Goal: Task Accomplishment & Management: Use online tool/utility

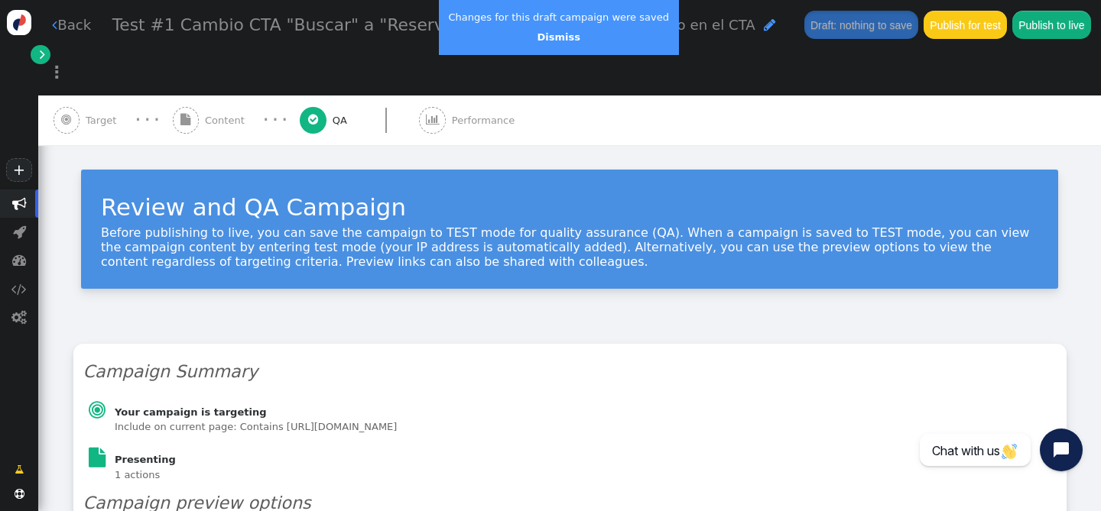
click at [214, 113] on span "Content" at bounding box center [228, 120] width 46 height 15
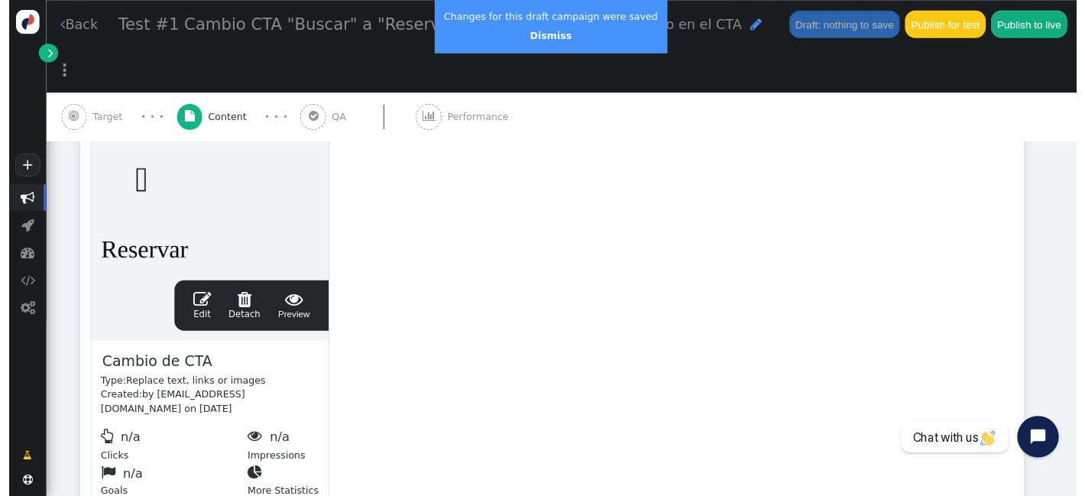
scroll to position [469, 0]
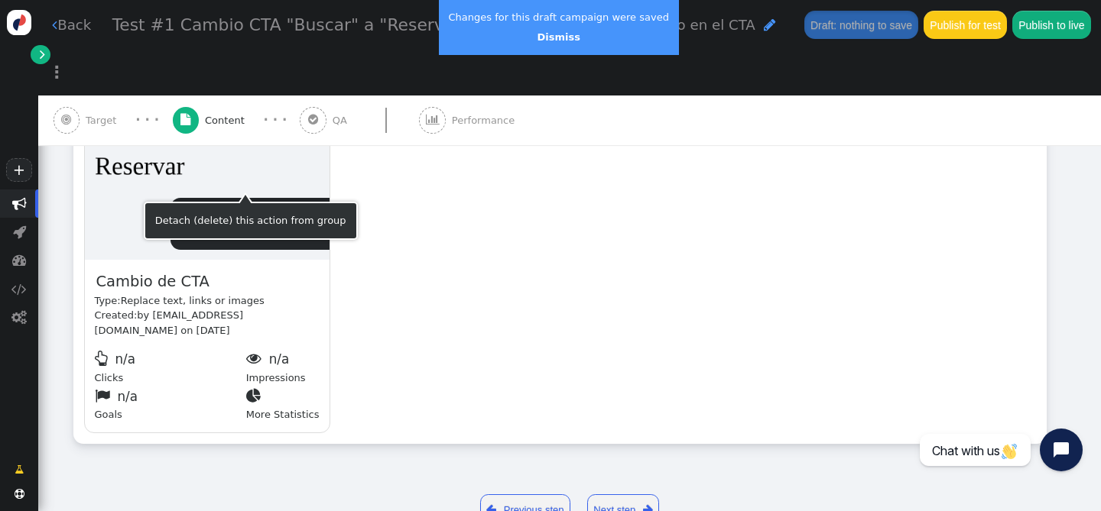
click at [291, 208] on span "" at bounding box center [293, 217] width 33 height 18
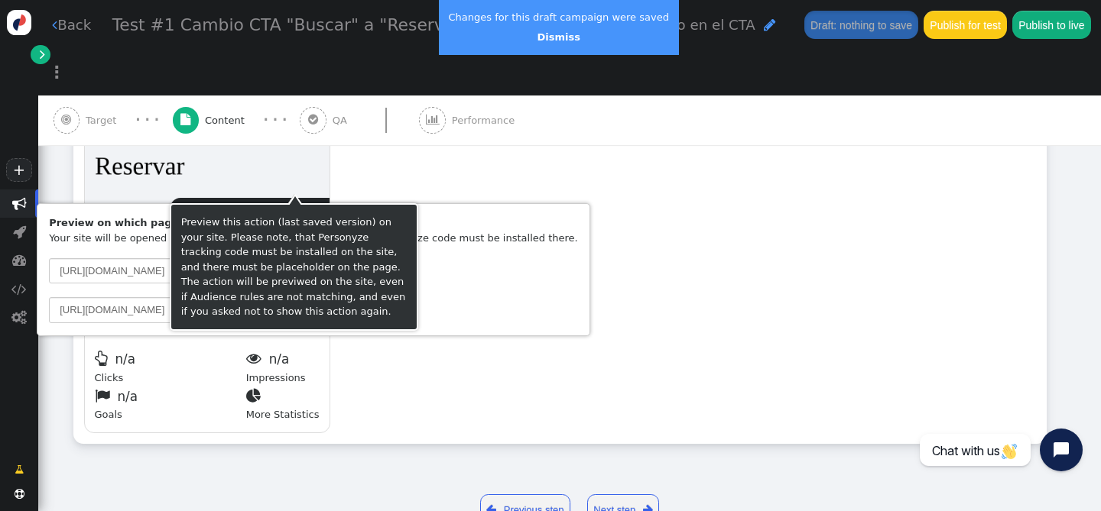
click at [442, 154] on div "drag this  Edit  Detach  Preview Cambio de CTA Type: Replace text, links or …" at bounding box center [559, 203] width 971 height 479
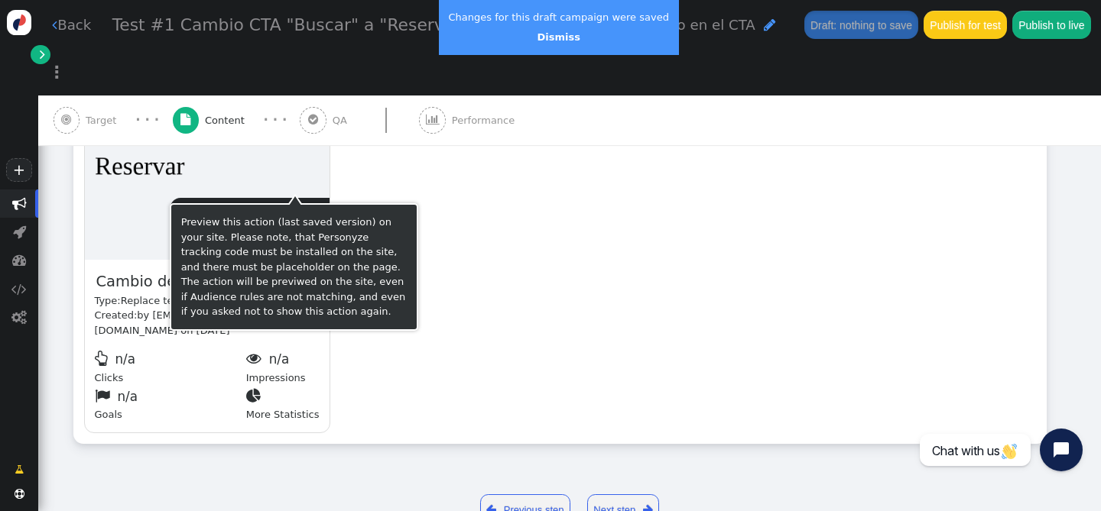
click at [305, 208] on span "" at bounding box center [293, 217] width 33 height 18
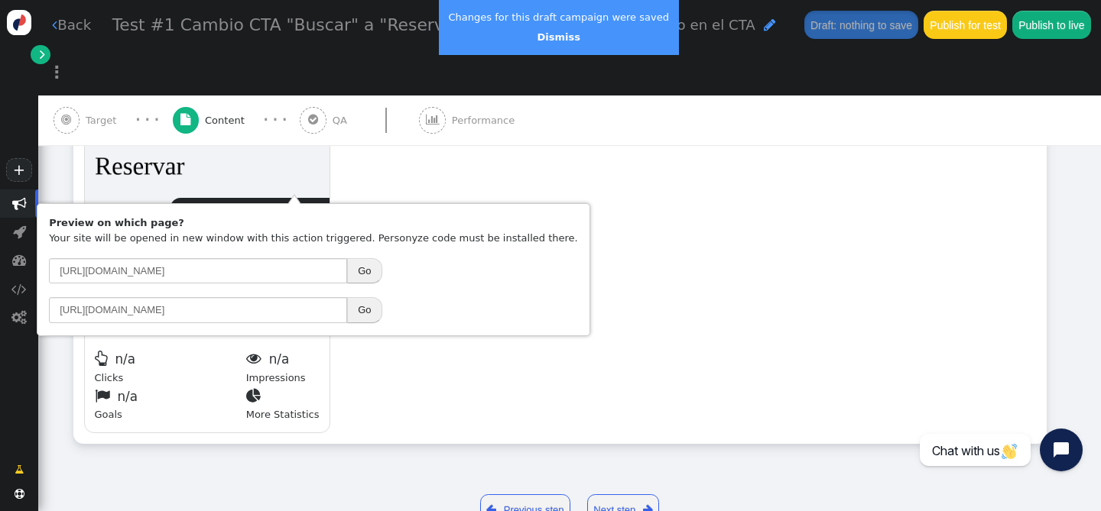
click at [364, 271] on button "Go" at bounding box center [364, 271] width 34 height 26
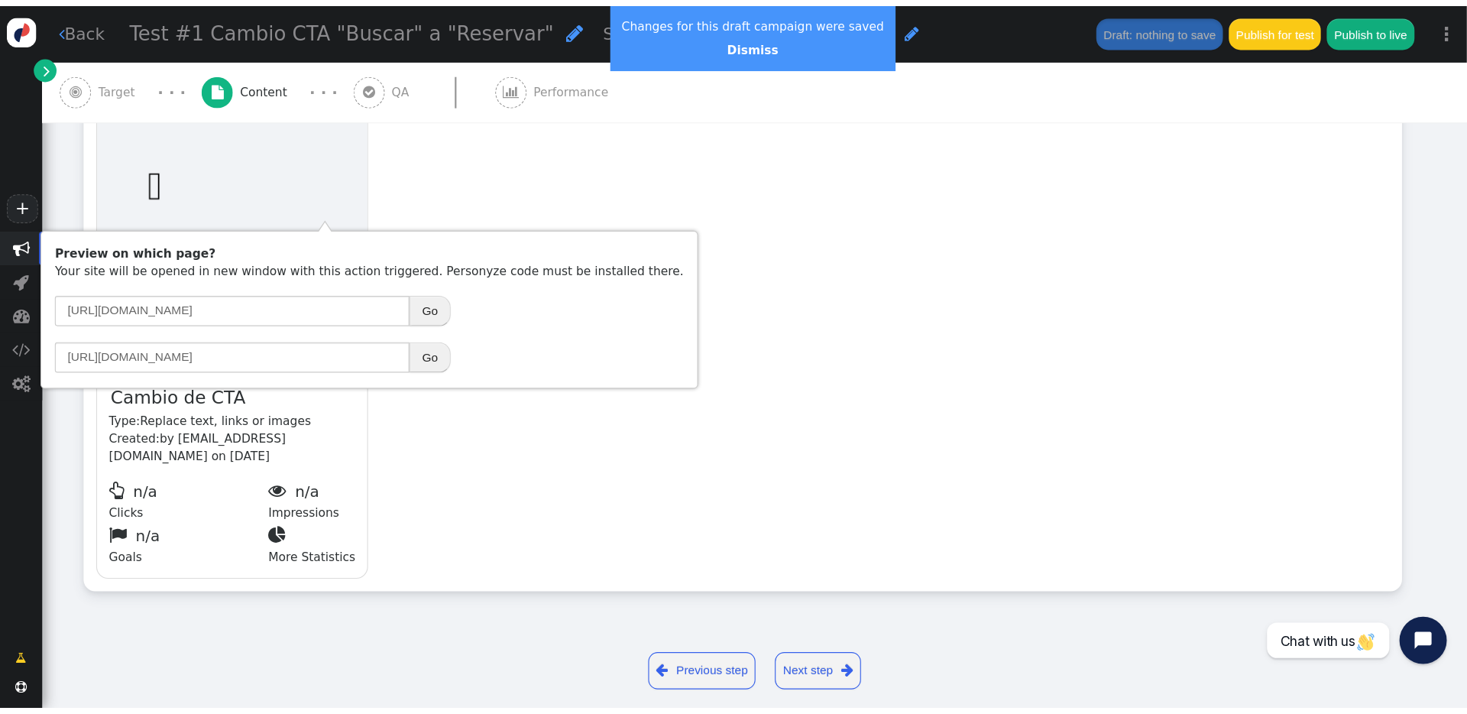
scroll to position [316, 0]
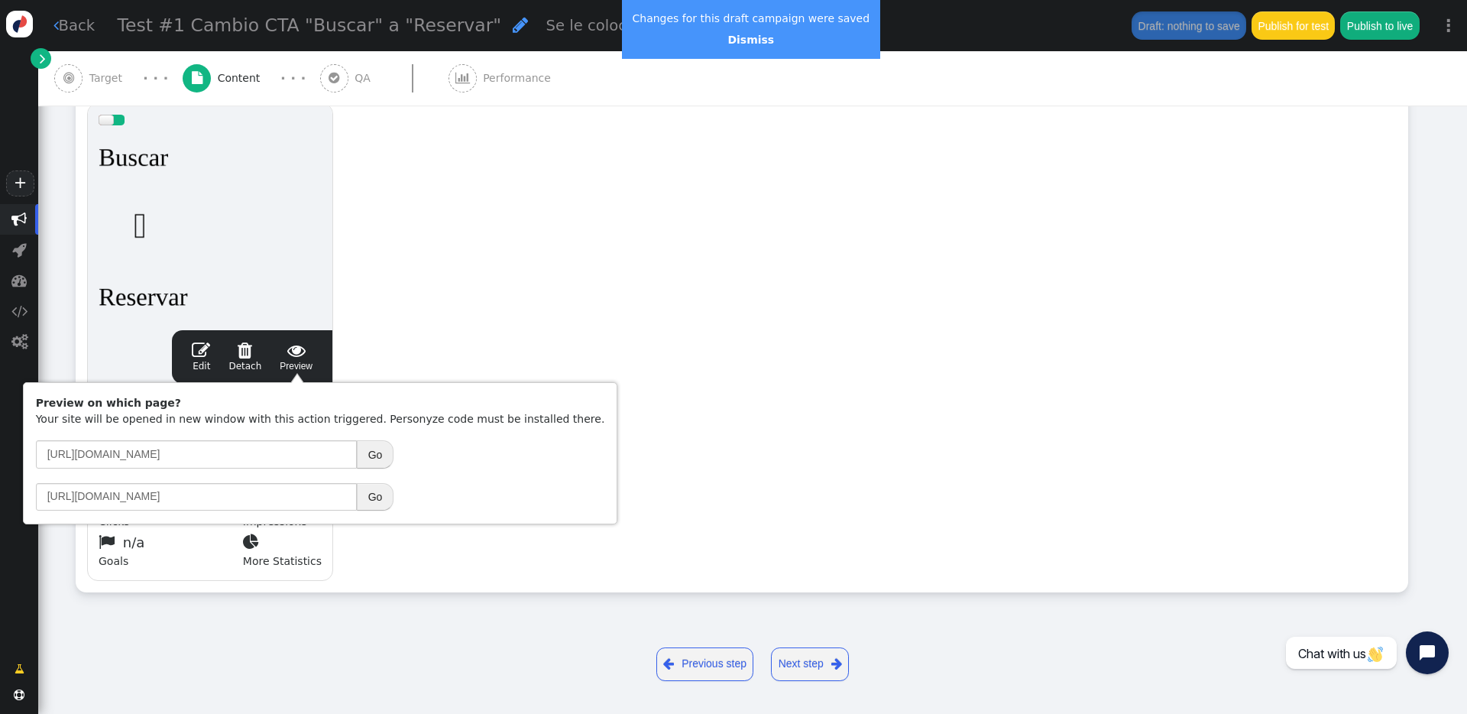
click at [439, 363] on div "drag this  Edit  Detach  Preview Cambio de CTA Type: Replace text, links or …" at bounding box center [741, 342] width 1331 height 500
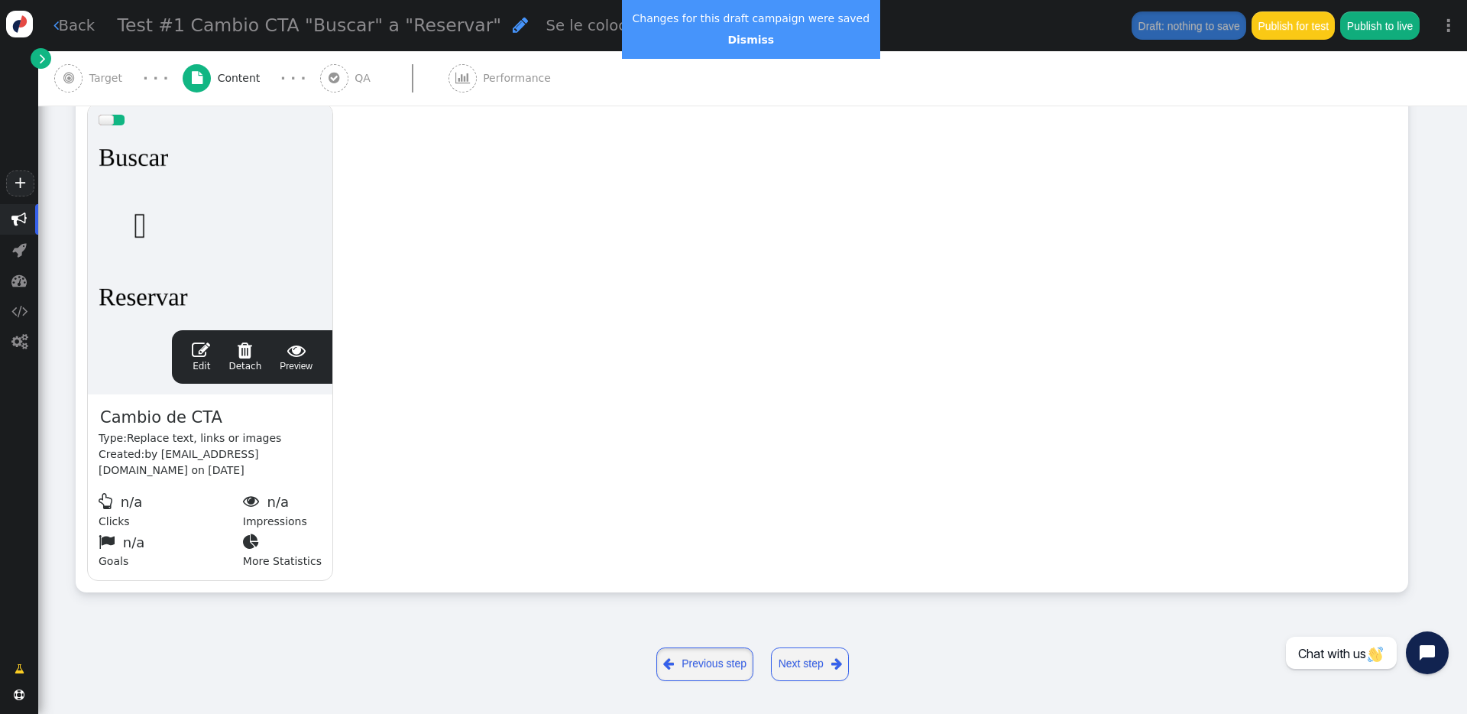
click at [712, 511] on link " Previous step" at bounding box center [706, 664] width 98 height 34
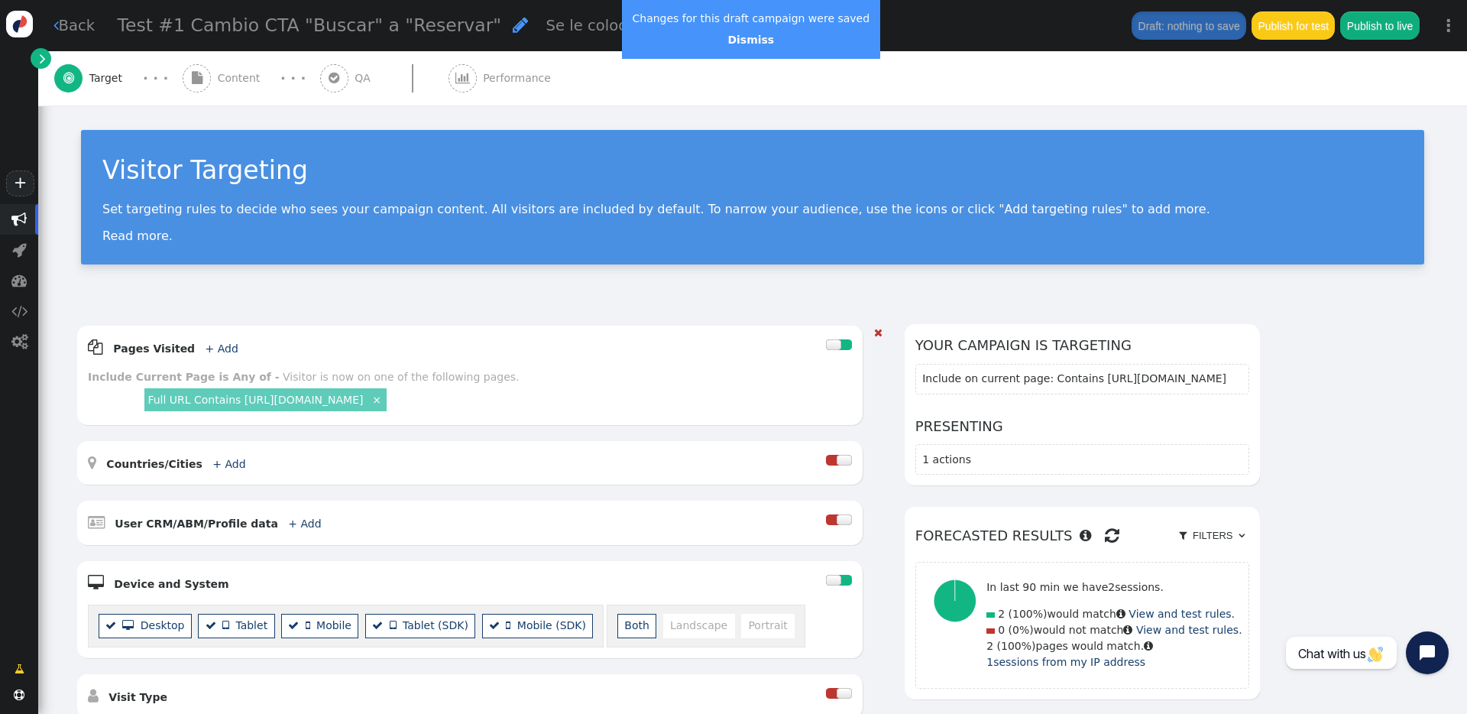
scroll to position [7, 0]
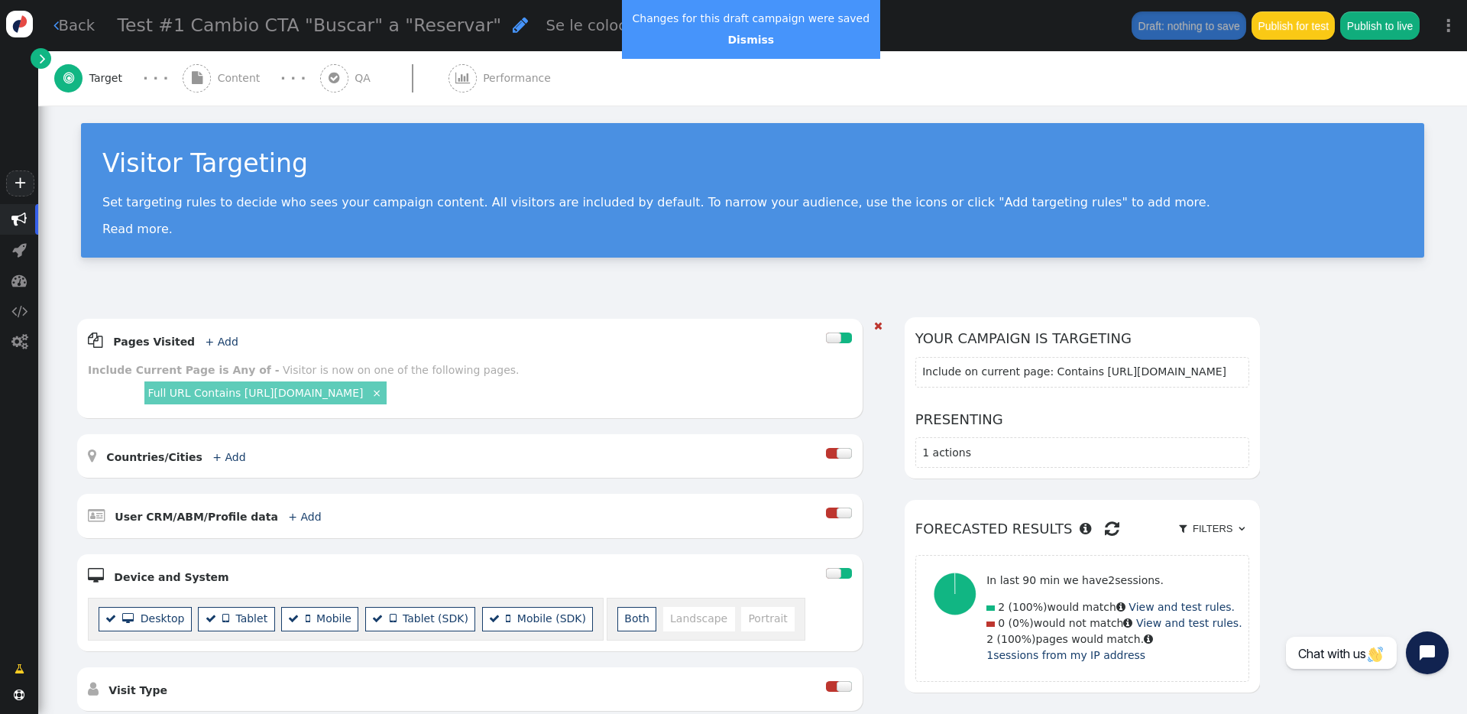
click at [363, 394] on link "Full URL Contains [URL][DOMAIN_NAME]" at bounding box center [256, 393] width 216 height 12
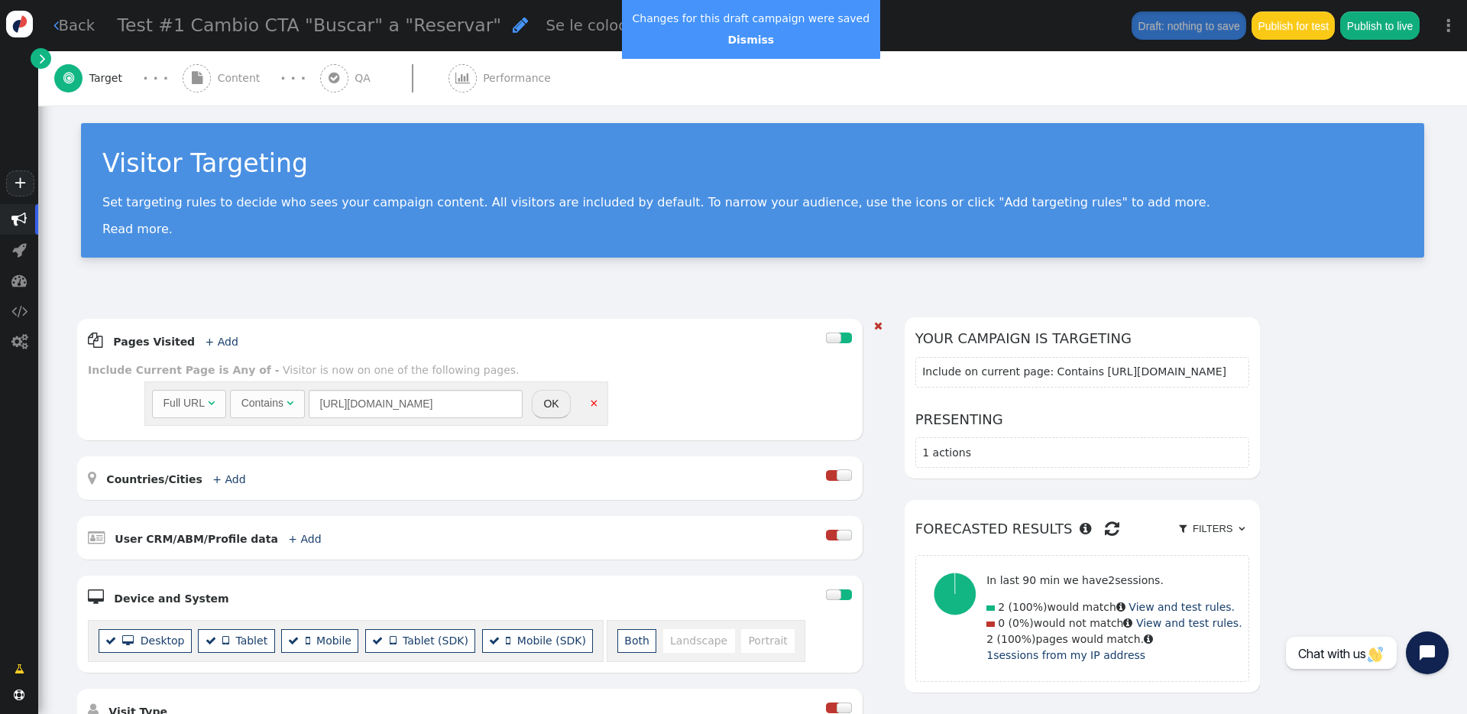
click at [497, 329] on div " Pages Visited + Add " at bounding box center [457, 340] width 738 height 22
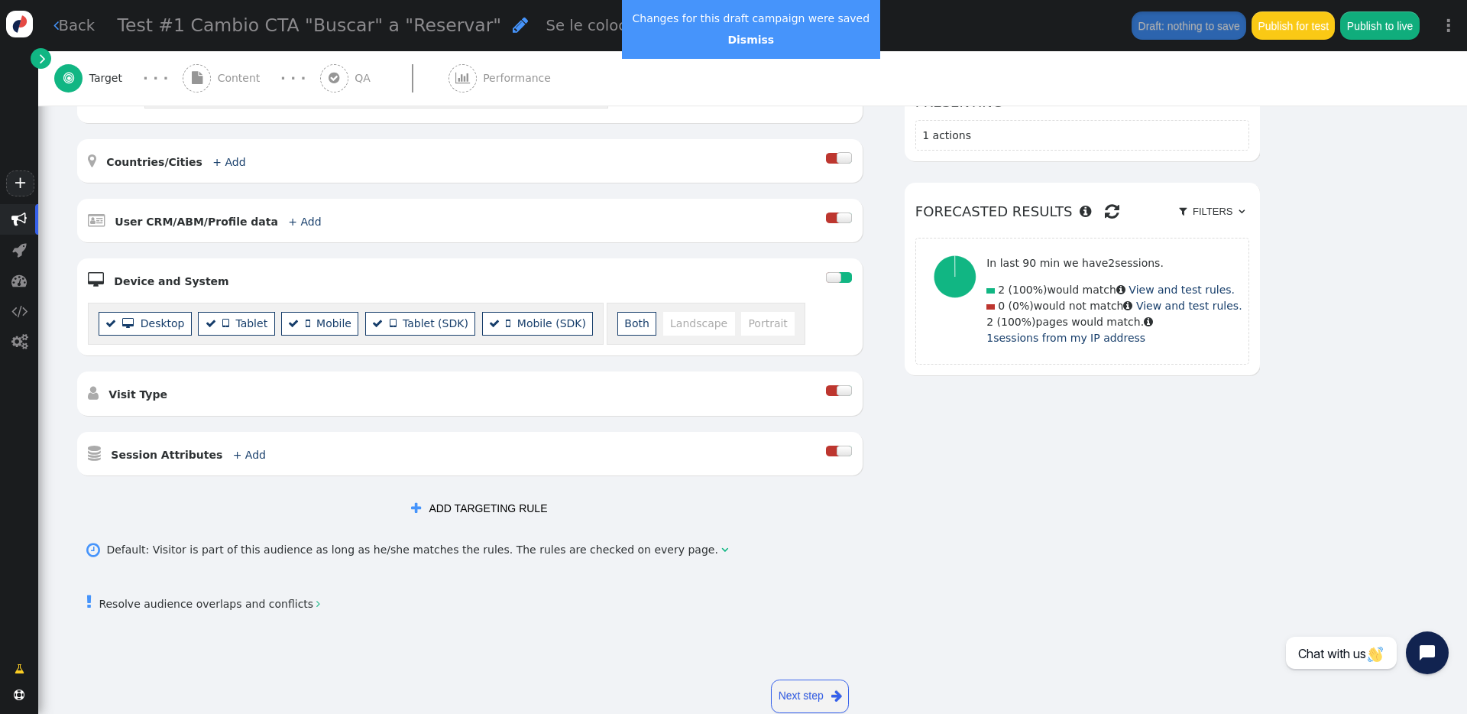
scroll to position [357, 0]
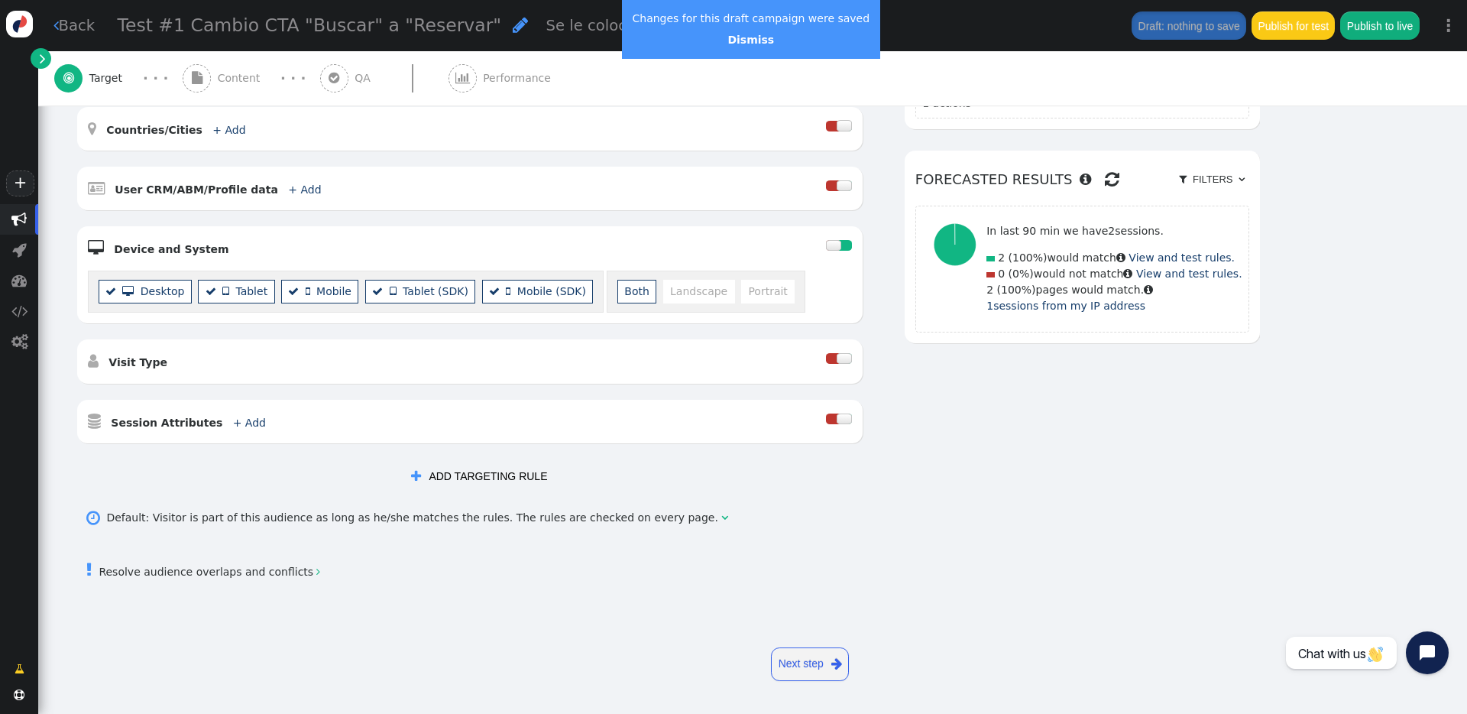
click at [781, 511] on link "Next step " at bounding box center [810, 664] width 78 height 34
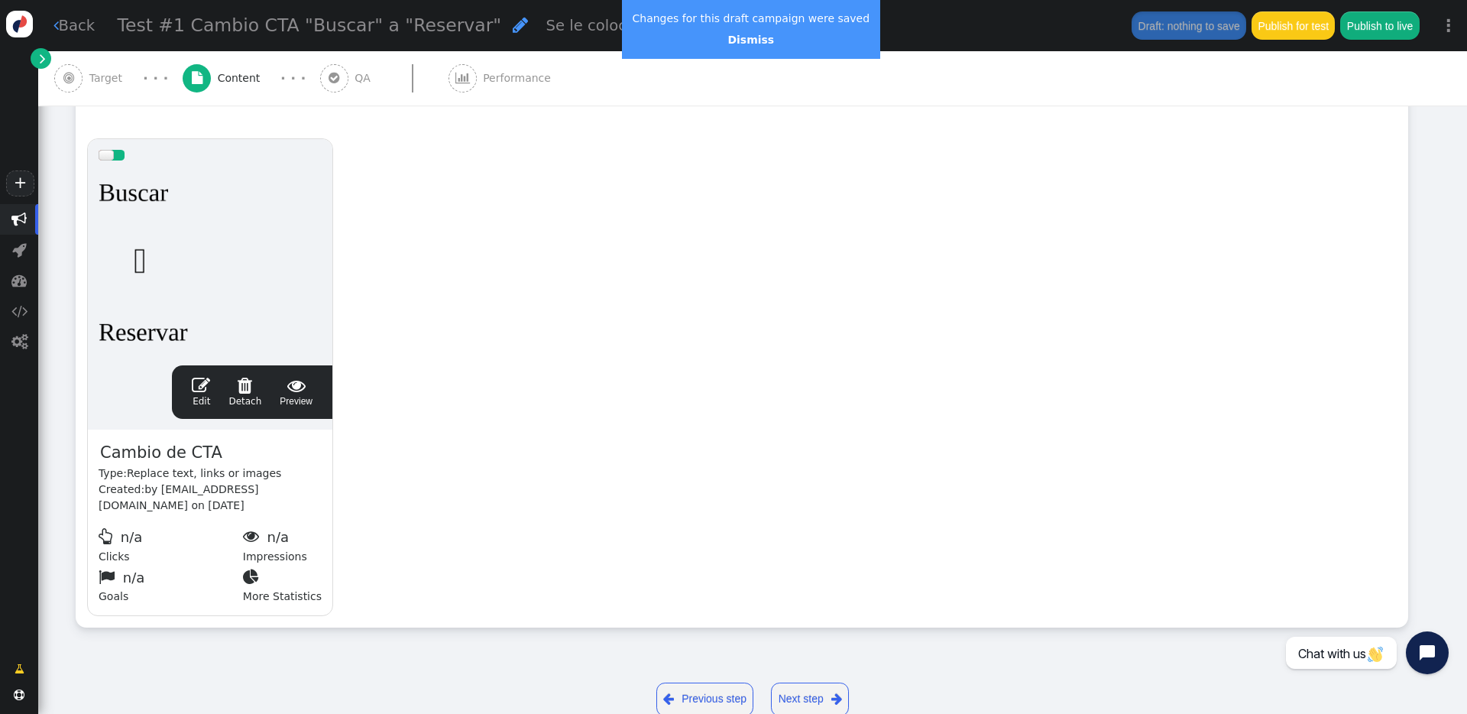
scroll to position [278, 0]
click at [628, 265] on div "drag this  Edit  Detach  Preview Cambio de CTA Type: Replace text, links or …" at bounding box center [741, 381] width 1331 height 500
click at [458, 338] on div "drag this  Edit  Detach  Preview Cambio de CTA Type: Replace text, links or …" at bounding box center [741, 381] width 1331 height 500
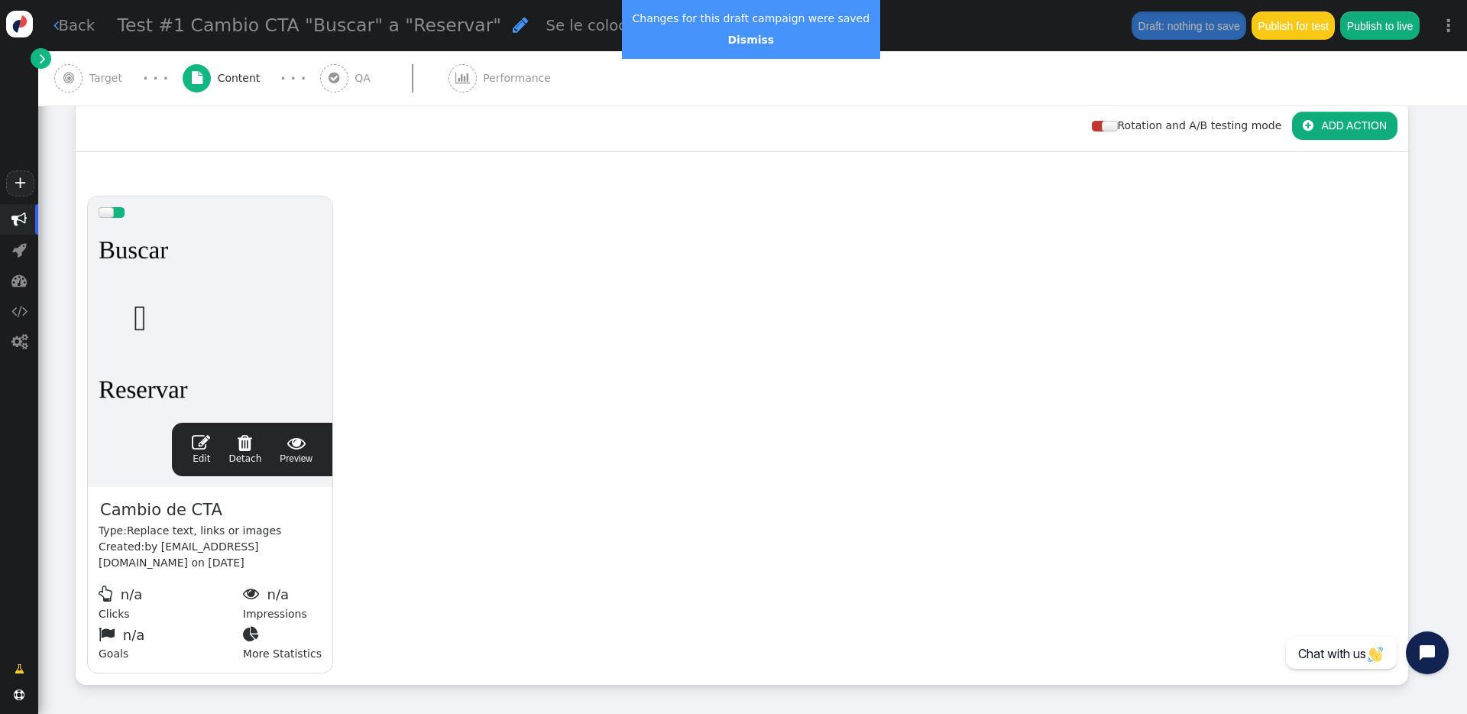
scroll to position [316, 0]
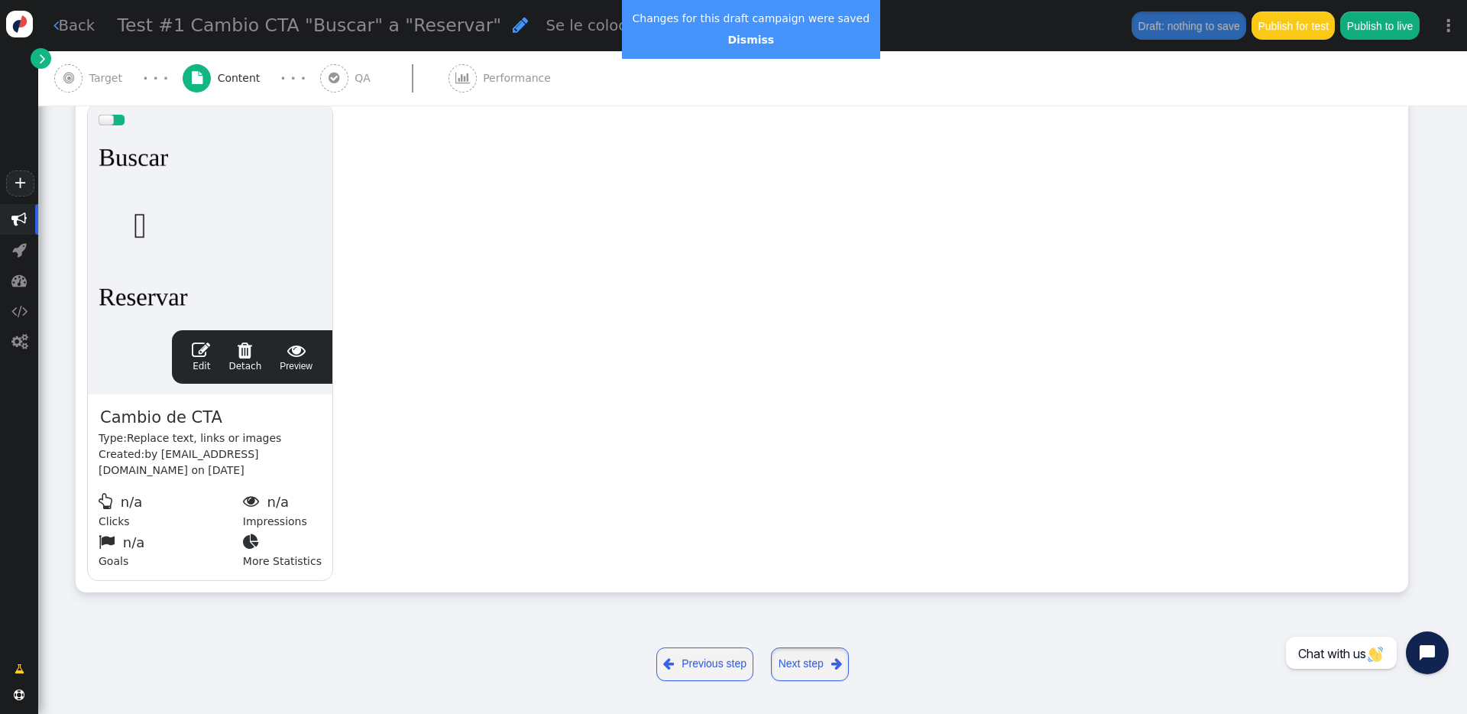
click at [794, 511] on link "Next step " at bounding box center [810, 664] width 78 height 34
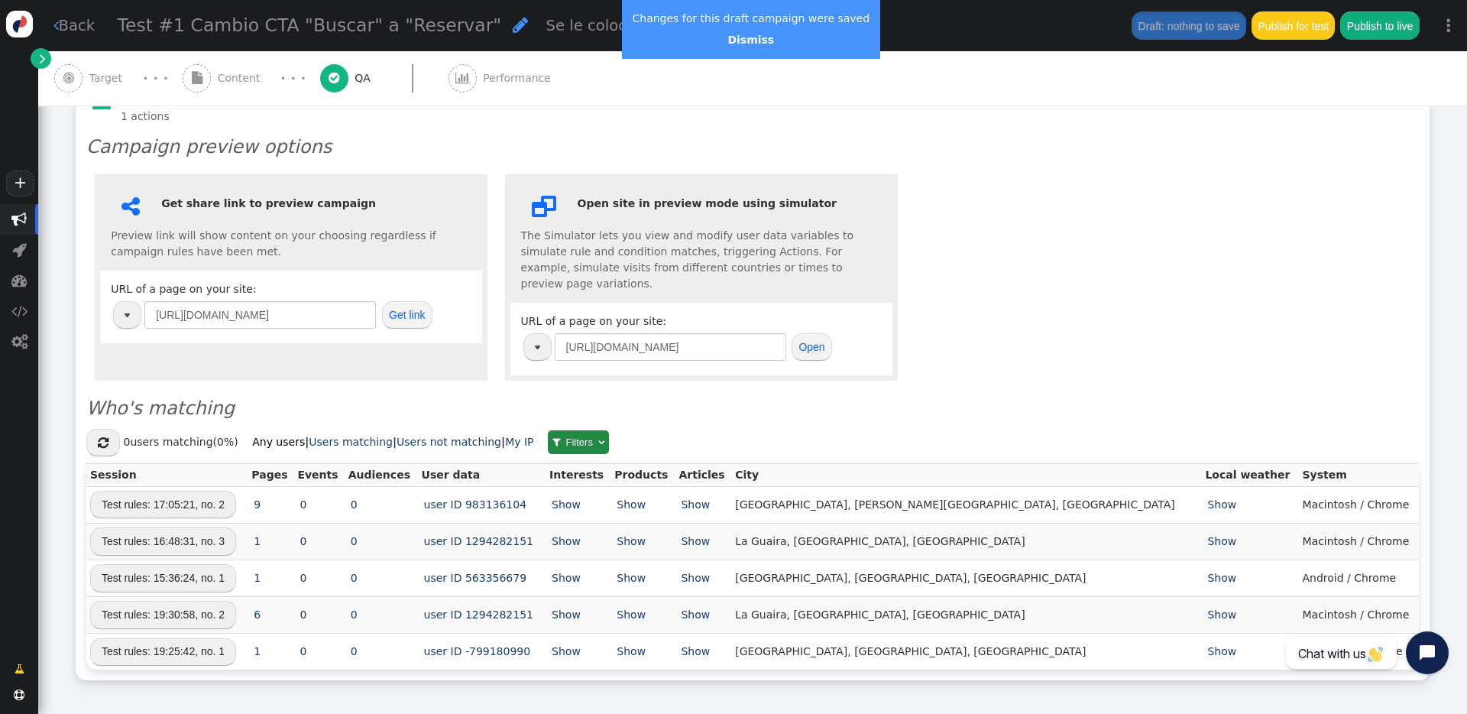
scroll to position [374, 0]
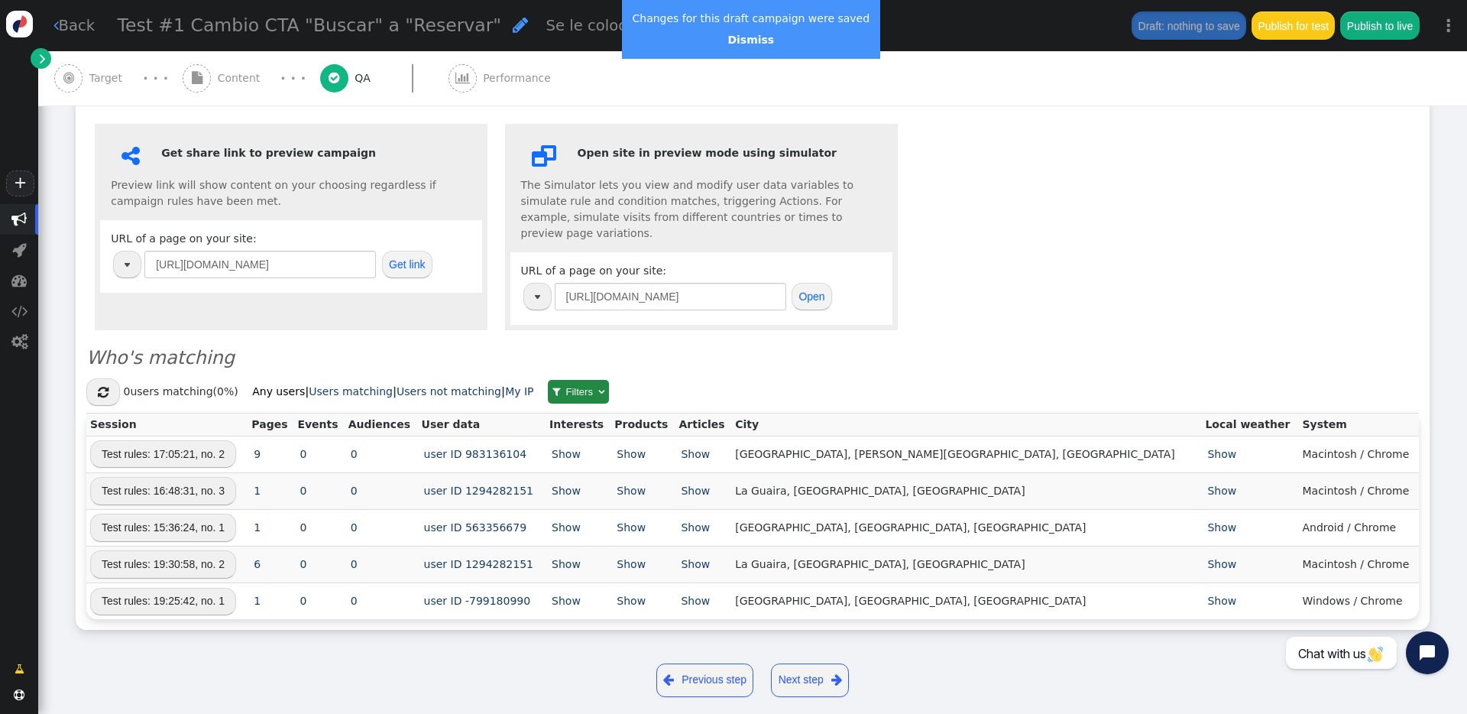
click at [796, 511] on link "Next step " at bounding box center [810, 680] width 78 height 34
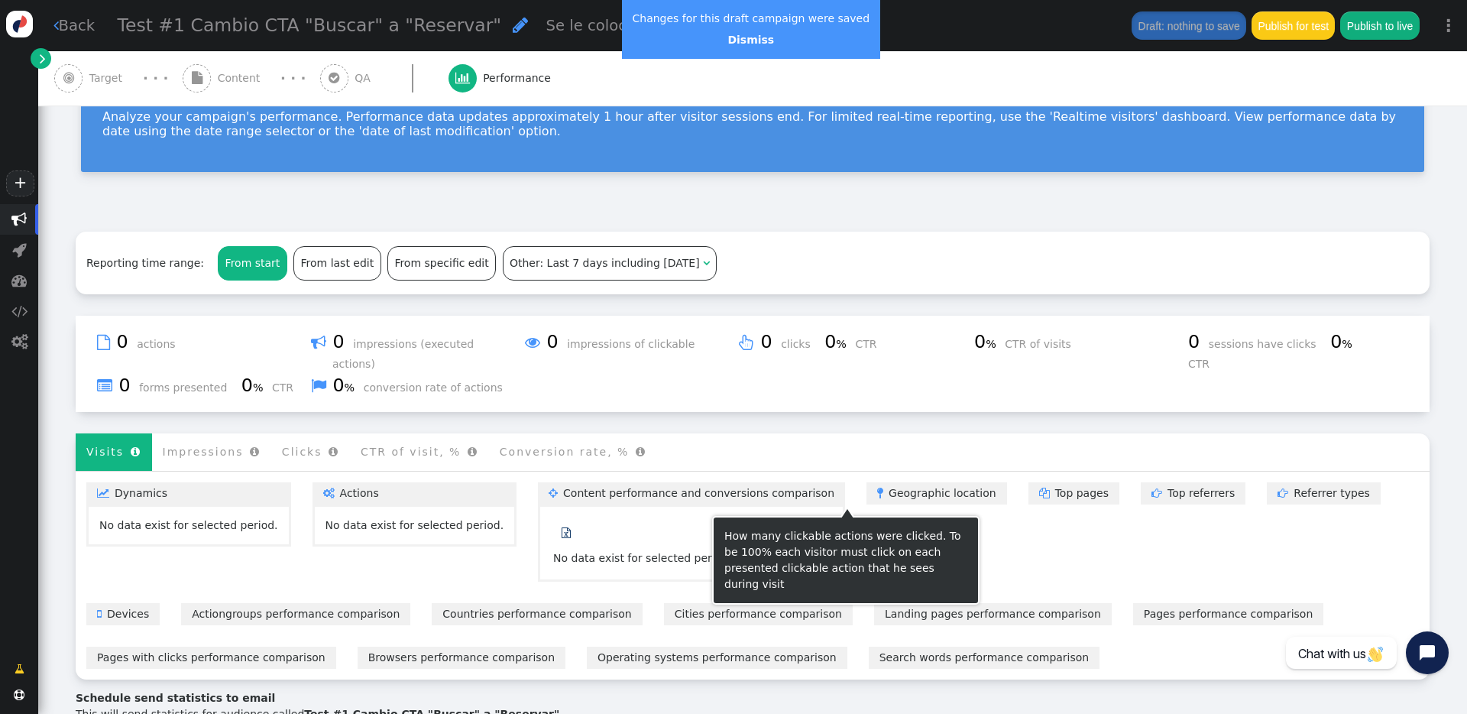
scroll to position [0, 0]
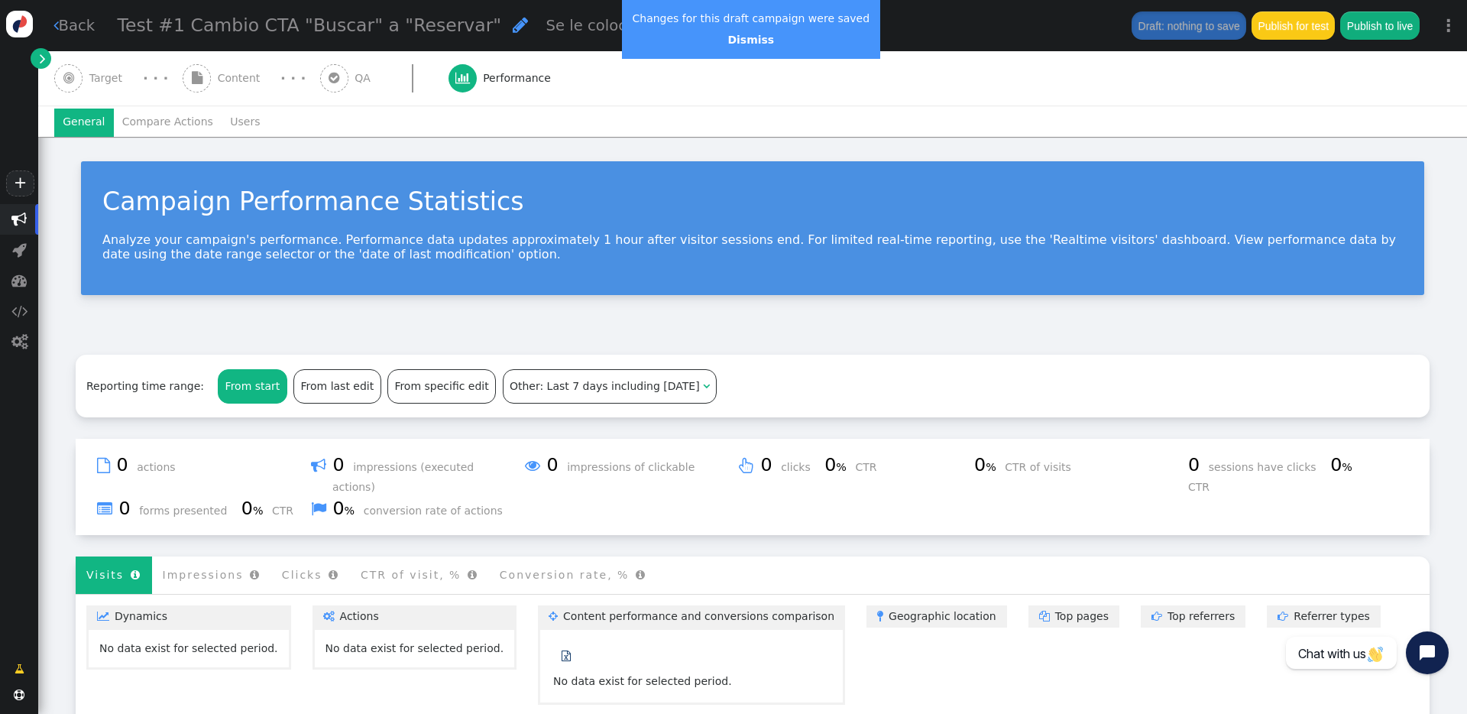
click at [225, 76] on span "Content" at bounding box center [242, 78] width 49 height 16
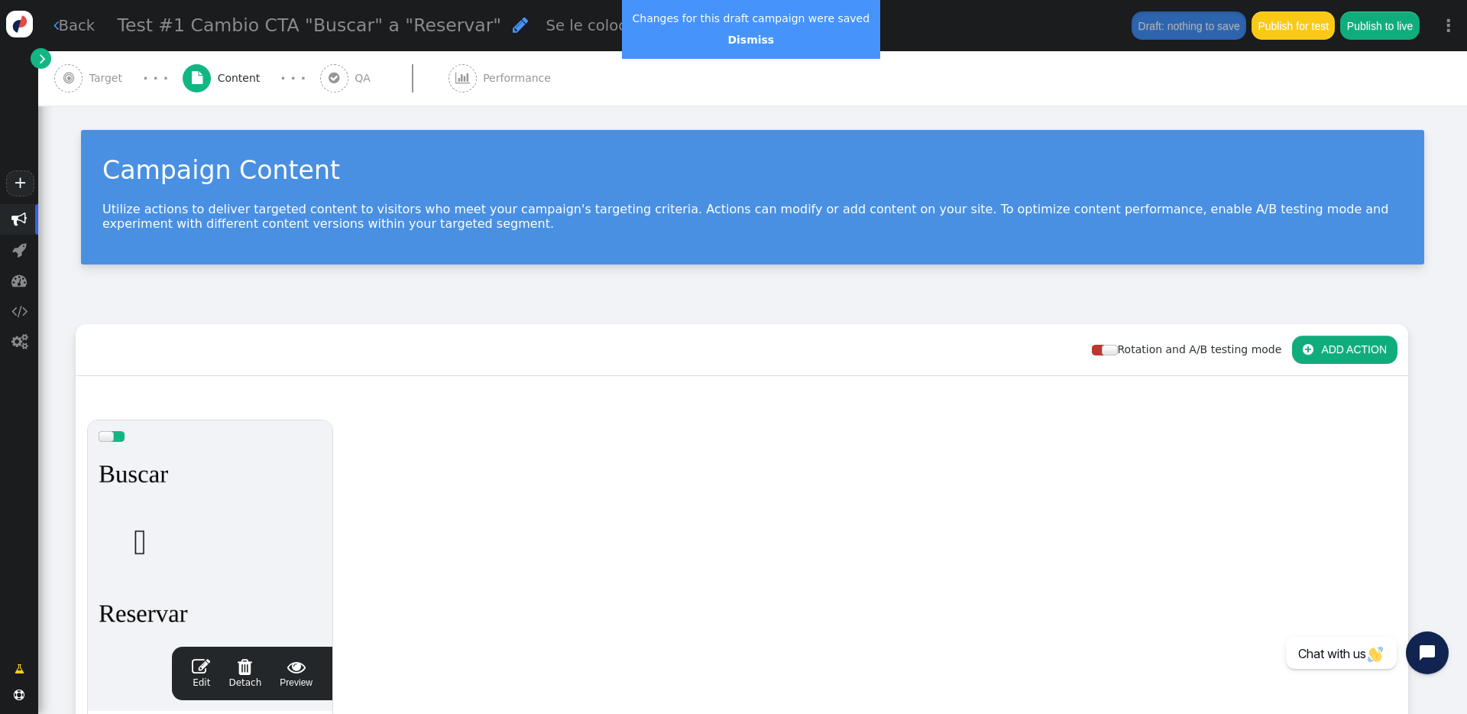
click at [110, 75] on span "Target" at bounding box center [109, 78] width 40 height 16
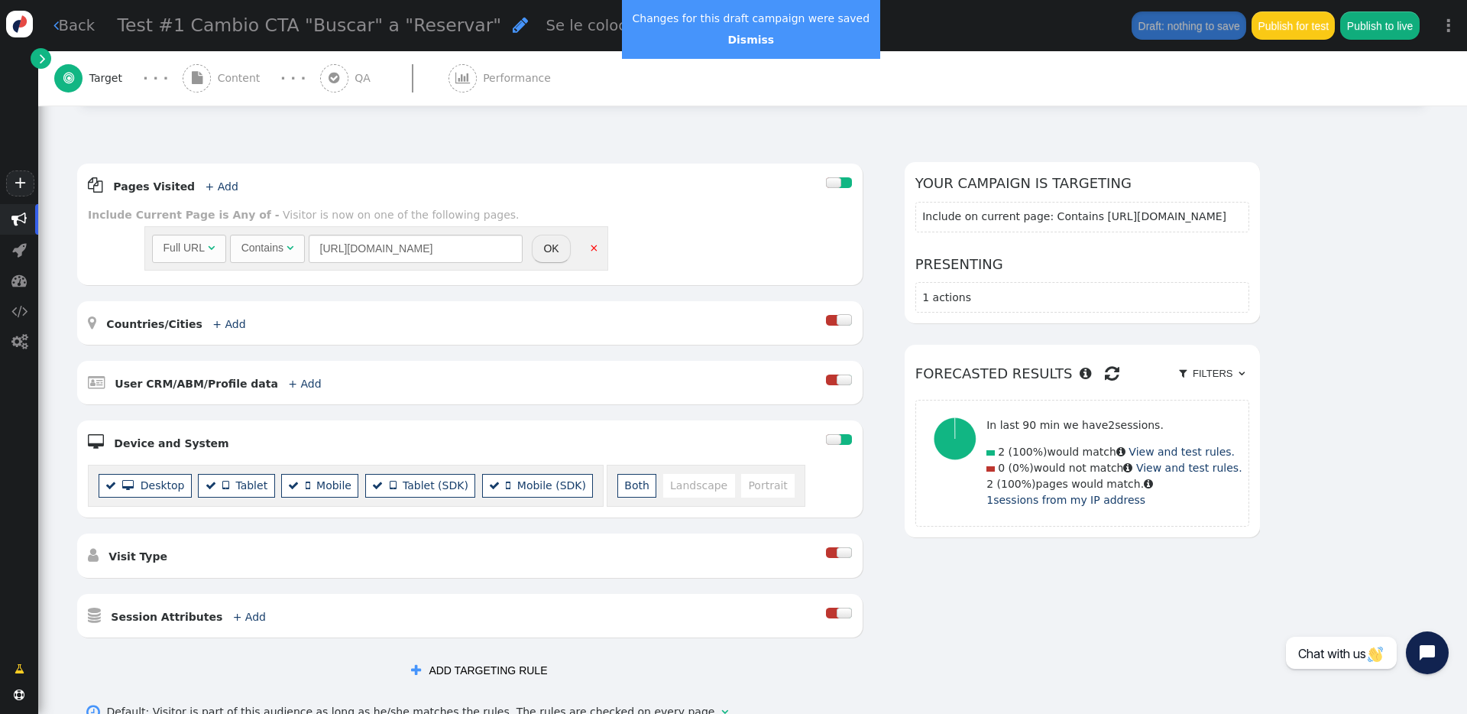
scroll to position [165, 0]
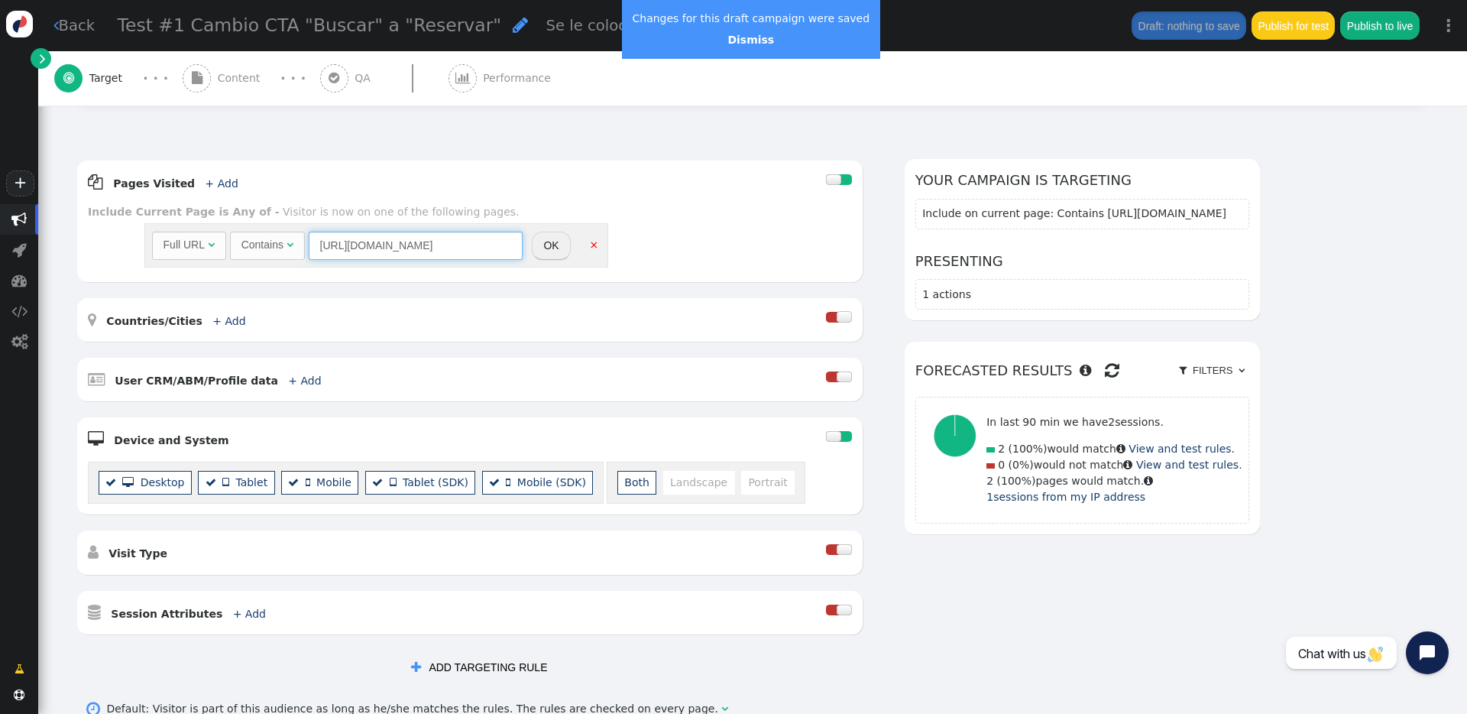
click at [490, 238] on input "[URL][DOMAIN_NAME]" at bounding box center [416, 246] width 214 height 28
drag, startPoint x: 488, startPoint y: 243, endPoint x: 261, endPoint y: 245, distance: 227.0
click at [261, 245] on div "Full URL  Contains  [URL][DOMAIN_NAME] = (Empty) [DOMAIN_NAME]  (Nothing) " at bounding box center [337, 246] width 371 height 28
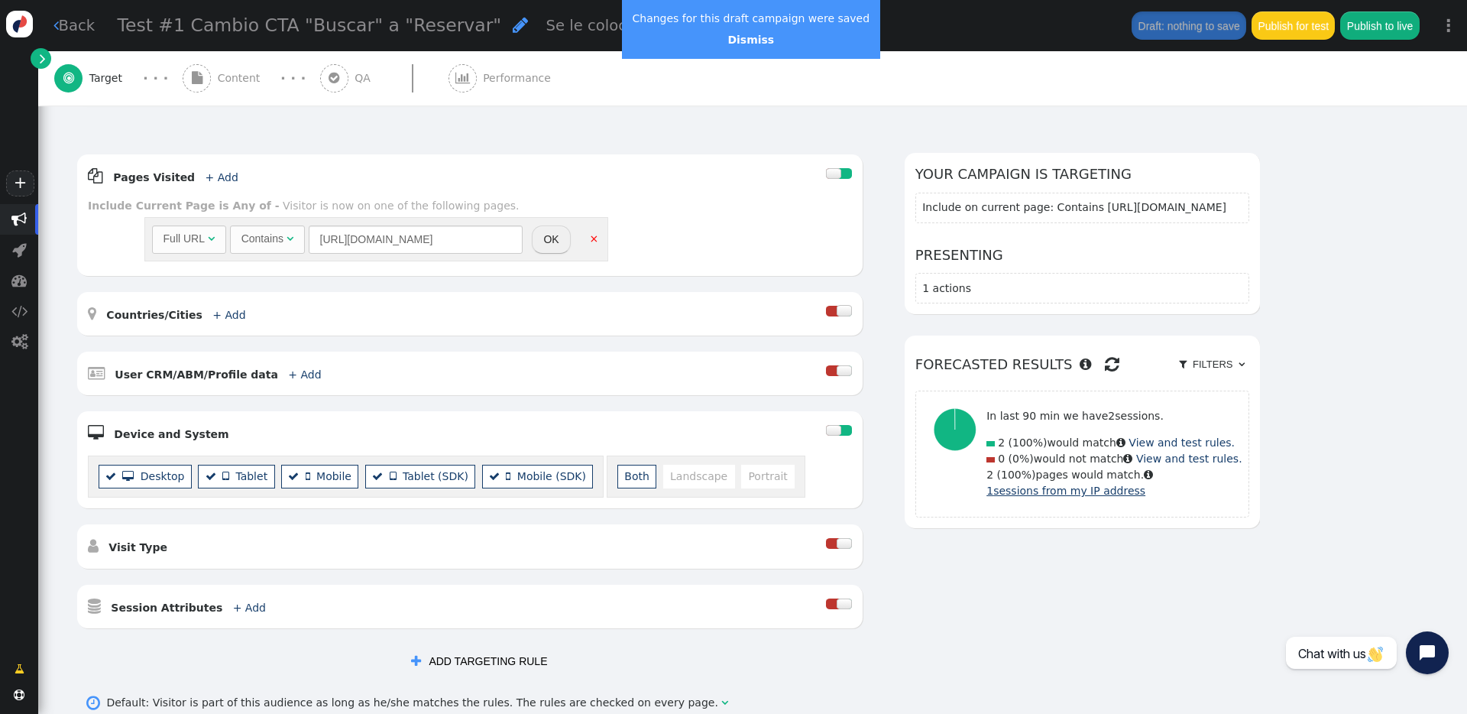
scroll to position [241, 0]
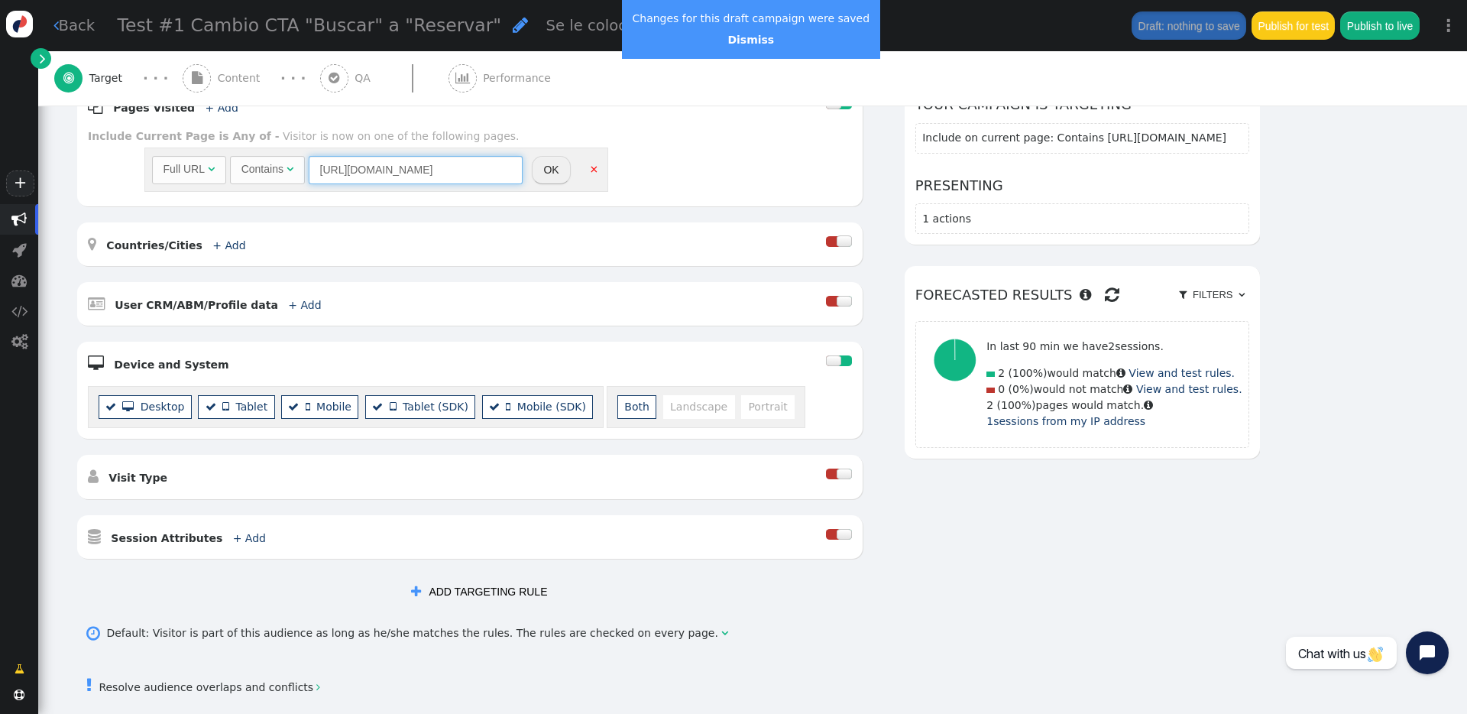
click at [177, 174] on div "Full URL" at bounding box center [184, 169] width 41 height 16
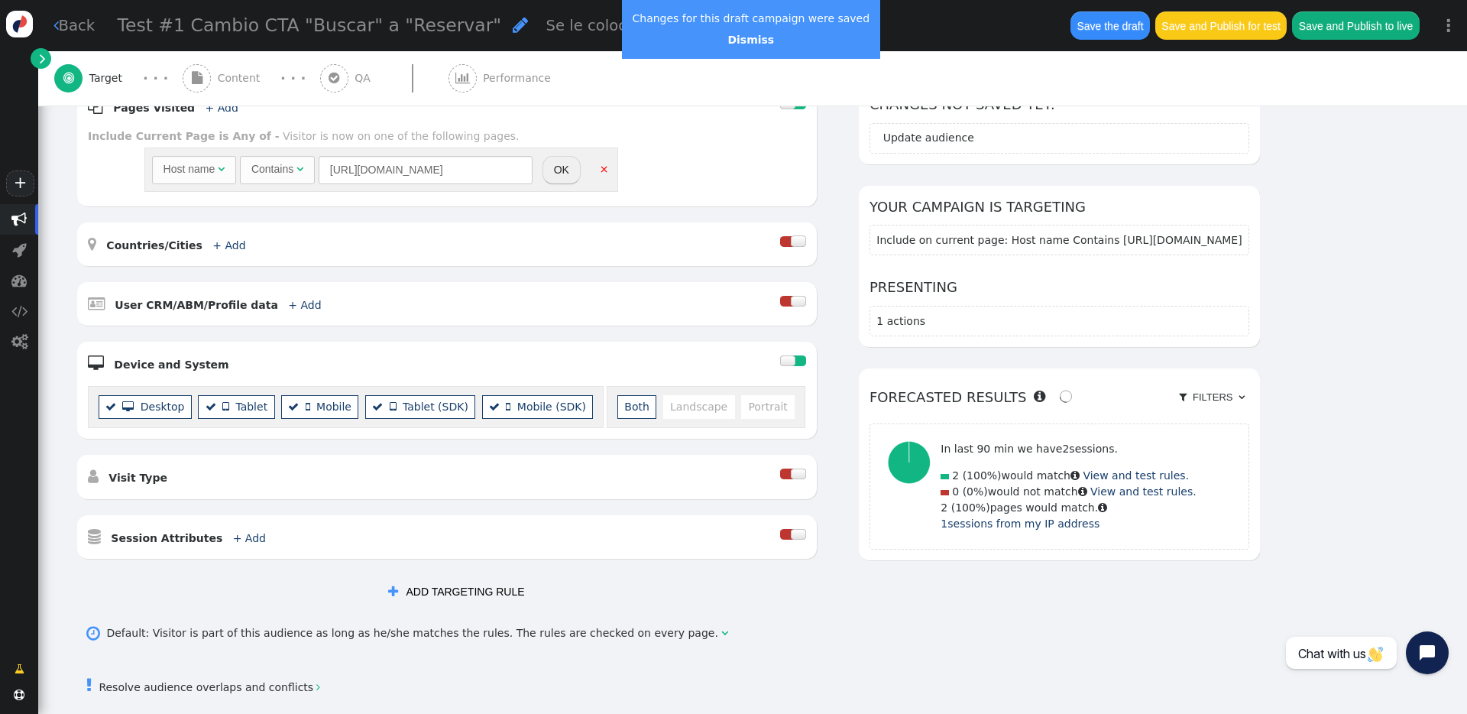
click at [648, 151] on div "Host name  Contains  [URL][DOMAIN_NAME] = (Empty) [DOMAIN_NAME]  (Nothing) …" at bounding box center [473, 169] width 665 height 50
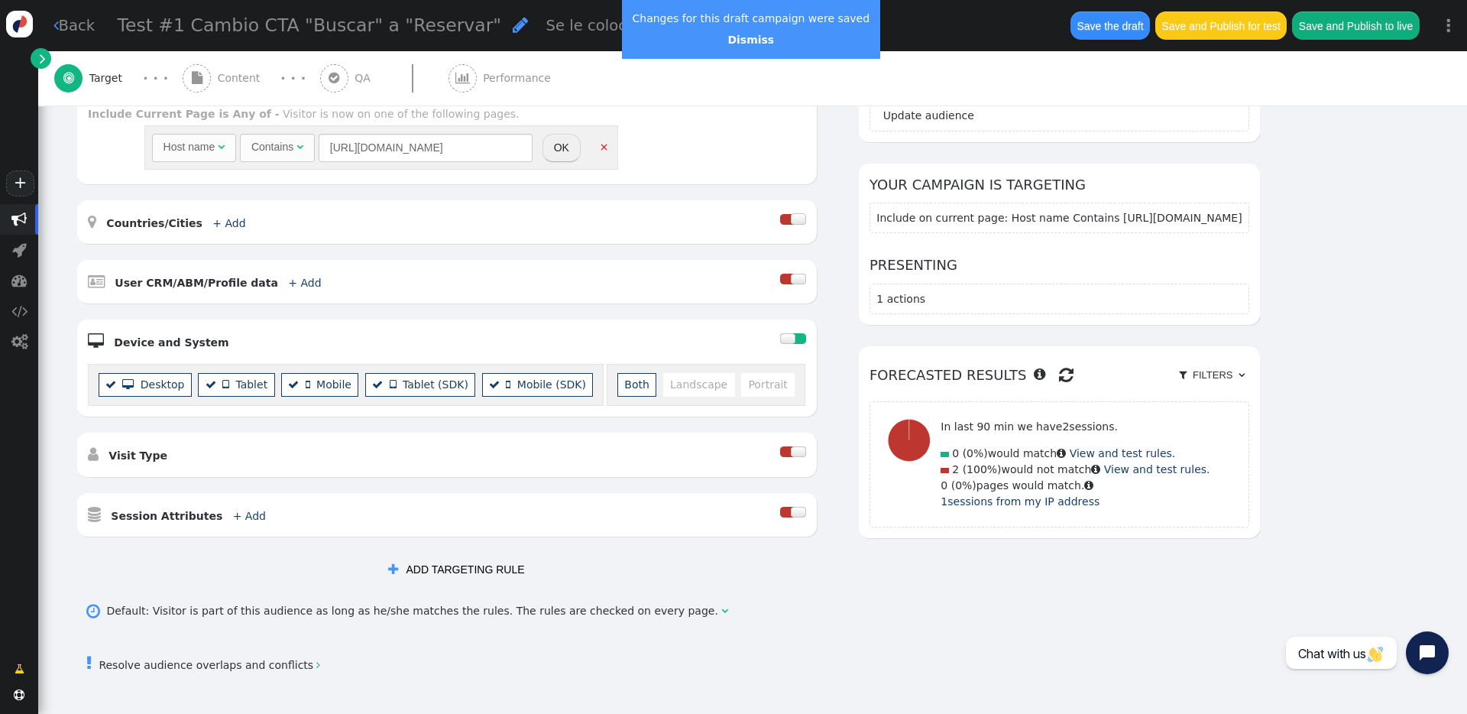
scroll to position [266, 0]
click at [562, 148] on button "OK" at bounding box center [562, 145] width 38 height 28
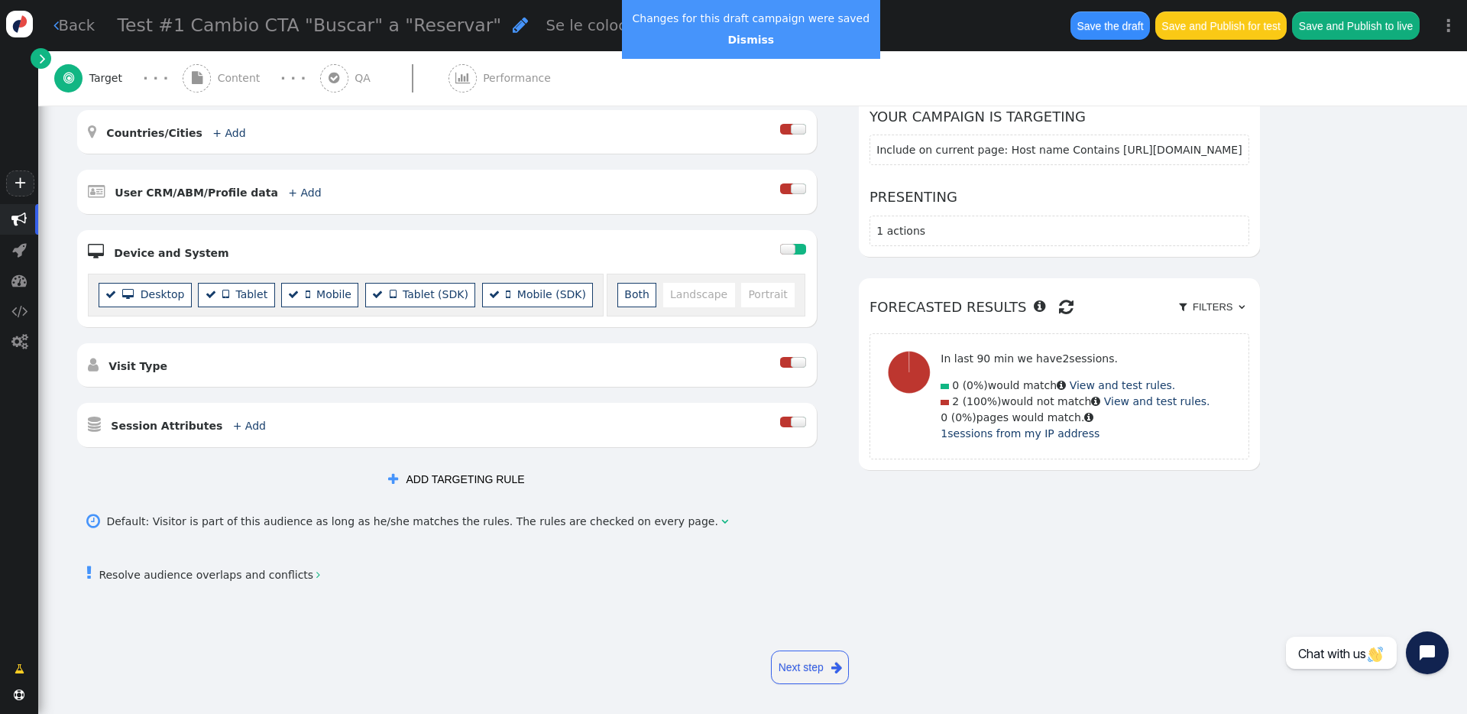
scroll to position [350, 0]
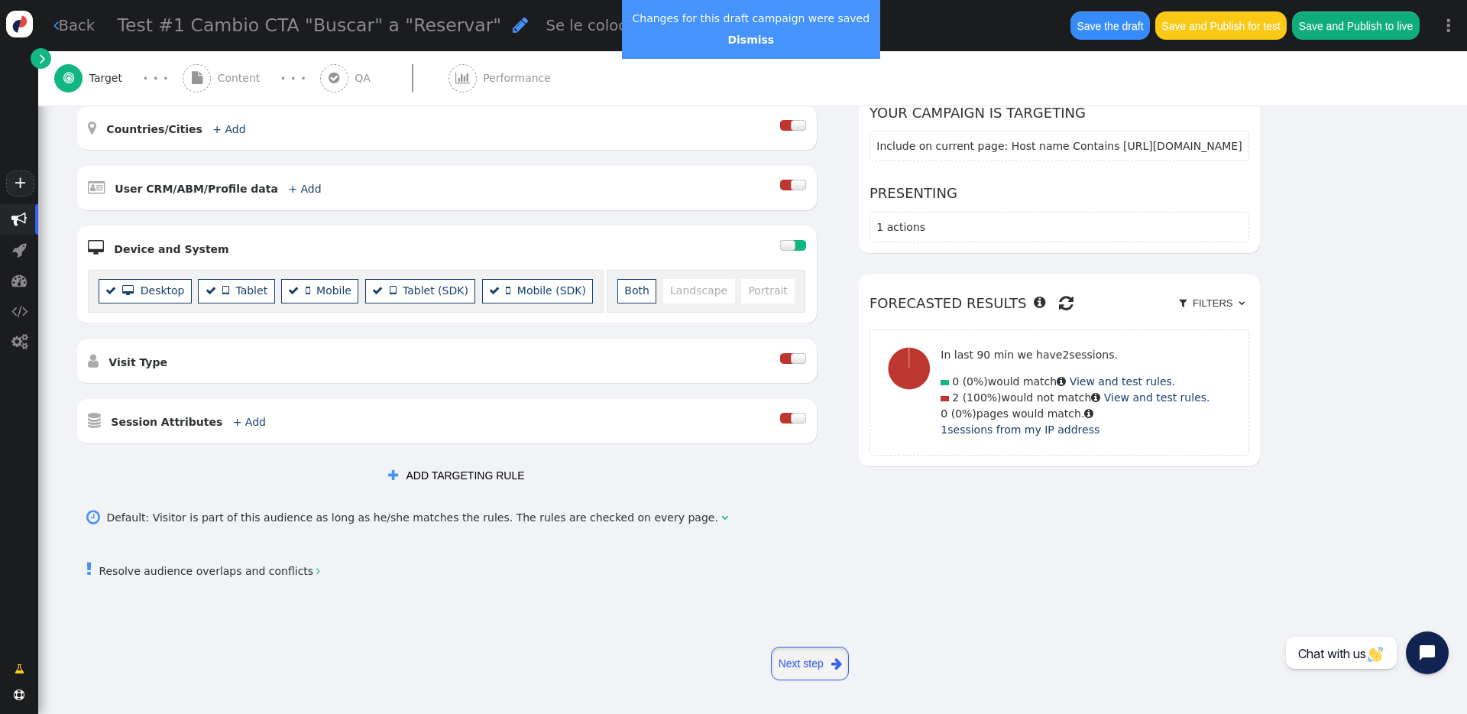
click at [817, 511] on link "Next step " at bounding box center [810, 664] width 78 height 34
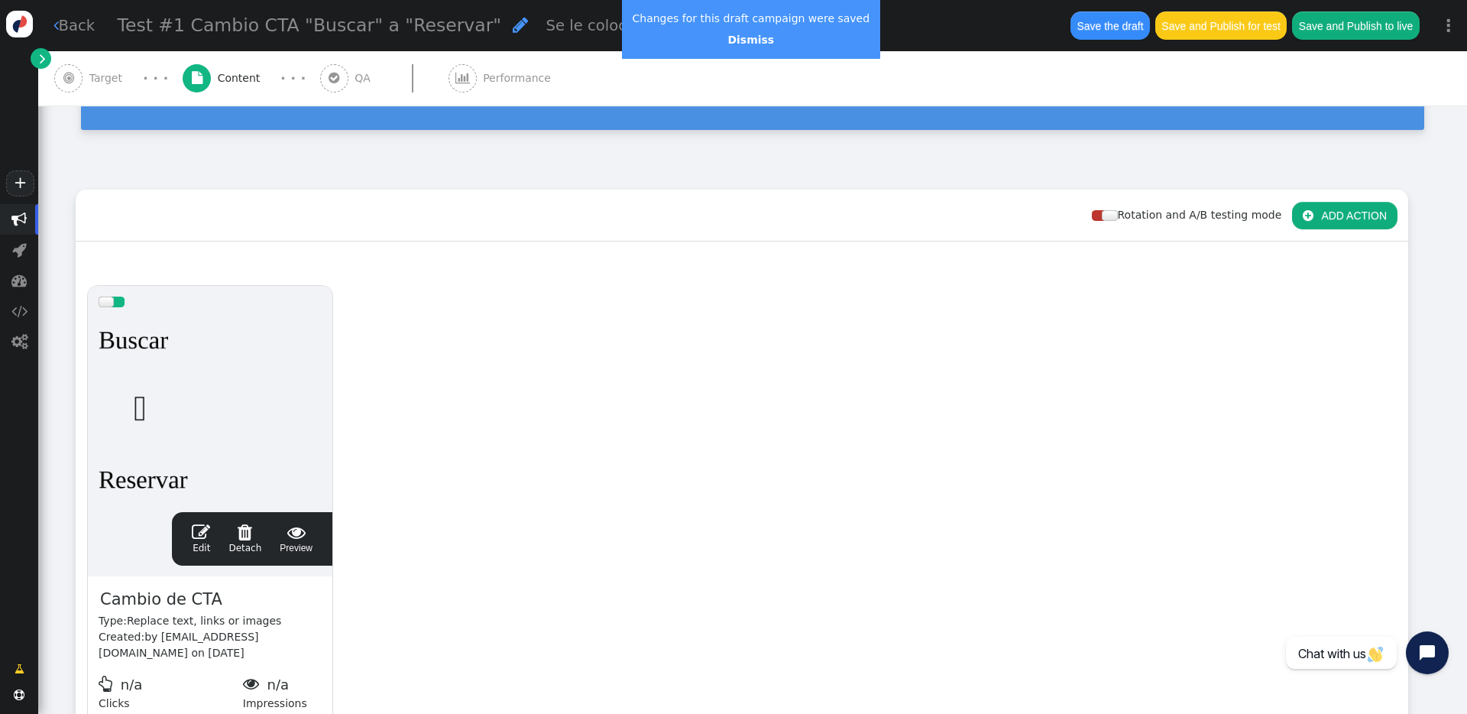
scroll to position [295, 0]
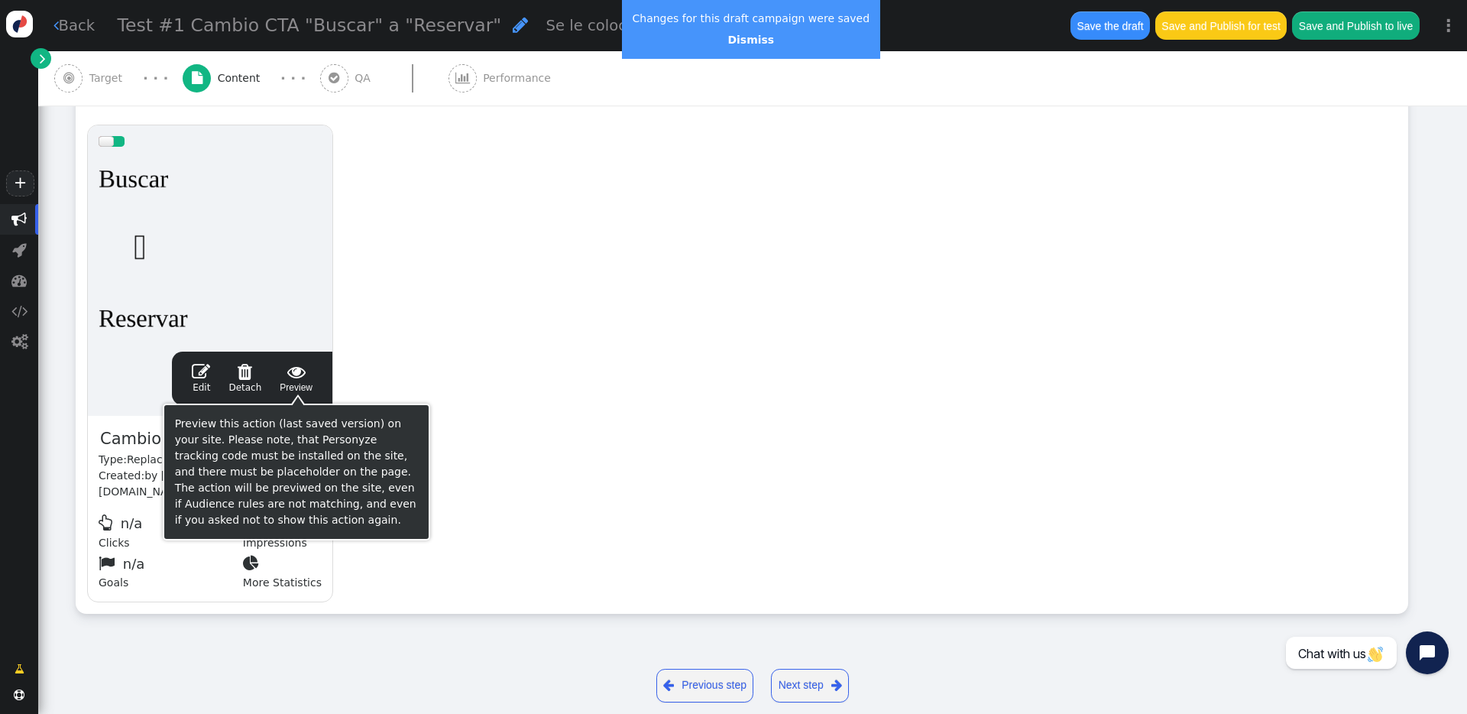
click at [293, 376] on span "" at bounding box center [296, 371] width 33 height 18
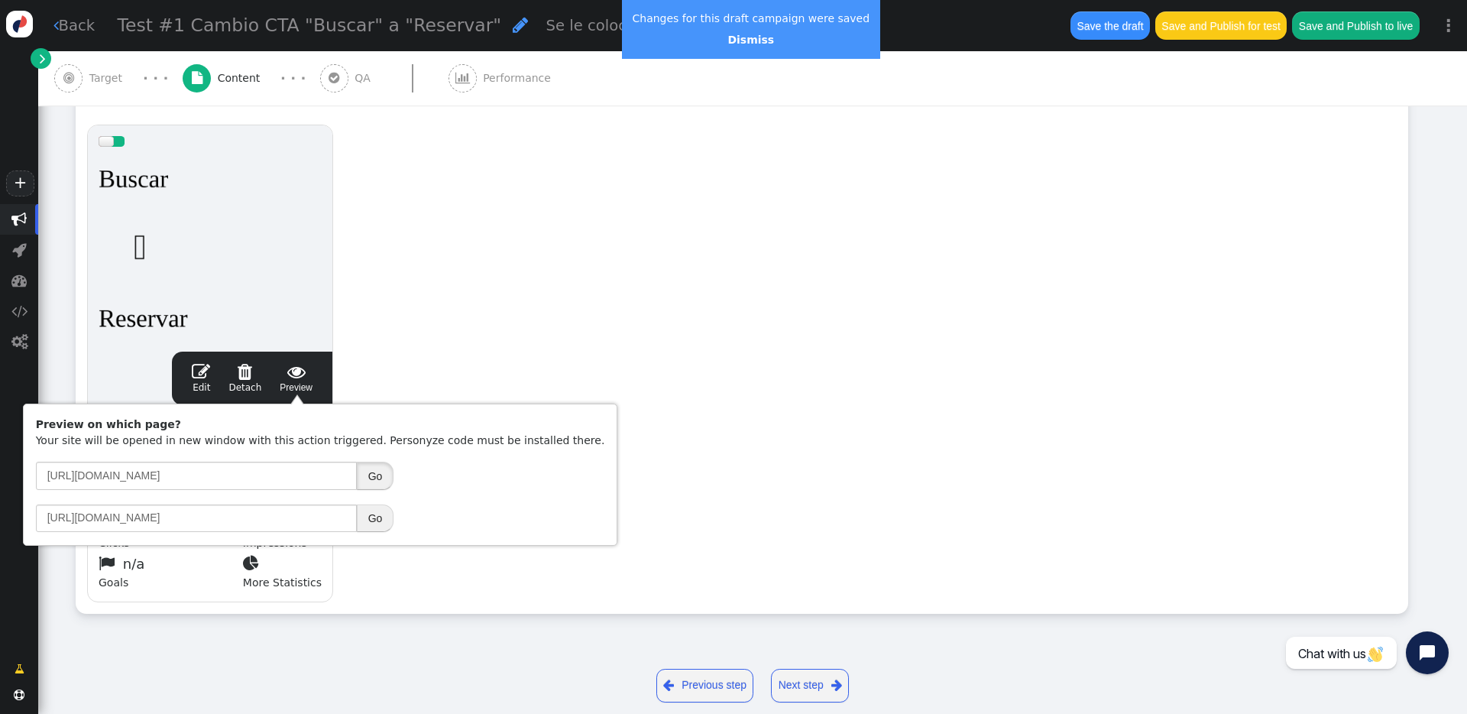
click at [378, 483] on button "Go" at bounding box center [375, 476] width 37 height 28
click at [652, 376] on div "drag this  Edit  Detach  Preview Cambio de CTA Type: Replace text, links or …" at bounding box center [741, 364] width 1331 height 500
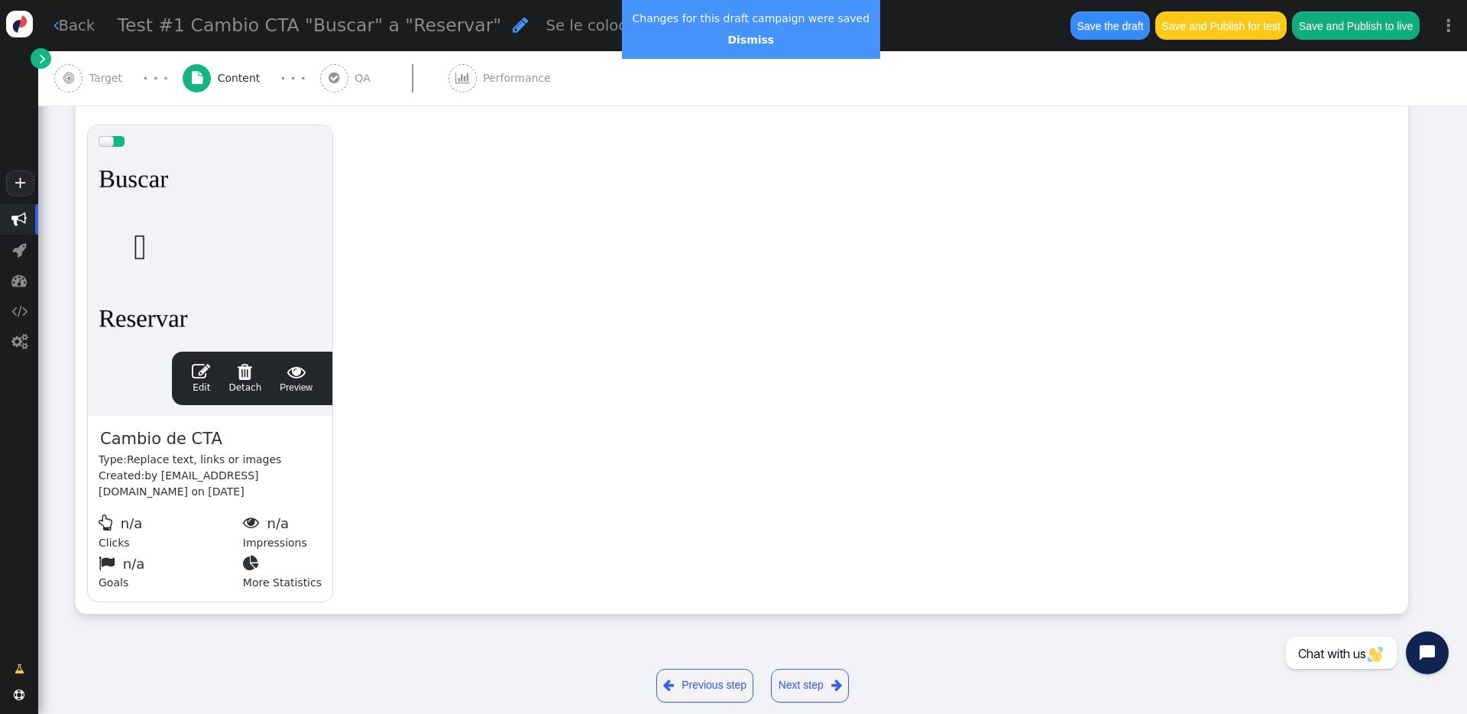
click at [823, 511] on div " Previous step Next step " at bounding box center [753, 685] width 1354 height 57
click at [816, 511] on link "Next step " at bounding box center [810, 686] width 78 height 34
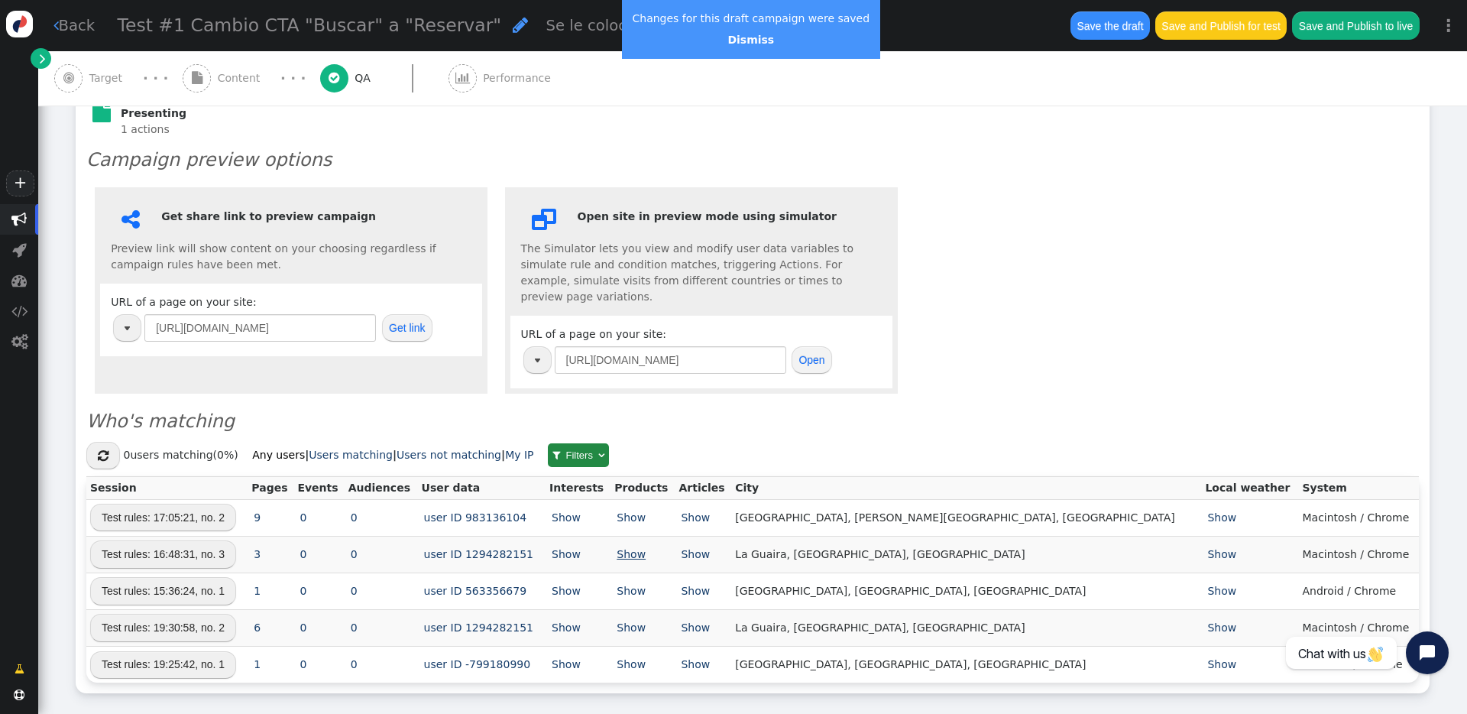
scroll to position [374, 0]
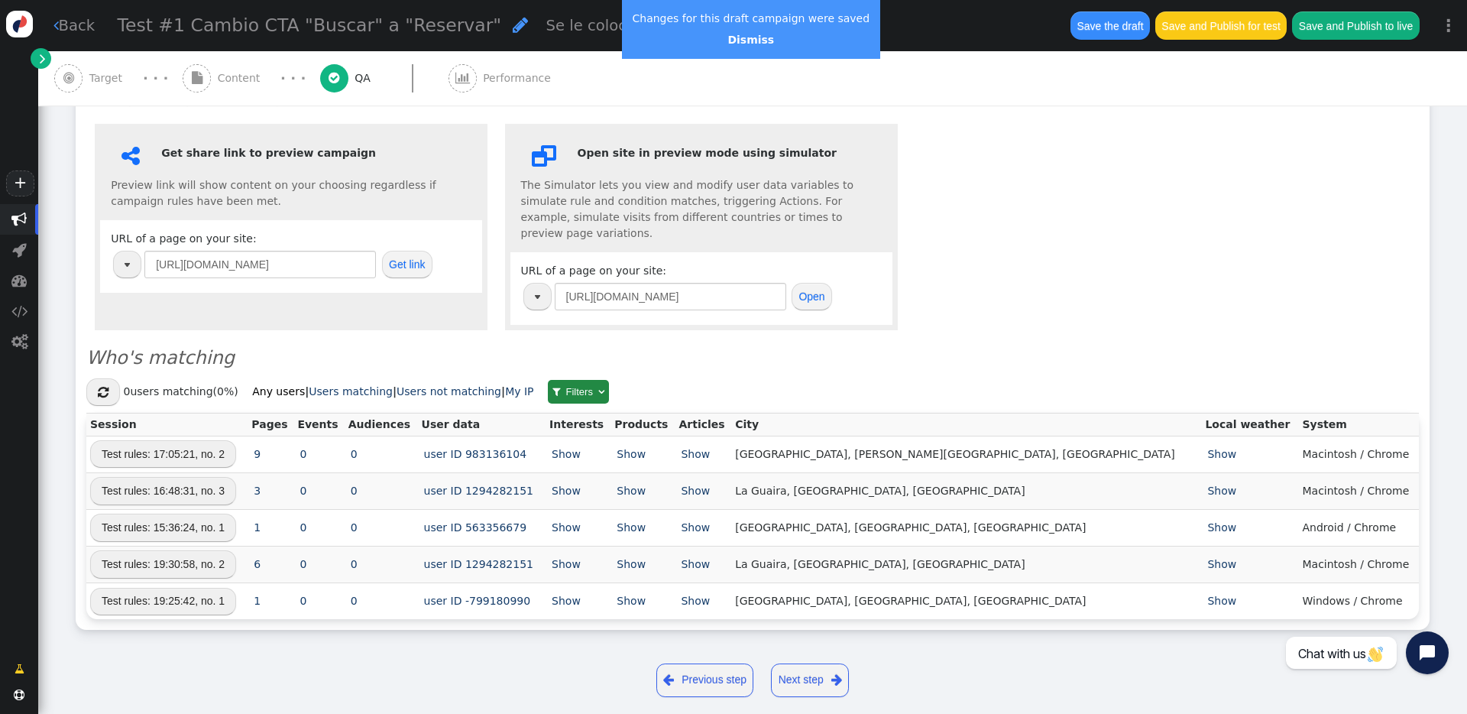
click at [1100, 28] on button "Save the draft" at bounding box center [1110, 25] width 79 height 28
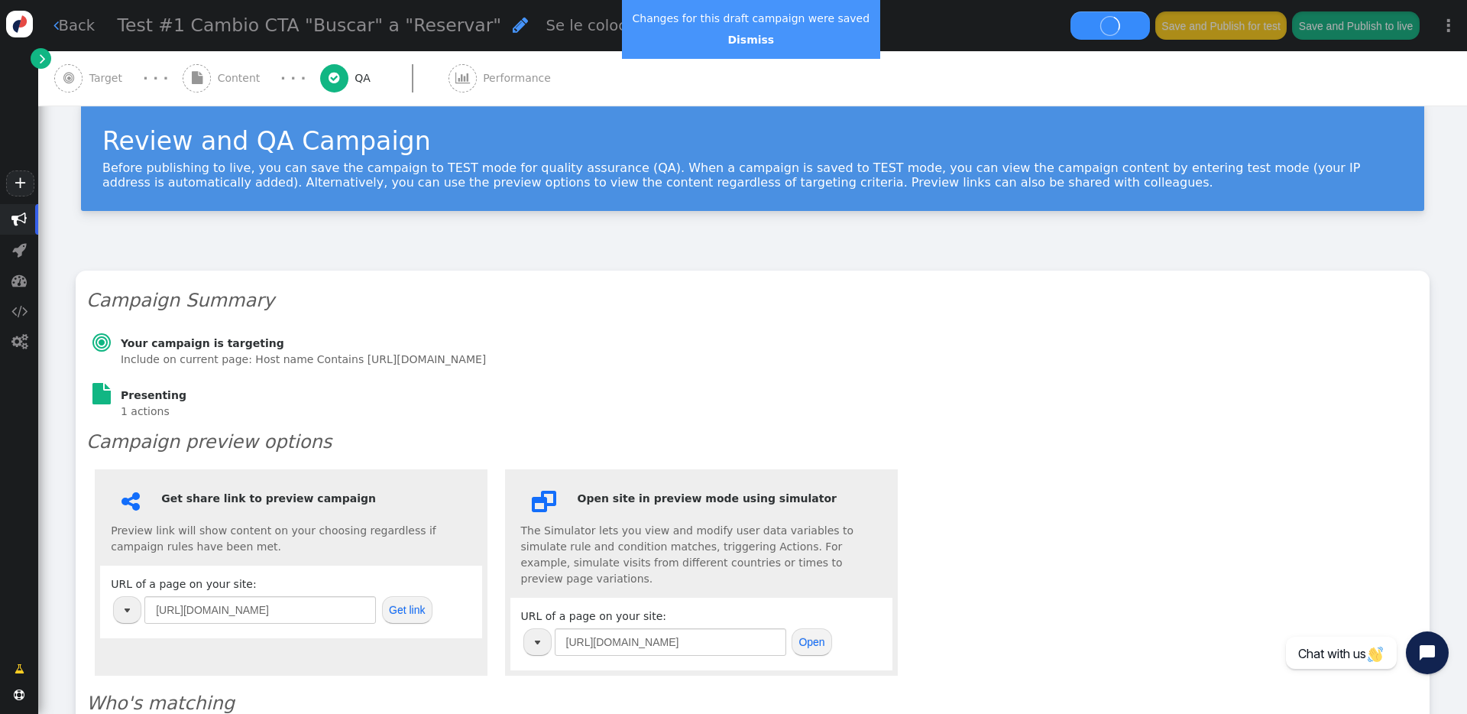
scroll to position [0, 0]
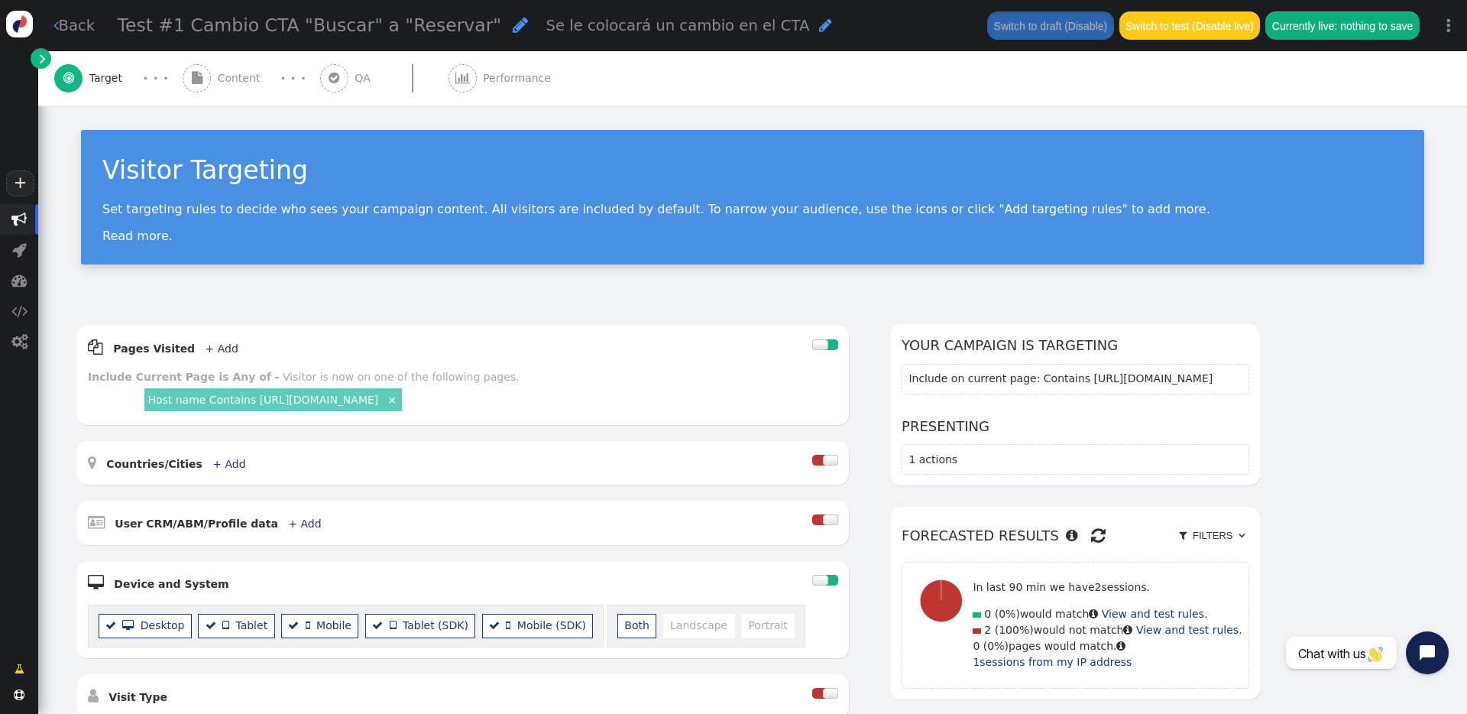
click at [303, 33] on span "Test #1 Cambio CTA "Buscar" a "Reservar"" at bounding box center [310, 25] width 384 height 21
click at [303, 33] on div "Test #1 Cambio CTA "Buscar" a "Reservar"  Se le colocará un cambio en el CTA " at bounding box center [544, 25] width 852 height 28
click at [222, 31] on span "Test #1 Cambio CTA "Buscar" a "Reservar"" at bounding box center [310, 25] width 384 height 21
drag, startPoint x: 267, startPoint y: 23, endPoint x: 11, endPoint y: 14, distance: 256.2
click at [11, 14] on div "+  Campaigns  Realtime Visitors  Dashboard General Campaign Statistics Recom…" at bounding box center [733, 357] width 1467 height 714
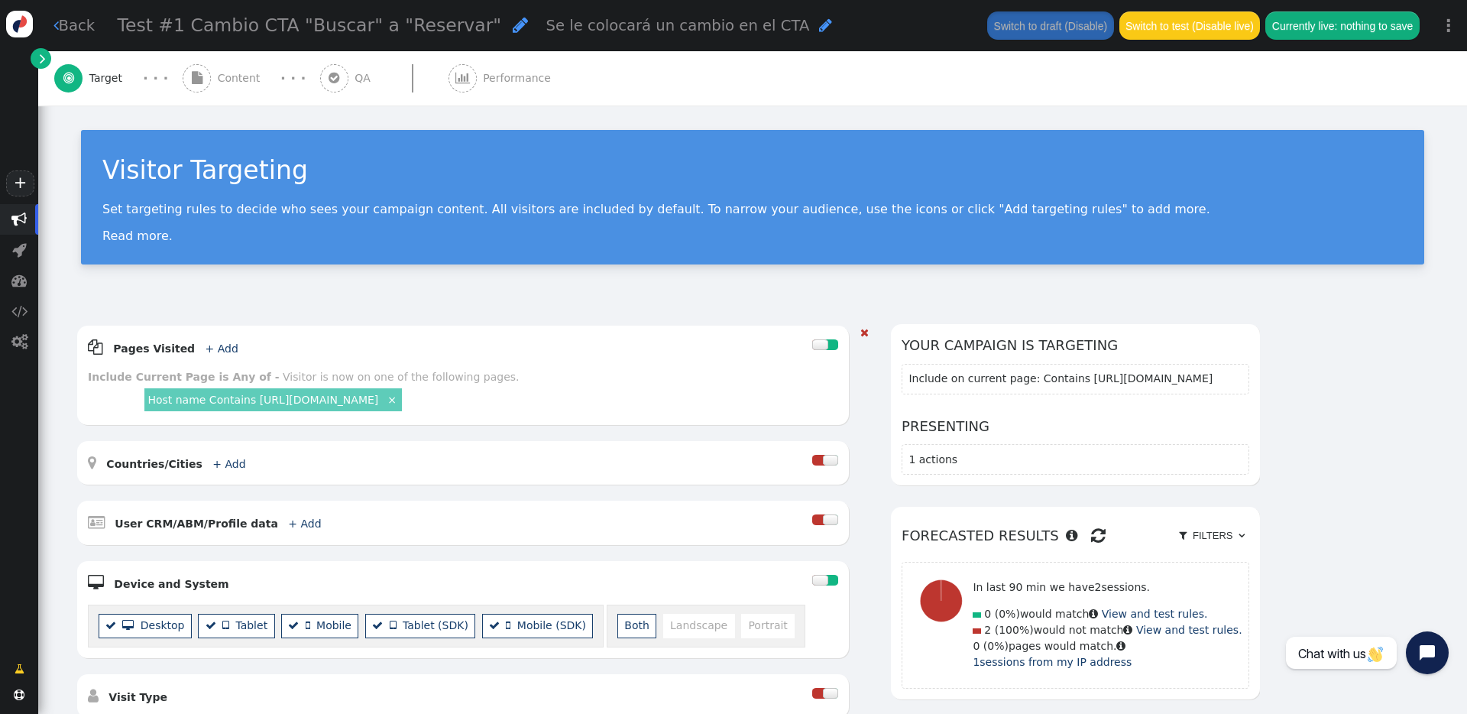
scroll to position [336, 0]
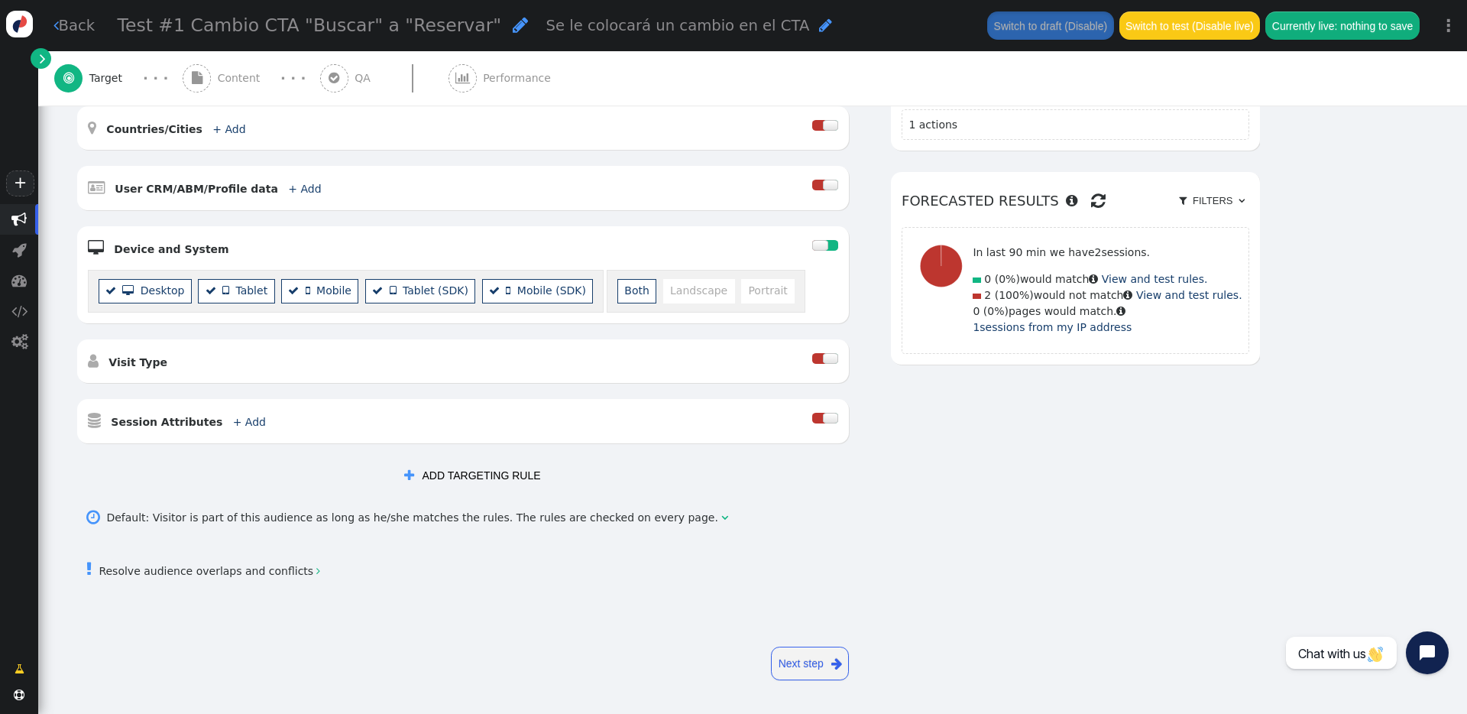
click at [805, 511] on link "Next step " at bounding box center [810, 664] width 78 height 34
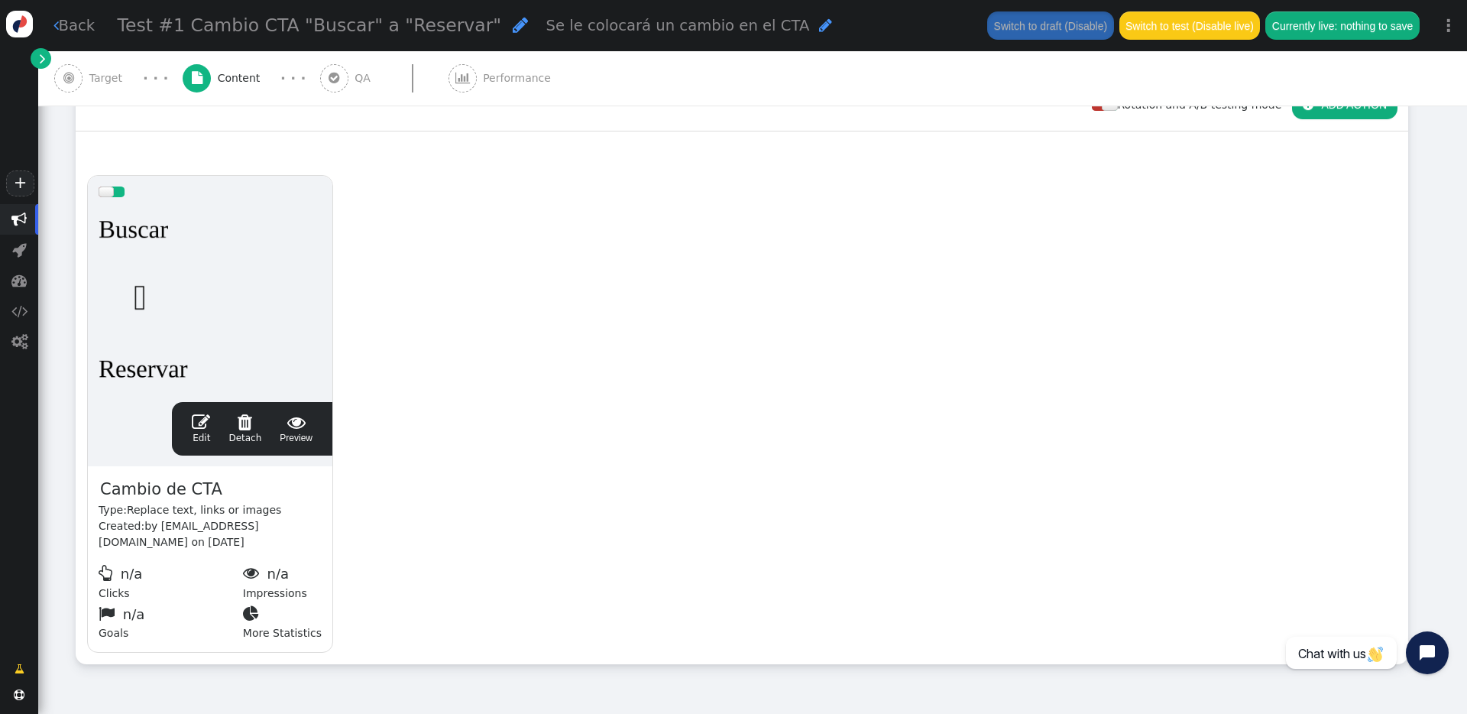
scroll to position [316, 0]
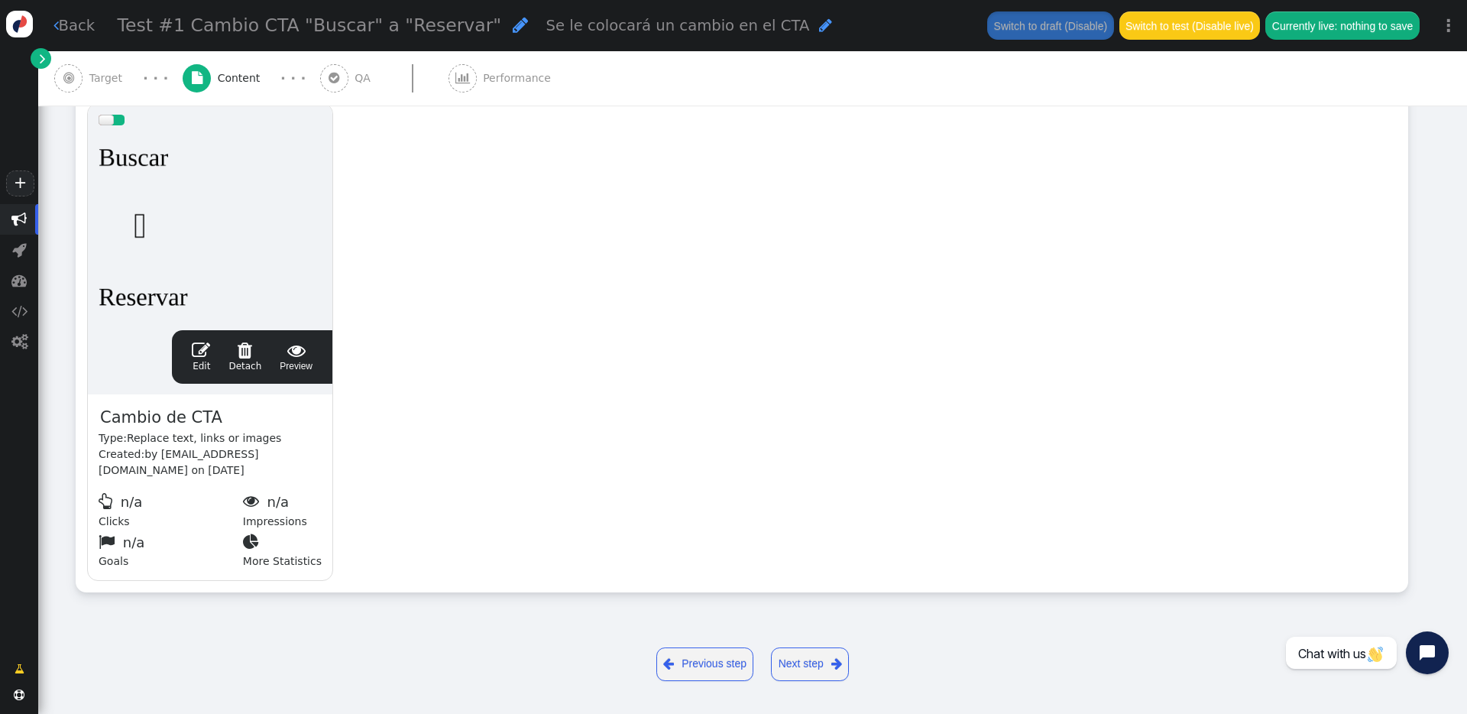
click at [693, 511] on link " Previous step" at bounding box center [706, 664] width 98 height 34
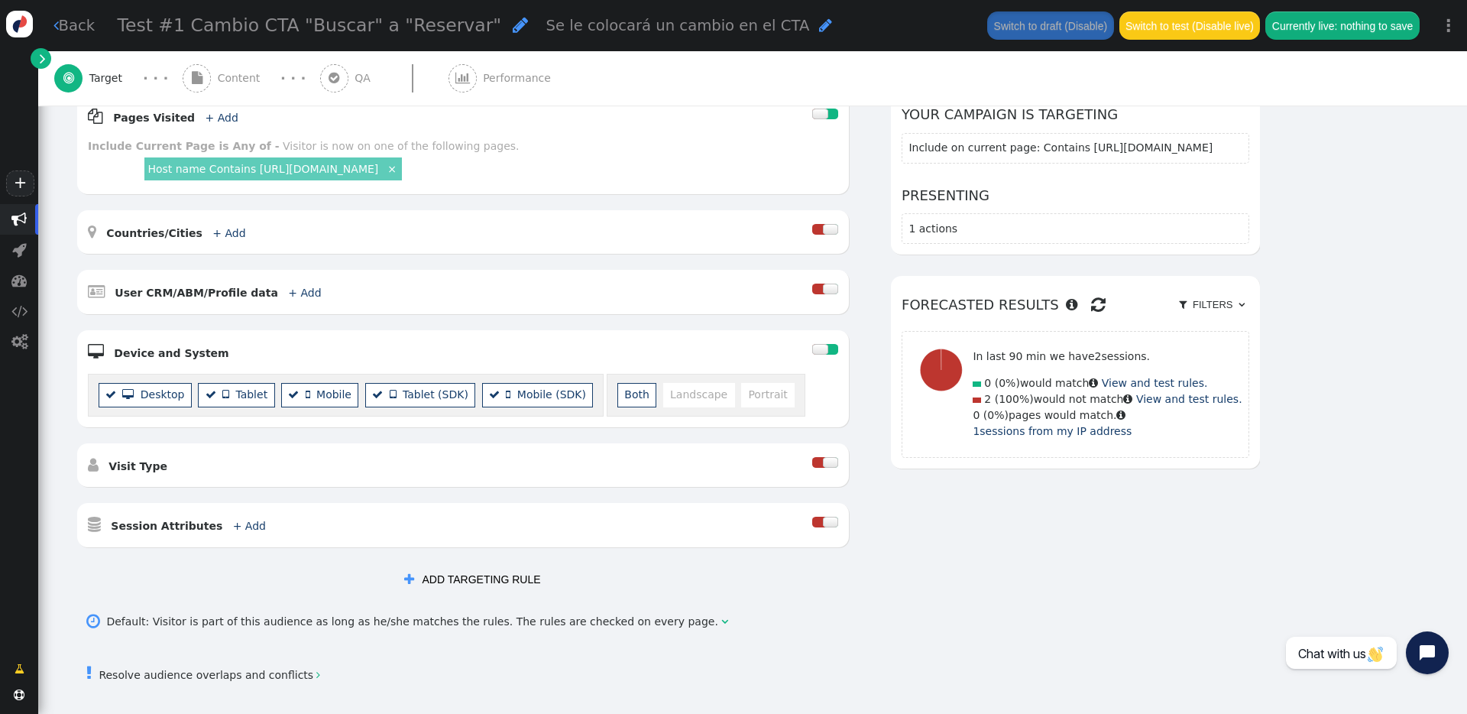
scroll to position [336, 0]
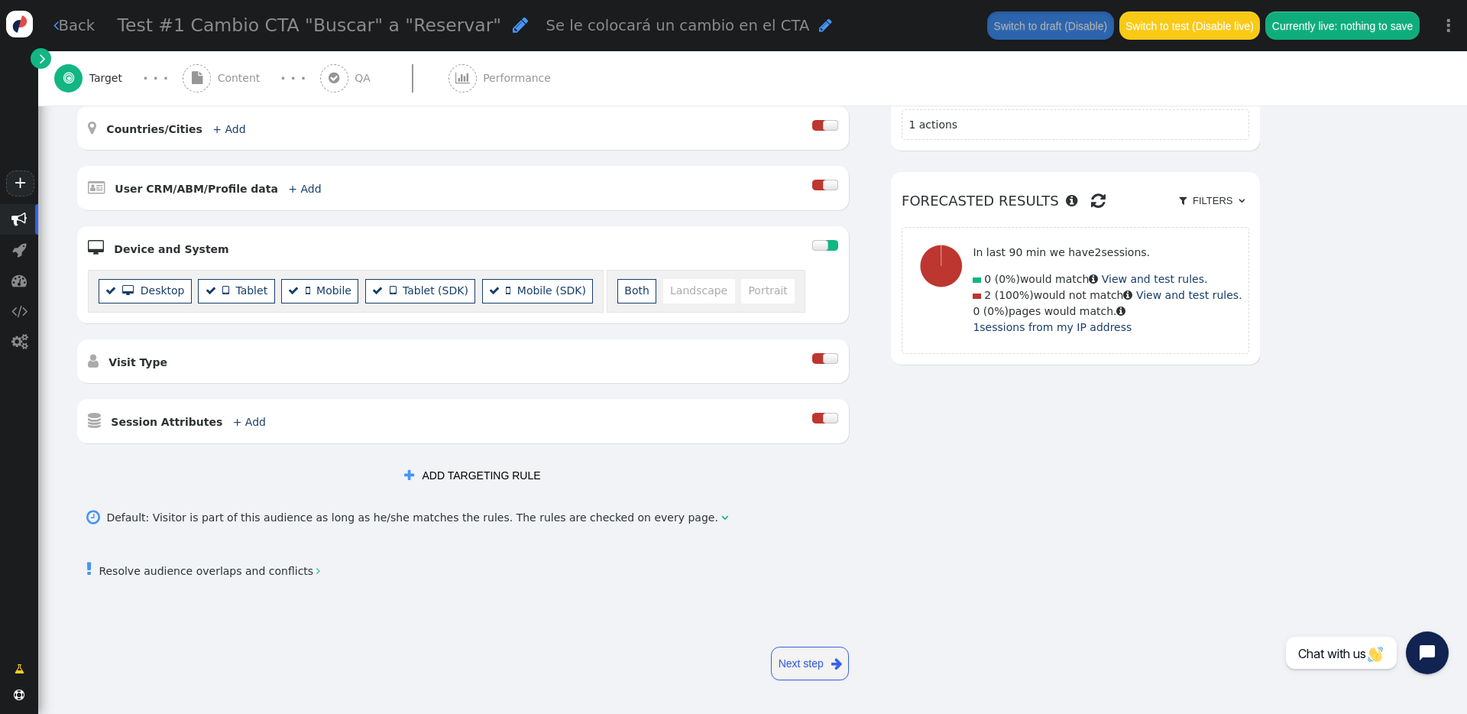
click at [64, 34] on link " Back" at bounding box center [74, 26] width 42 height 22
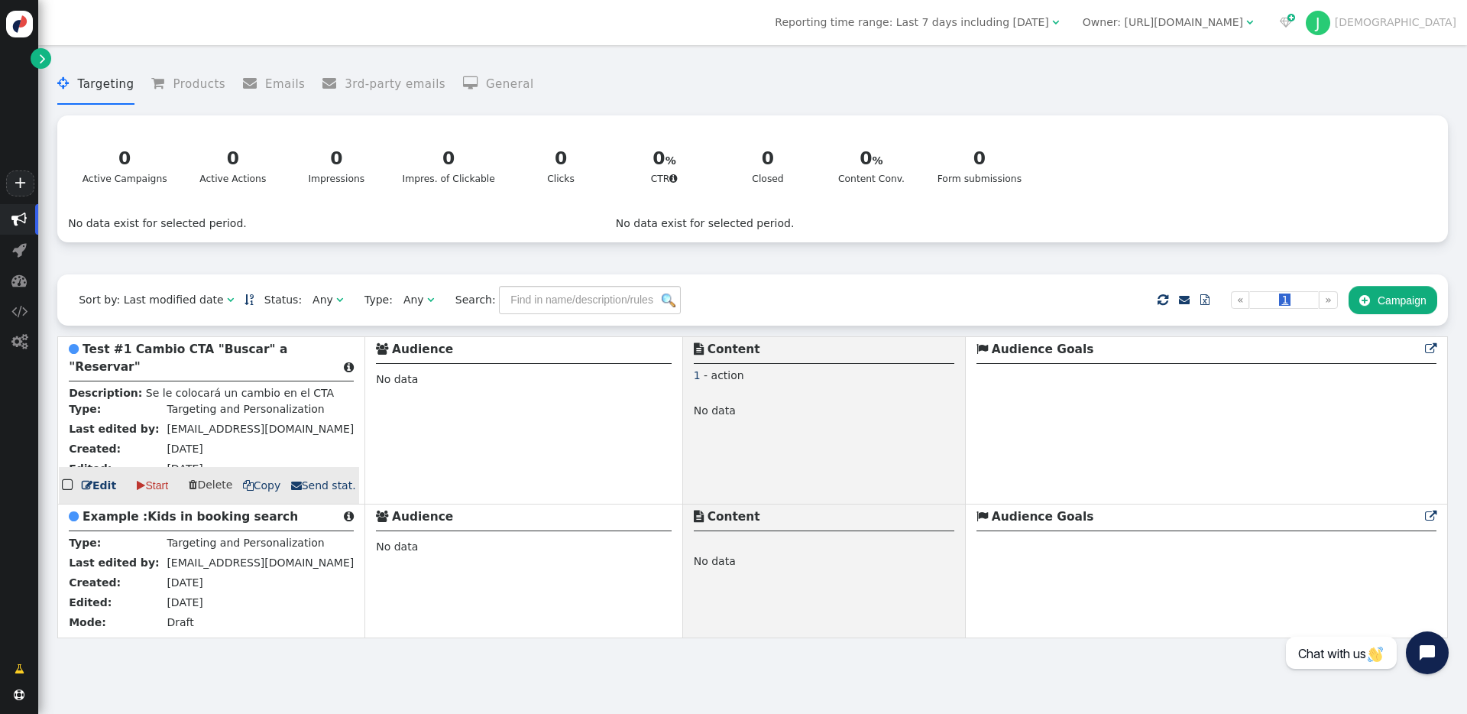
click at [157, 351] on b "Test #1 Cambio CTA "Buscar" a "Reservar"" at bounding box center [178, 357] width 219 height 31
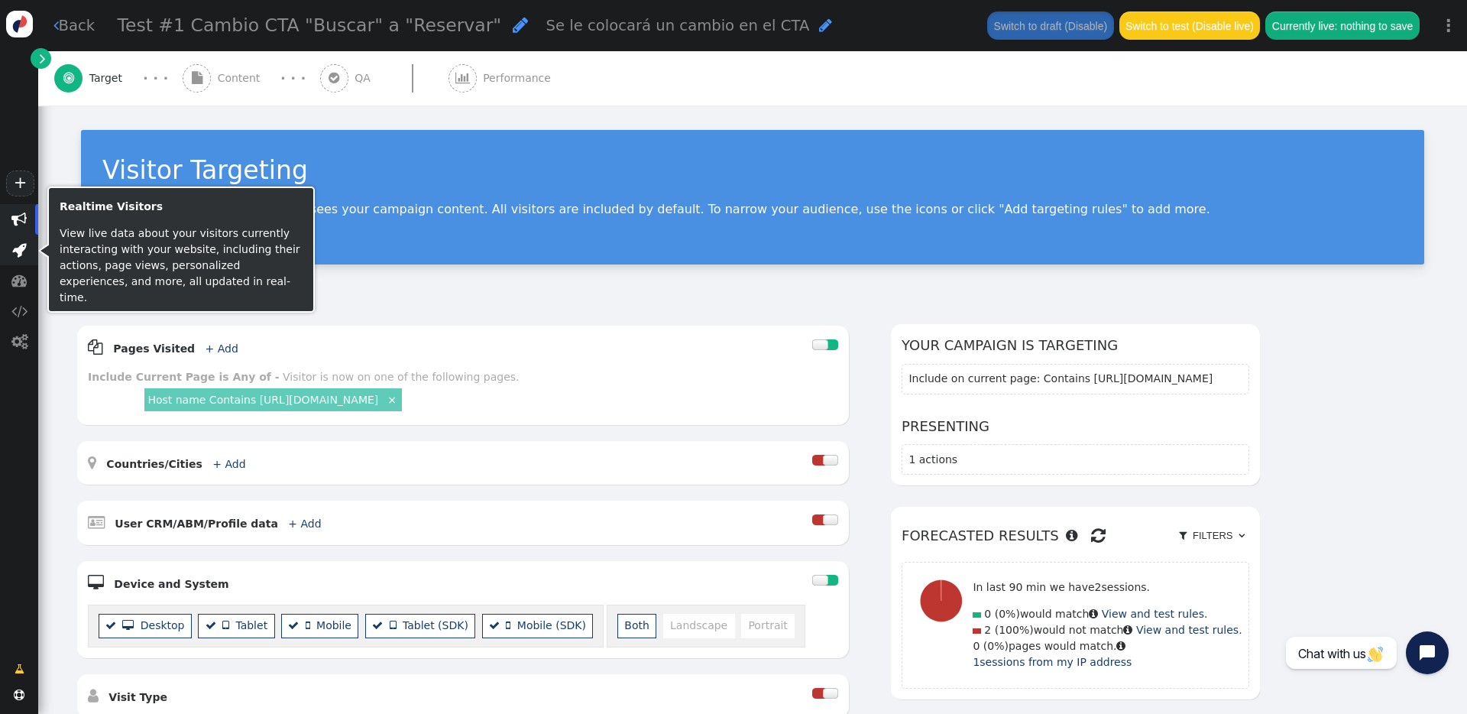
click at [24, 248] on span "" at bounding box center [19, 249] width 15 height 15
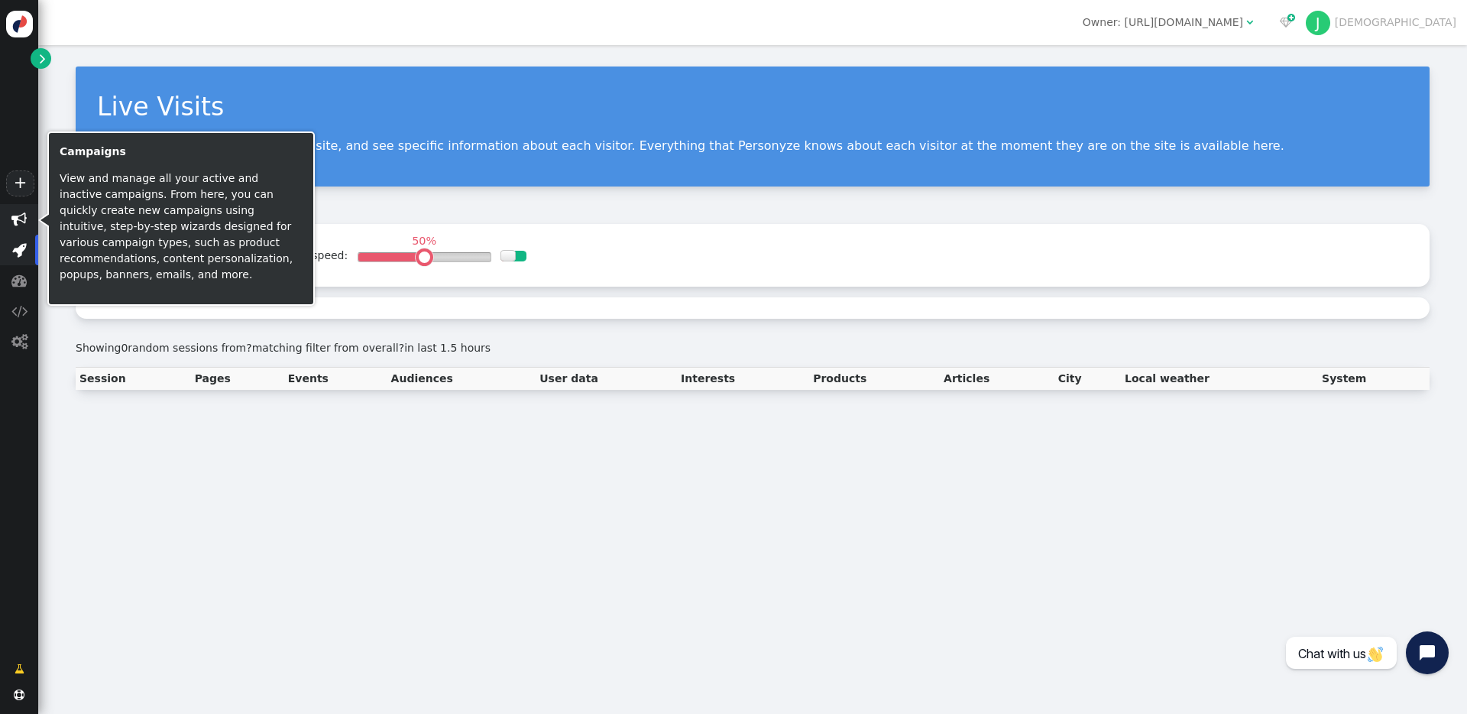
click at [21, 226] on span "" at bounding box center [19, 219] width 38 height 31
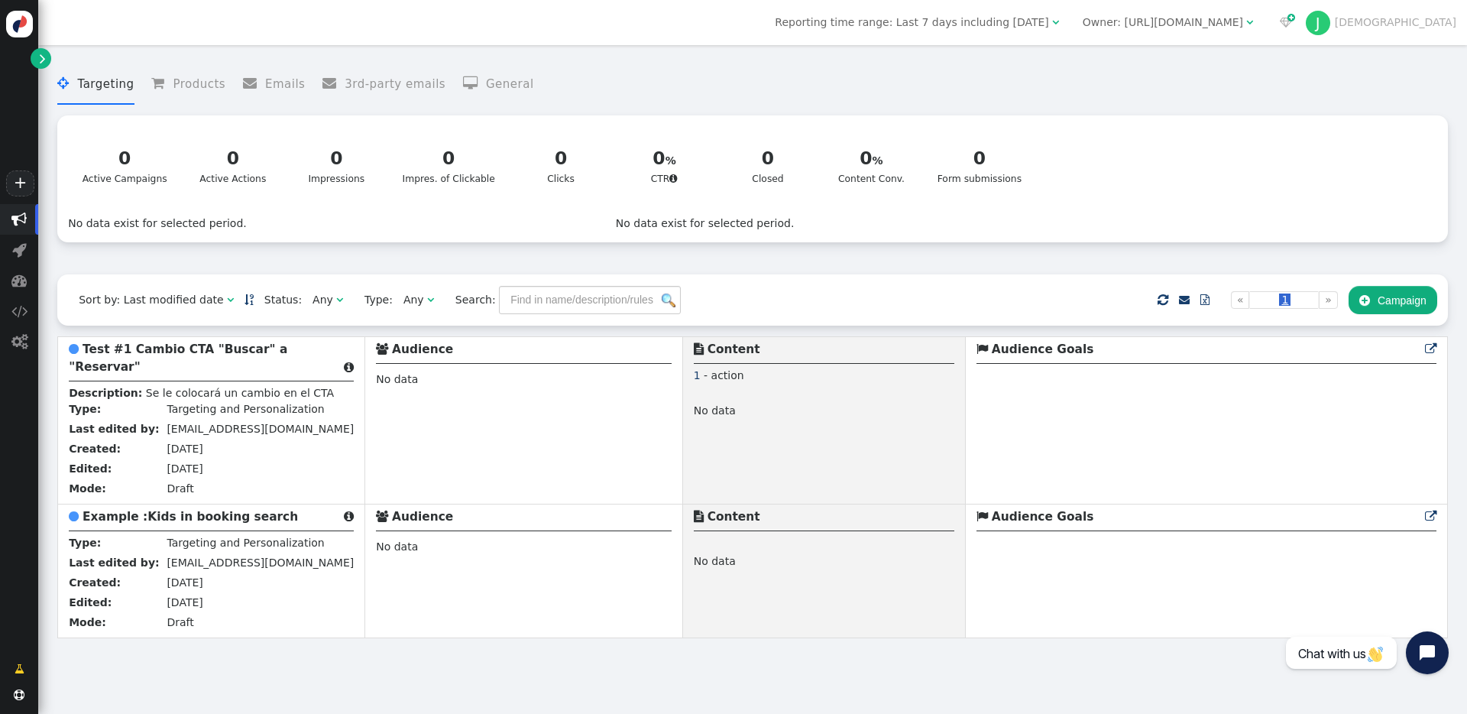
click at [48, 56] on link "" at bounding box center [41, 58] width 21 height 21
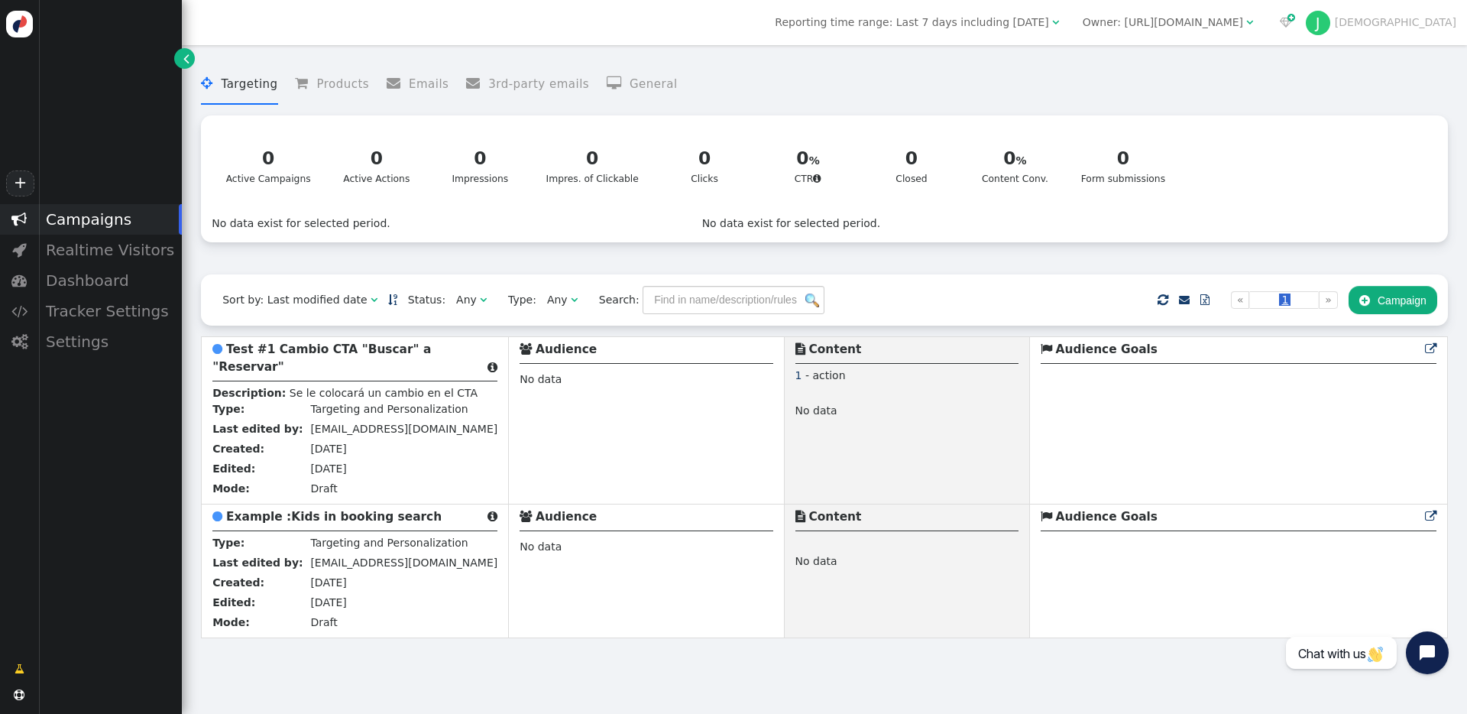
click at [180, 68] on link "" at bounding box center [184, 58] width 21 height 21
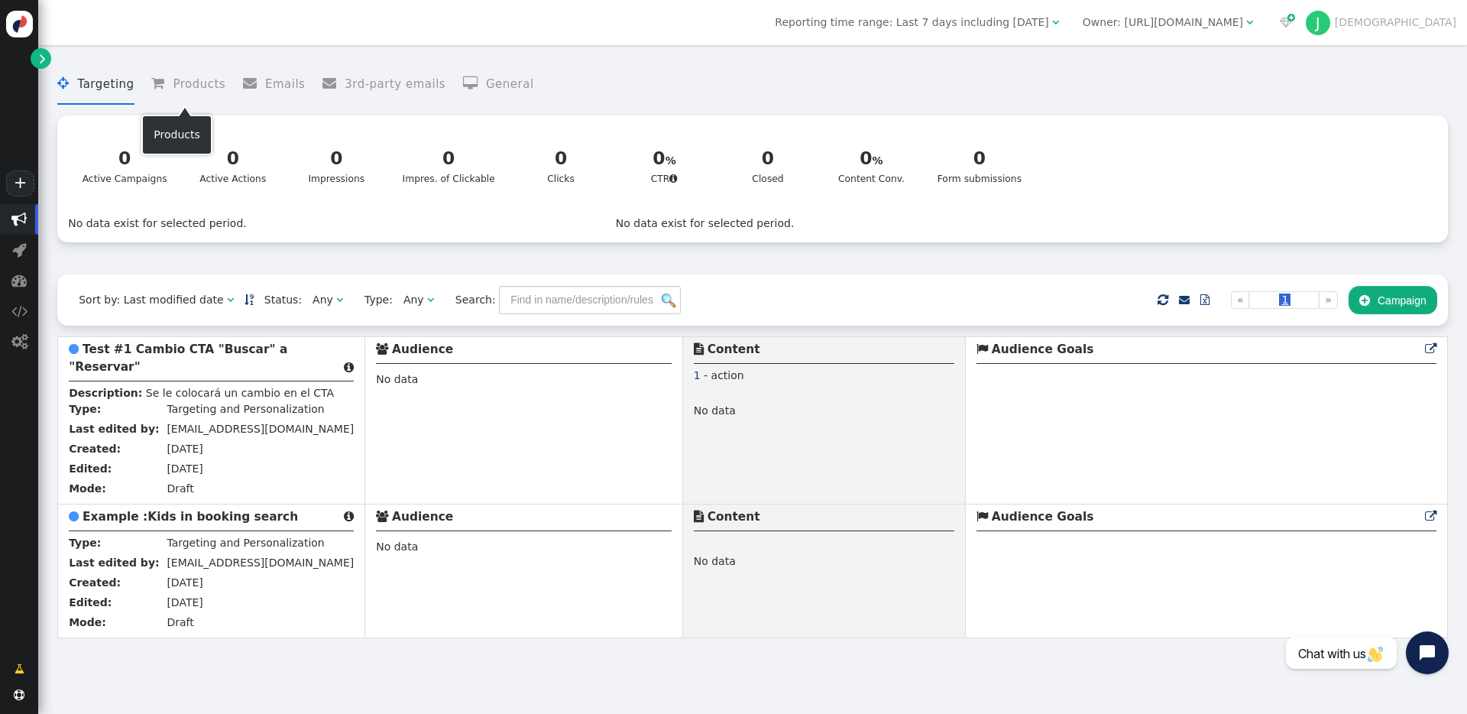
click at [181, 76] on li " Products" at bounding box center [188, 84] width 74 height 41
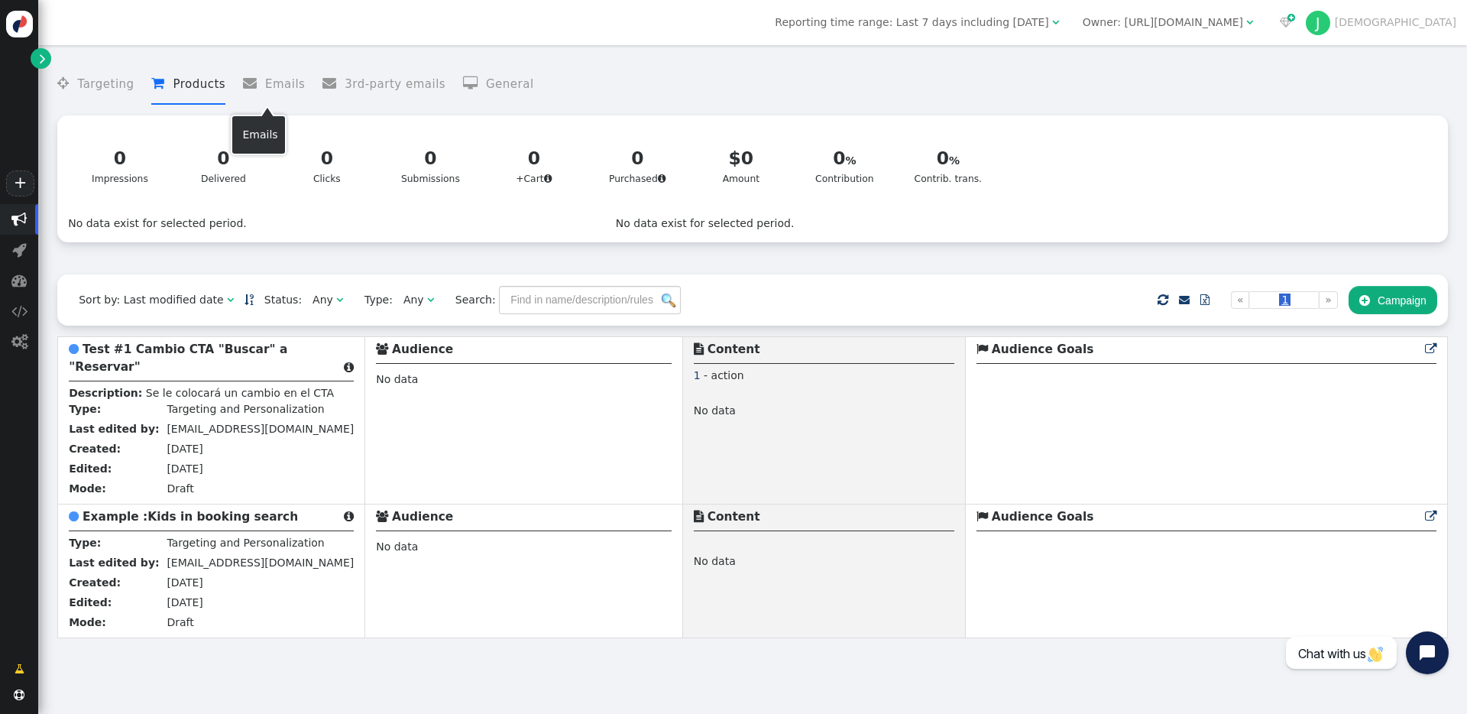
click at [283, 74] on li " Emails" at bounding box center [274, 84] width 63 height 41
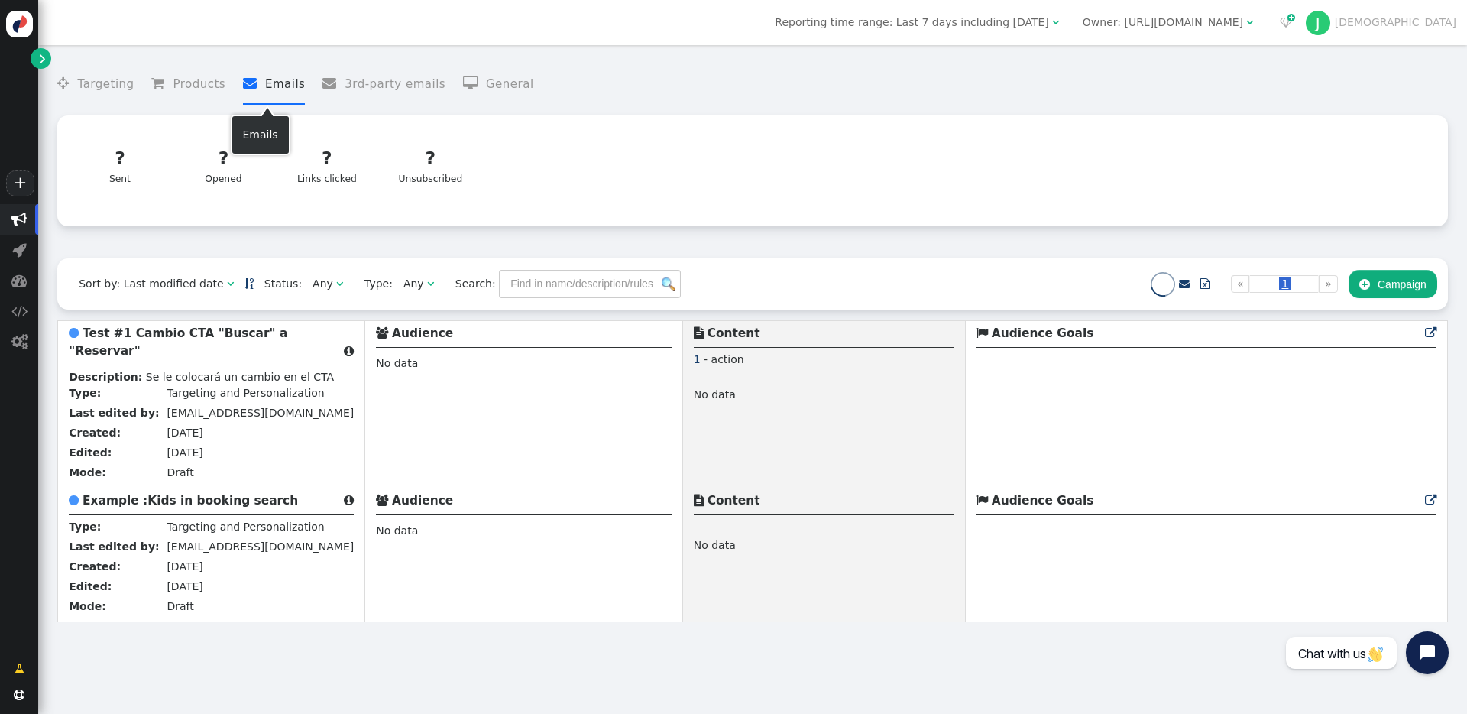
click at [332, 86] on span "" at bounding box center [334, 83] width 22 height 14
click at [463, 85] on span "" at bounding box center [474, 83] width 23 height 14
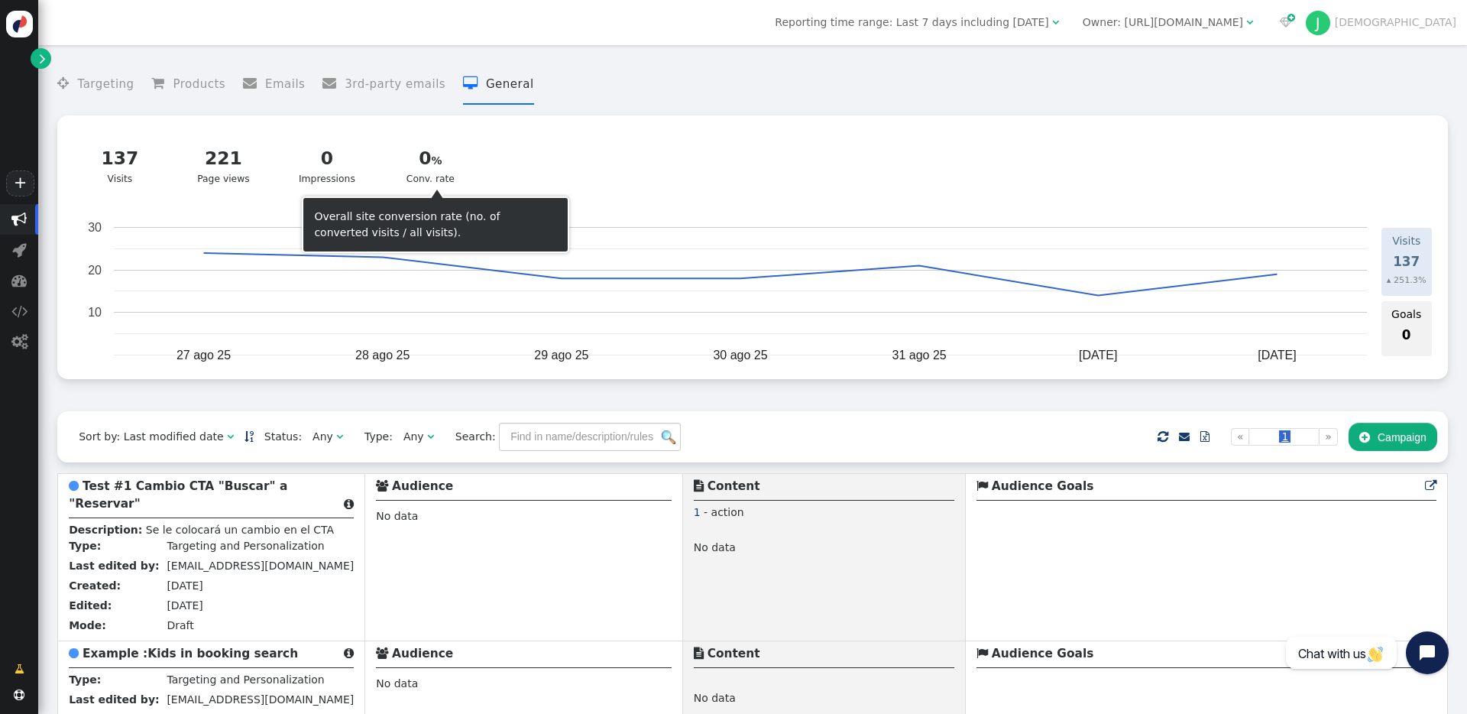
click at [232, 175] on div "221 Page views" at bounding box center [224, 165] width 76 height 41
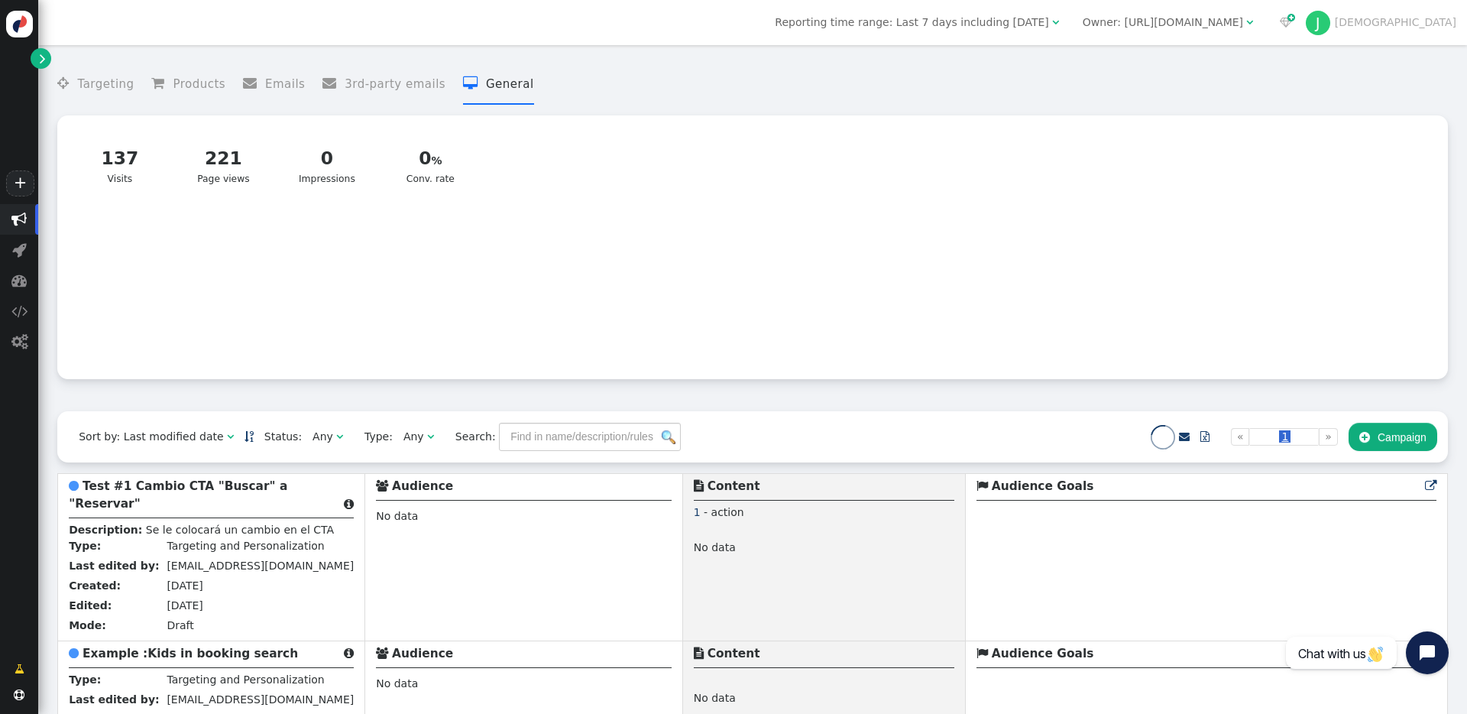
click at [137, 175] on div "137 Visits" at bounding box center [121, 165] width 76 height 41
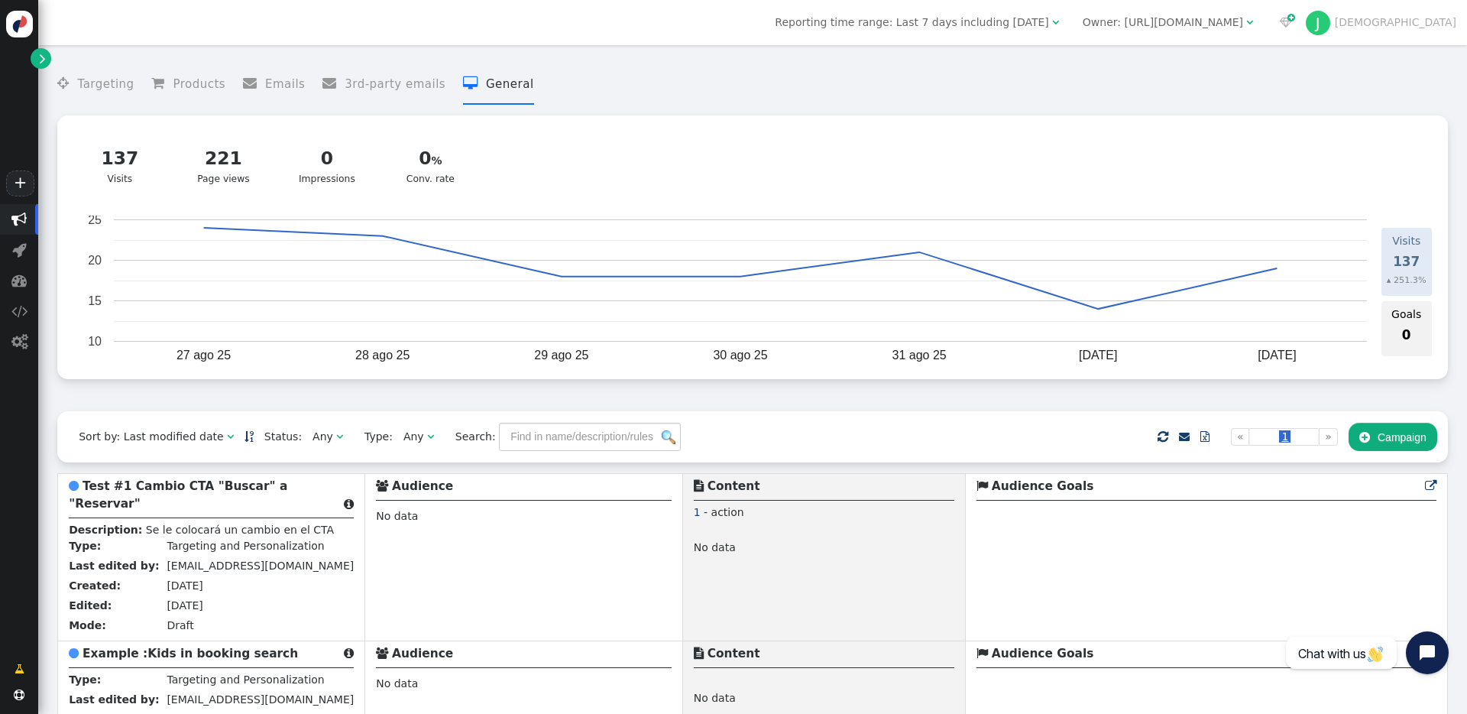
click at [562, 88] on menu " Targeting  Products  Emails  3rd-party emails  General" at bounding box center [752, 84] width 1391 height 41
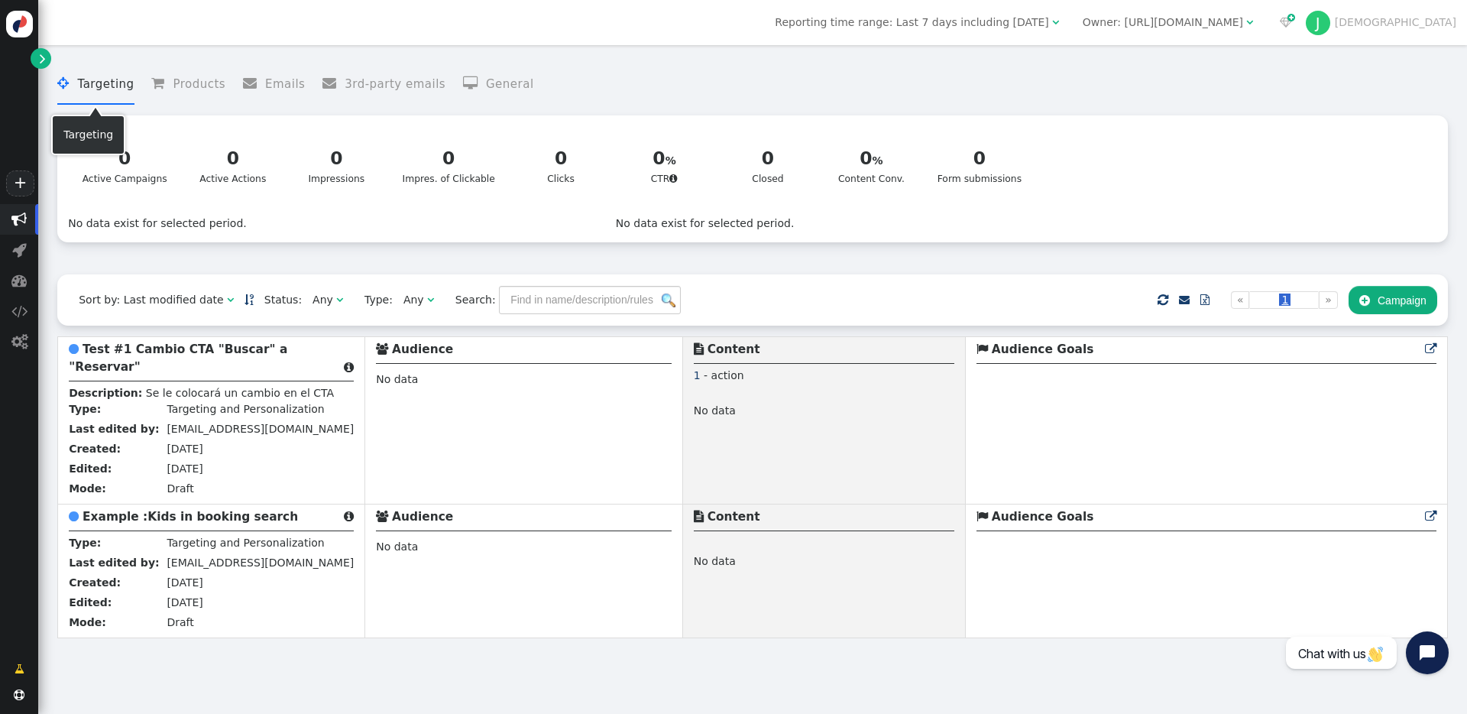
click at [109, 87] on li " Targeting" at bounding box center [95, 84] width 76 height 41
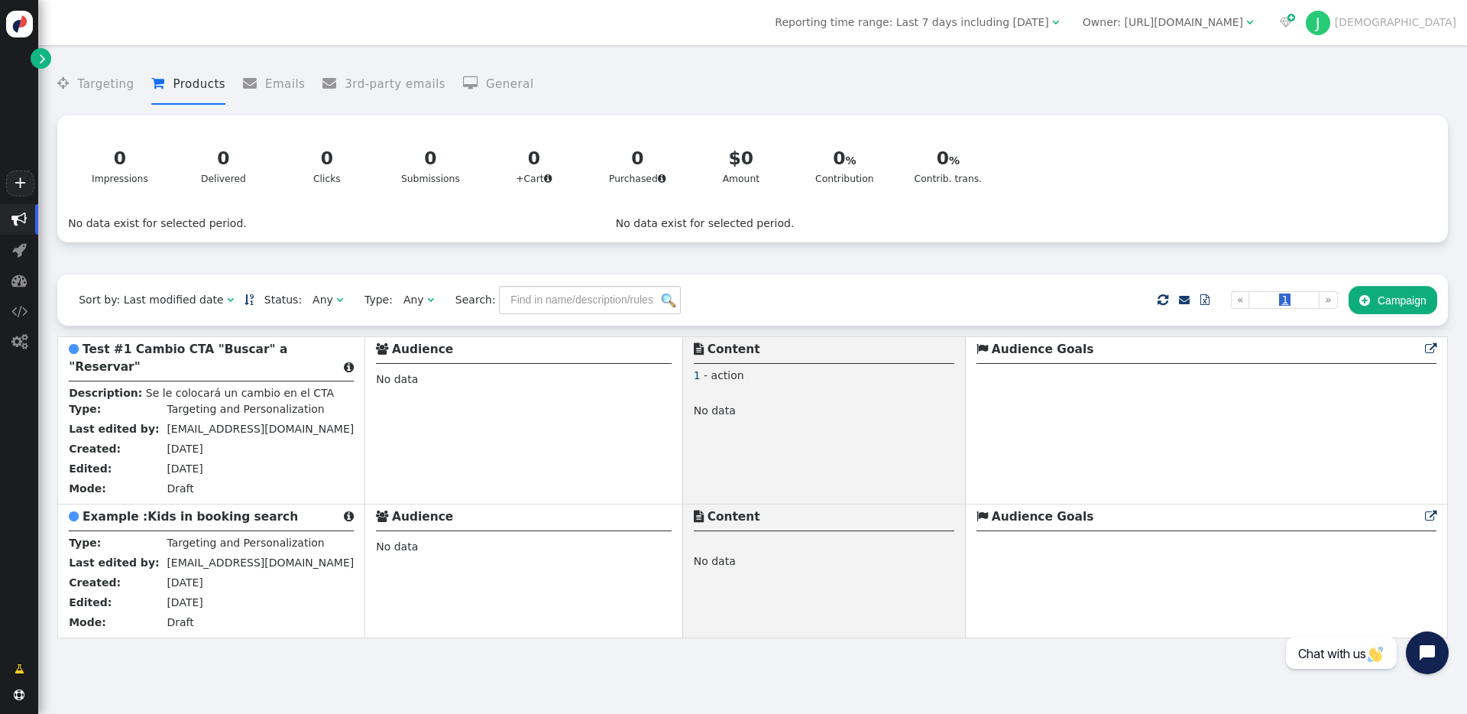
click at [214, 92] on li " Products" at bounding box center [188, 84] width 74 height 41
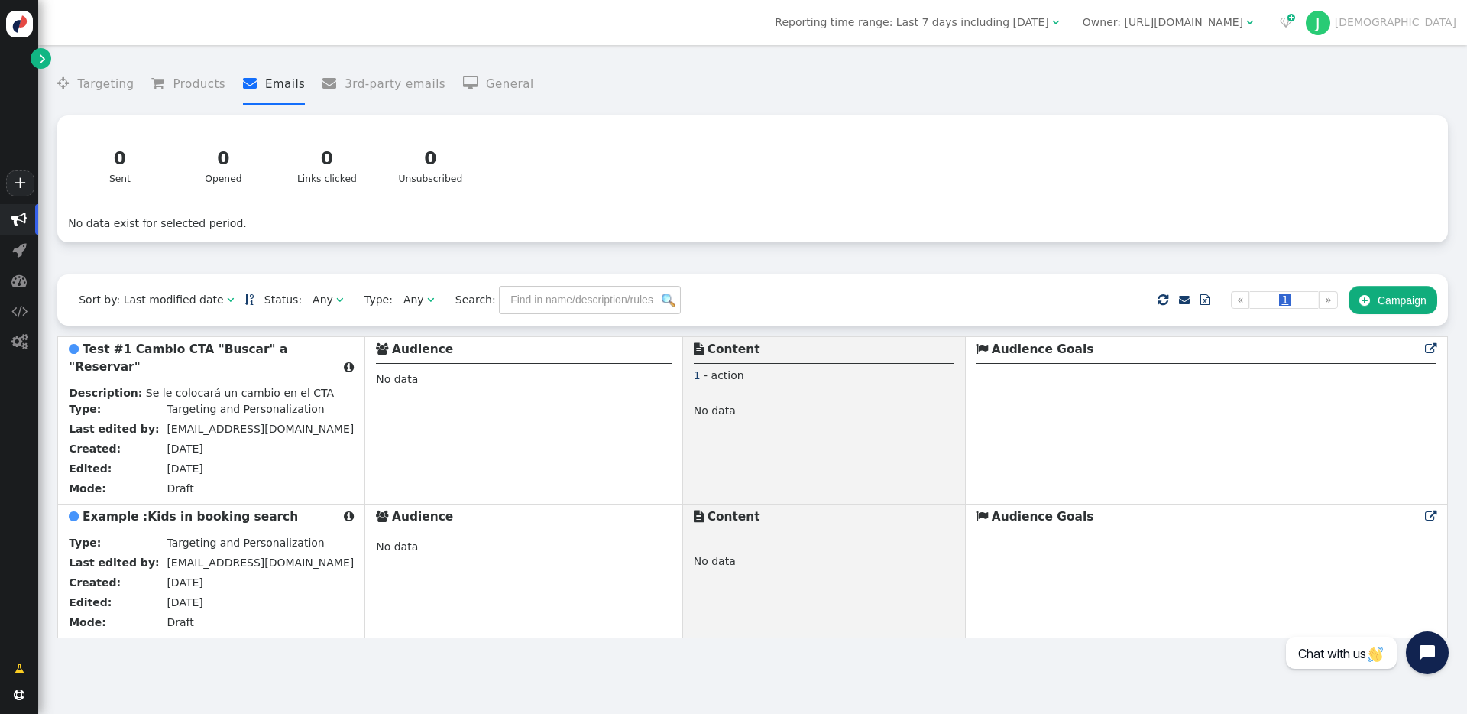
click at [257, 87] on span "" at bounding box center [254, 83] width 22 height 14
click at [355, 86] on li " 3rd-party emails" at bounding box center [384, 84] width 123 height 41
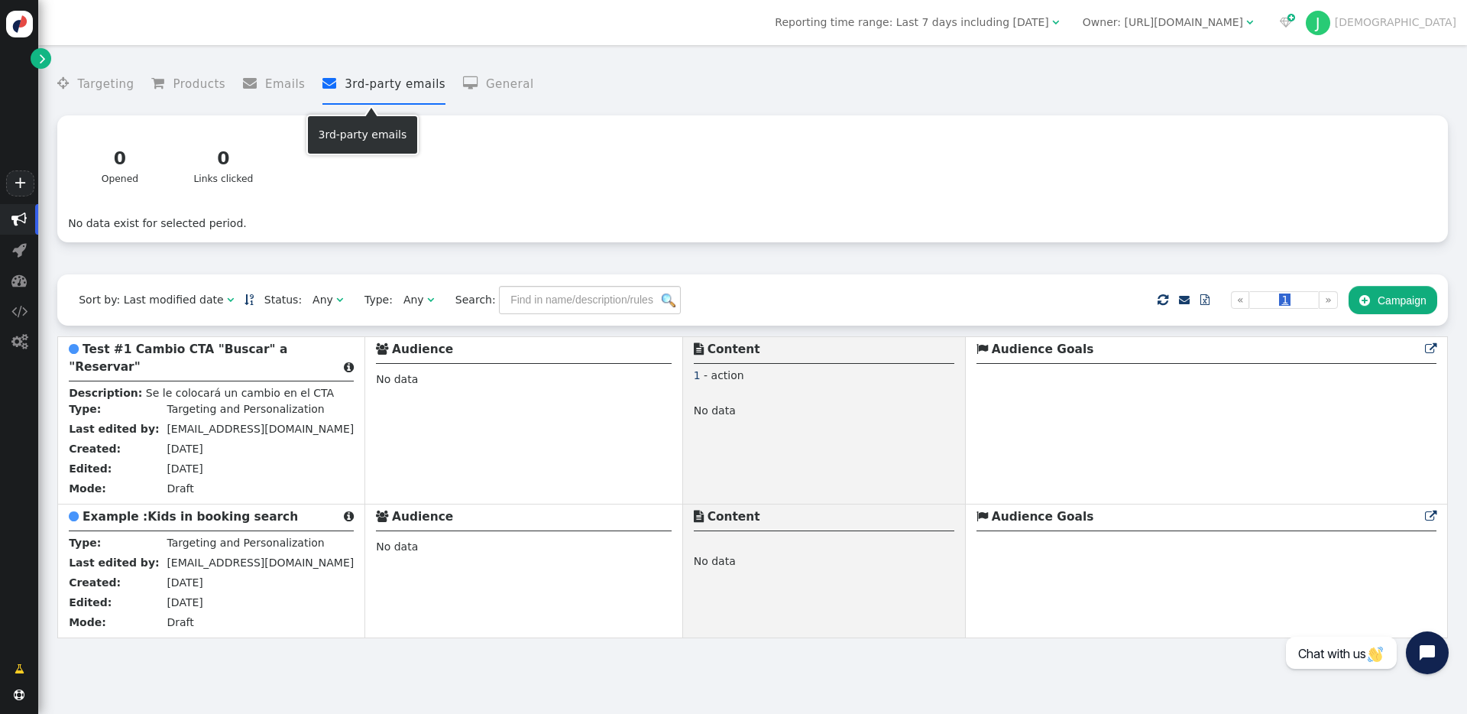
click at [484, 86] on li " General" at bounding box center [498, 84] width 71 height 41
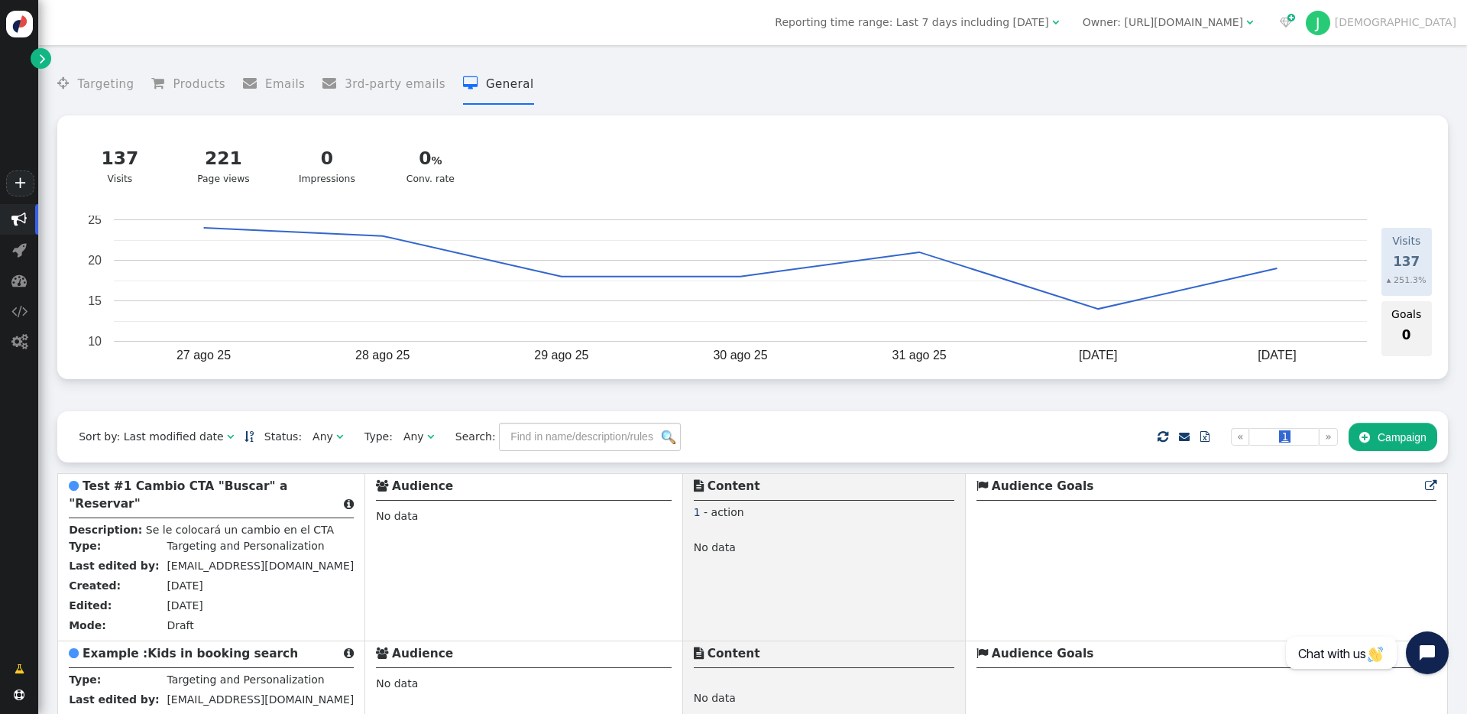
click at [143, 82] on menu " Targeting  Products  Emails  3rd-party emails  General" at bounding box center [752, 84] width 1391 height 41
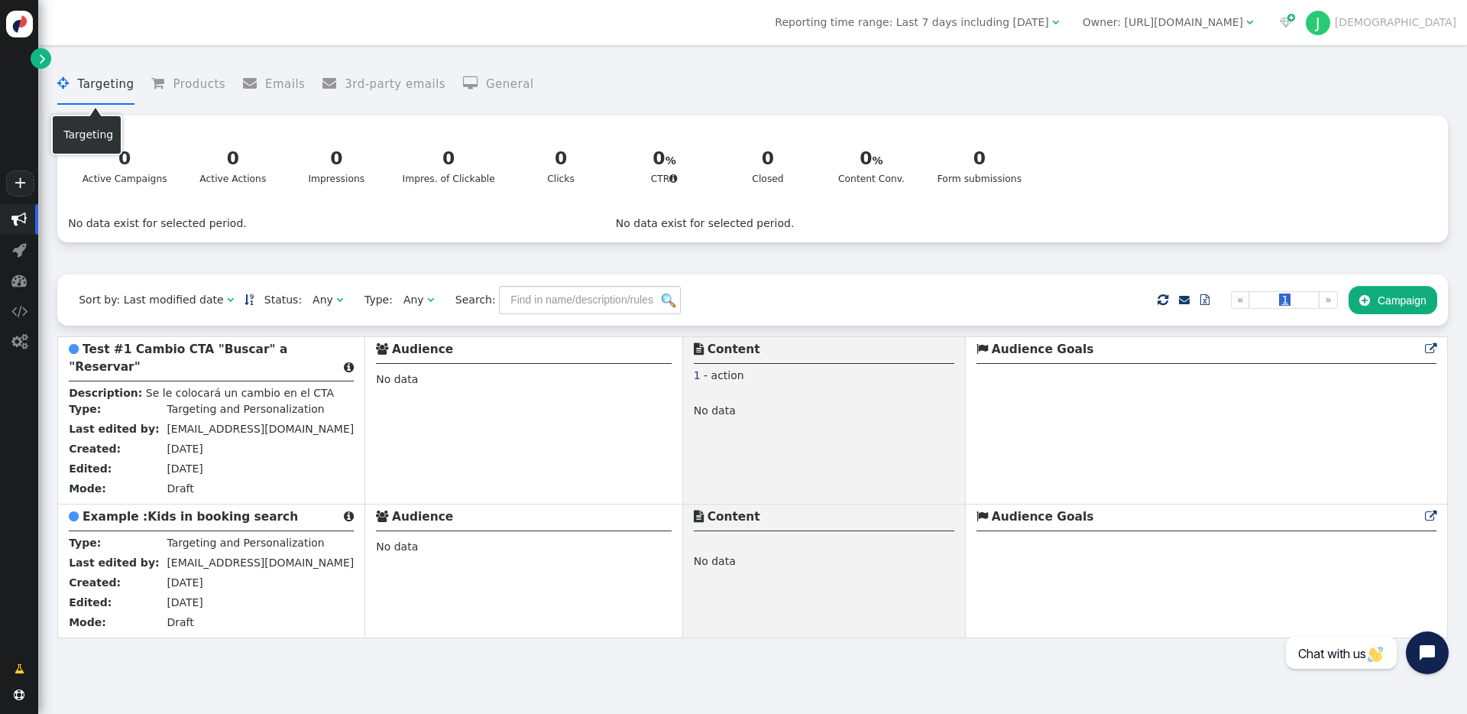
click at [114, 83] on li " Targeting" at bounding box center [95, 84] width 76 height 41
click at [203, 350] on b "Test #1 Cambio CTA "Buscar" a "Reservar"" at bounding box center [178, 357] width 219 height 31
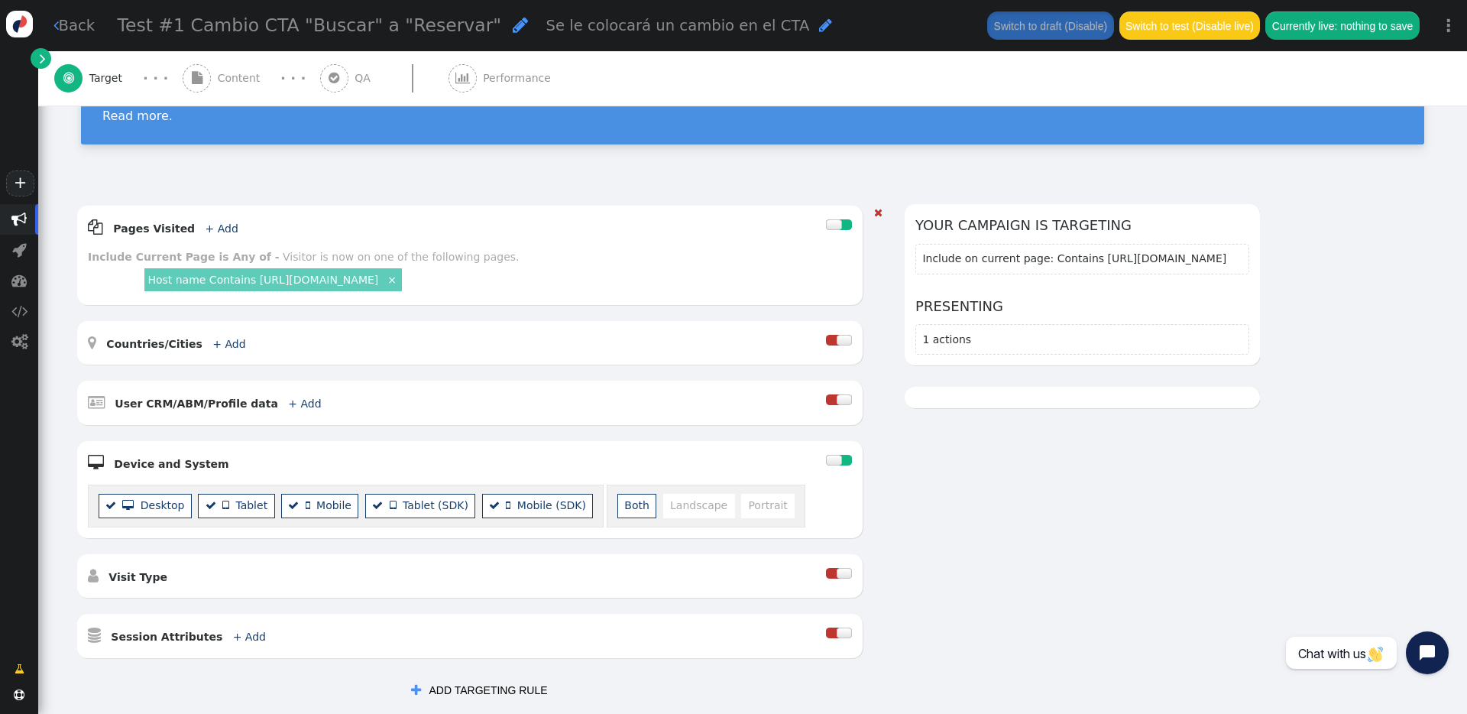
scroll to position [336, 0]
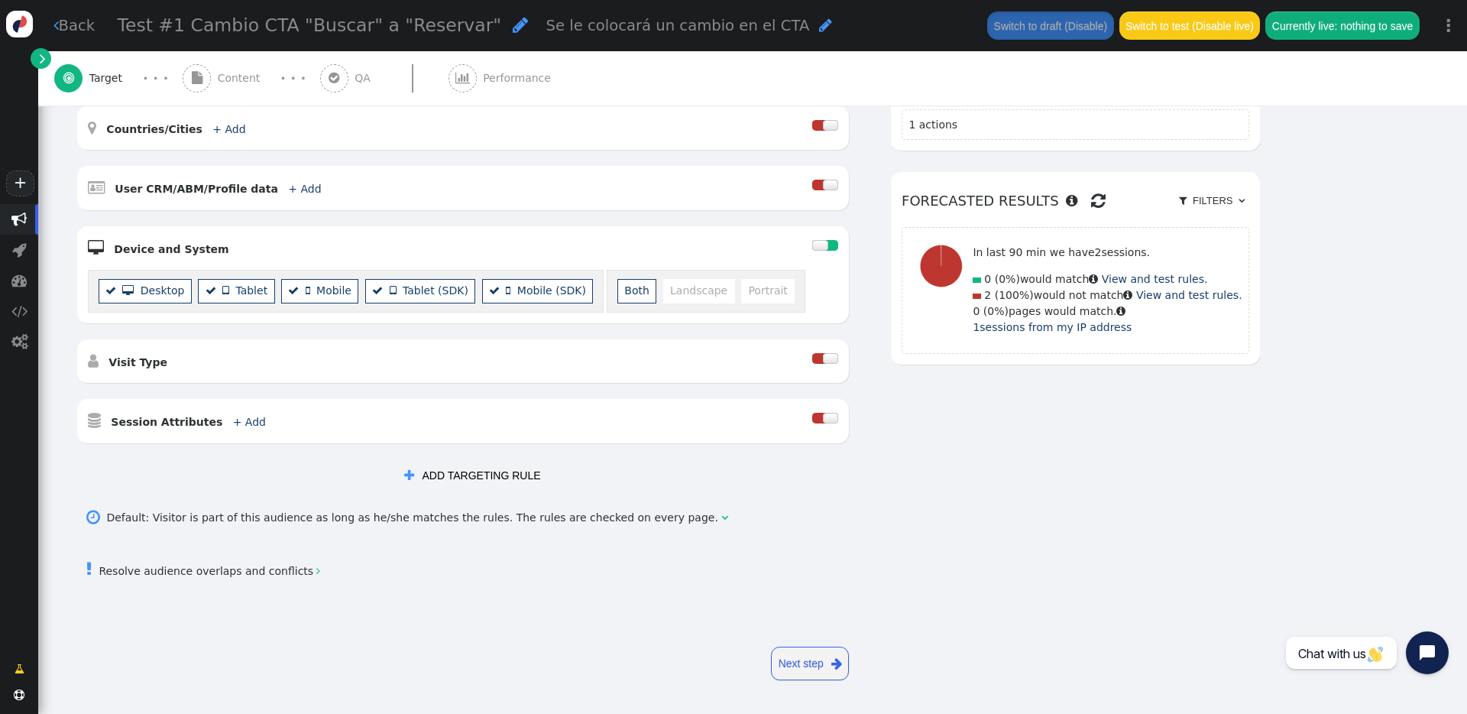
click at [809, 511] on link "Next step " at bounding box center [810, 664] width 78 height 34
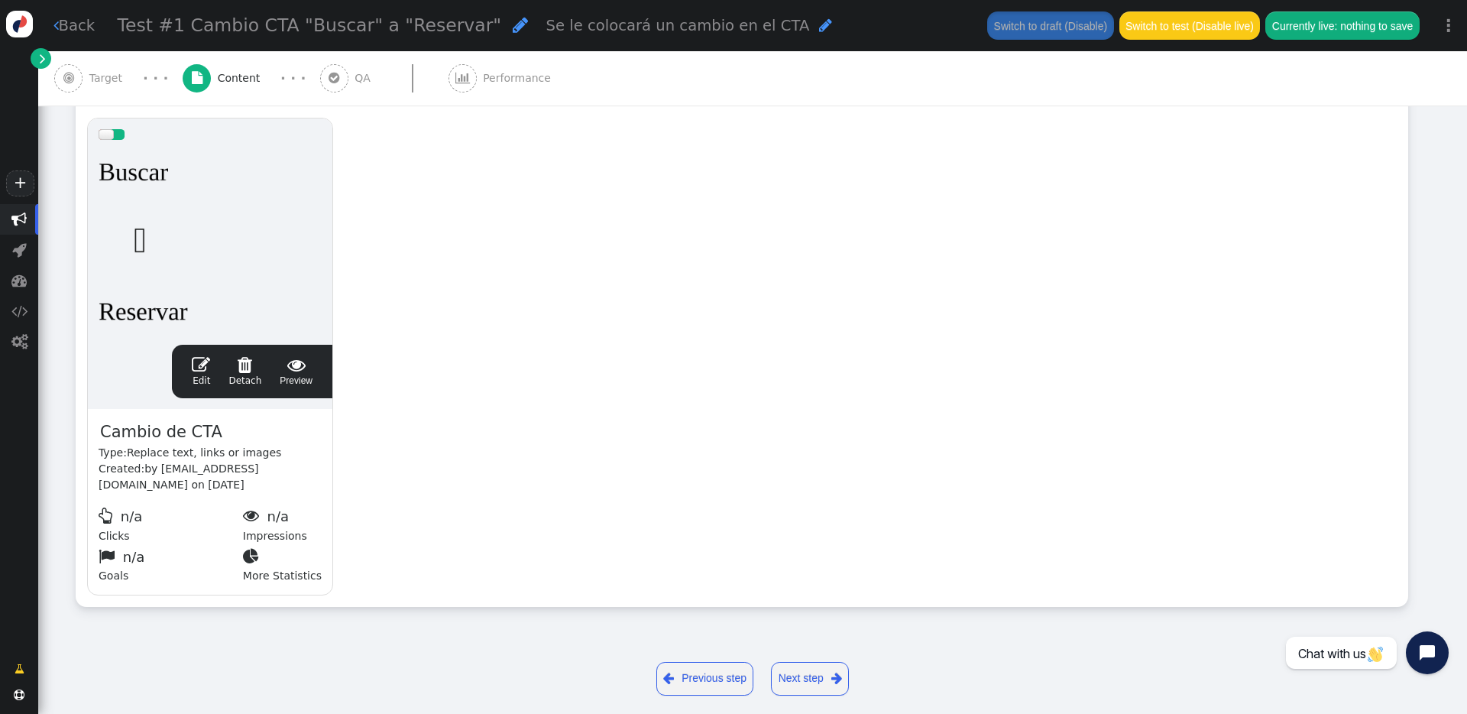
scroll to position [299, 0]
click at [80, 35] on link " Back" at bounding box center [74, 26] width 42 height 22
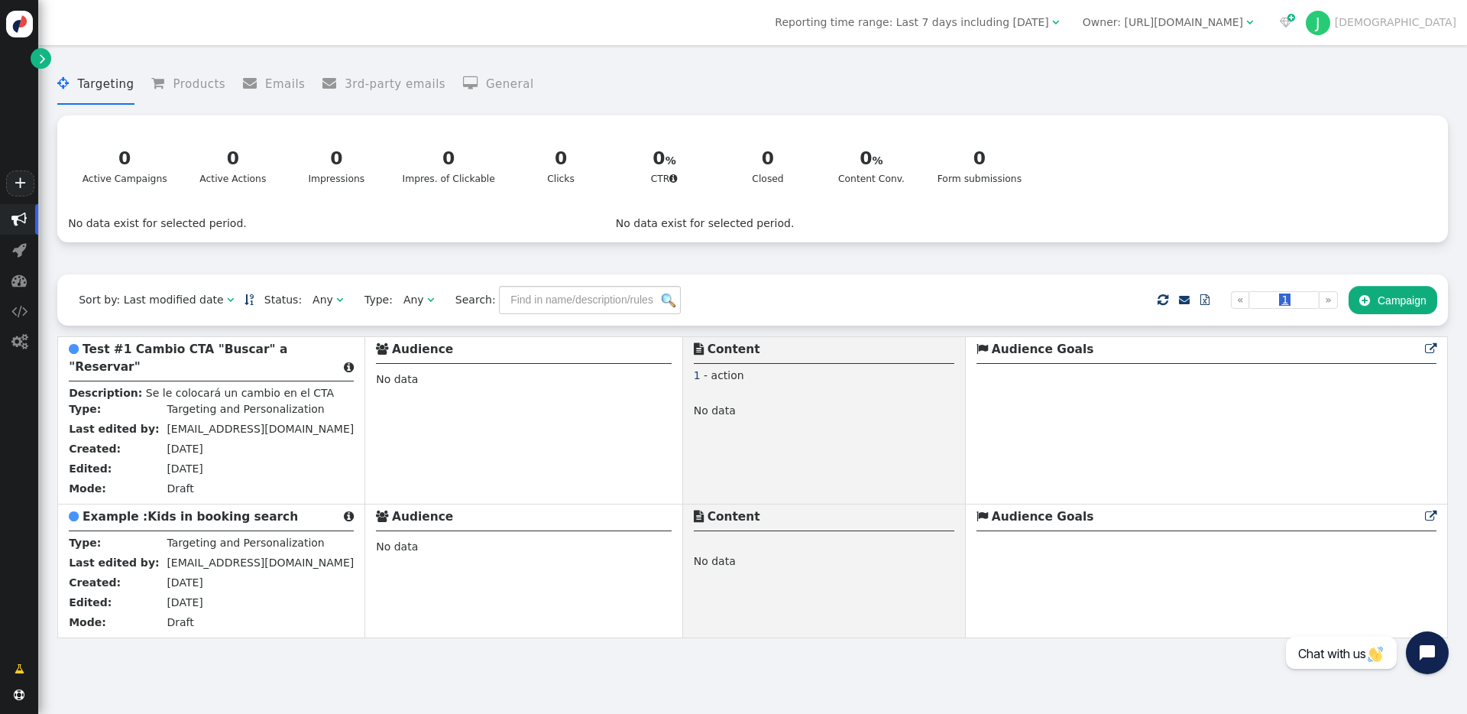
click at [1100, 293] on button " Campaign" at bounding box center [1393, 300] width 89 height 28
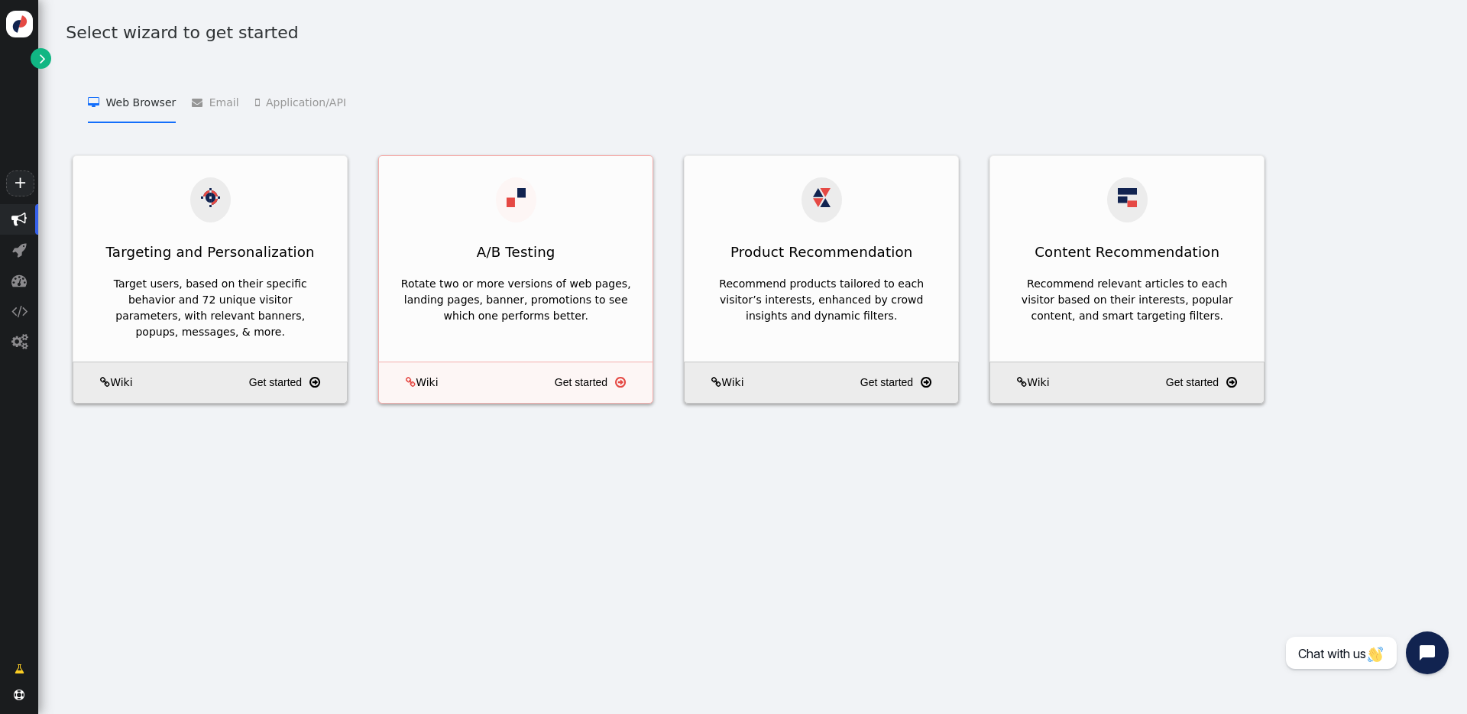
click at [482, 248] on div "A/B Testing" at bounding box center [516, 251] width 274 height 37
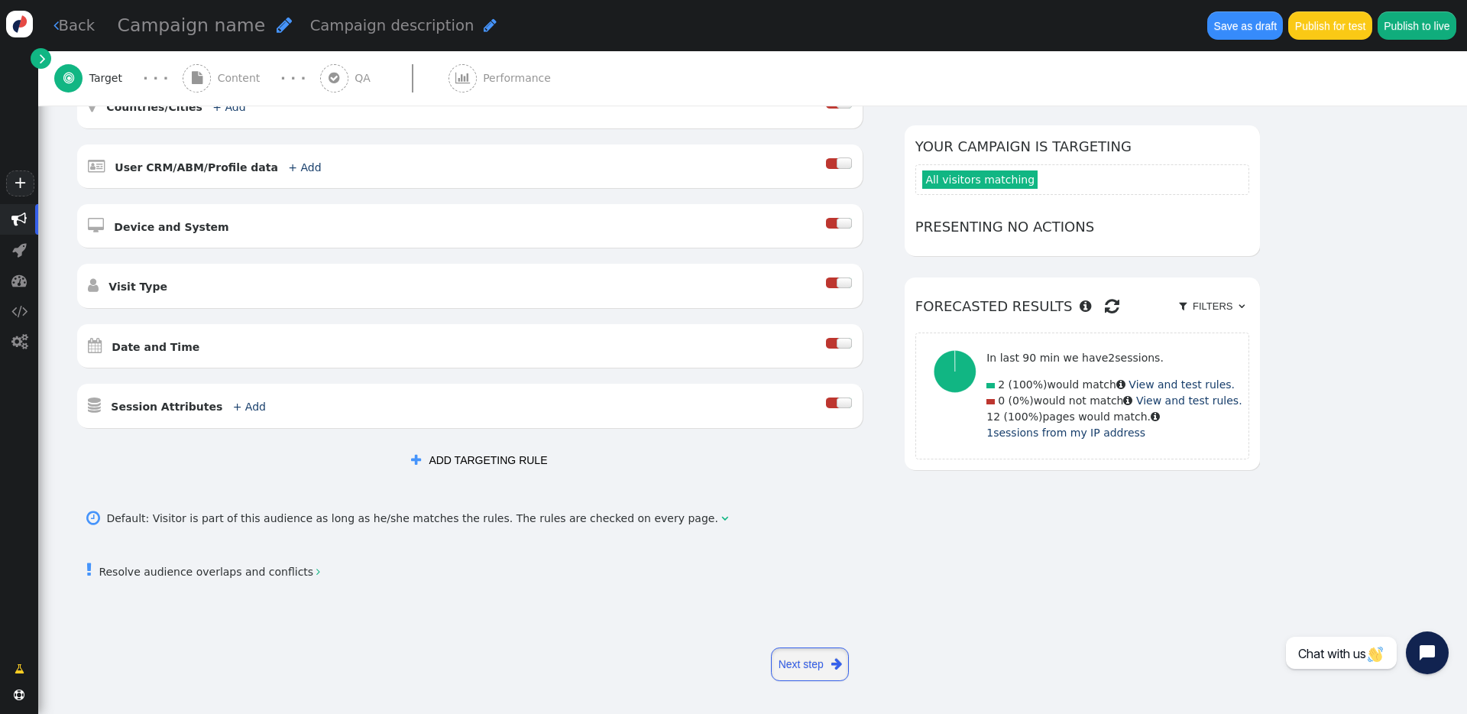
click at [814, 511] on link "Next step " at bounding box center [810, 664] width 78 height 34
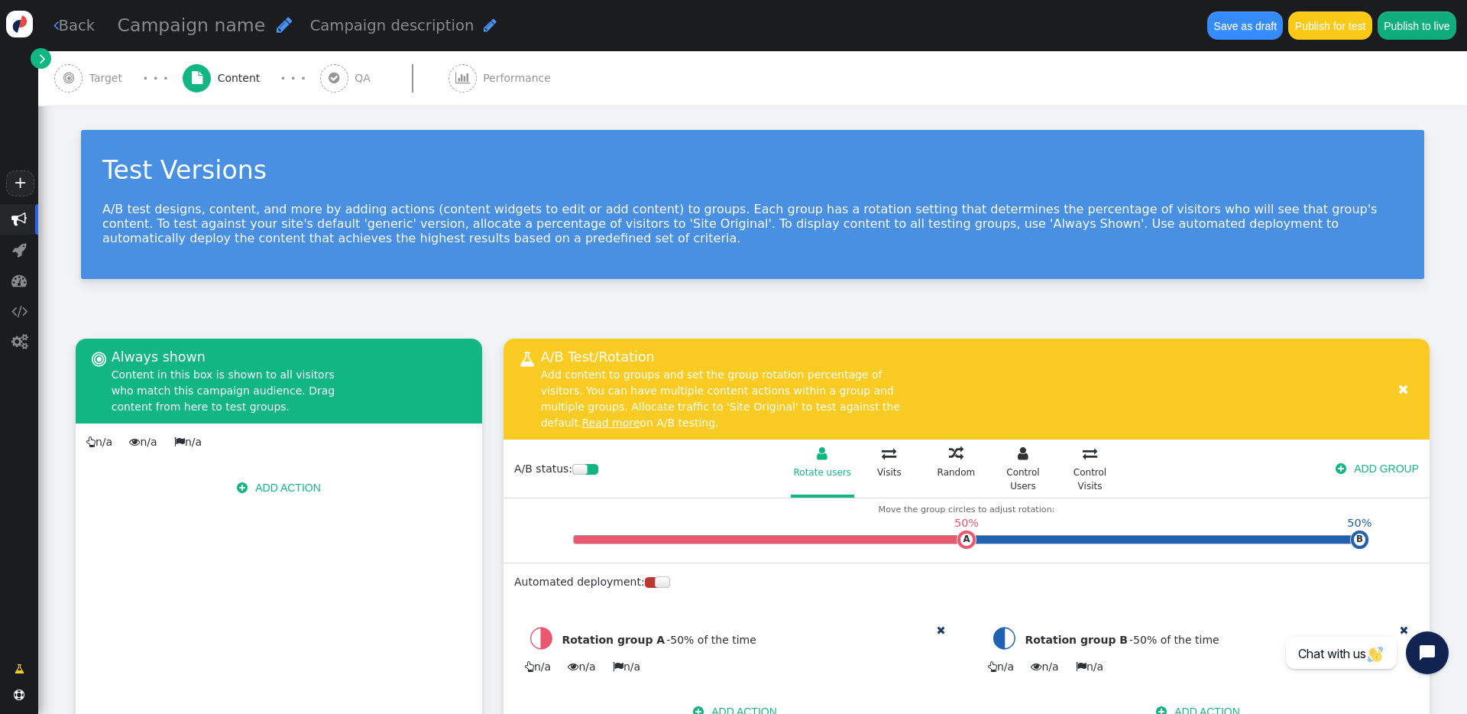
click at [64, 32] on link " Back" at bounding box center [74, 26] width 42 height 22
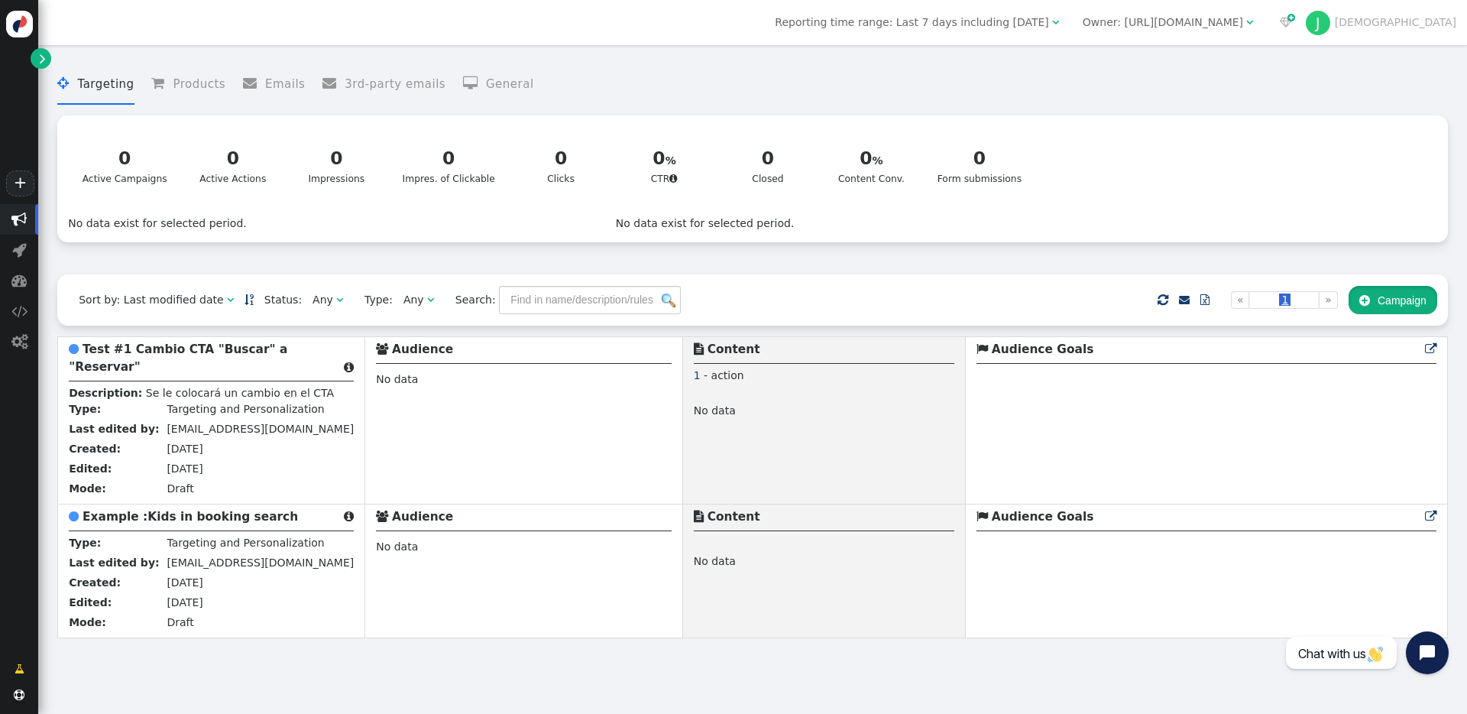
click at [1100, 306] on button " Campaign" at bounding box center [1393, 300] width 89 height 28
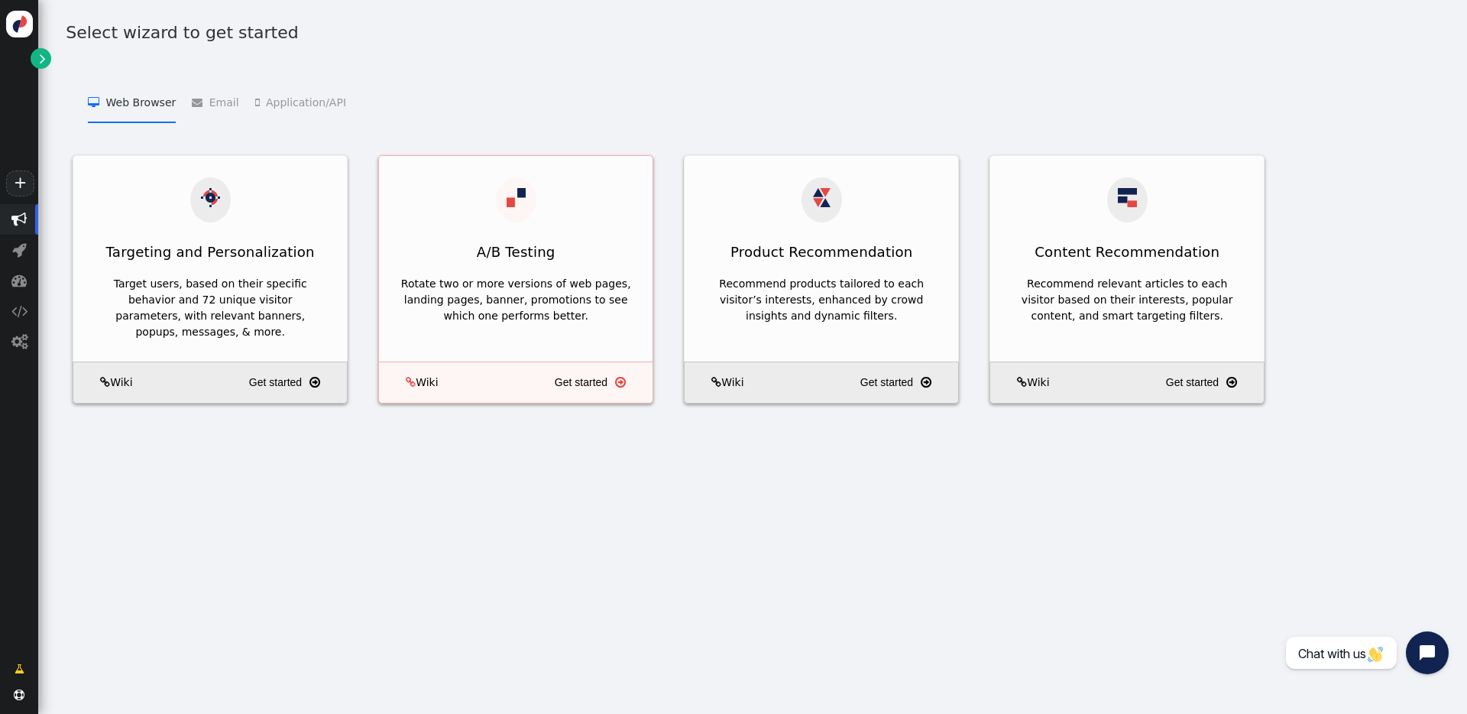
click at [595, 233] on div "A/B Testing" at bounding box center [516, 251] width 274 height 37
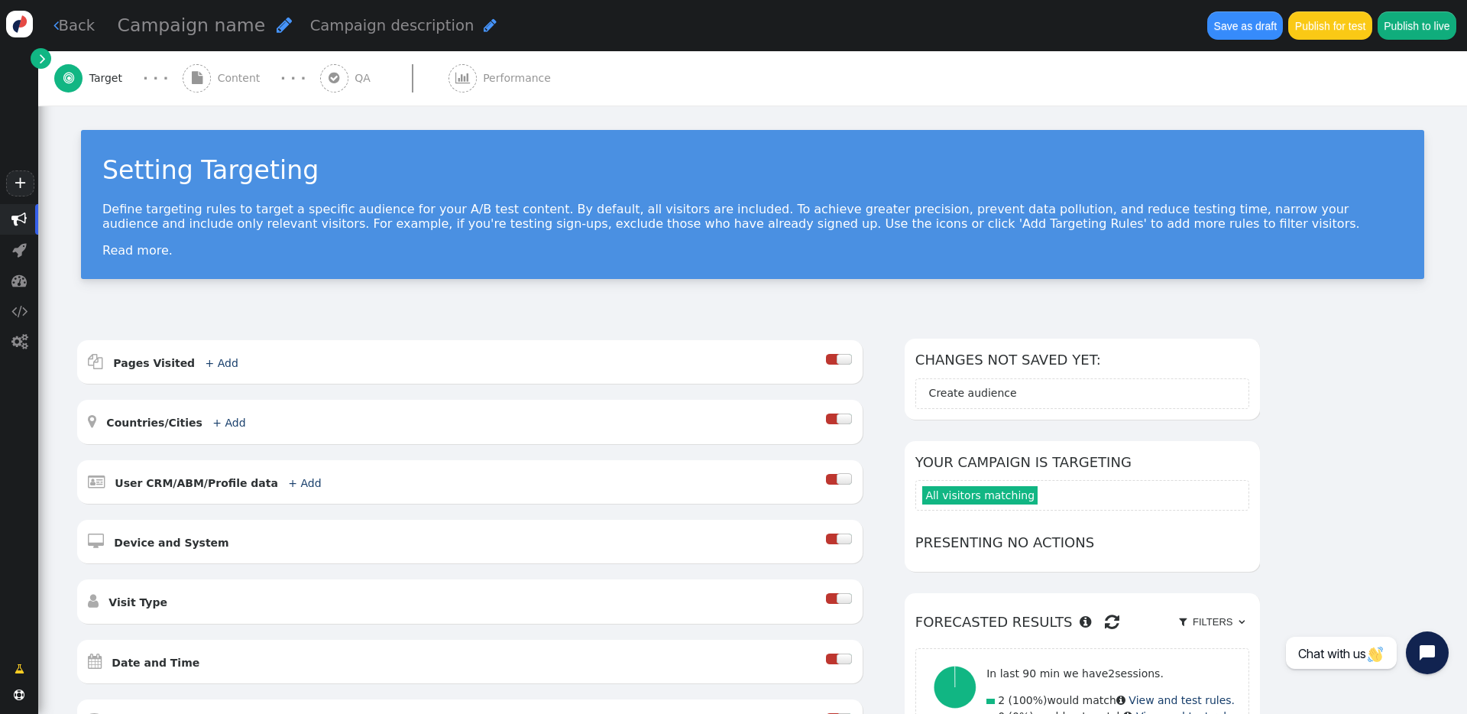
click at [277, 22] on span "" at bounding box center [284, 25] width 15 height 18
type input "Test #1 Cambio CTA "Buscar" a "Reservar""
click at [569, 19] on span "Campaign description" at bounding box center [628, 26] width 164 height 18
type textarea "Se le colocará un cambio en el CTA"
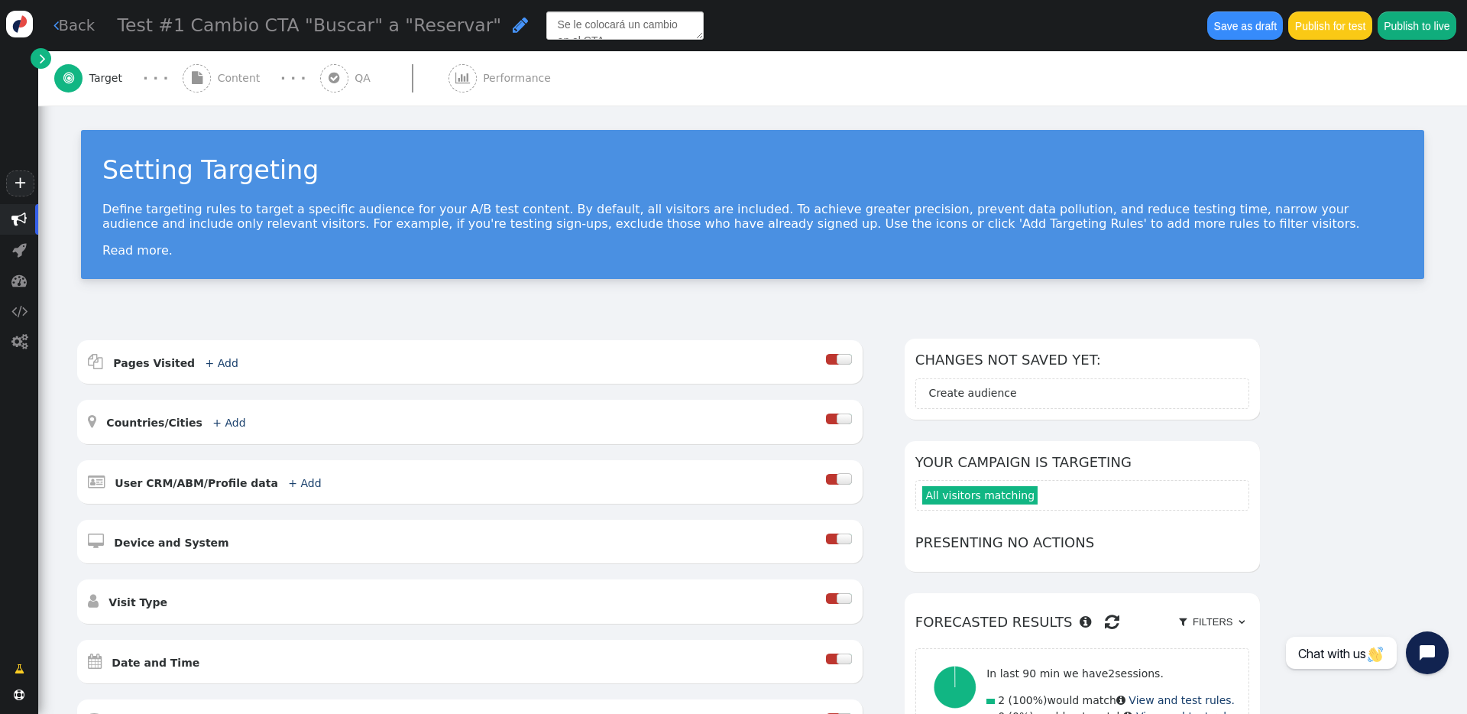
scroll to position [8, 0]
click at [220, 371] on div " Pages Visited + Add " at bounding box center [457, 362] width 738 height 22
click at [212, 361] on link "+ Add" at bounding box center [222, 363] width 33 height 12
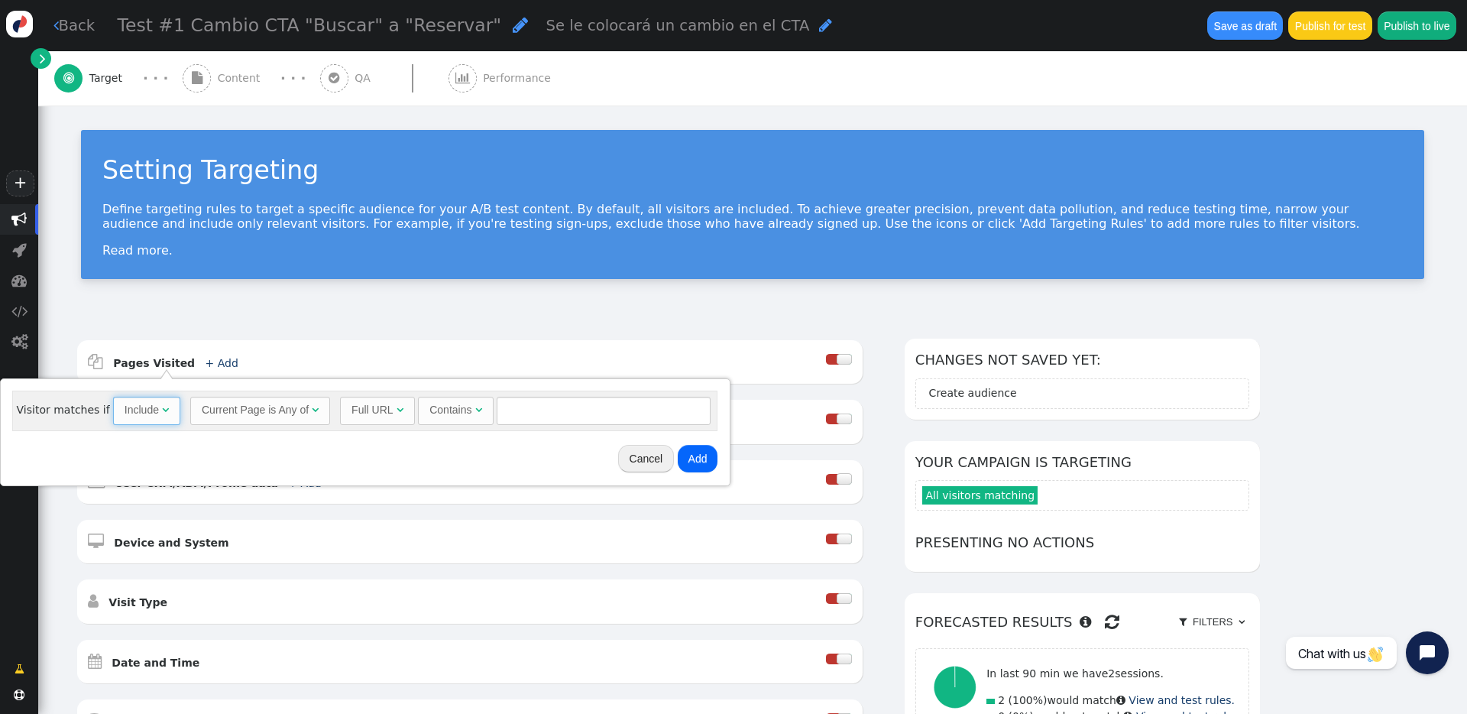
click at [162, 413] on span "" at bounding box center [165, 409] width 7 height 11
click at [162, 407] on span "" at bounding box center [165, 409] width 7 height 11
click at [252, 342] on div " Pages Visited + Add  Include Current Page is Any of - Visitor is now on one …" at bounding box center [470, 362] width 786 height 44
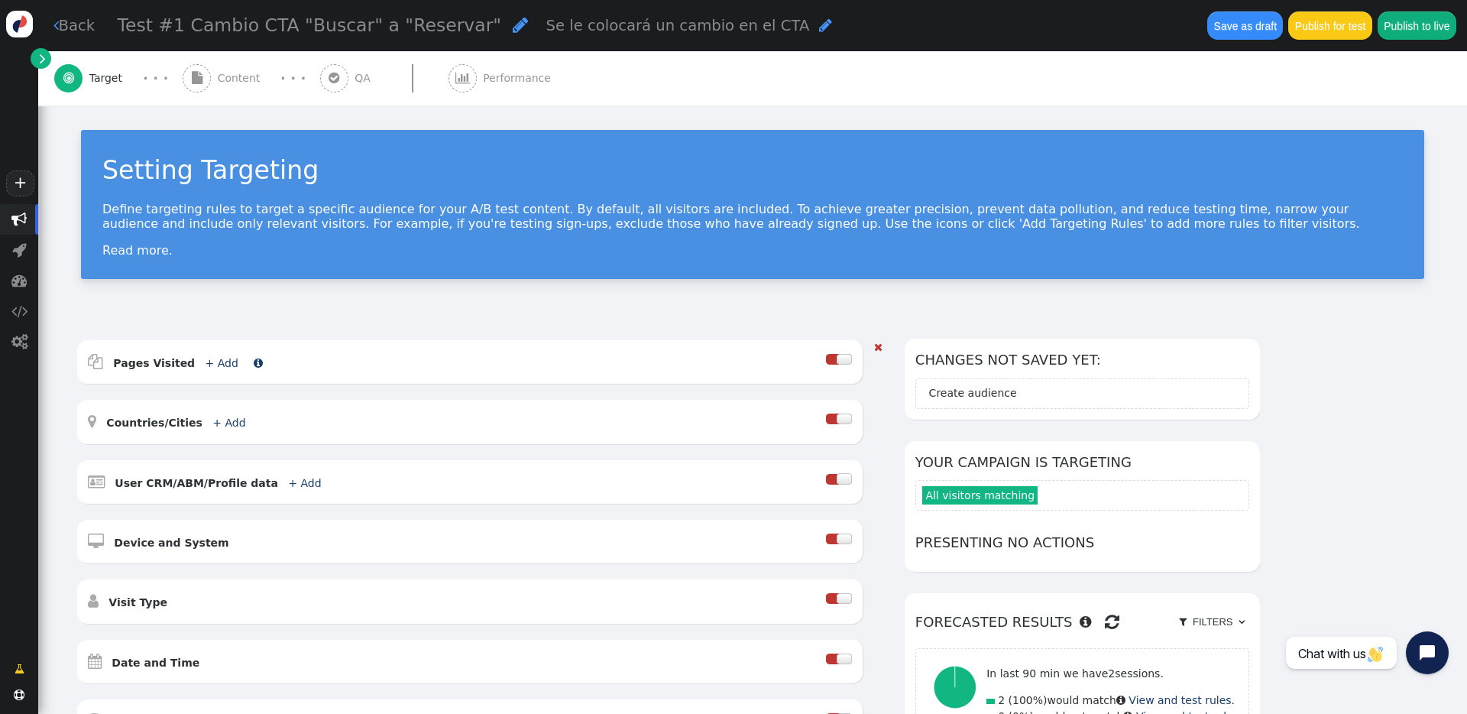
click at [212, 362] on link "+ Add" at bounding box center [222, 363] width 33 height 12
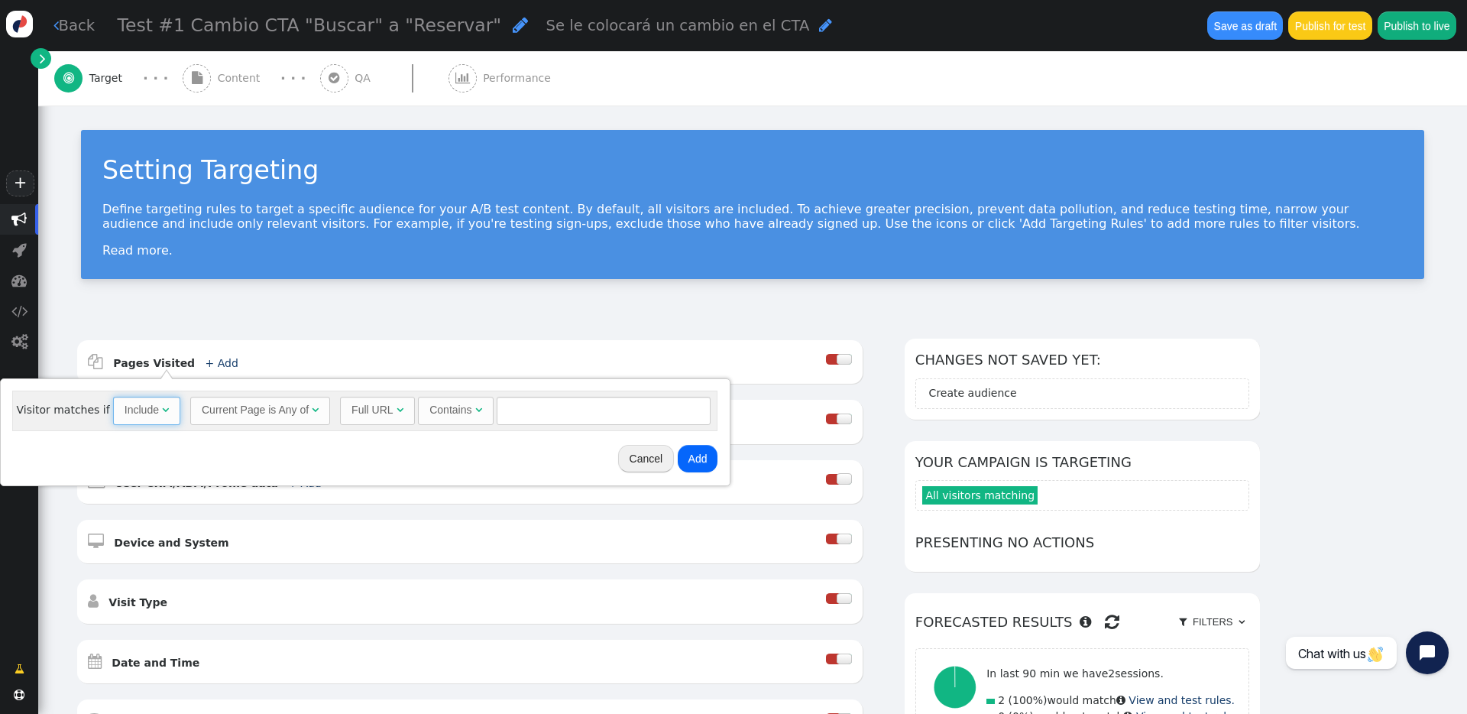
click at [162, 407] on span "" at bounding box center [165, 409] width 7 height 11
click at [232, 408] on div "Current Page is Any of" at bounding box center [255, 410] width 107 height 16
click at [366, 423] on span "Full URL " at bounding box center [377, 411] width 75 height 28
click at [542, 410] on input "text" at bounding box center [614, 411] width 214 height 28
paste input "[URL][DOMAIN_NAME]"
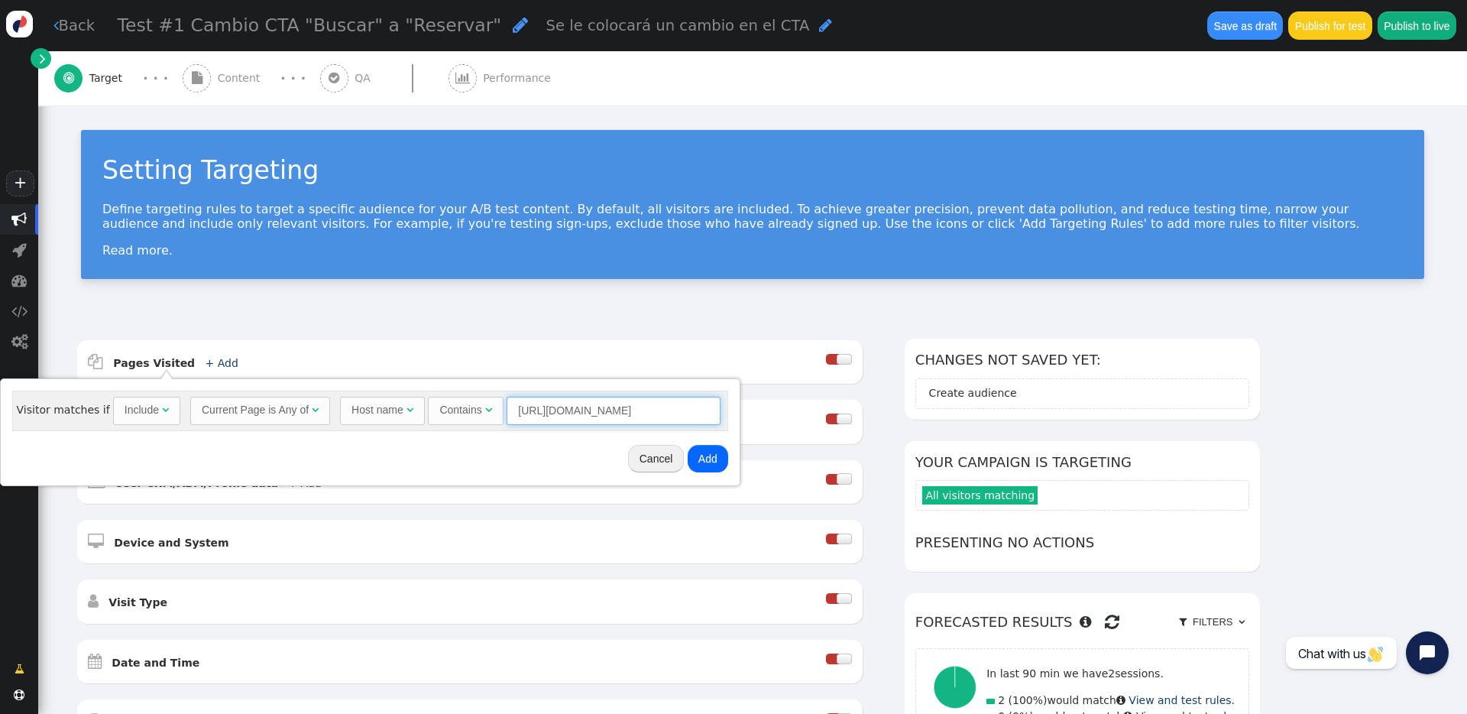
type input "[URL][DOMAIN_NAME]"
click at [703, 461] on button "Add" at bounding box center [708, 459] width 41 height 28
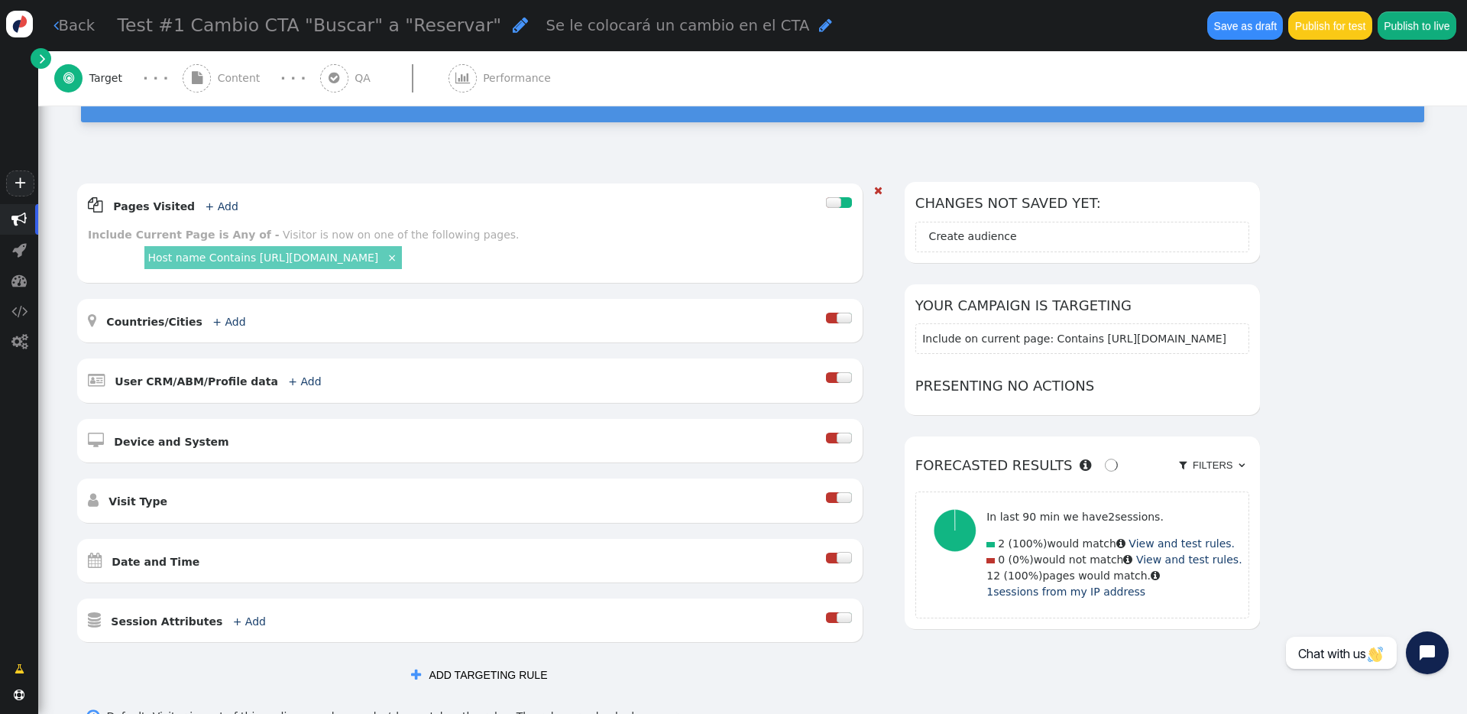
scroll to position [181, 0]
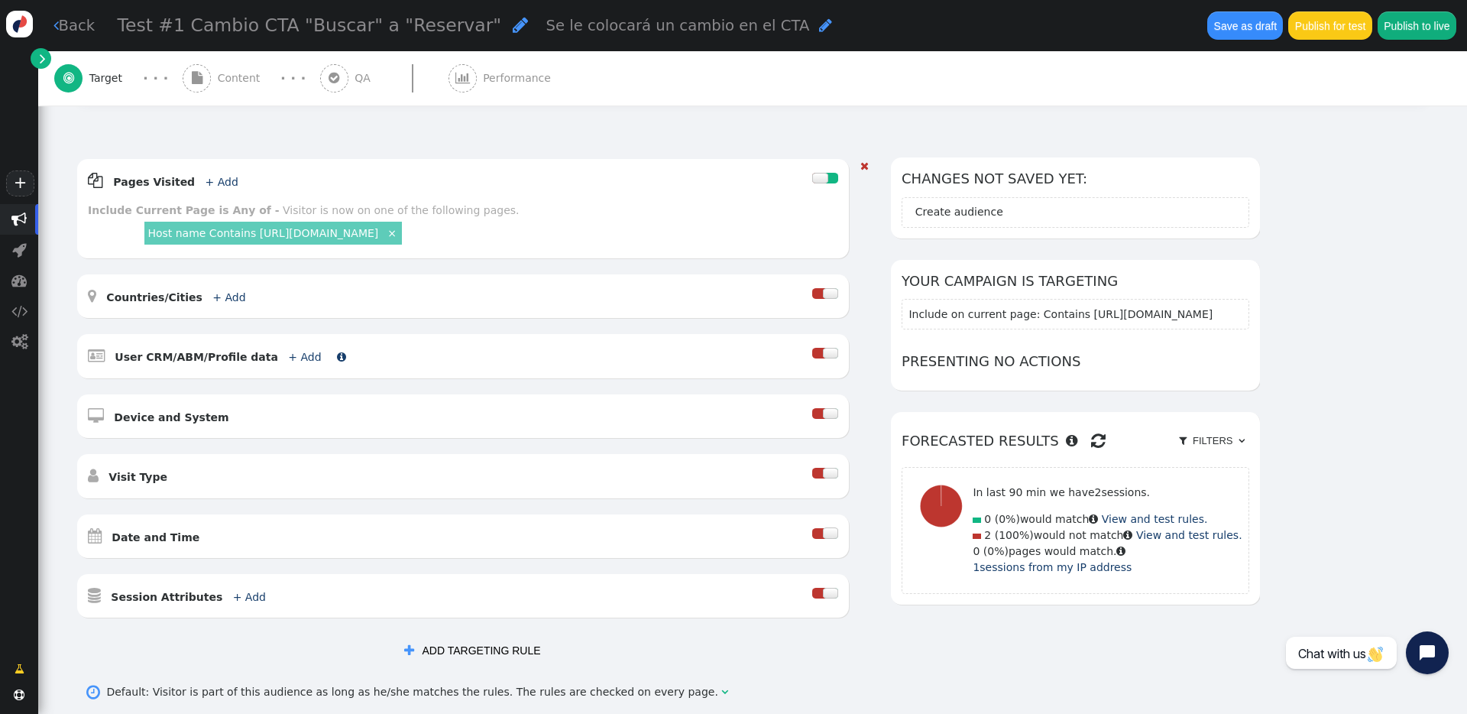
click at [300, 351] on link " User CRM/ABM/Profile data + Add " at bounding box center [217, 357] width 258 height 12
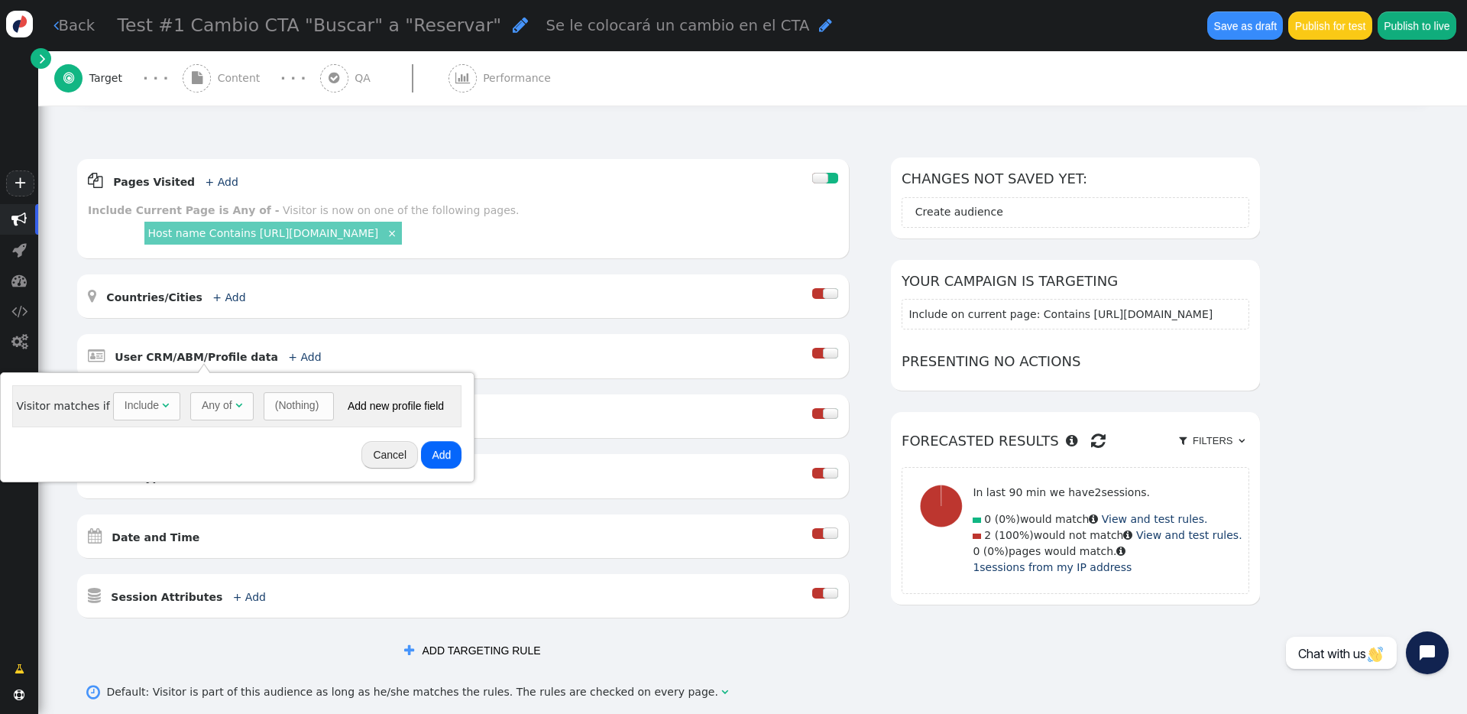
click at [277, 404] on div "(Nothing)" at bounding box center [297, 405] width 44 height 16
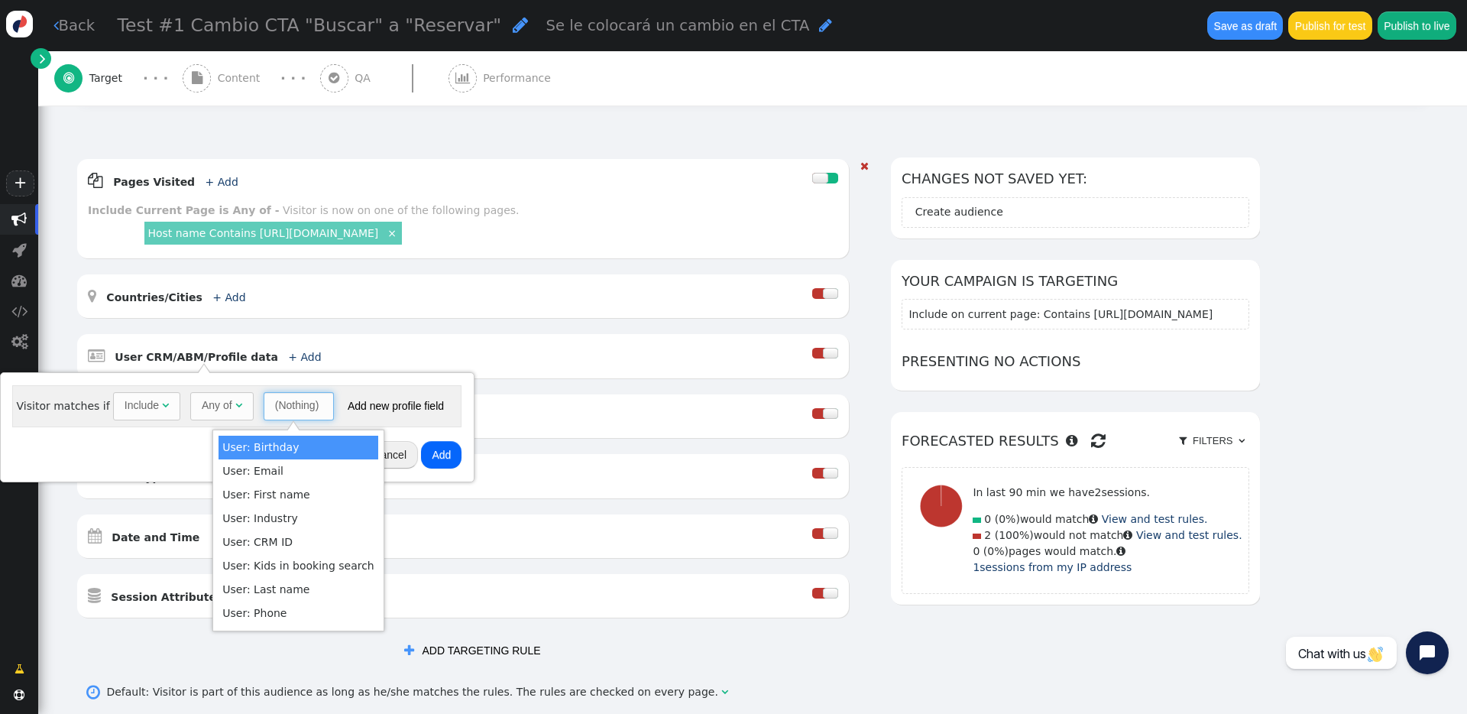
click at [512, 216] on div "Include Current Page is Any of - Visitor is now on one of the following pages." at bounding box center [463, 211] width 751 height 16
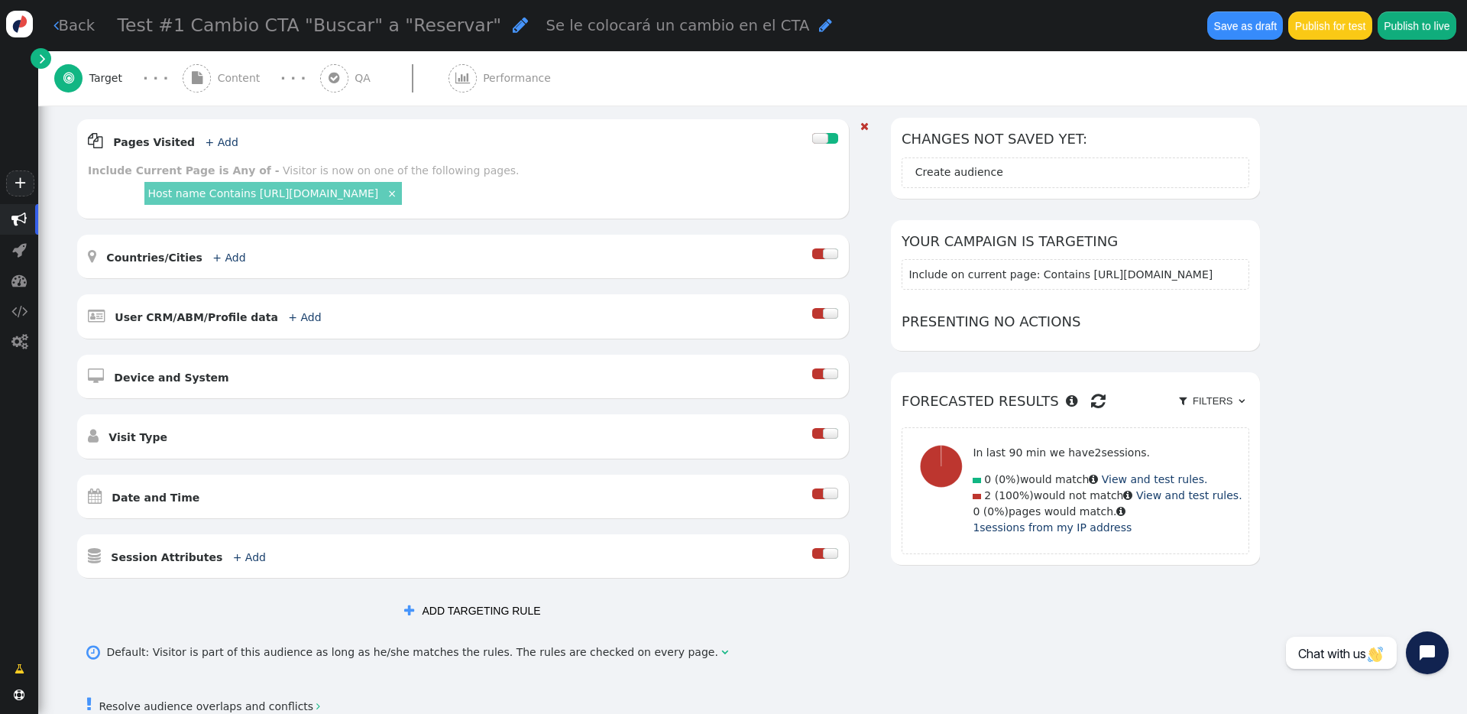
scroll to position [224, 0]
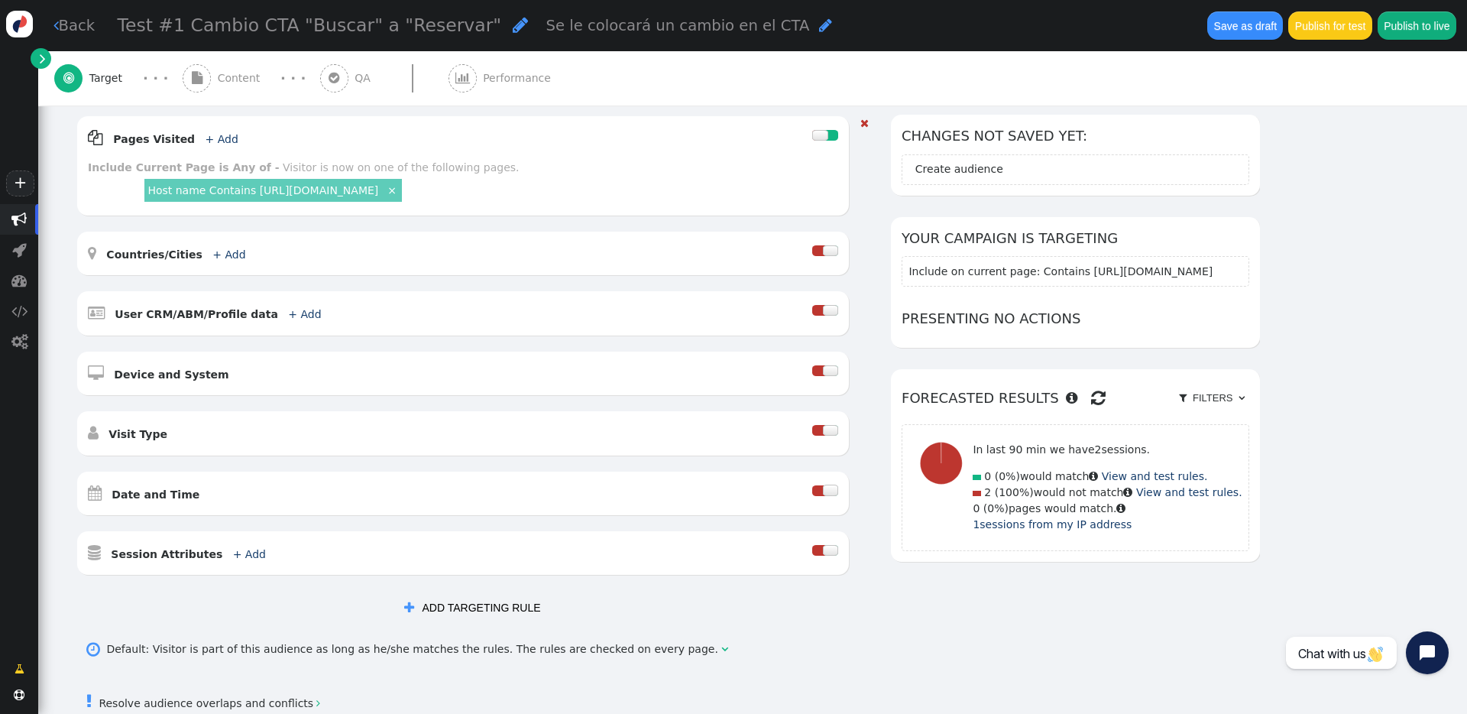
click at [308, 396] on div " Pages Visited + Add  Include Current Page is Any of - Visitor is now on one …" at bounding box center [463, 345] width 772 height 459
click at [288, 387] on div " Device and System    Desktop   Tablet   Mobile   Tablet (SDK)   Mo…" at bounding box center [463, 374] width 772 height 44
click at [825, 365] on div at bounding box center [818, 370] width 13 height 11
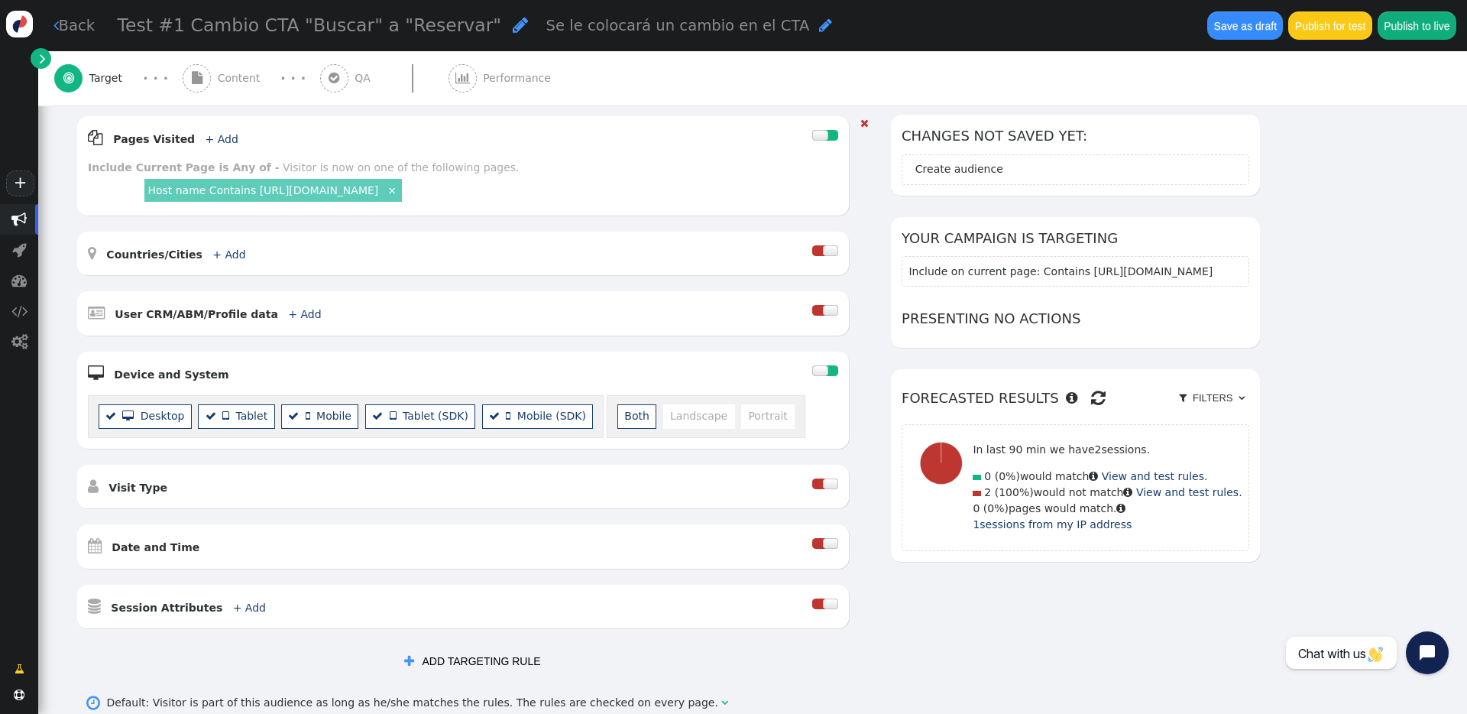
click at [618, 416] on li "Both" at bounding box center [637, 416] width 39 height 24
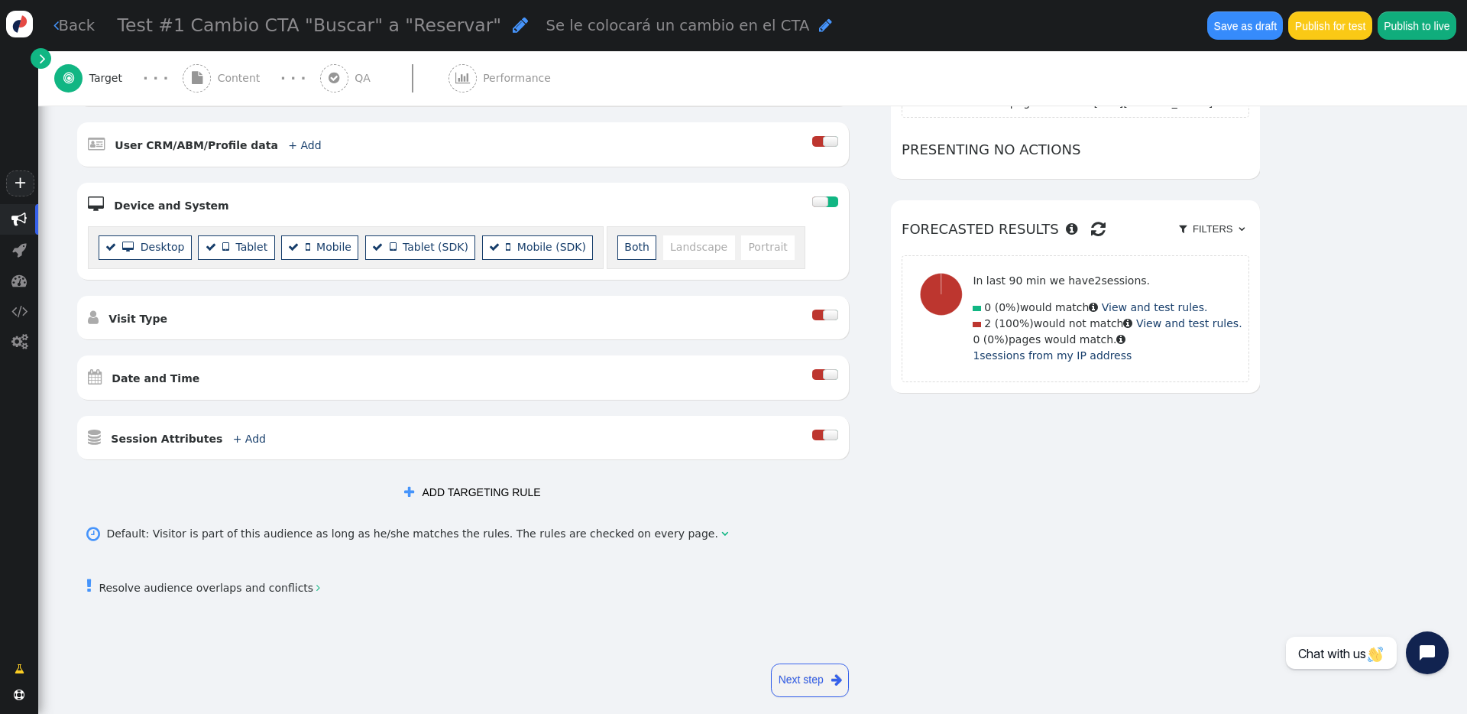
scroll to position [395, 0]
click at [387, 303] on div " Visit Type   New visitors  Returning visitors  No. of sessions  Past ses…" at bounding box center [463, 315] width 772 height 44
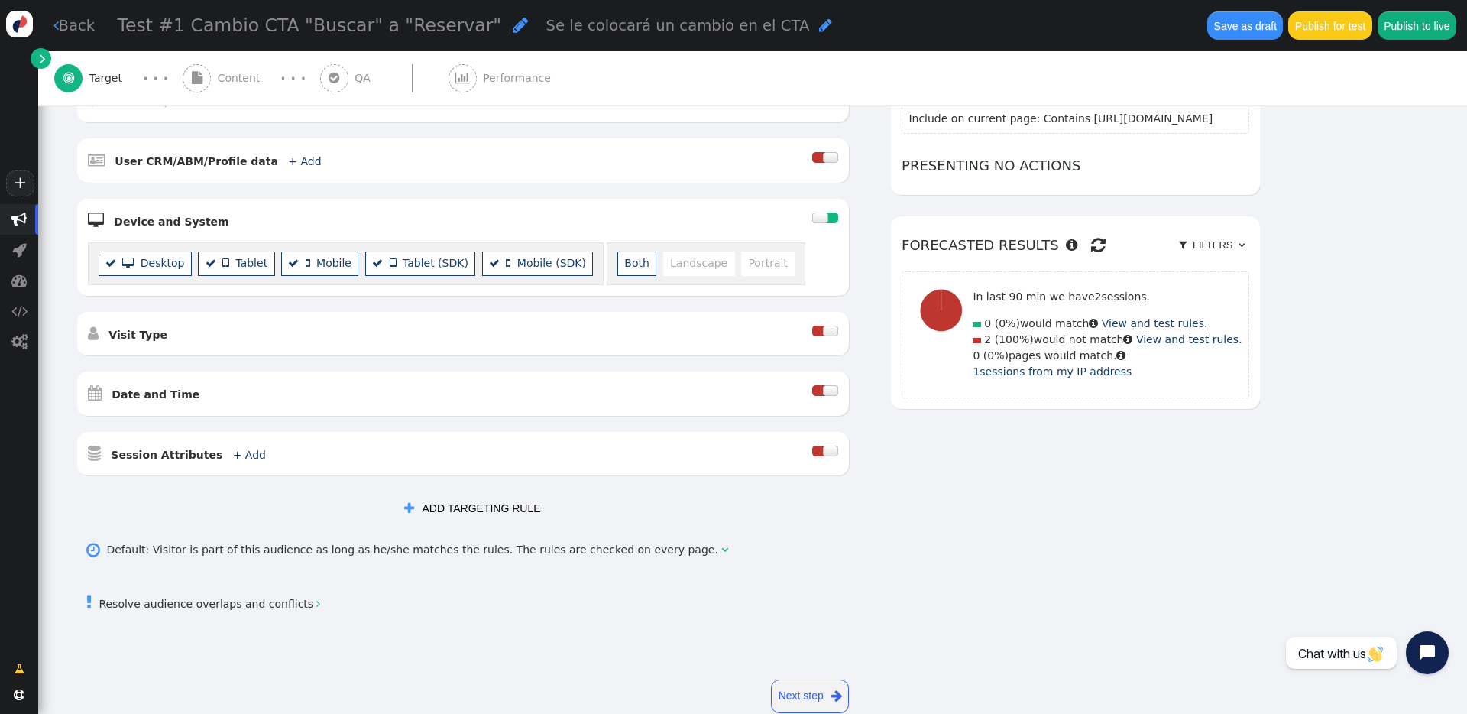
scroll to position [390, 0]
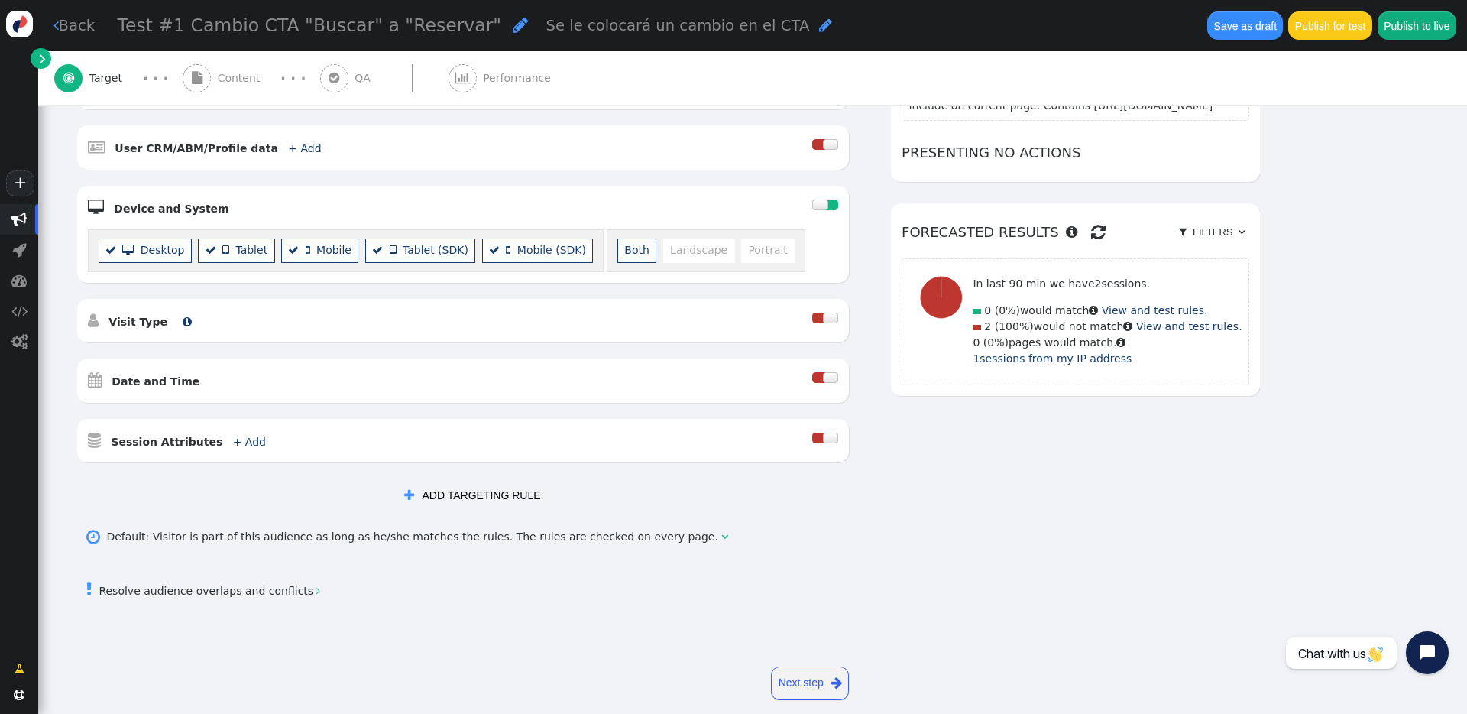
click at [147, 328] on b "Visit Type" at bounding box center [138, 322] width 59 height 12
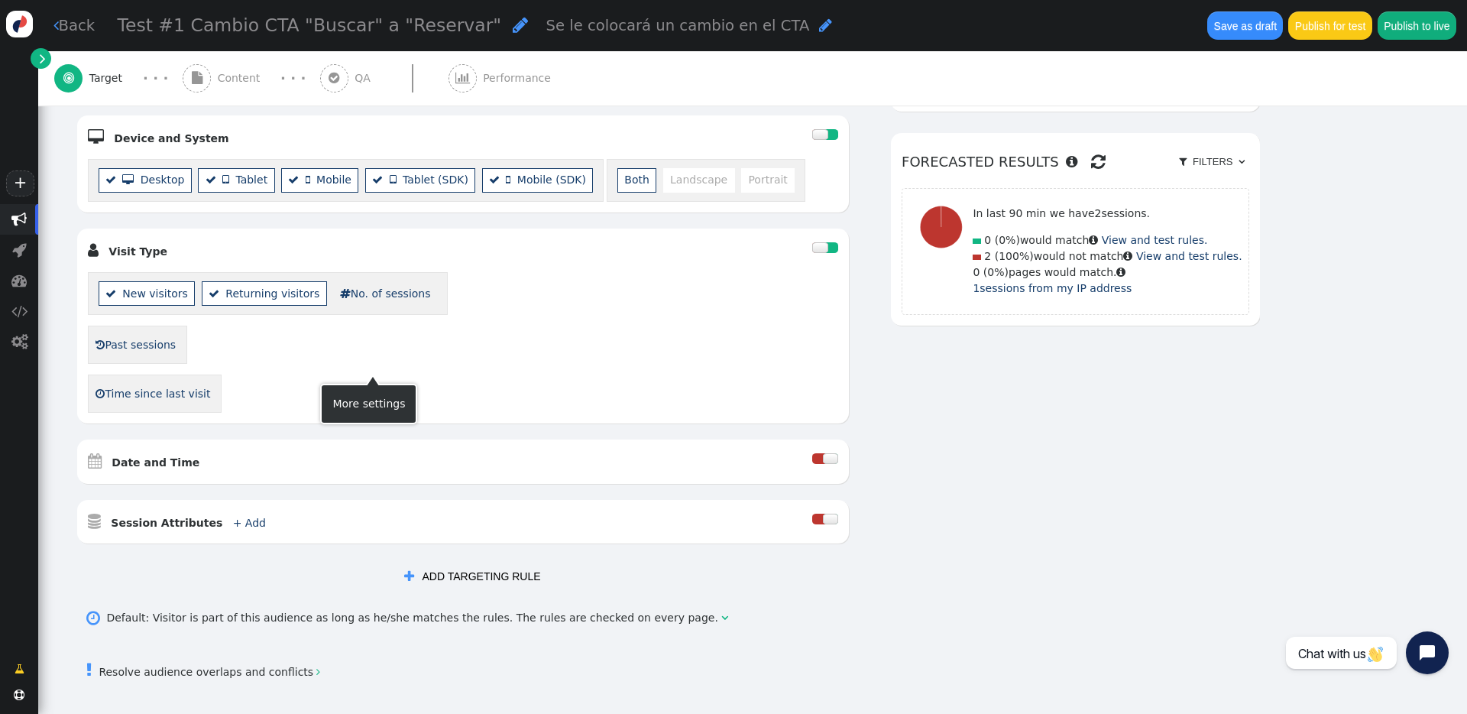
scroll to position [563, 0]
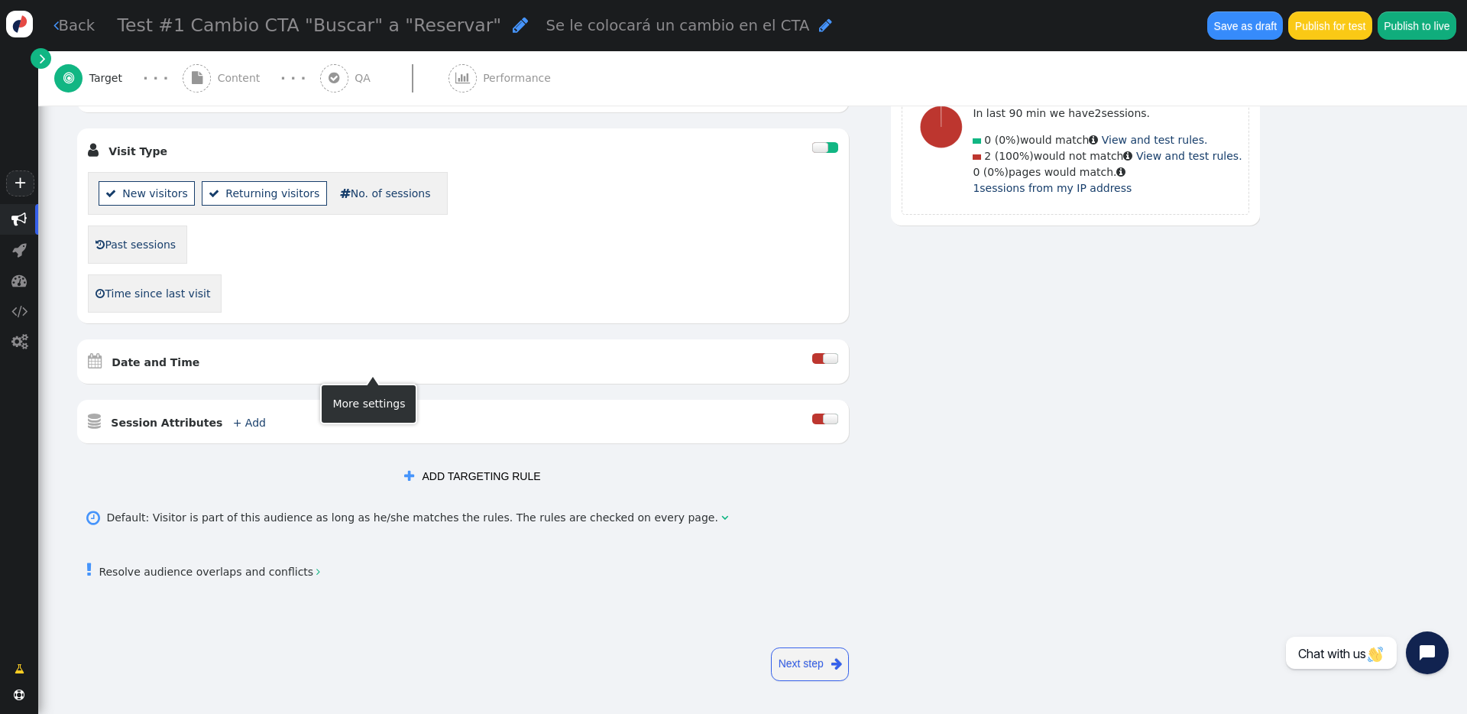
click at [310, 360] on div " Date and Time " at bounding box center [450, 361] width 725 height 22
click at [825, 358] on div at bounding box center [818, 358] width 13 height 11
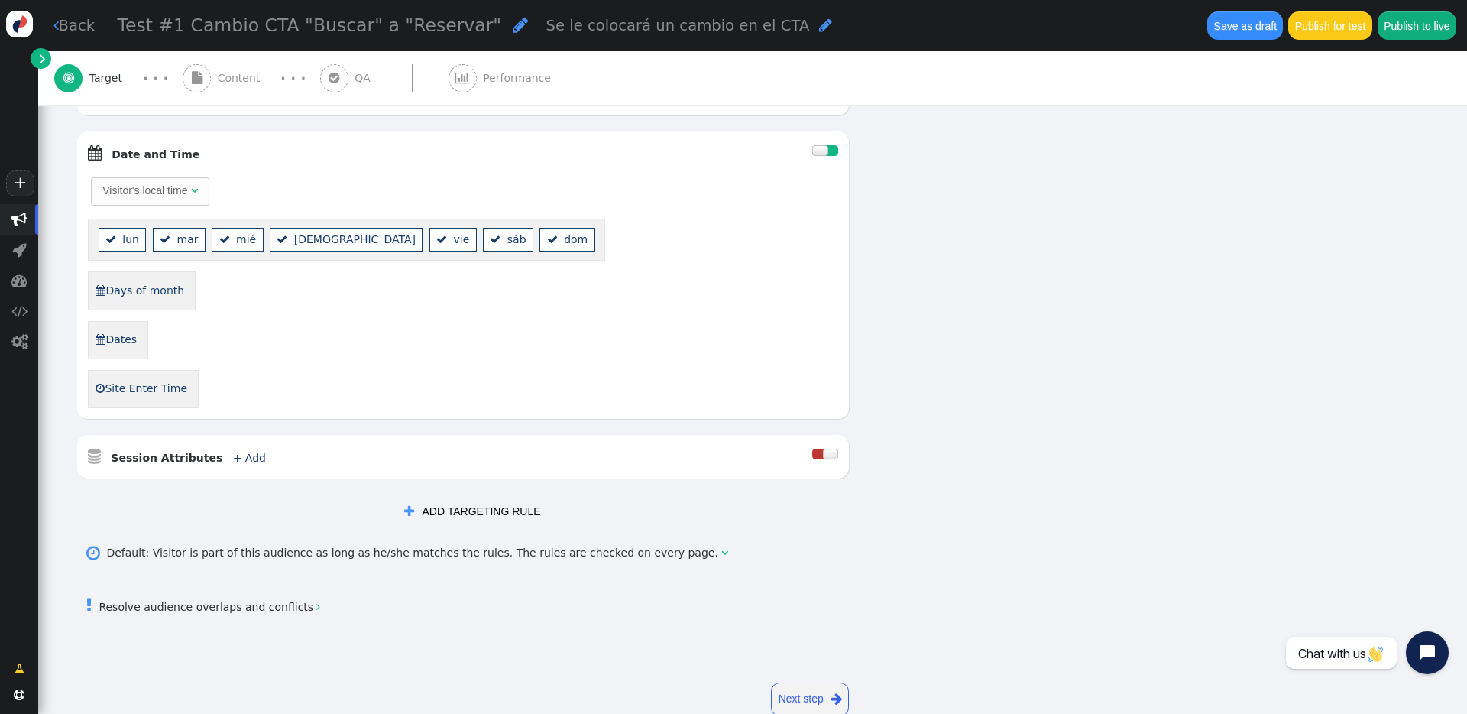
scroll to position [809, 0]
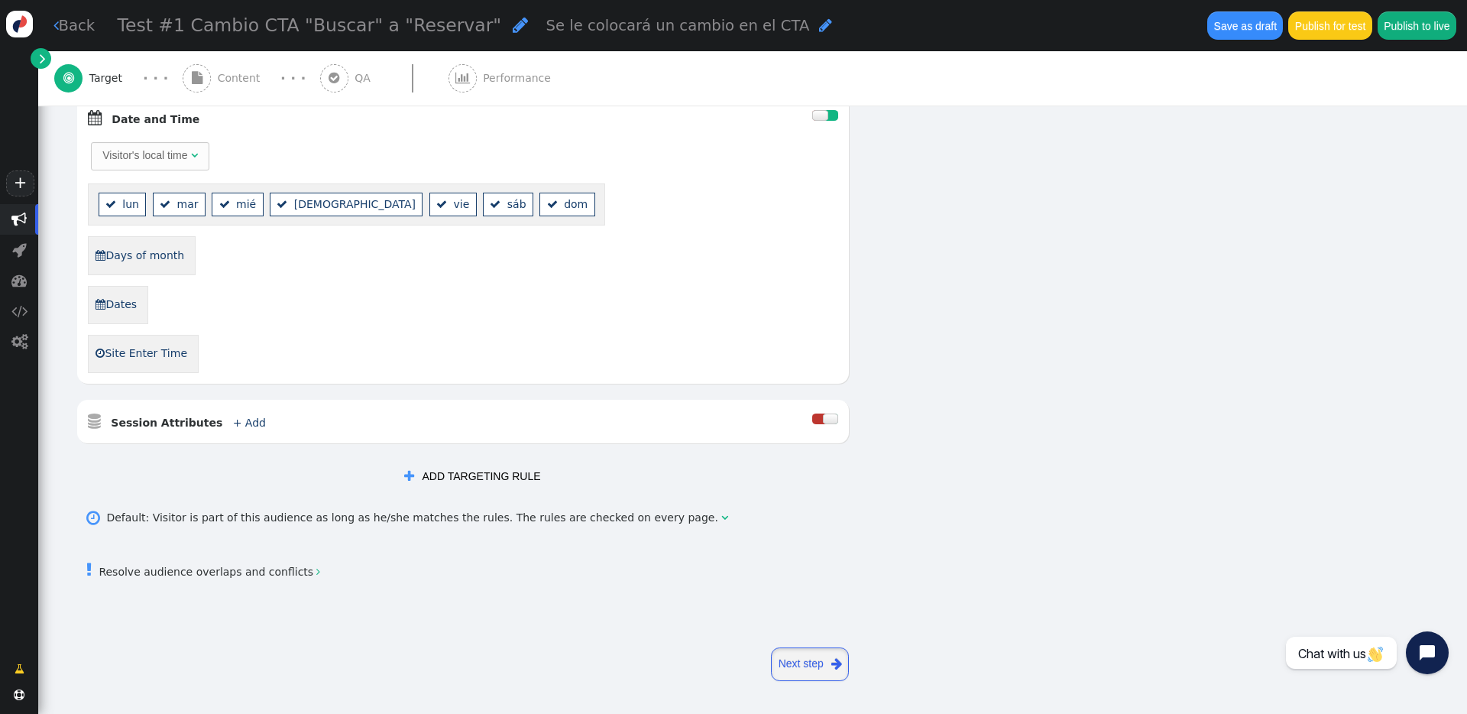
click at [799, 511] on link "Next step " at bounding box center [810, 664] width 78 height 34
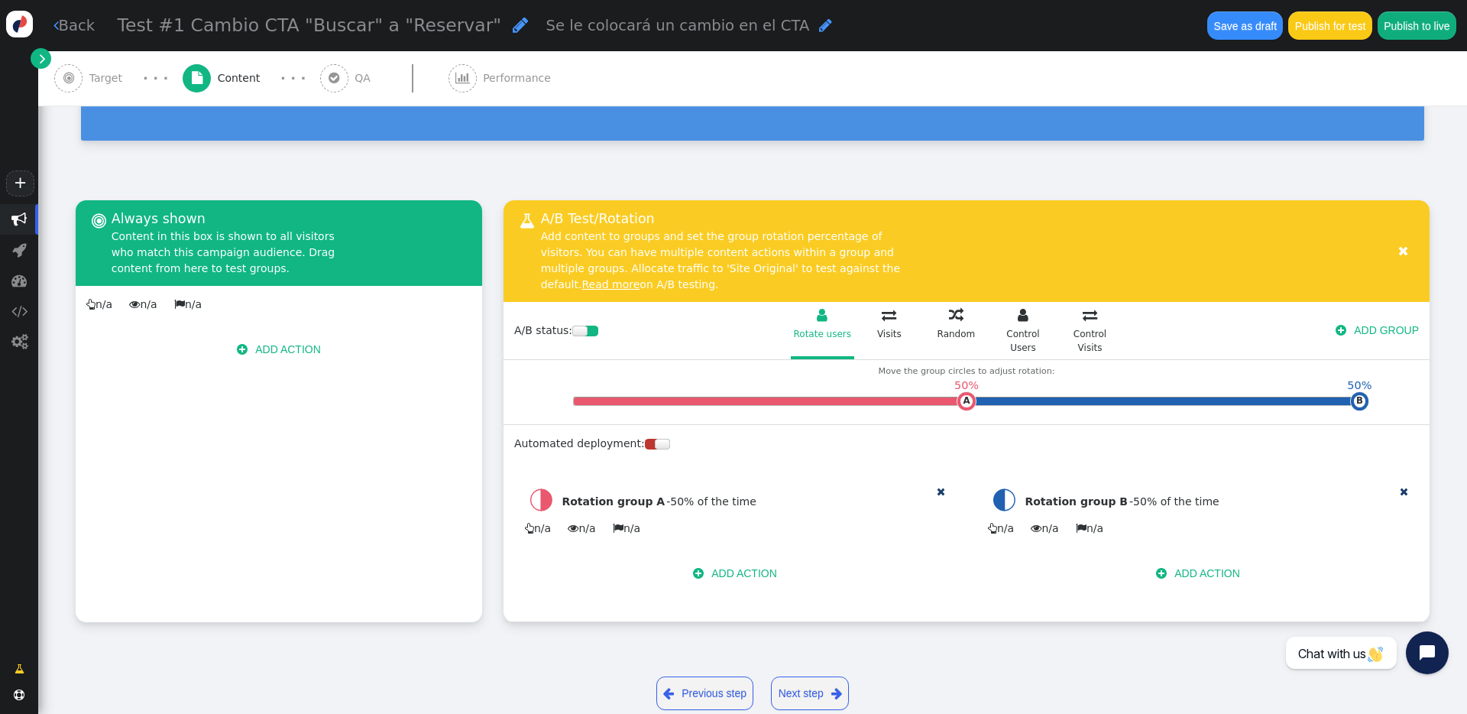
scroll to position [133, 0]
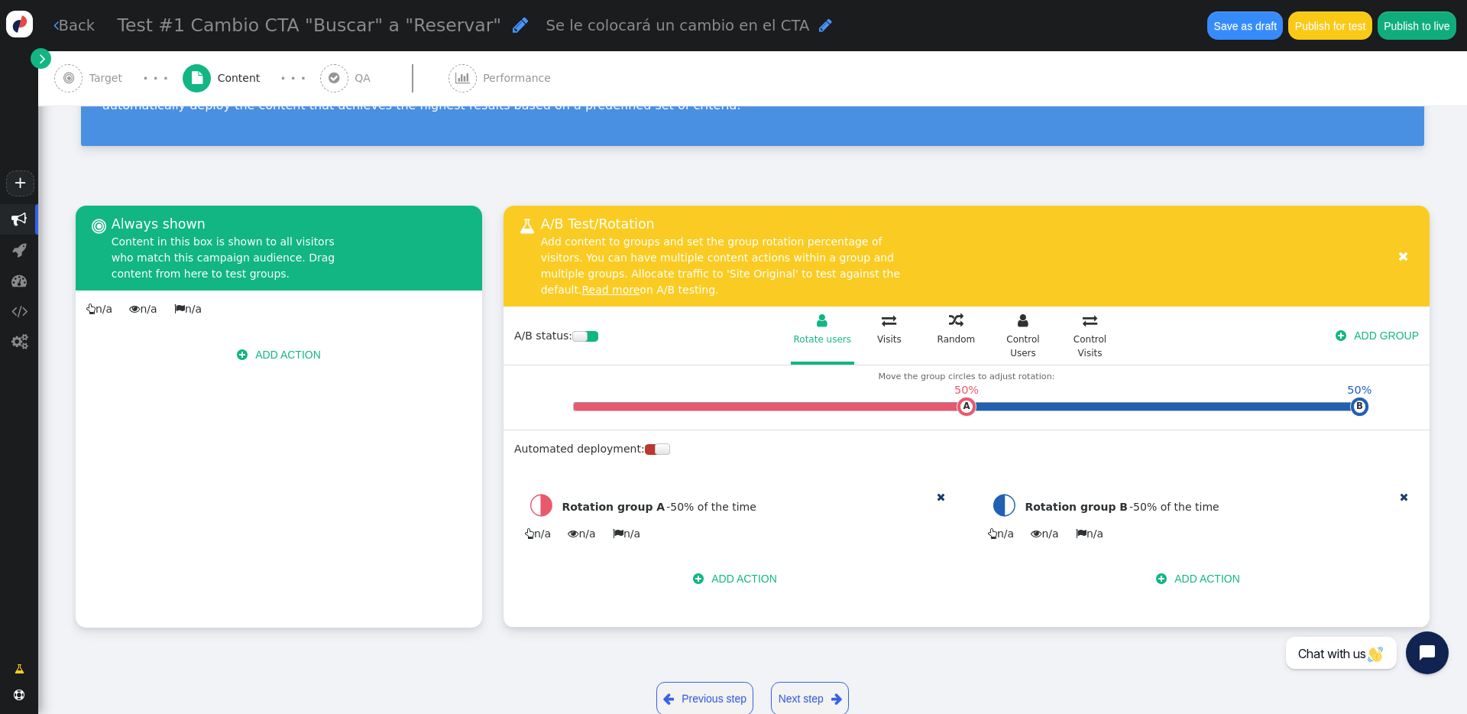
click at [745, 511] on button " ADD ACTION" at bounding box center [735, 579] width 105 height 28
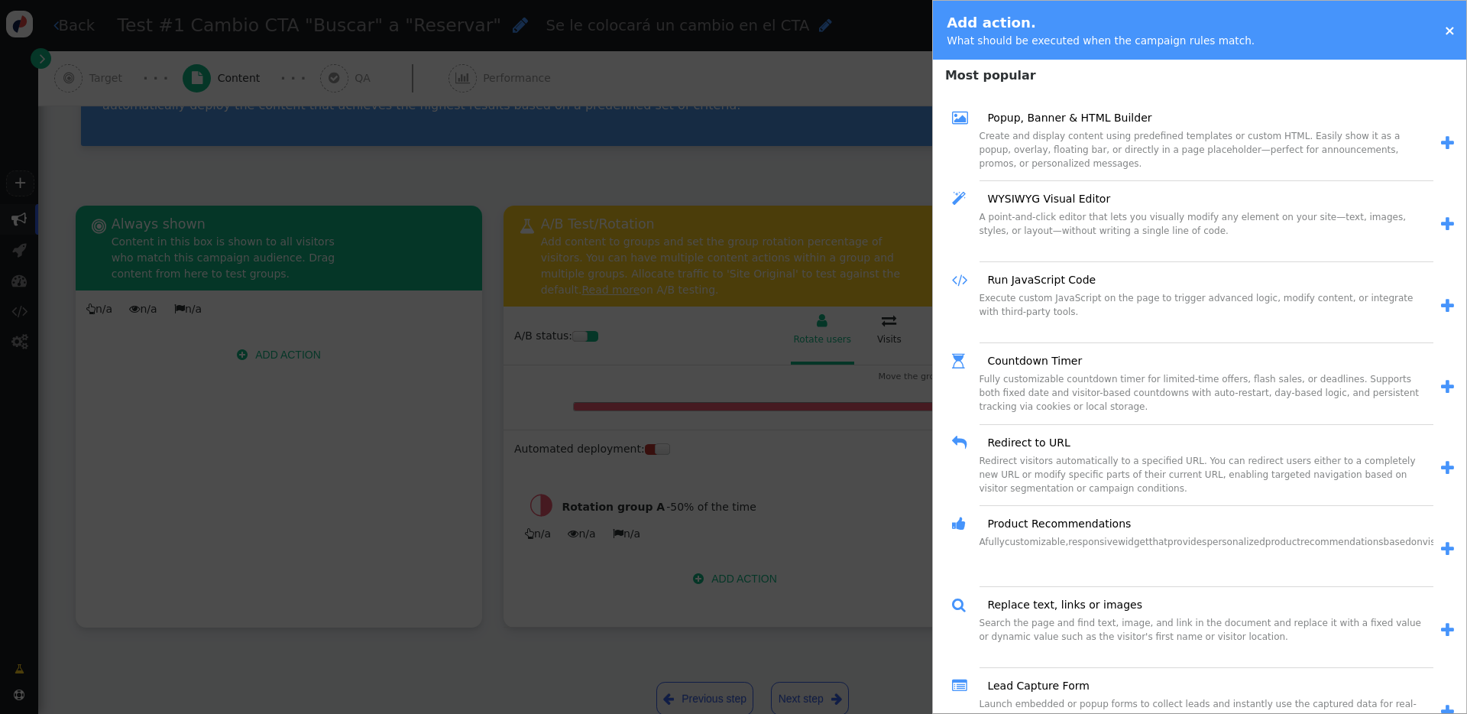
scroll to position [2, 0]
click at [1100, 151] on div "Create and display content using predefined templates or custom HTML. Easily sh…" at bounding box center [1207, 158] width 454 height 52
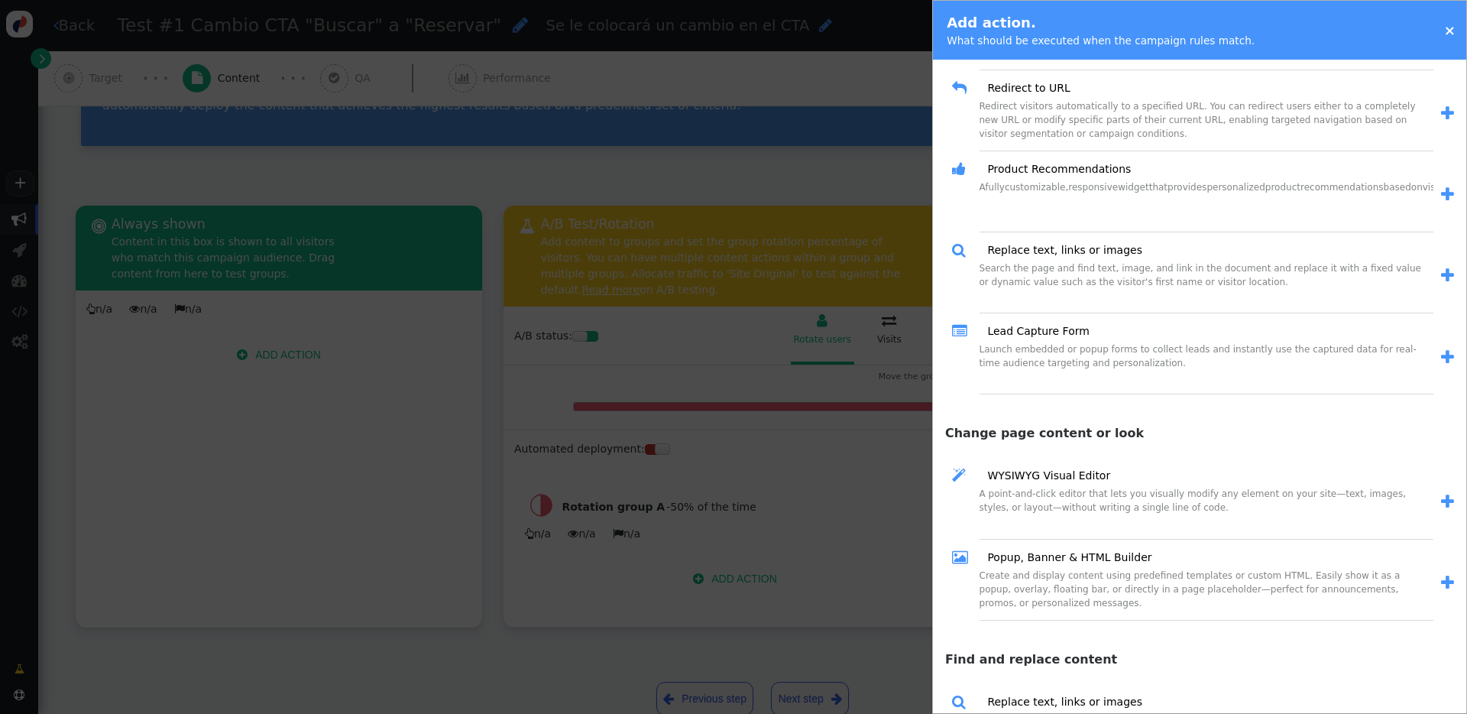
scroll to position [659, 0]
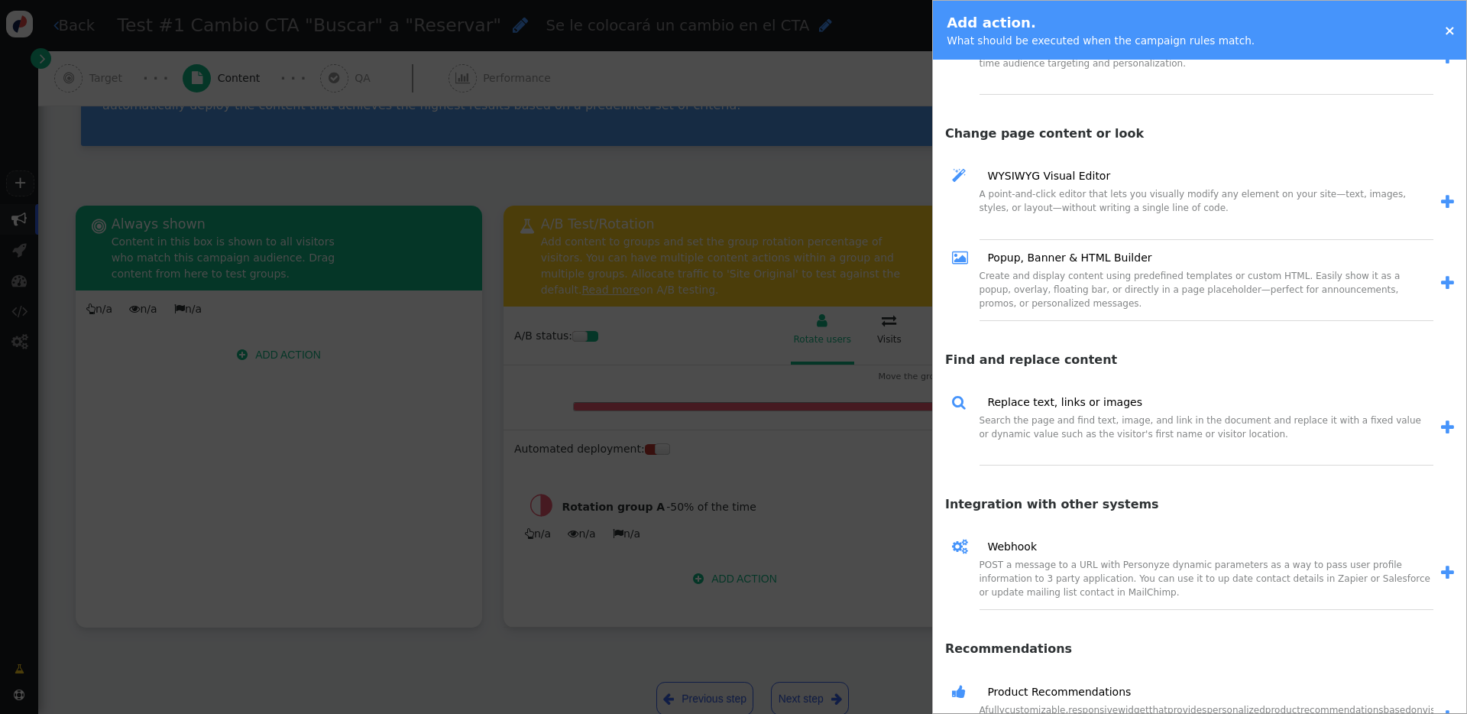
click at [1100, 426] on div " Replace text, links or images Search the page and find text, image, and link …" at bounding box center [1199, 428] width 533 height 112
click at [1100, 428] on span "" at bounding box center [1447, 428] width 13 height 16
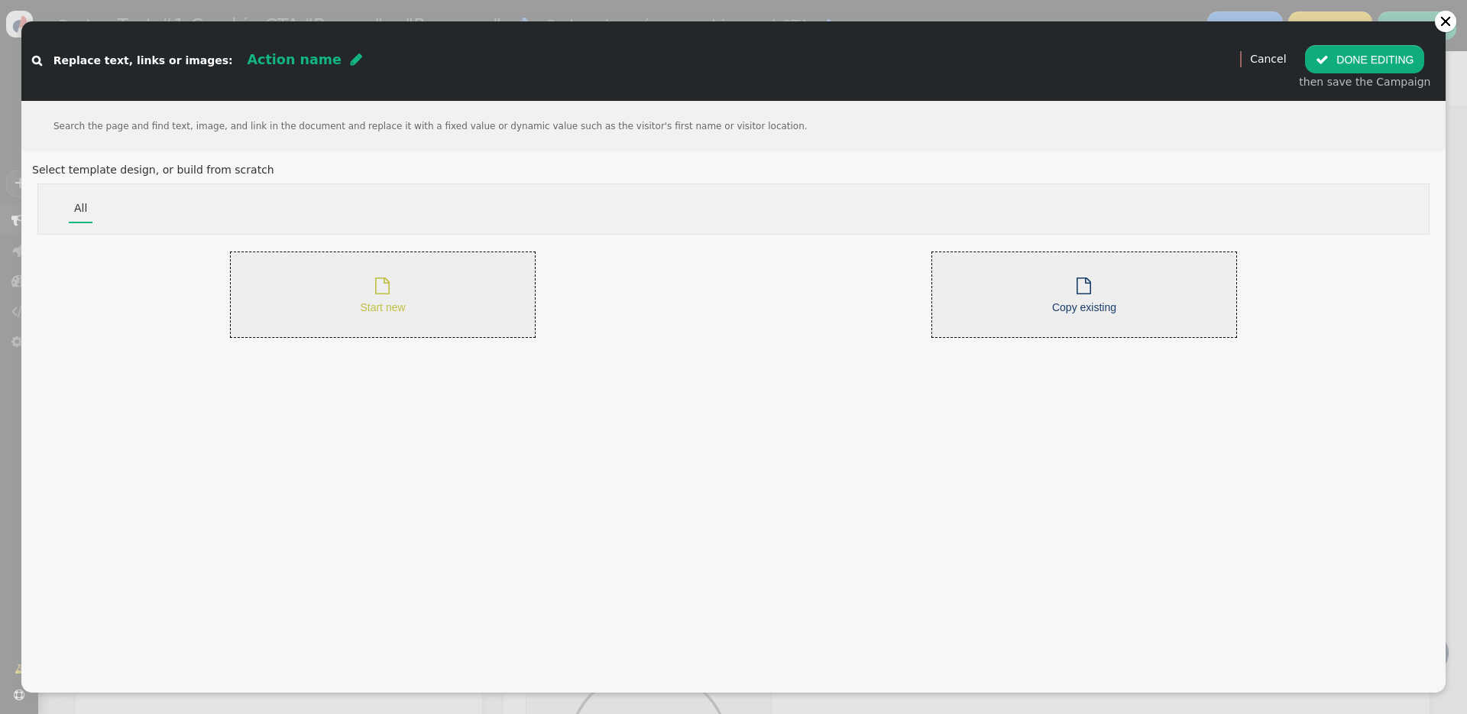
click at [374, 278] on div " Start new" at bounding box center [382, 295] width 45 height 42
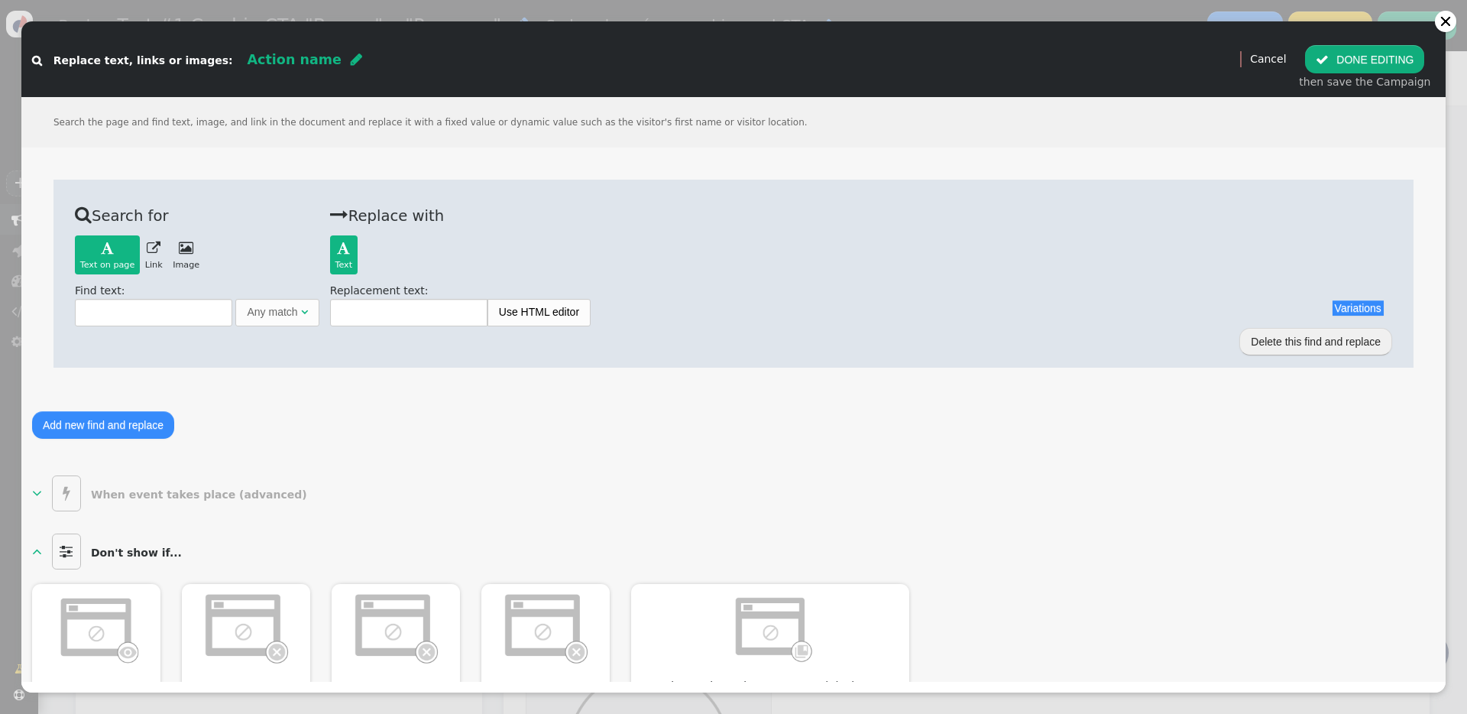
click at [351, 60] on span "" at bounding box center [356, 60] width 11 height 14
type input "Cambio de CTA"
click at [167, 315] on input "text" at bounding box center [153, 313] width 157 height 28
paste input "Buscar"
type input "Buscar"
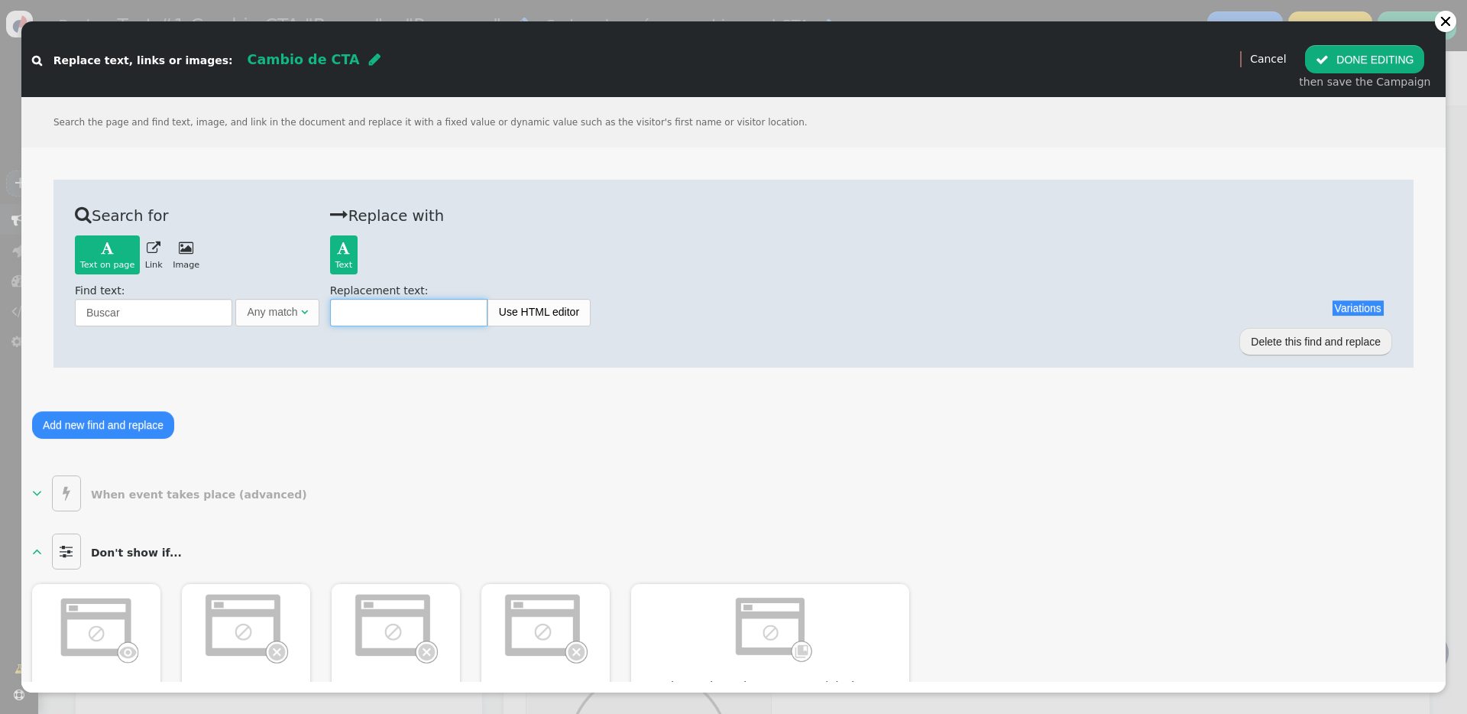
click at [384, 316] on input "text" at bounding box center [408, 313] width 157 height 28
paste input "Reservar"
type input "Reservar"
click at [1100, 63] on button " DONE EDITING" at bounding box center [1364, 59] width 119 height 28
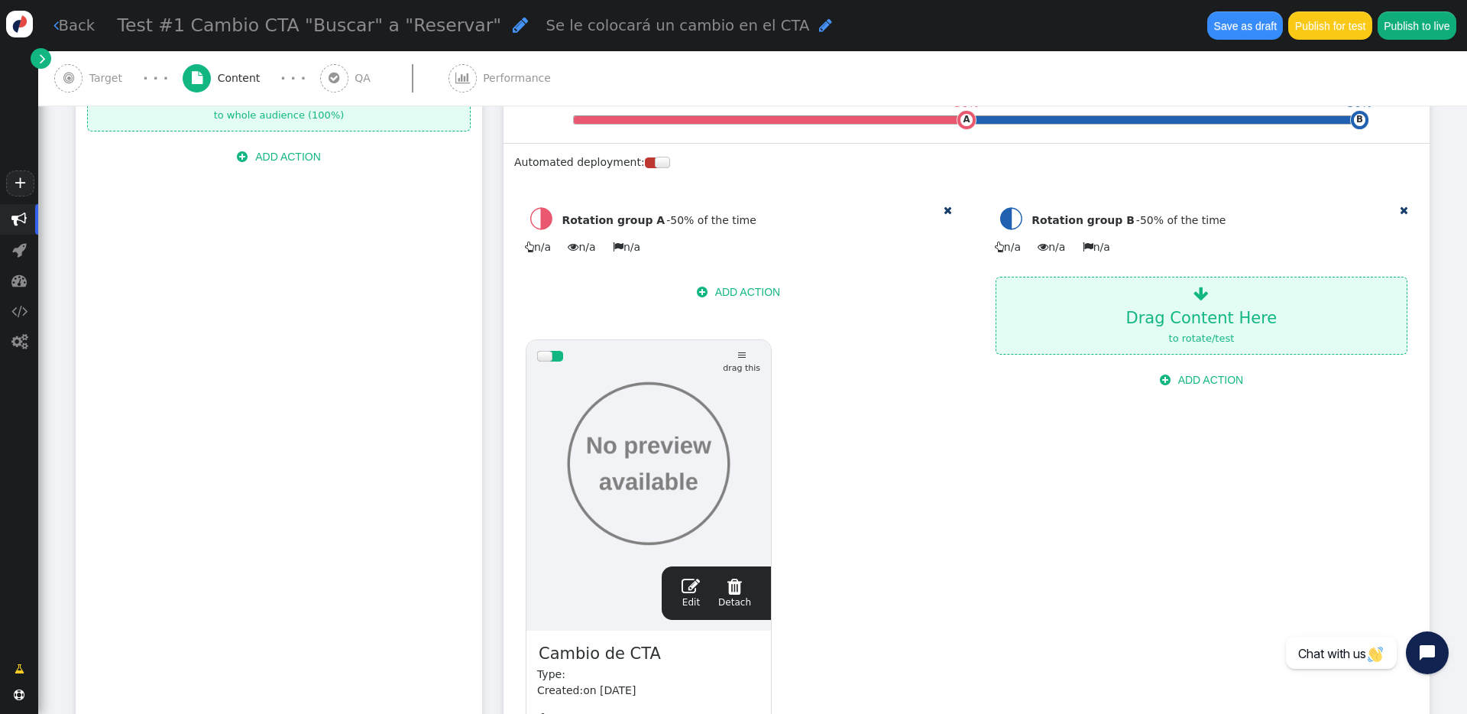
scroll to position [417, 0]
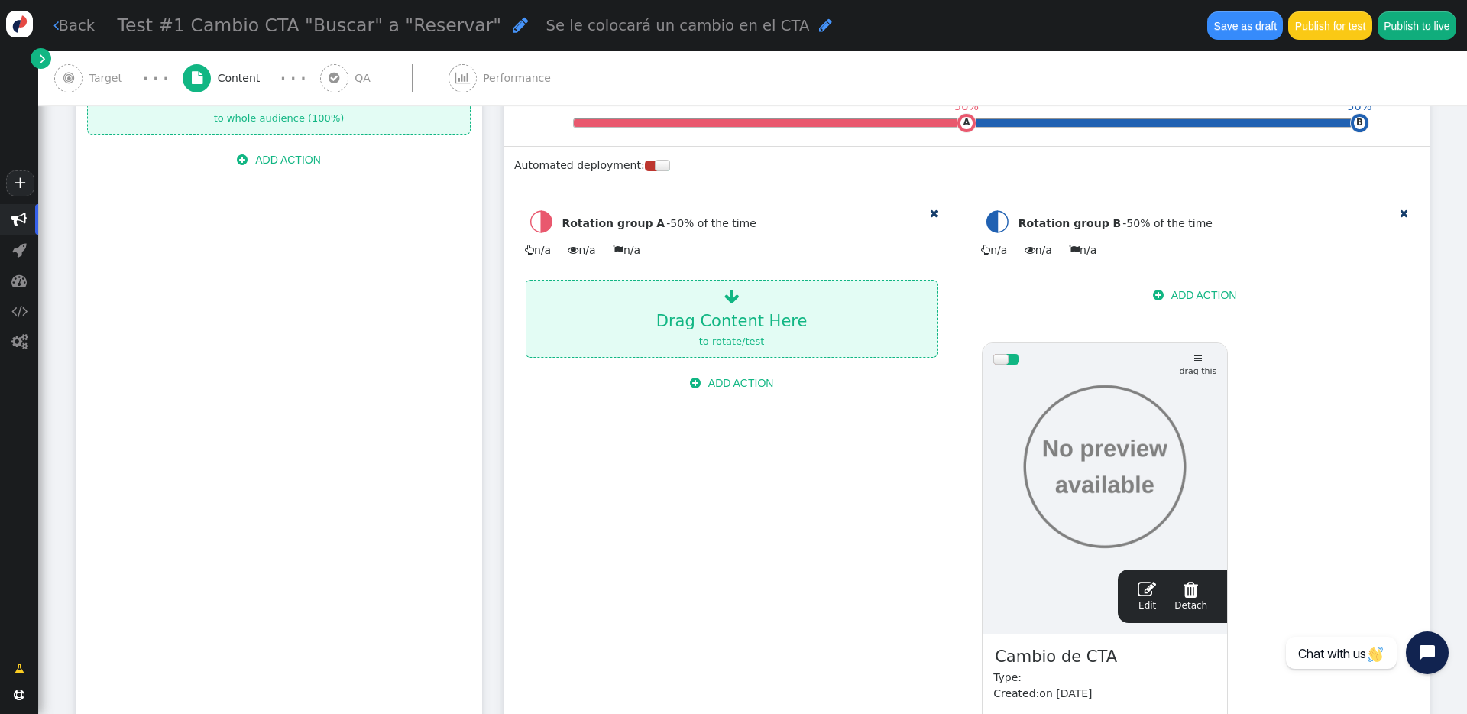
click at [851, 511] on div " Drag Content Here to rotate/test  ADD ACTION" at bounding box center [731, 542] width 435 height 549
click at [929, 352] on div " Drag Content Here to rotate/test  ADD ACTION" at bounding box center [731, 339] width 433 height 118
click at [915, 224] on div "Rotation group A - 50 % of the time" at bounding box center [731, 224] width 413 height 37
click at [697, 305] on div " Drag Content Here to rotate/test" at bounding box center [732, 318] width 410 height 76
click at [574, 455] on div " Drag Content Here to rotate/test  ADD ACTION" at bounding box center [731, 542] width 435 height 549
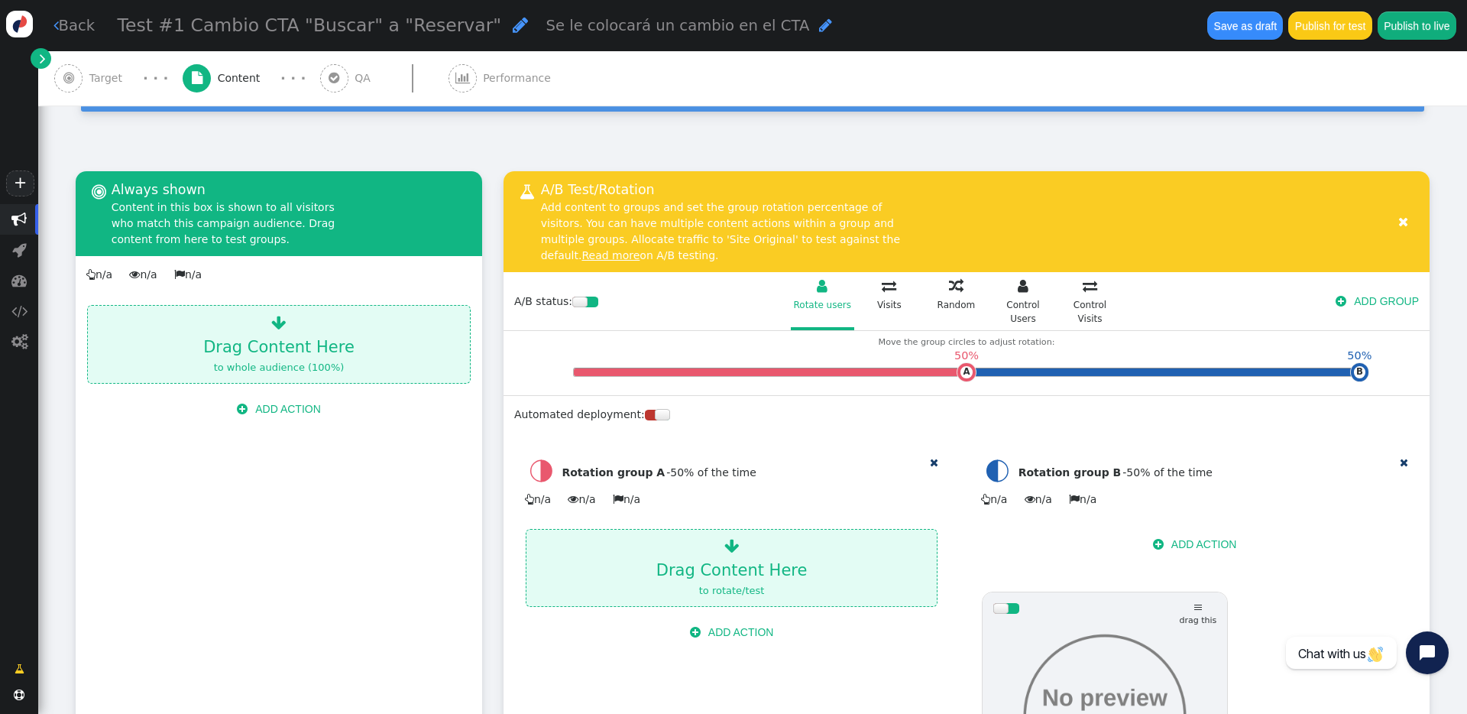
scroll to position [164, 0]
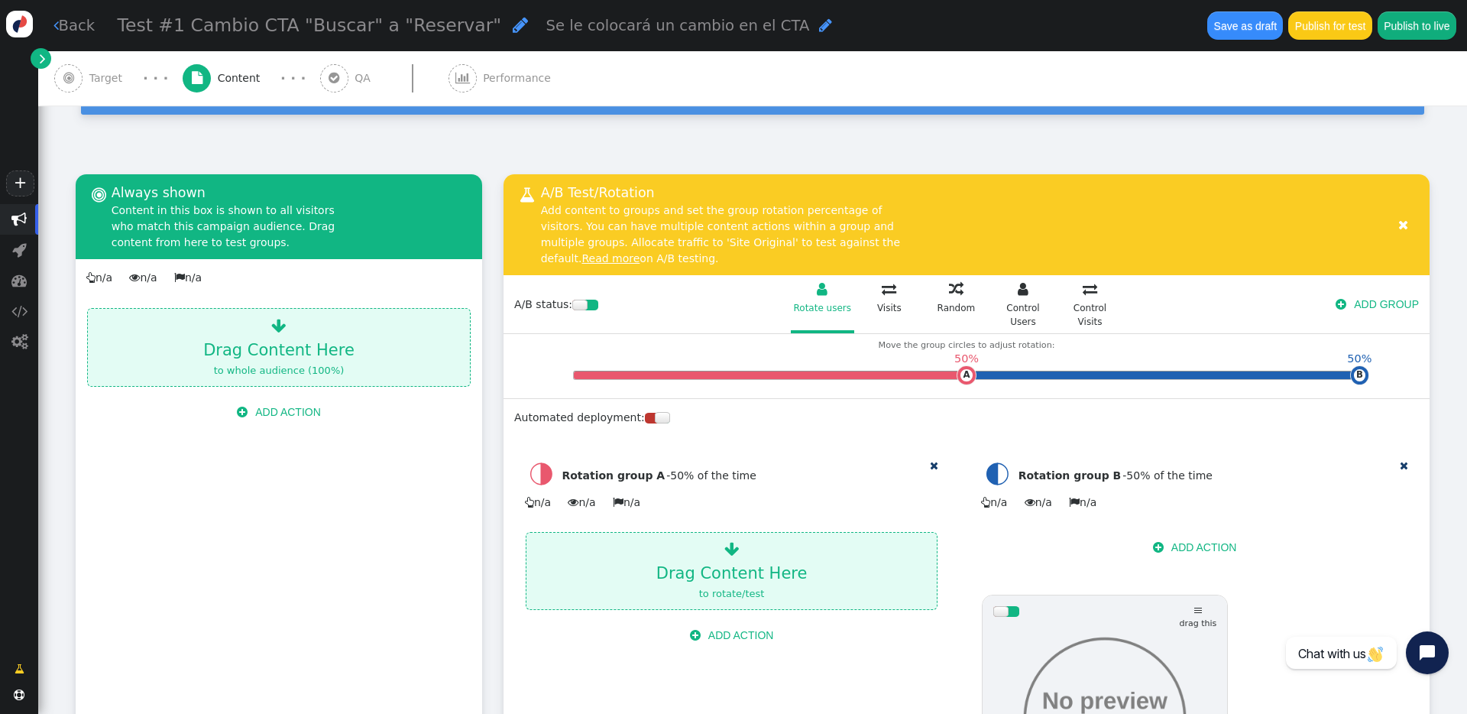
click at [887, 464] on div "Rotation group A - 50 % of the time" at bounding box center [731, 476] width 413 height 37
click at [1100, 293] on div "A/B status: Rotate users   Rotate users  Visits  Random  Control Users  C…" at bounding box center [967, 304] width 926 height 59
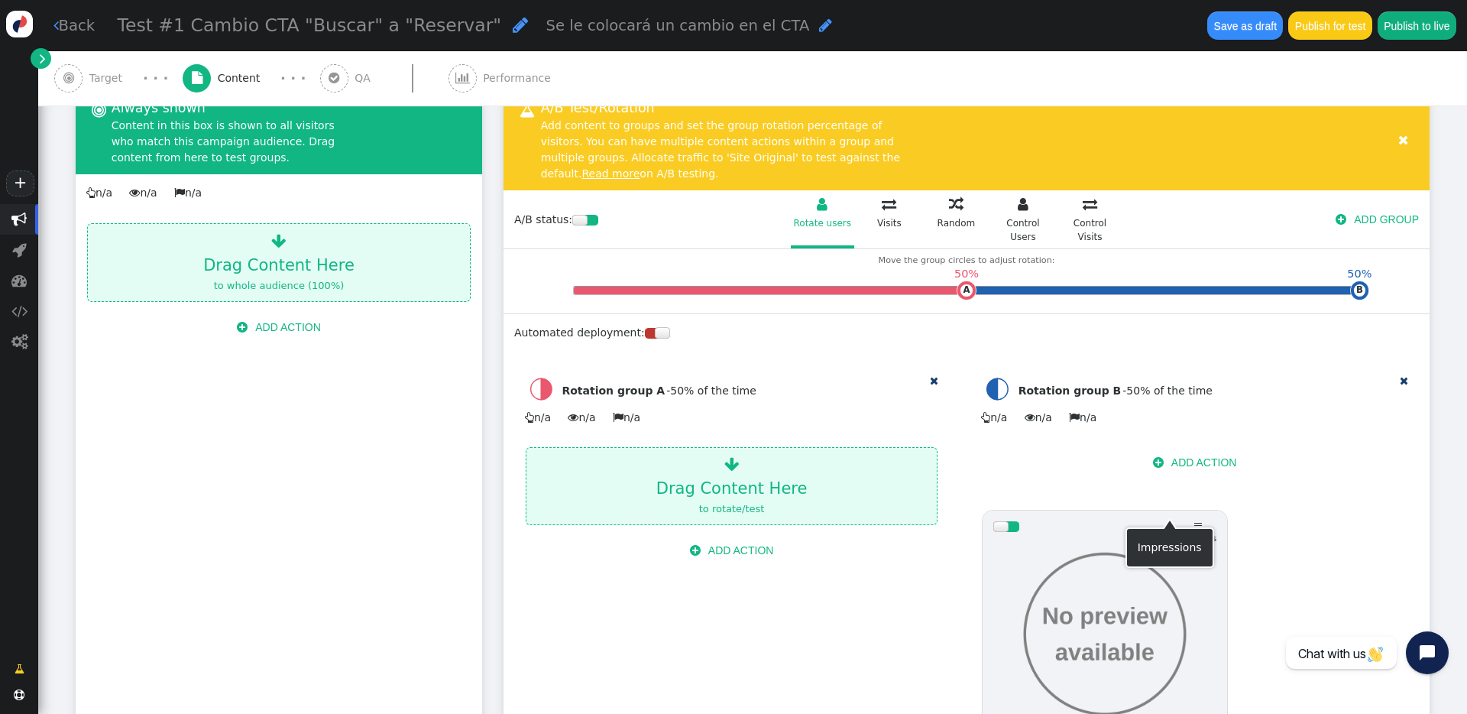
scroll to position [119, 0]
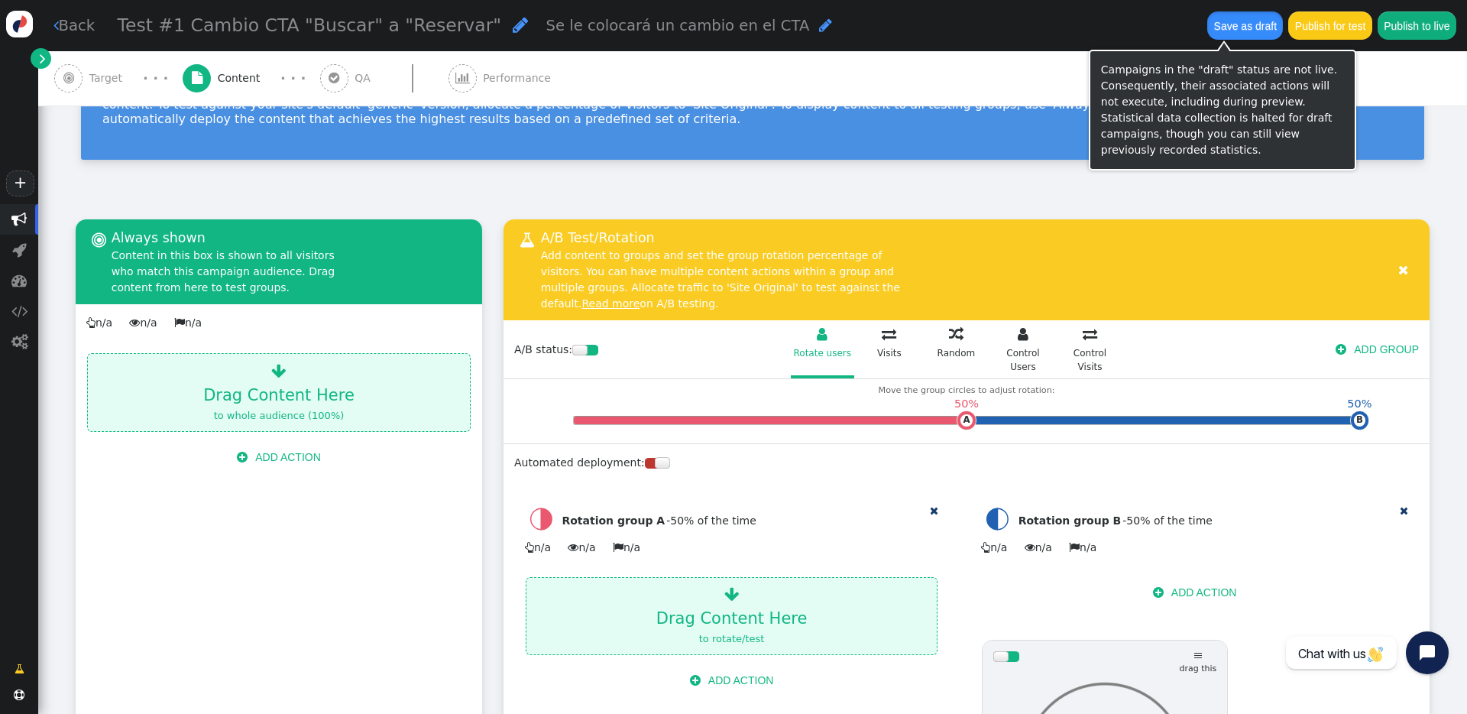
click at [1100, 31] on button "Save as draft" at bounding box center [1246, 25] width 76 height 28
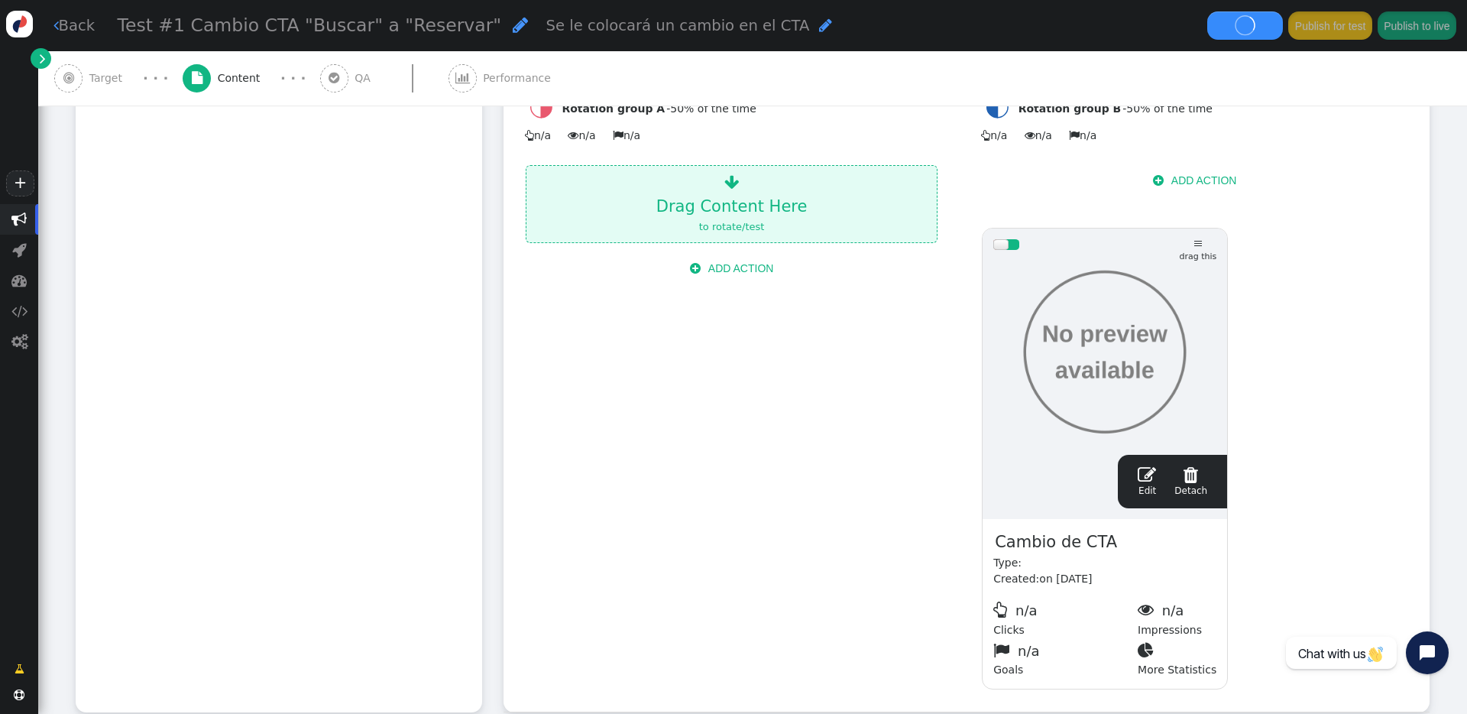
scroll to position [638, 0]
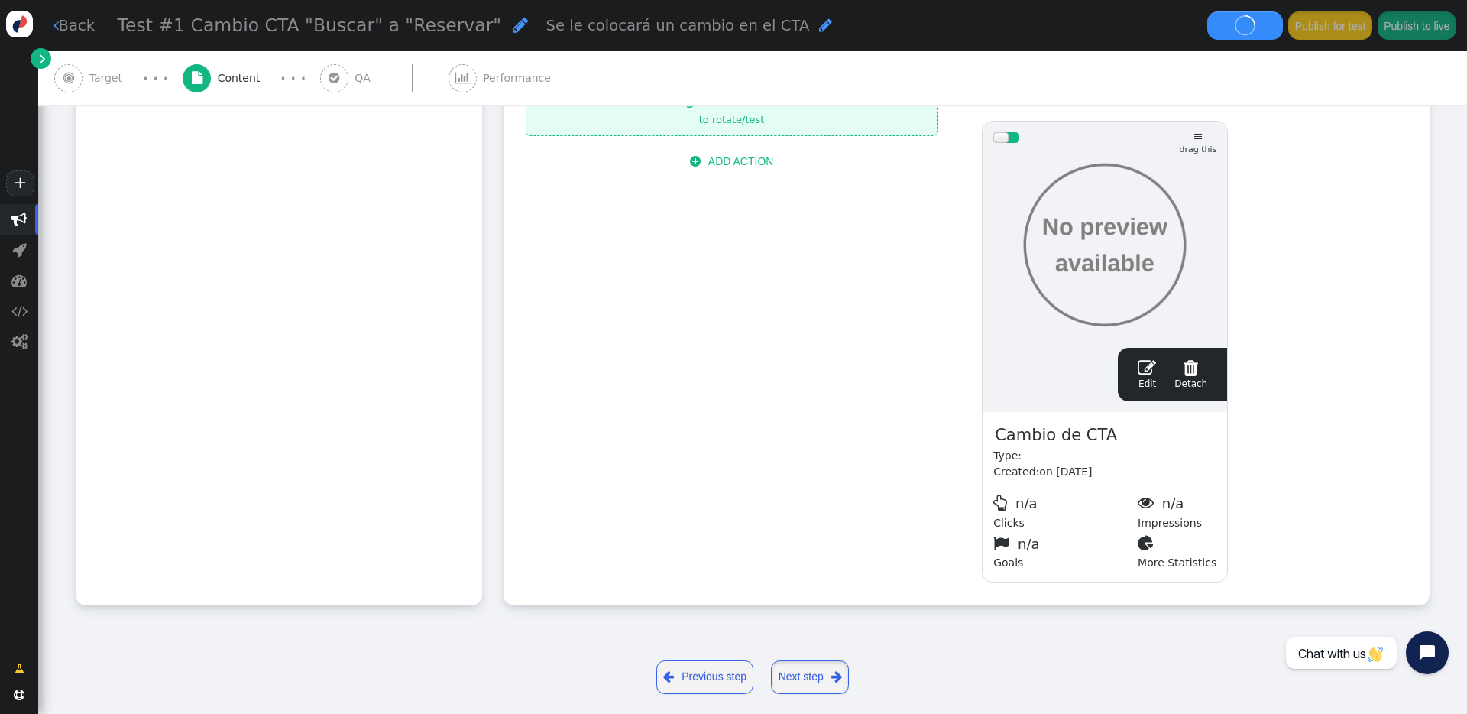
click at [815, 511] on link "Next step " at bounding box center [810, 677] width 78 height 34
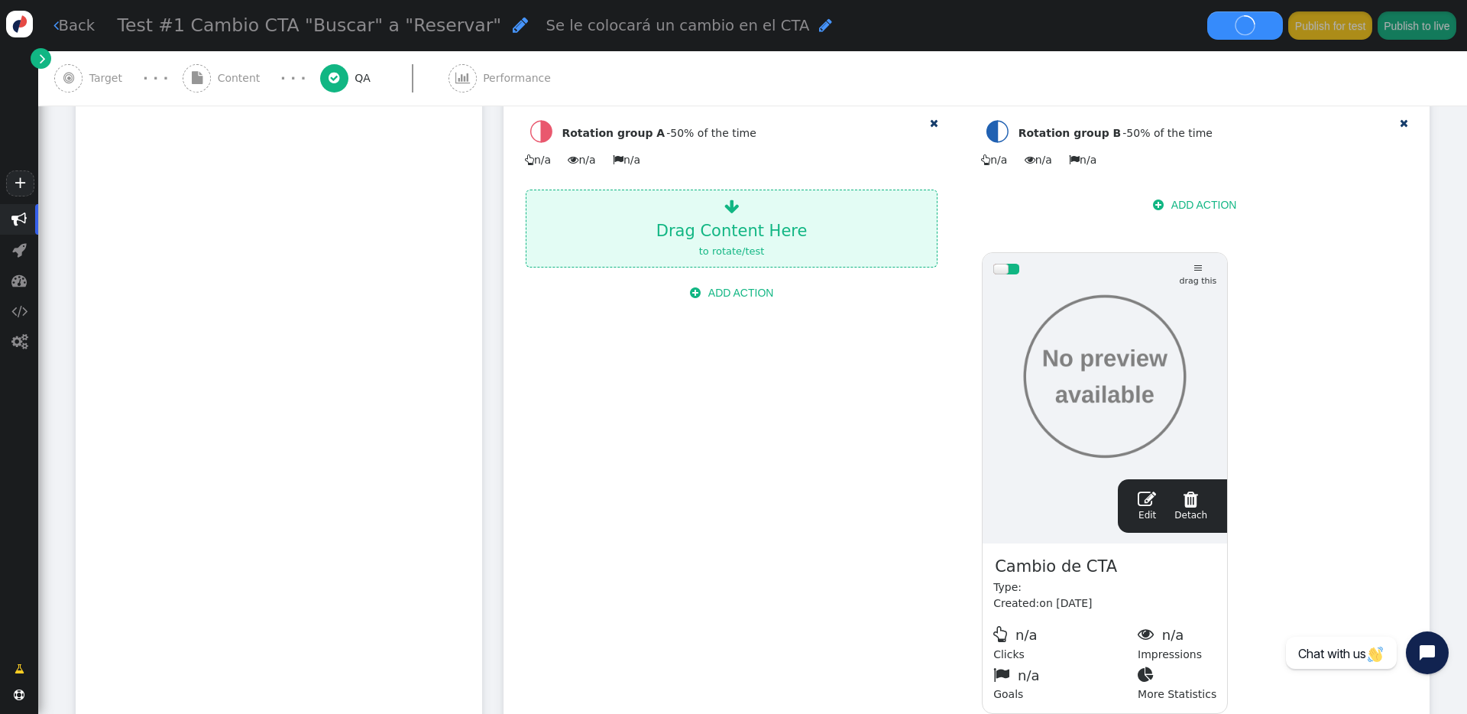
scroll to position [0, 0]
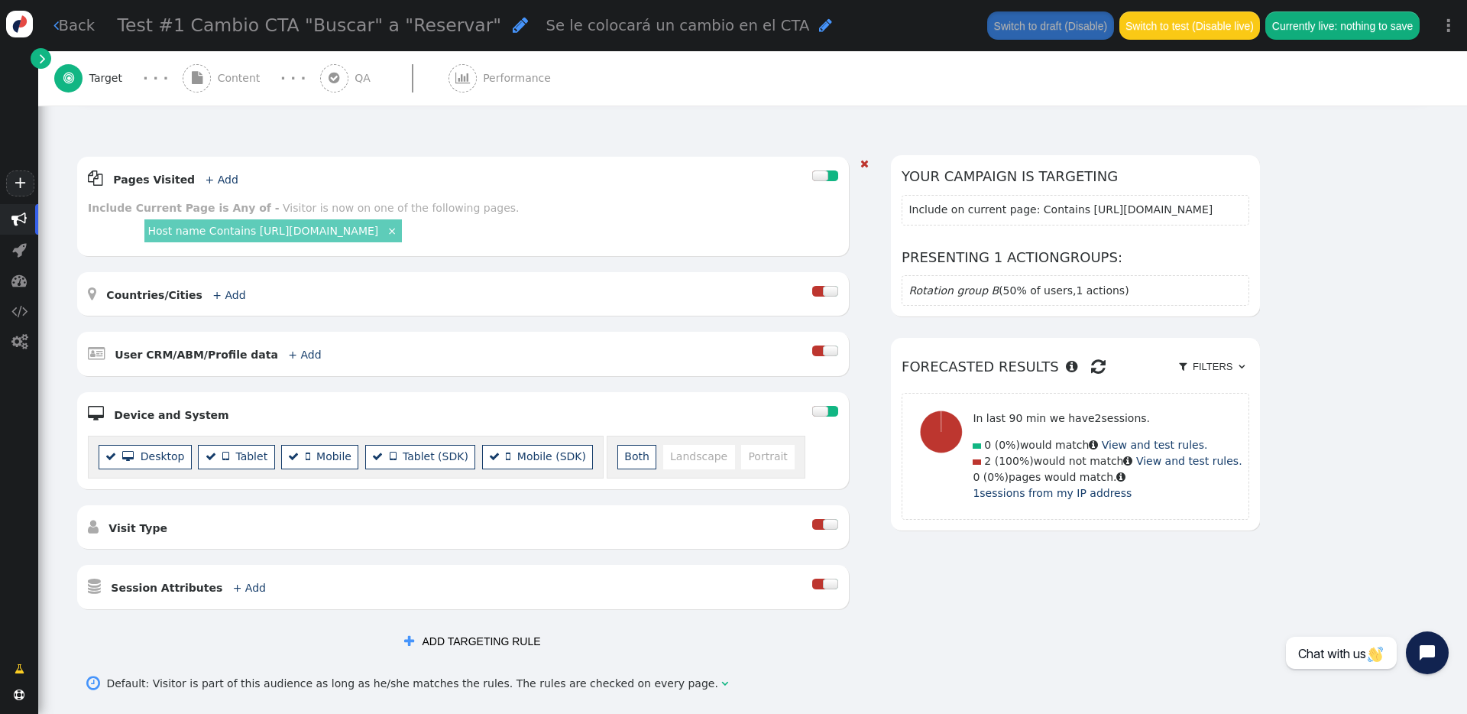
scroll to position [210, 0]
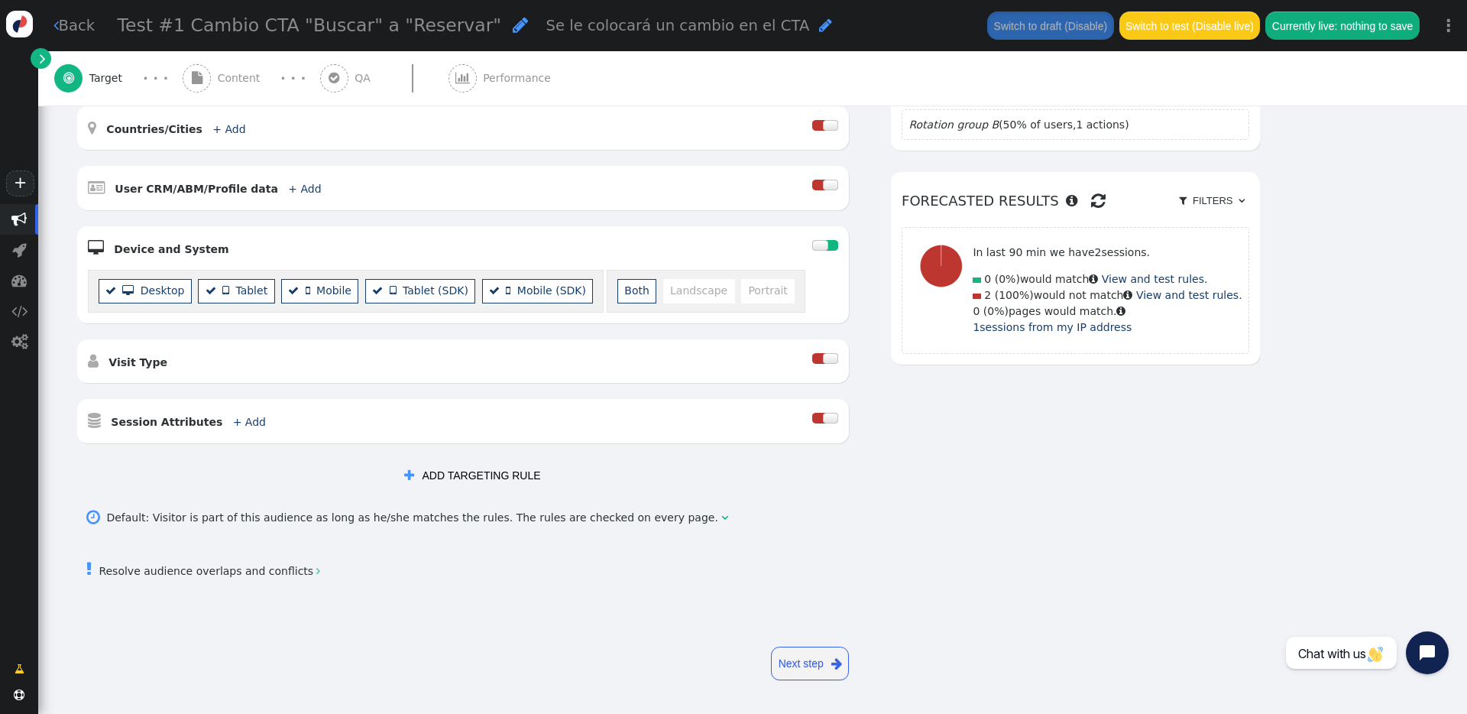
click at [793, 511] on link "Next step " at bounding box center [810, 664] width 78 height 34
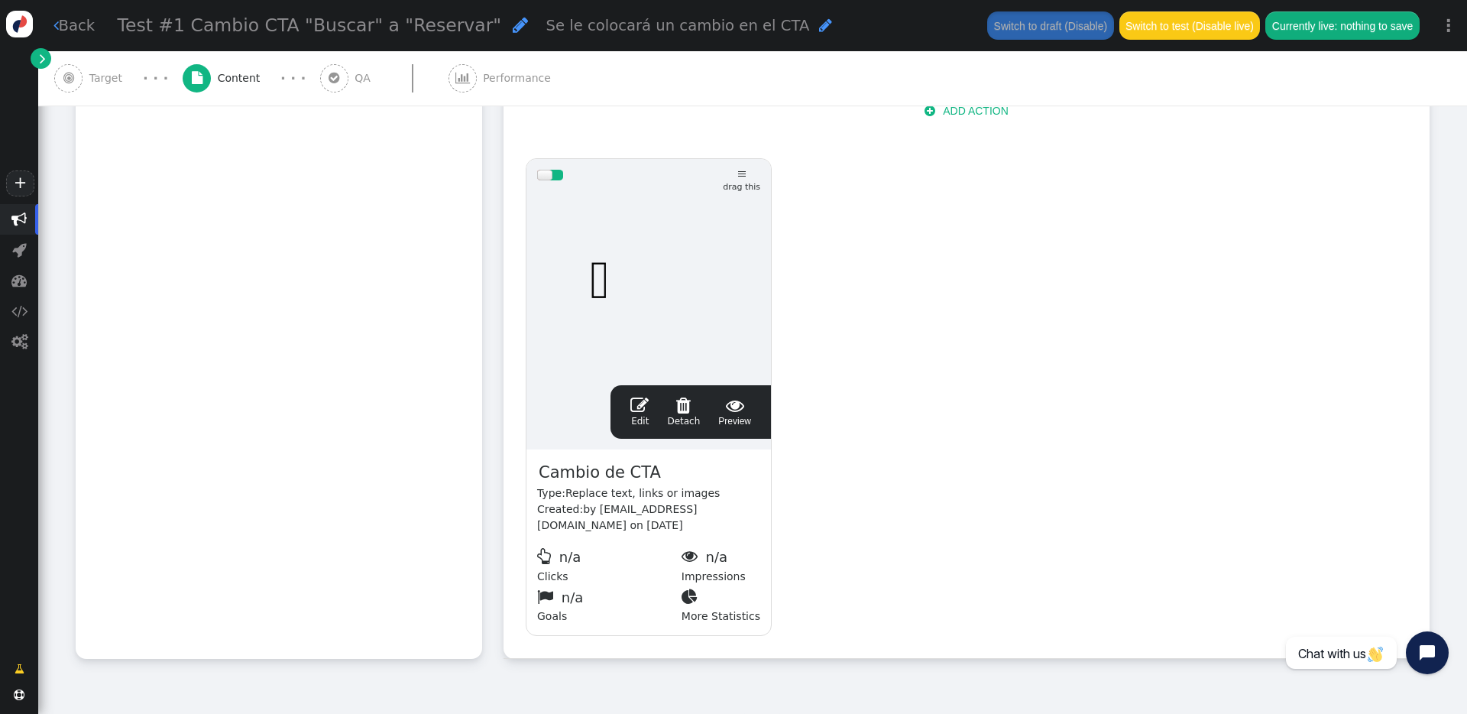
scroll to position [534, 0]
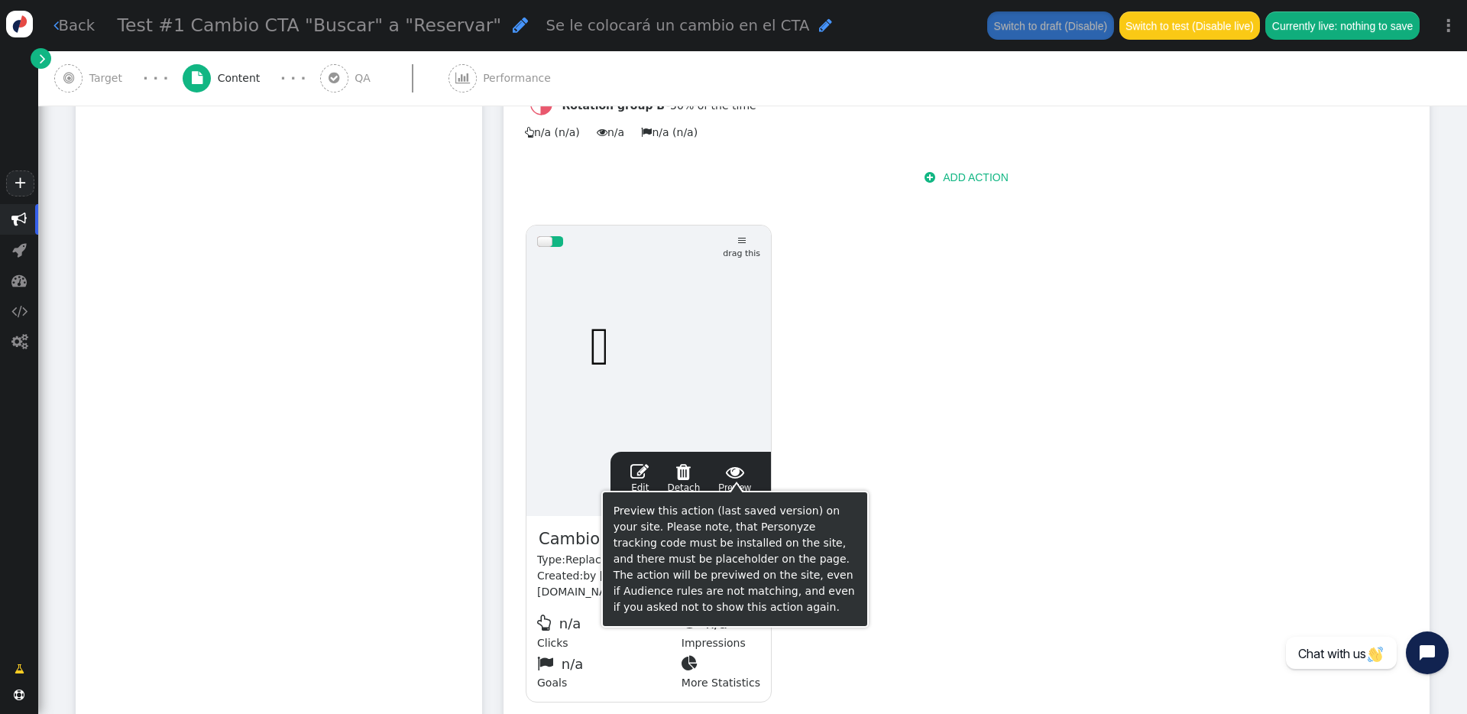
click at [732, 471] on span " Preview" at bounding box center [734, 478] width 33 height 32
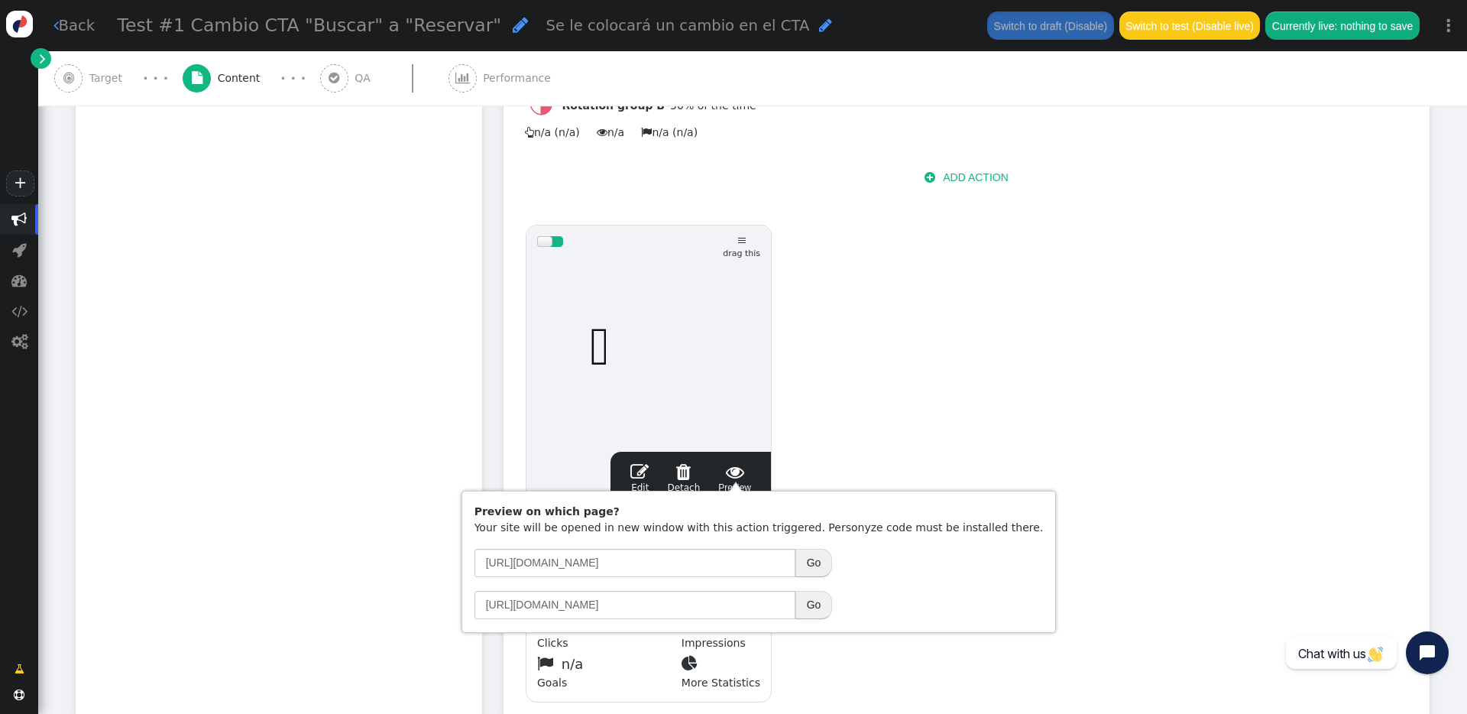
click at [814, 511] on button "Go" at bounding box center [814, 563] width 37 height 28
click at [885, 228] on div "drag this  Edit  Detach  Preview Cambio de CTA Type: Replace text, links or …" at bounding box center [966, 464] width 903 height 500
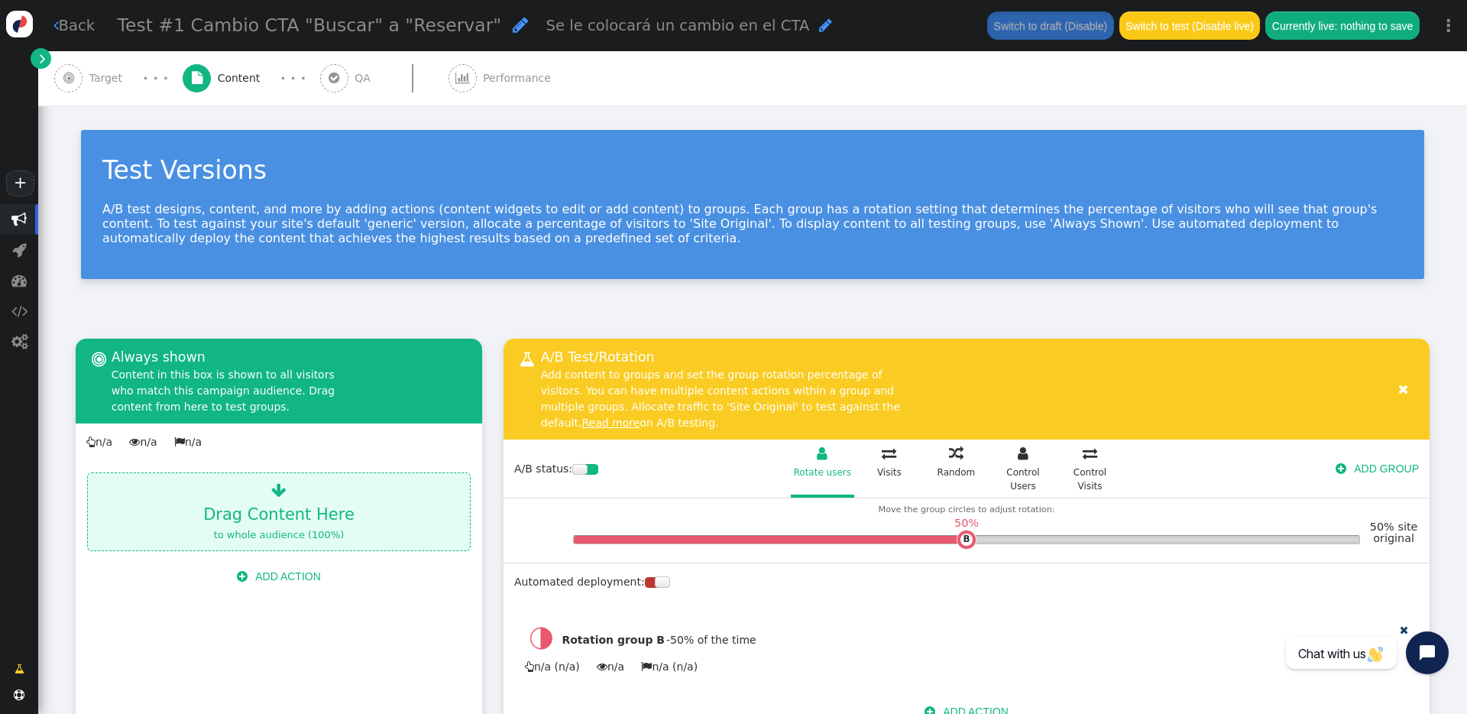
scroll to position [654, 0]
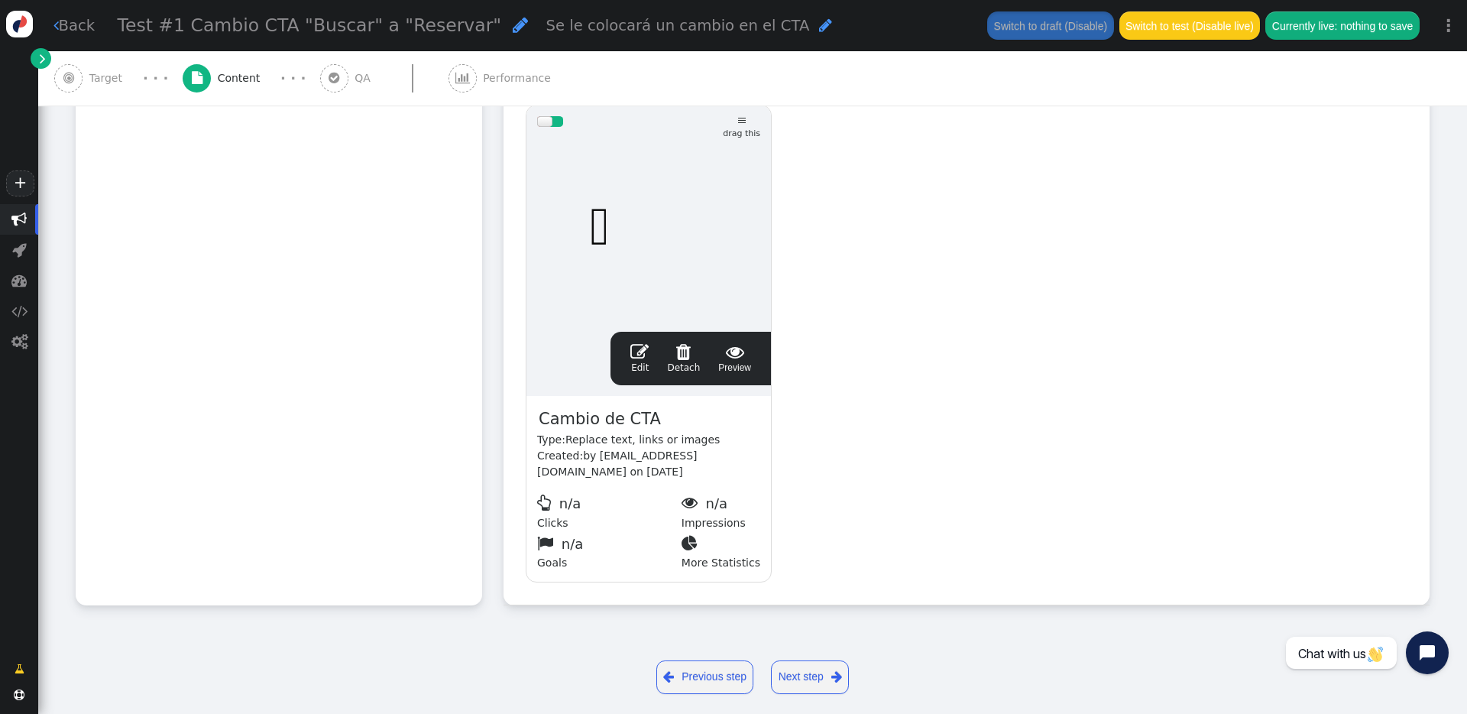
click at [810, 511] on link "Next step " at bounding box center [810, 677] width 78 height 34
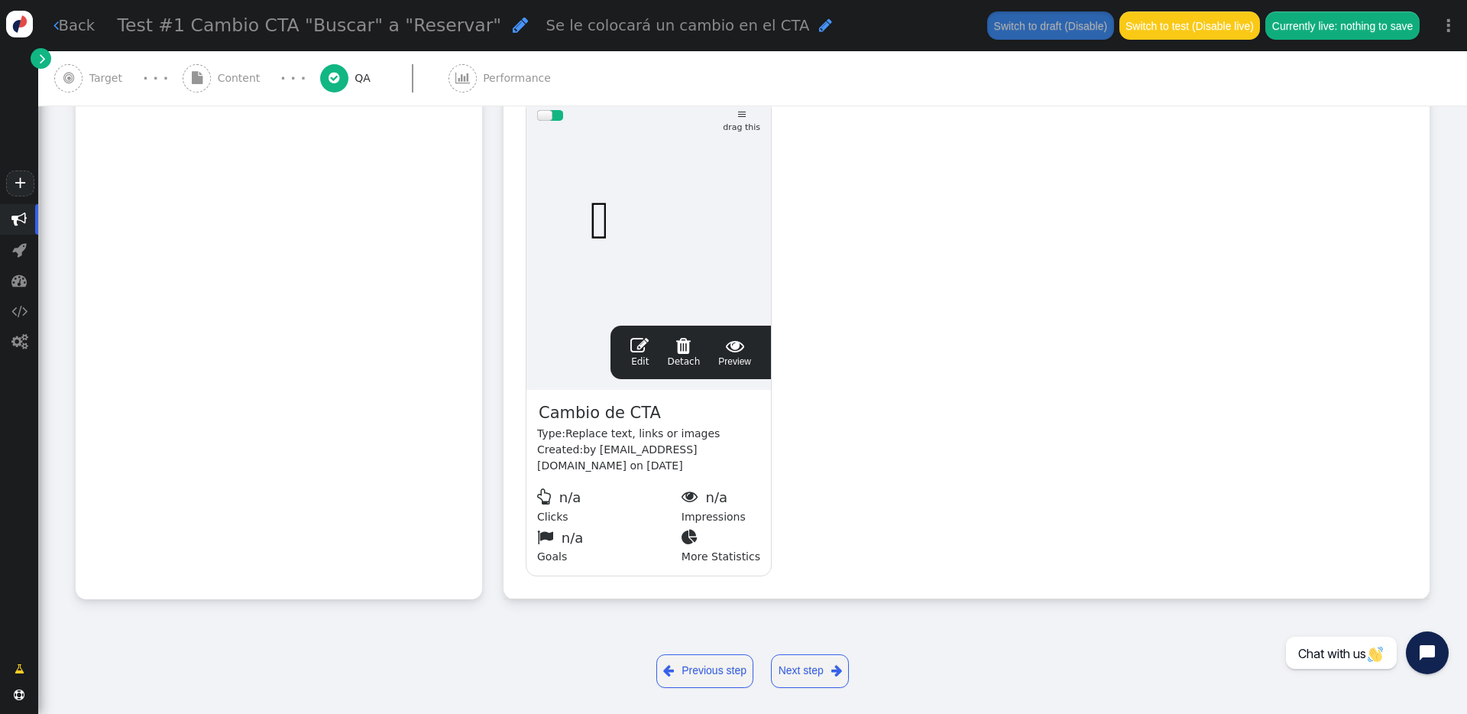
scroll to position [0, 0]
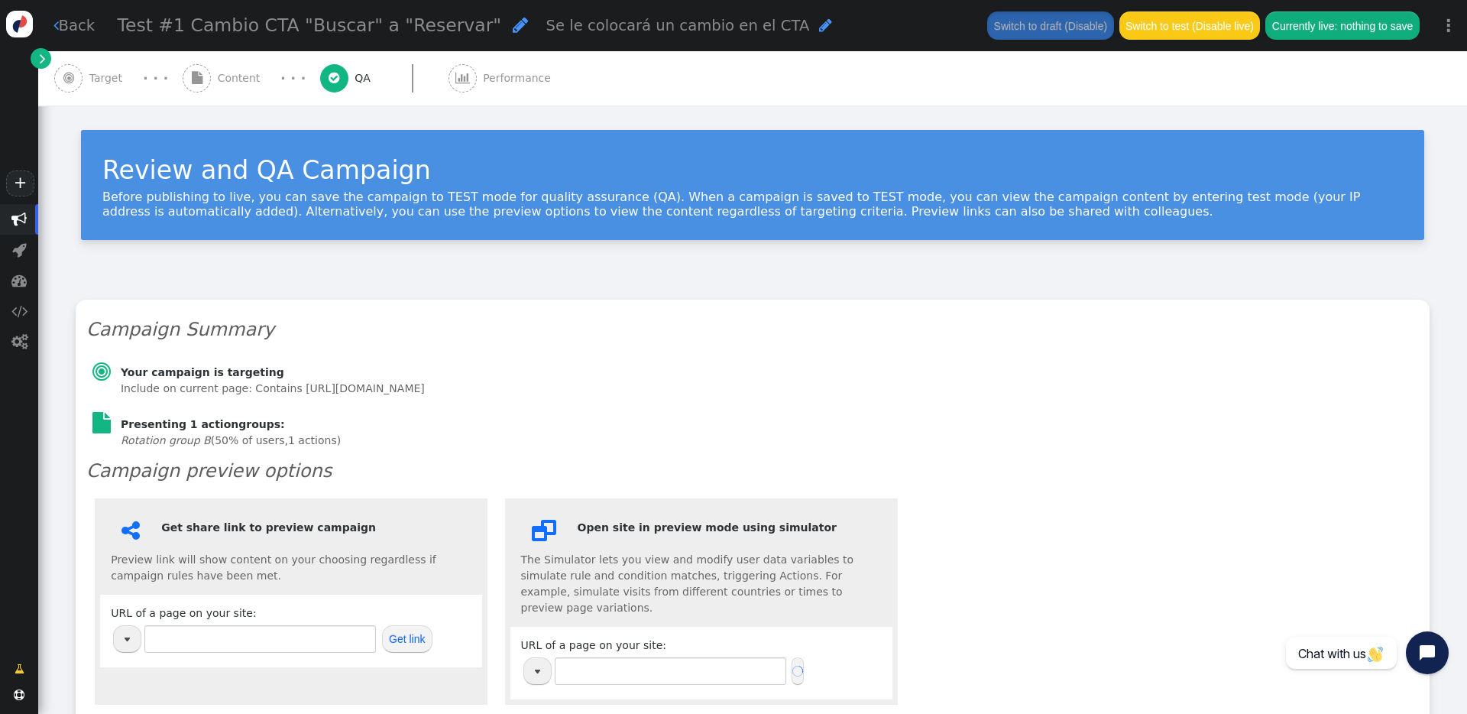
type input "[URL][DOMAIN_NAME]"
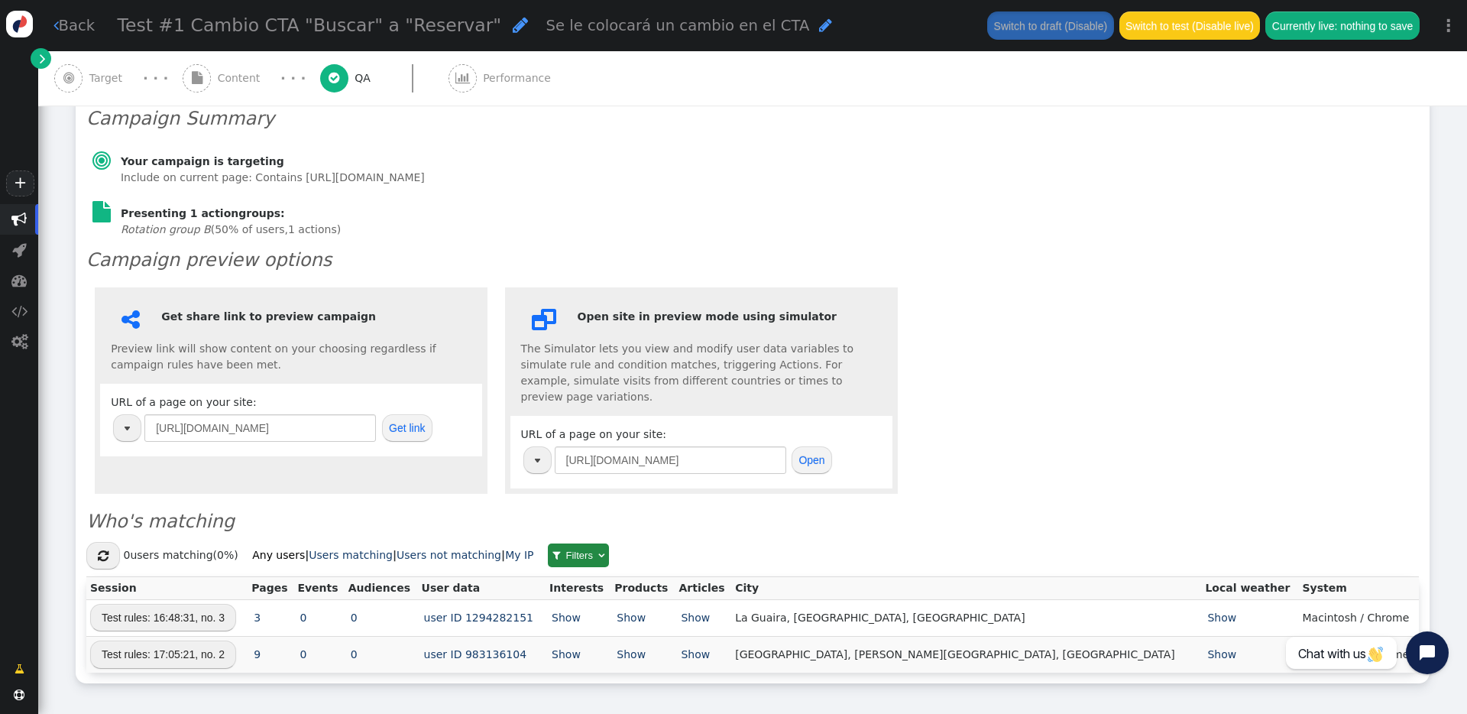
scroll to position [264, 0]
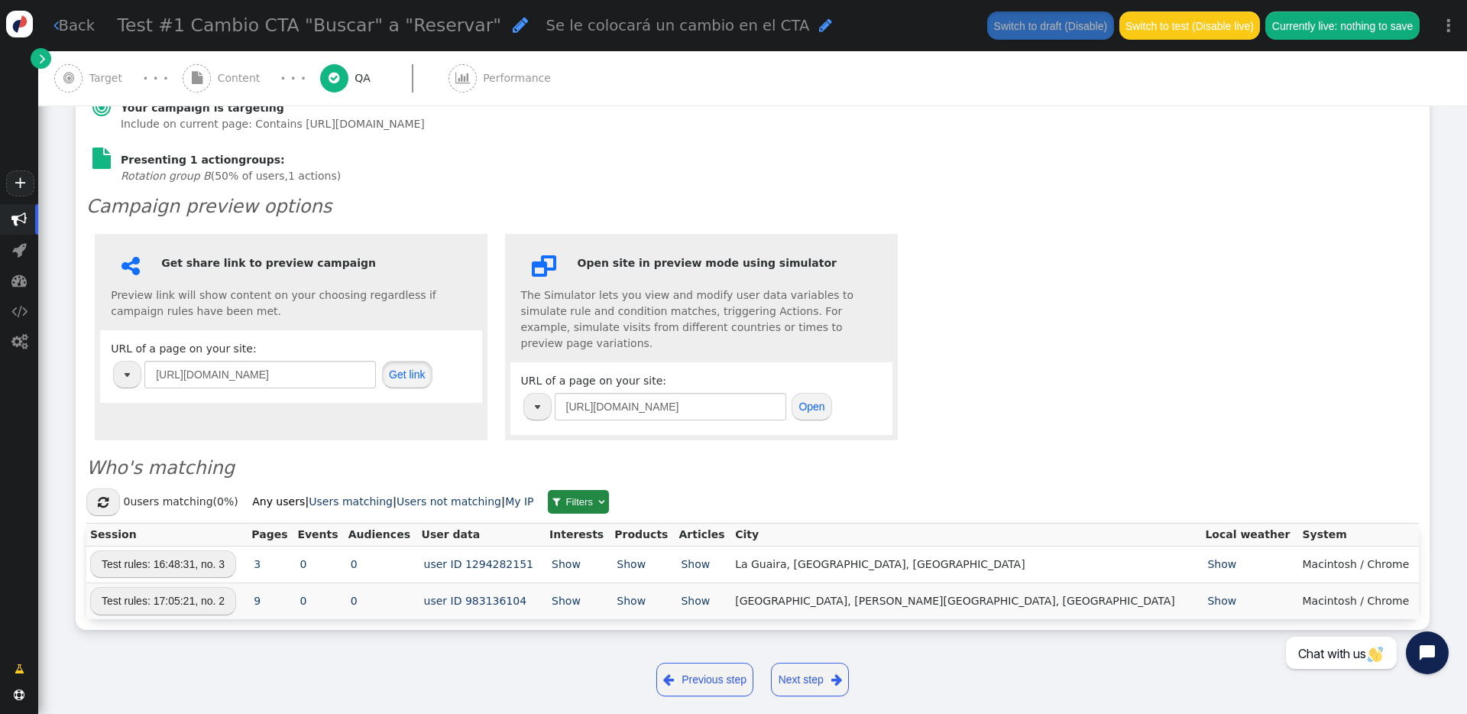
click at [426, 377] on button "Get link" at bounding box center [407, 375] width 50 height 28
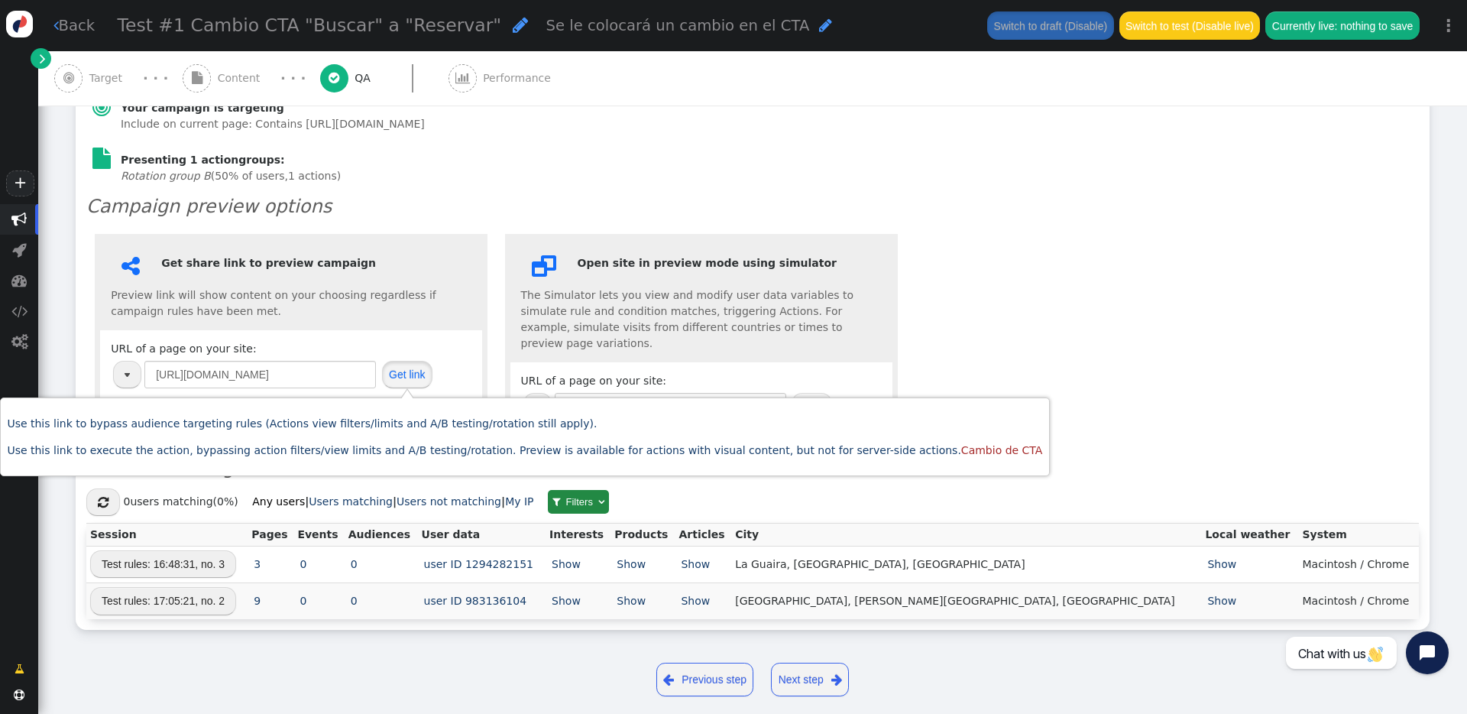
click at [420, 374] on button "Get link" at bounding box center [407, 375] width 50 height 28
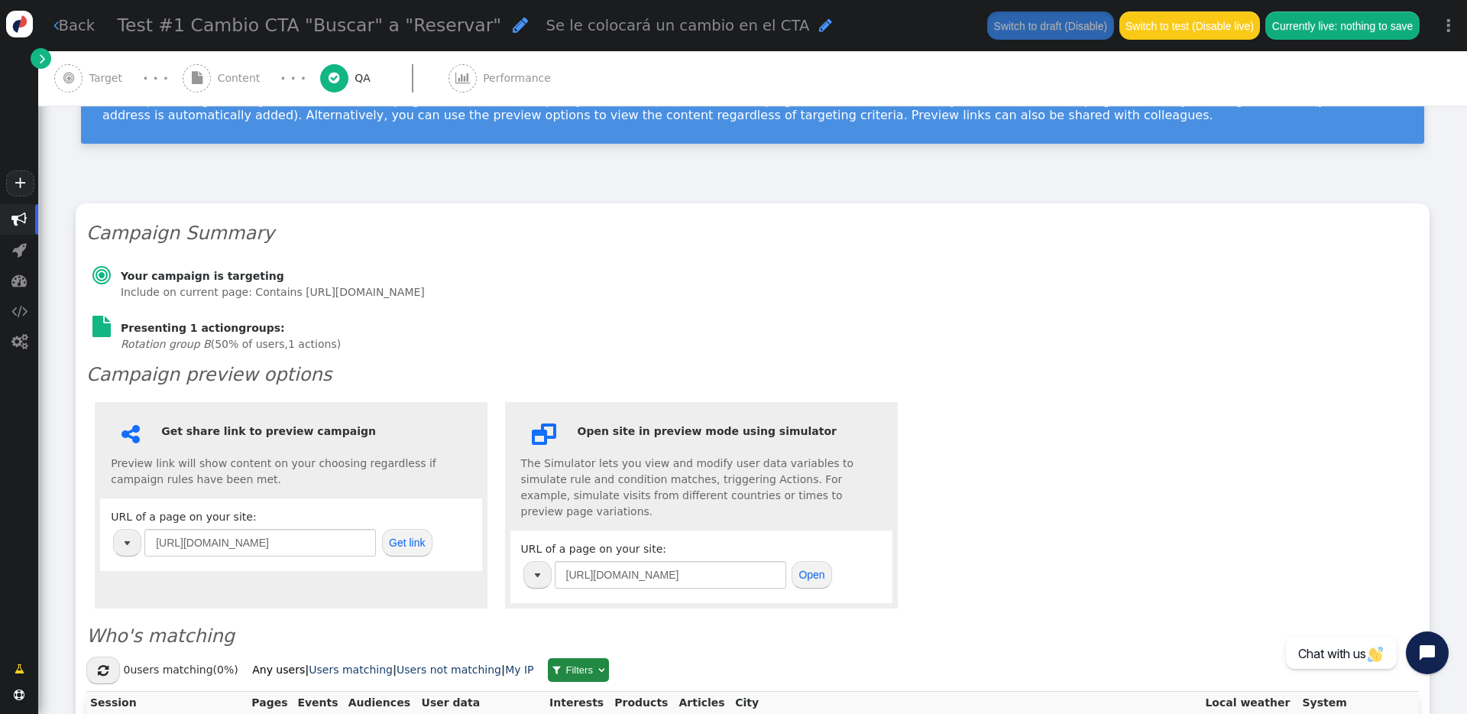
scroll to position [0, 0]
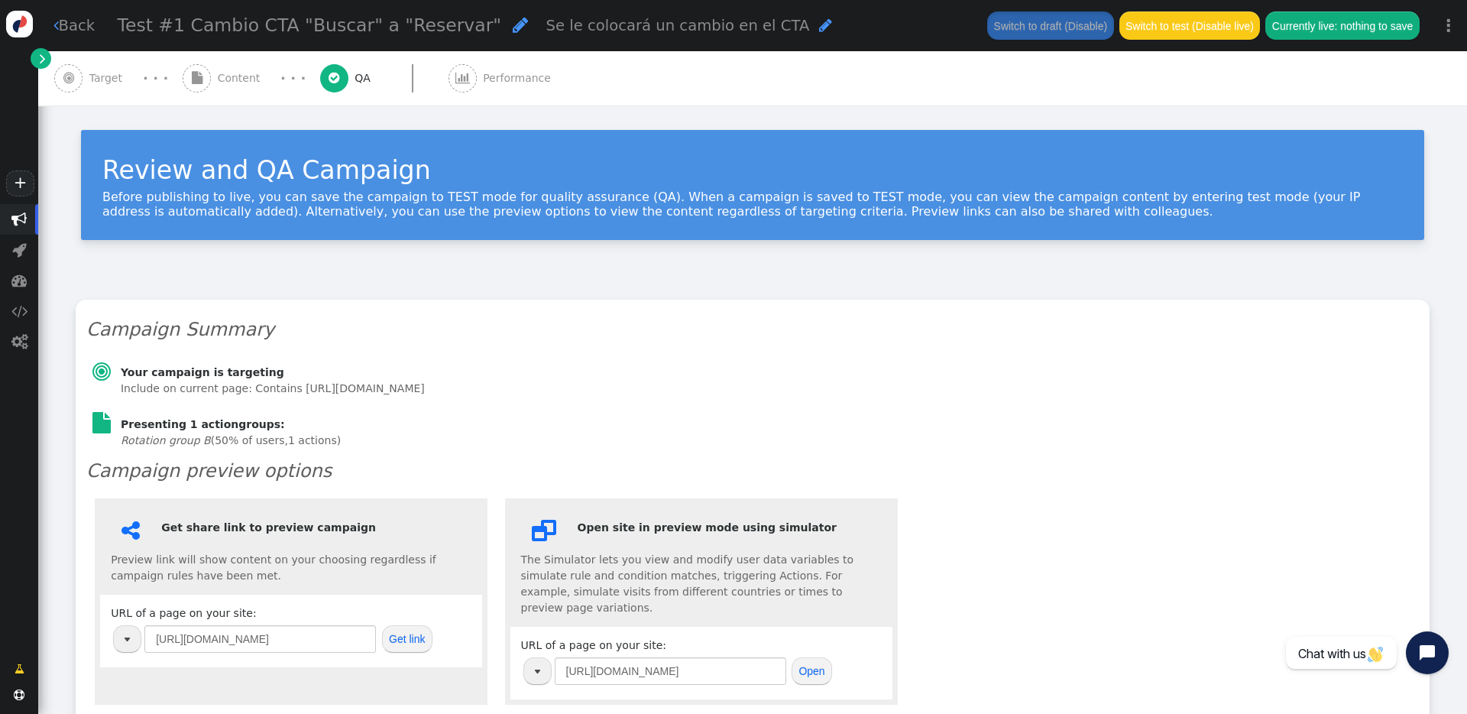
click at [62, 21] on link " Back" at bounding box center [74, 26] width 42 height 22
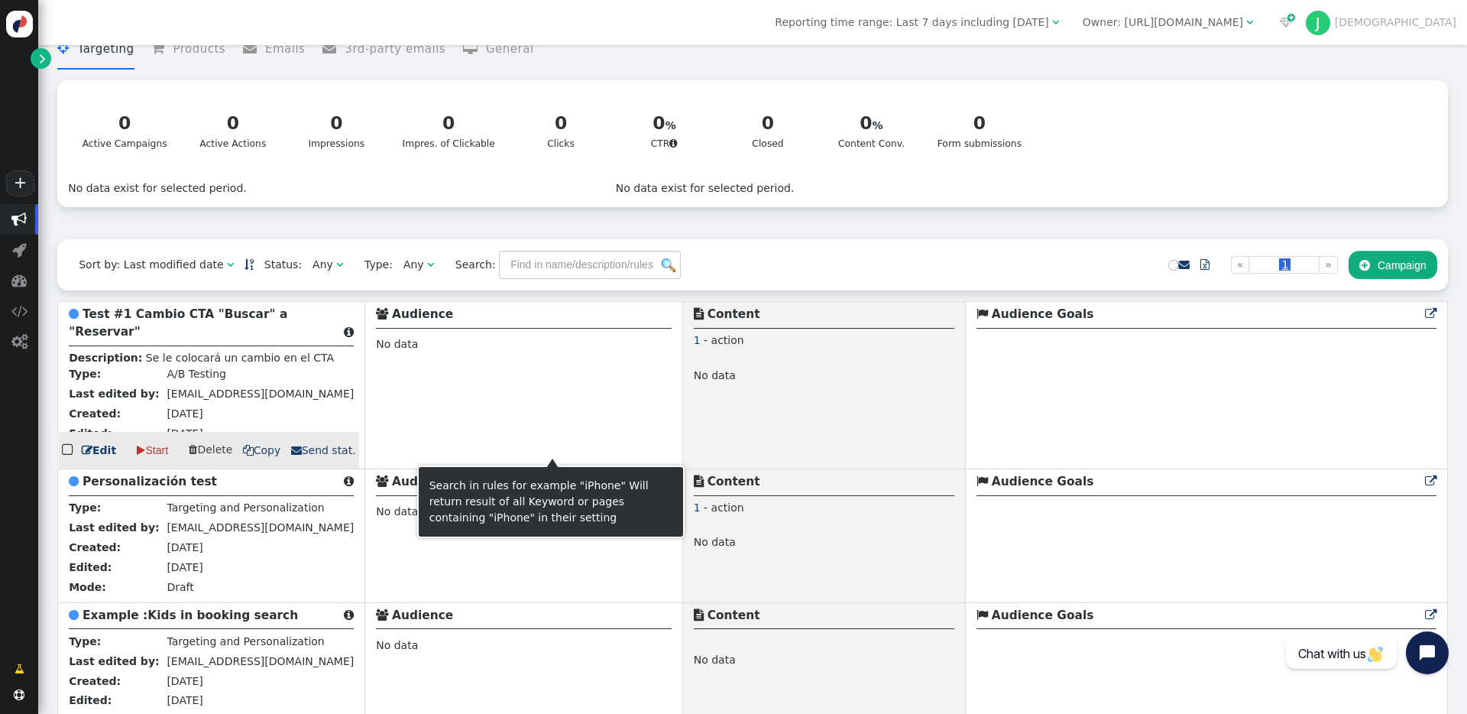
scroll to position [86, 0]
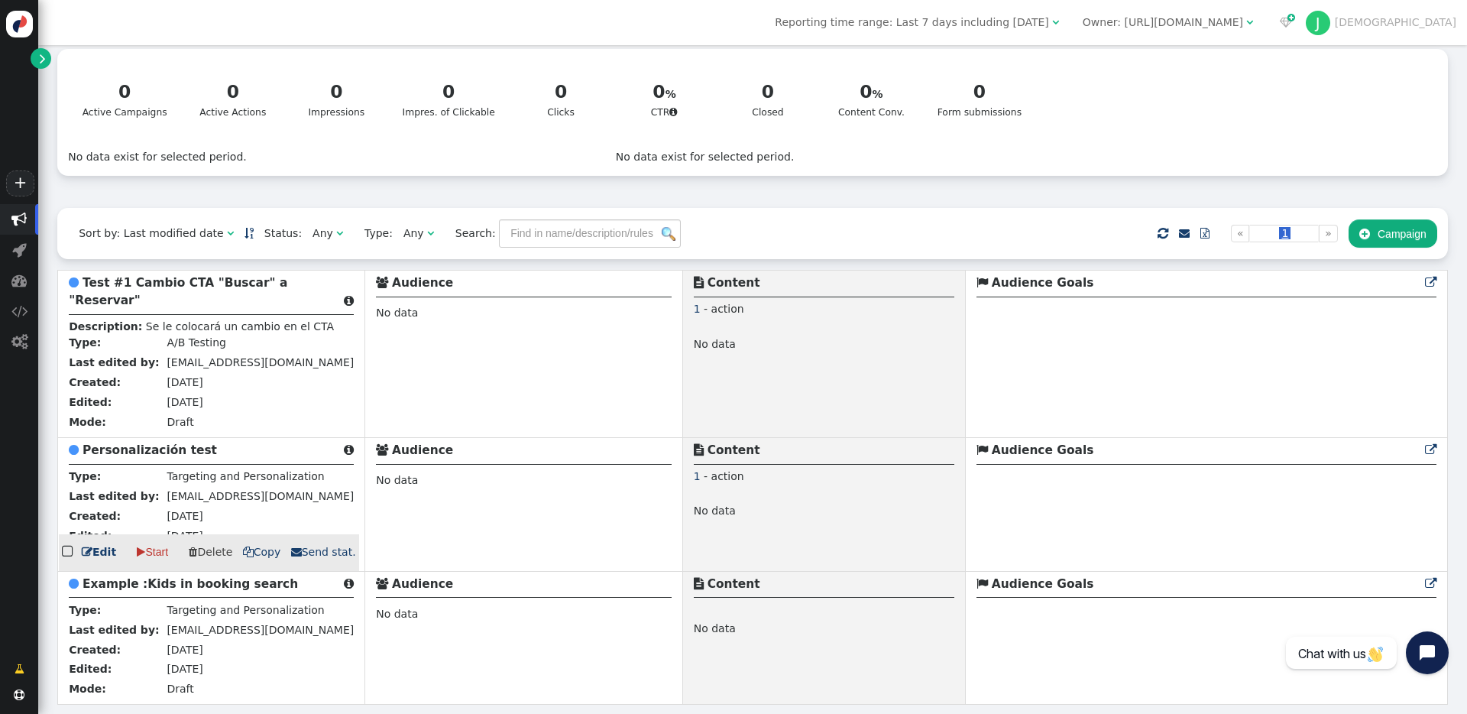
click at [173, 452] on b "Personalización test" at bounding box center [150, 450] width 135 height 14
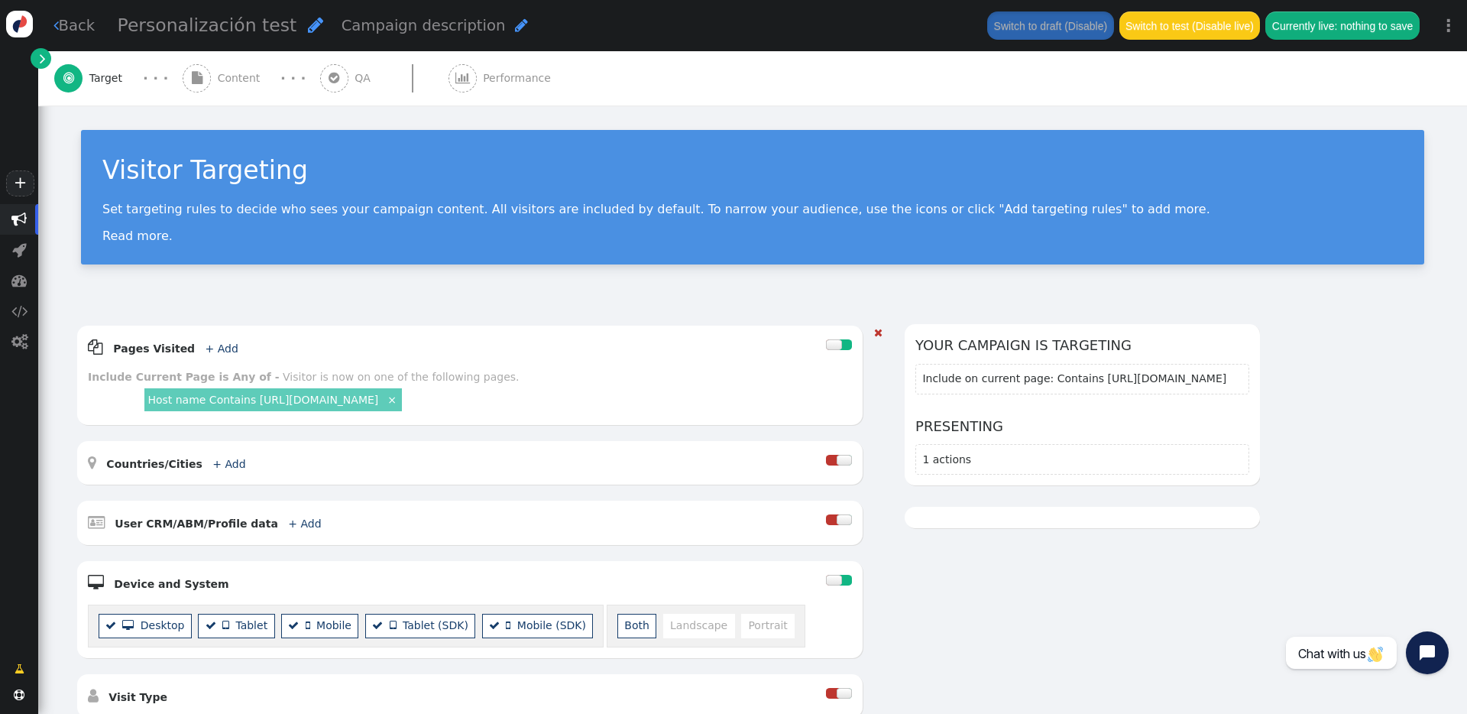
scroll to position [336, 0]
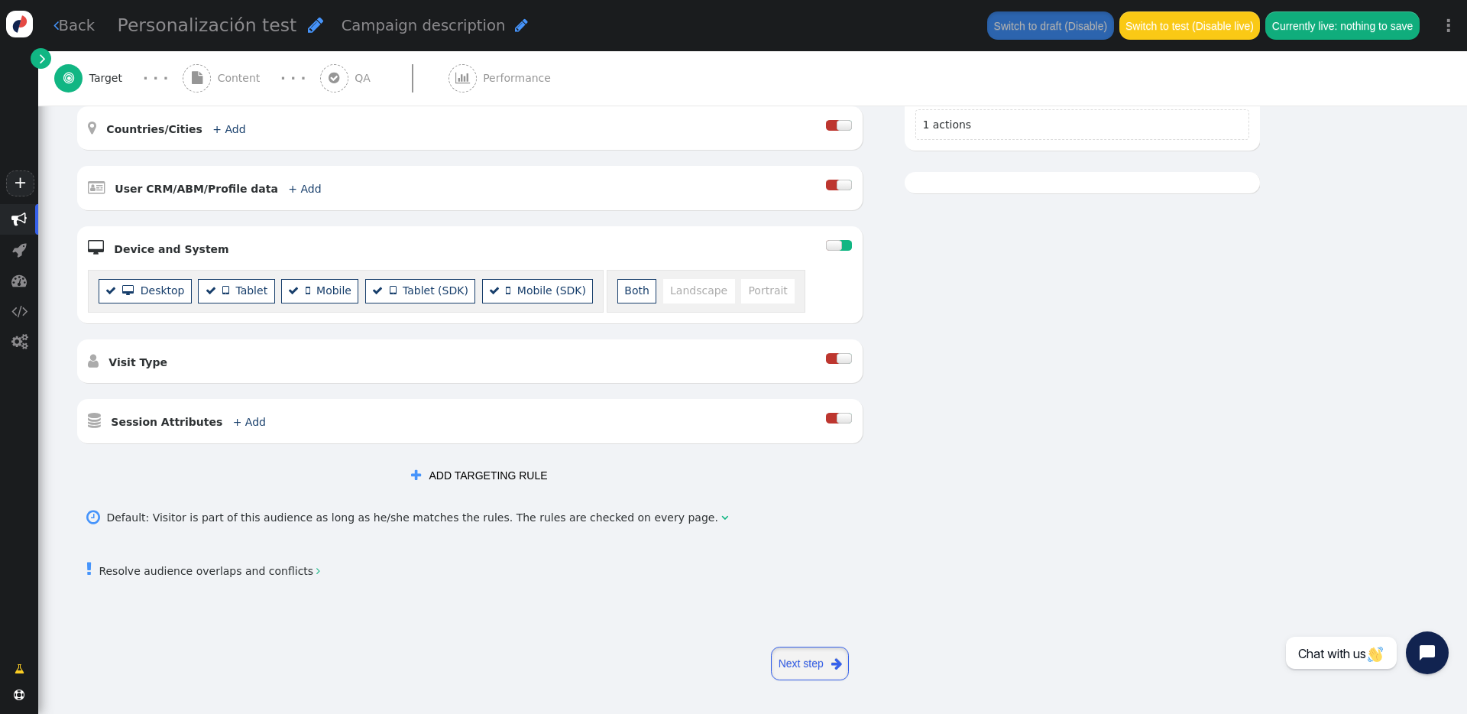
click at [802, 511] on link "Next step " at bounding box center [810, 664] width 78 height 34
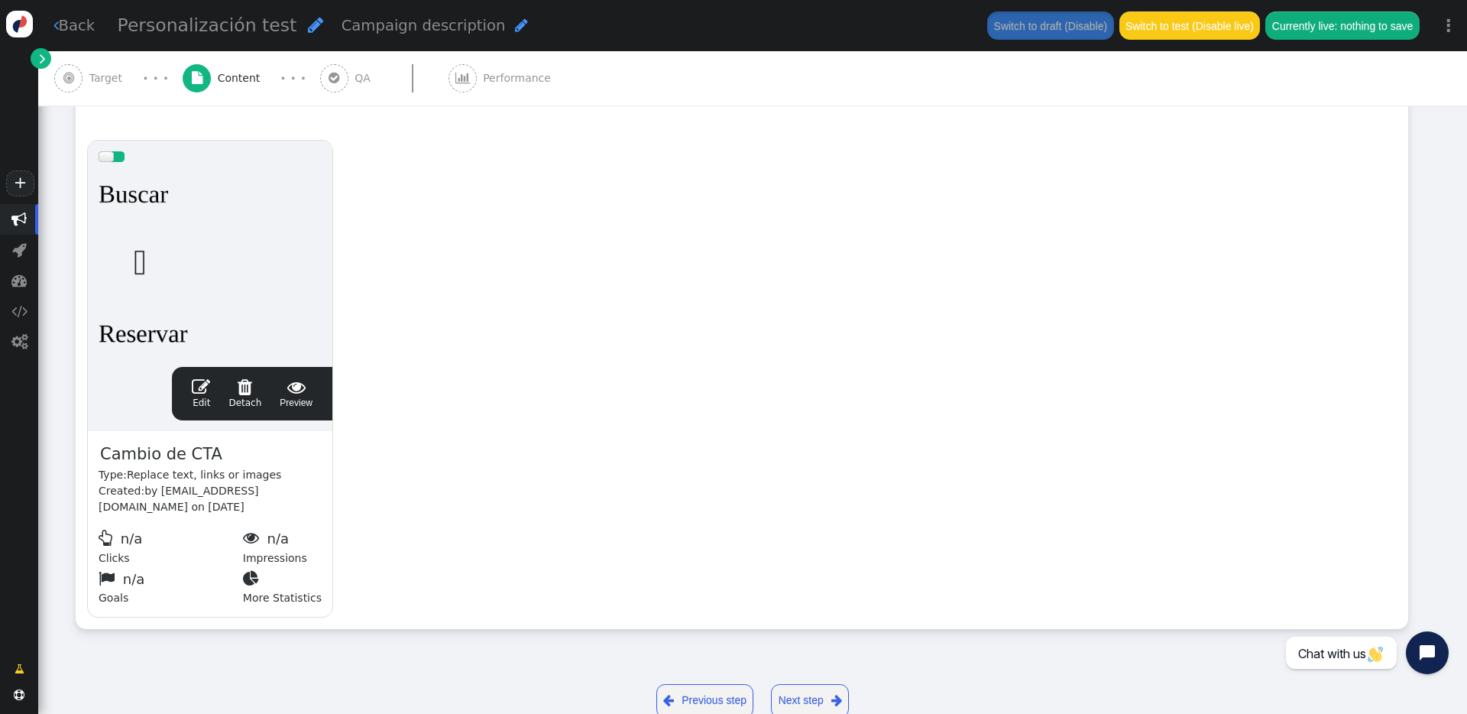
scroll to position [316, 0]
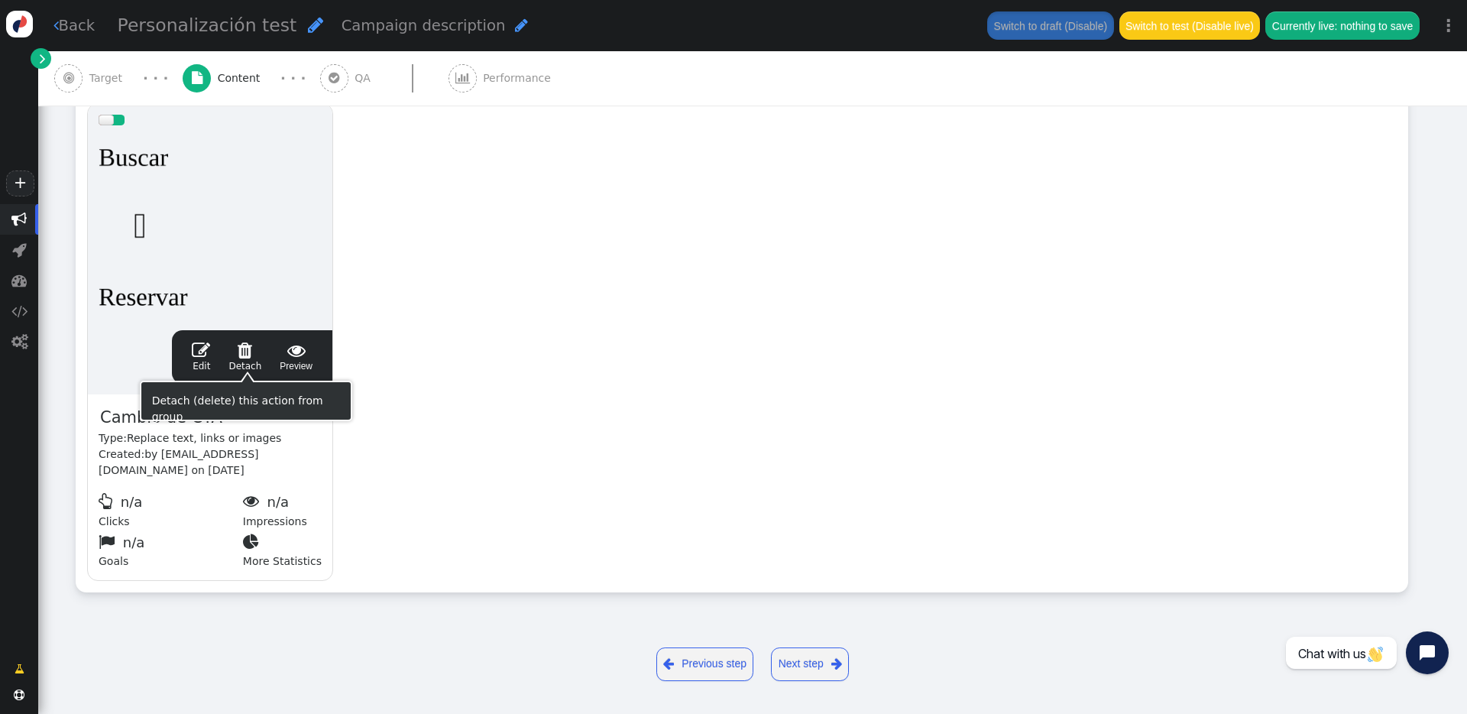
click at [251, 357] on span "" at bounding box center [245, 350] width 33 height 18
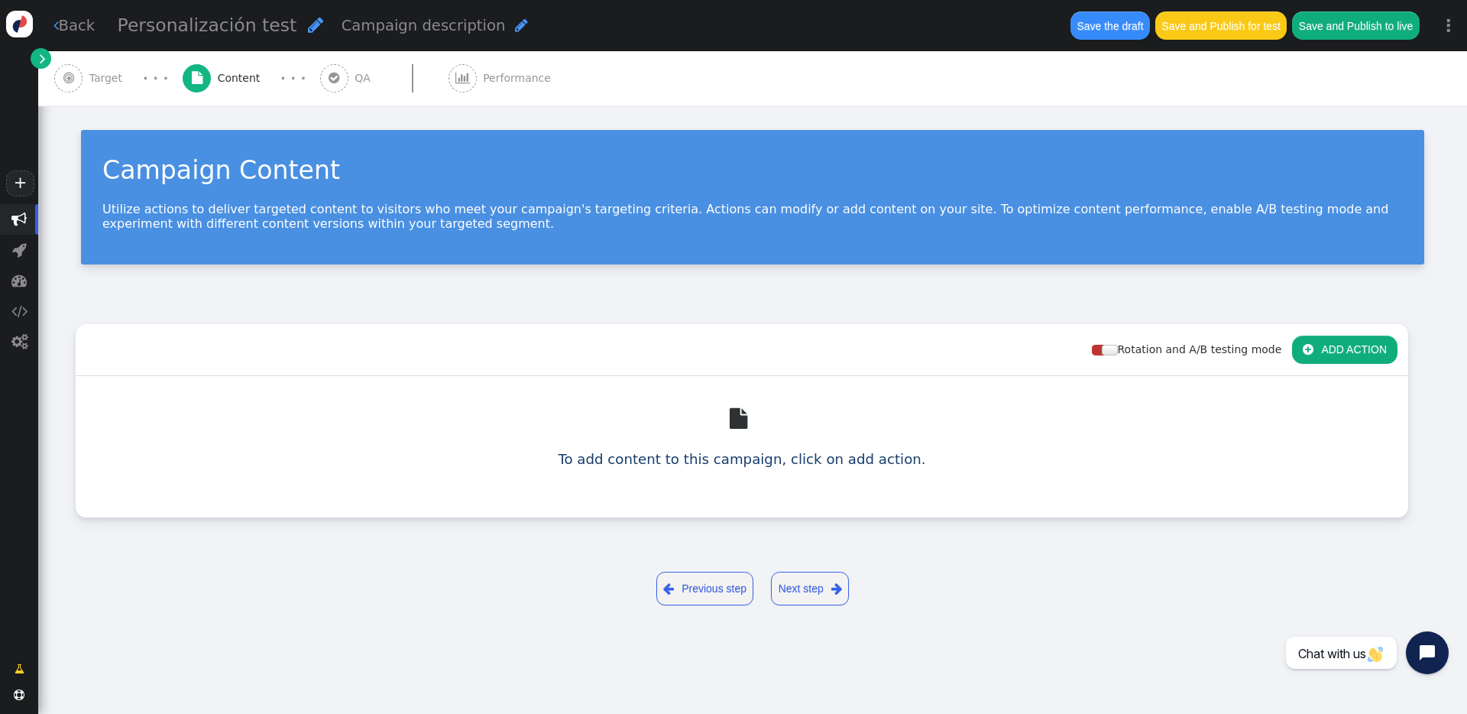
scroll to position [0, 0]
click at [1100, 350] on button " ADD ACTION" at bounding box center [1344, 350] width 105 height 28
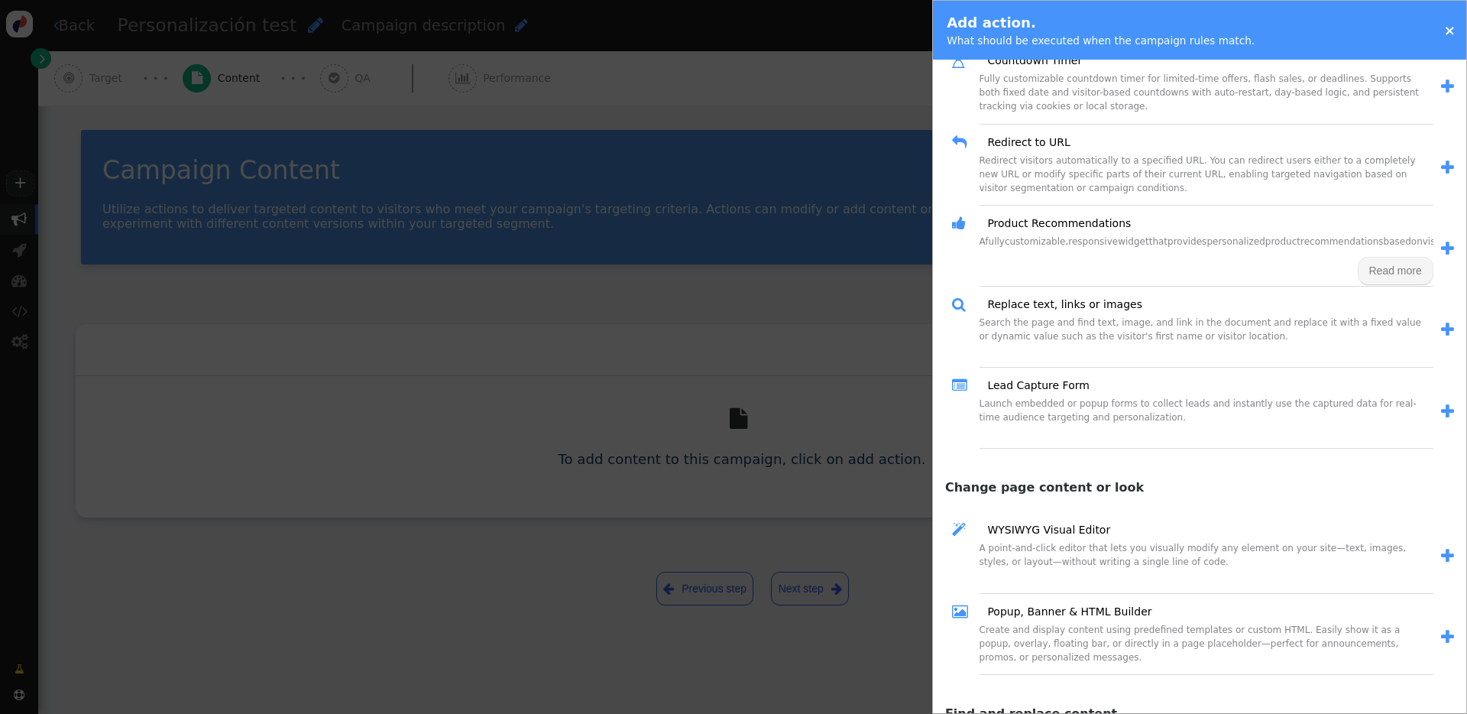
scroll to position [310, 0]
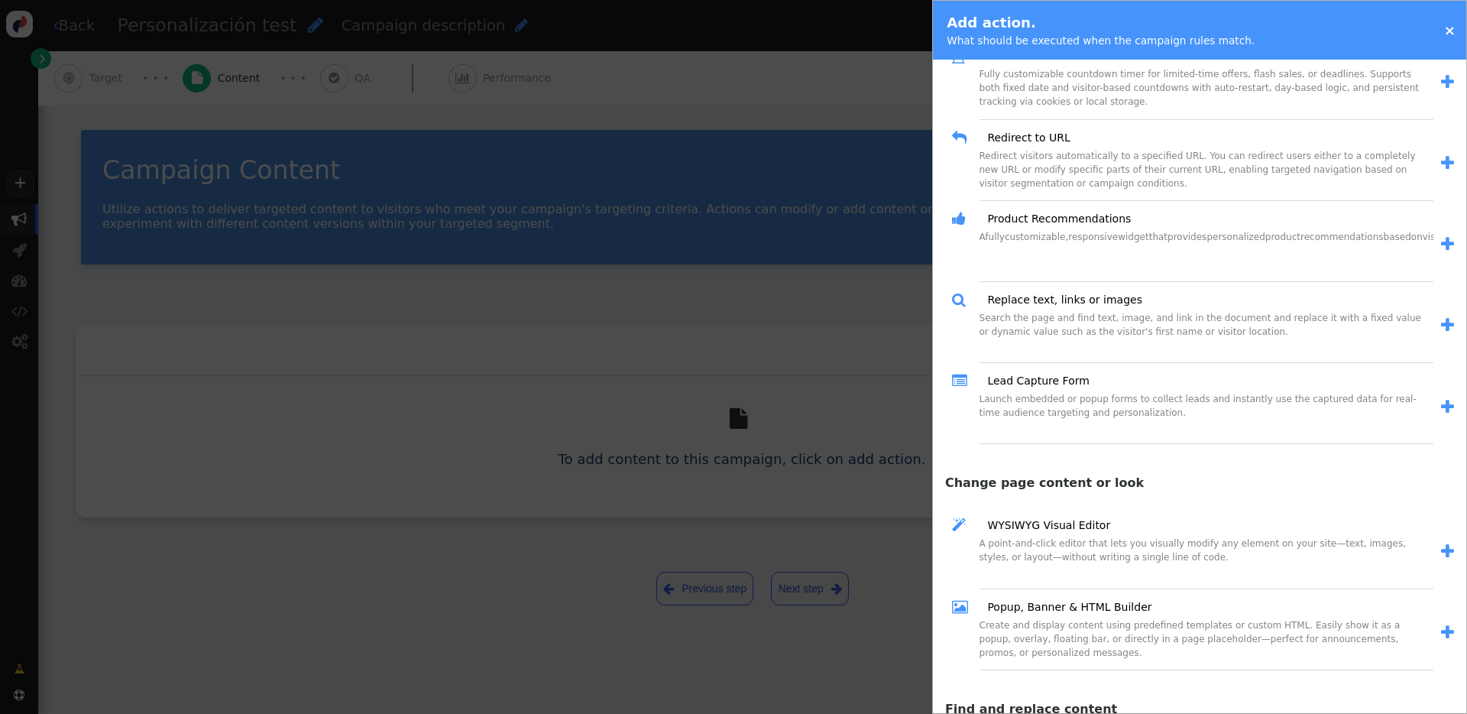
click at [1100, 323] on span "" at bounding box center [1447, 325] width 13 height 16
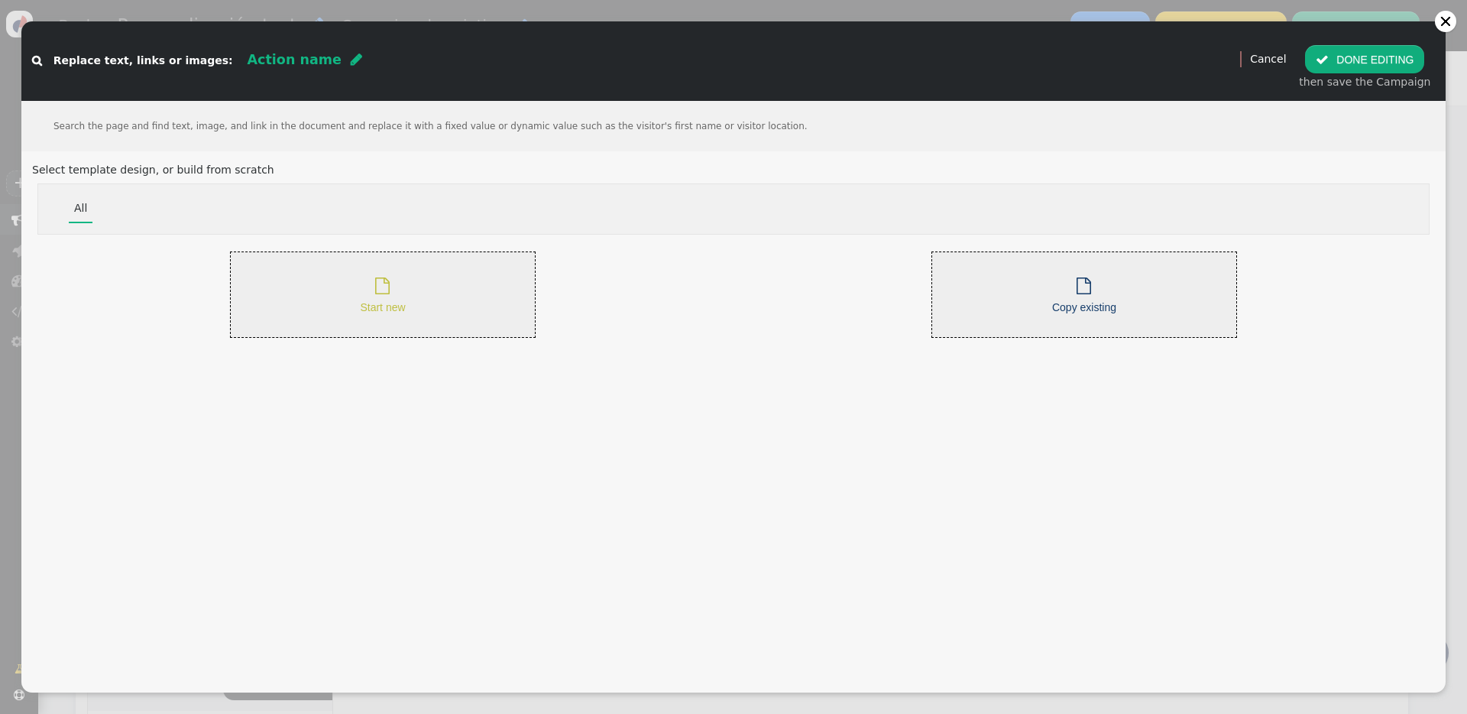
click at [444, 311] on div " Start new" at bounding box center [383, 294] width 306 height 86
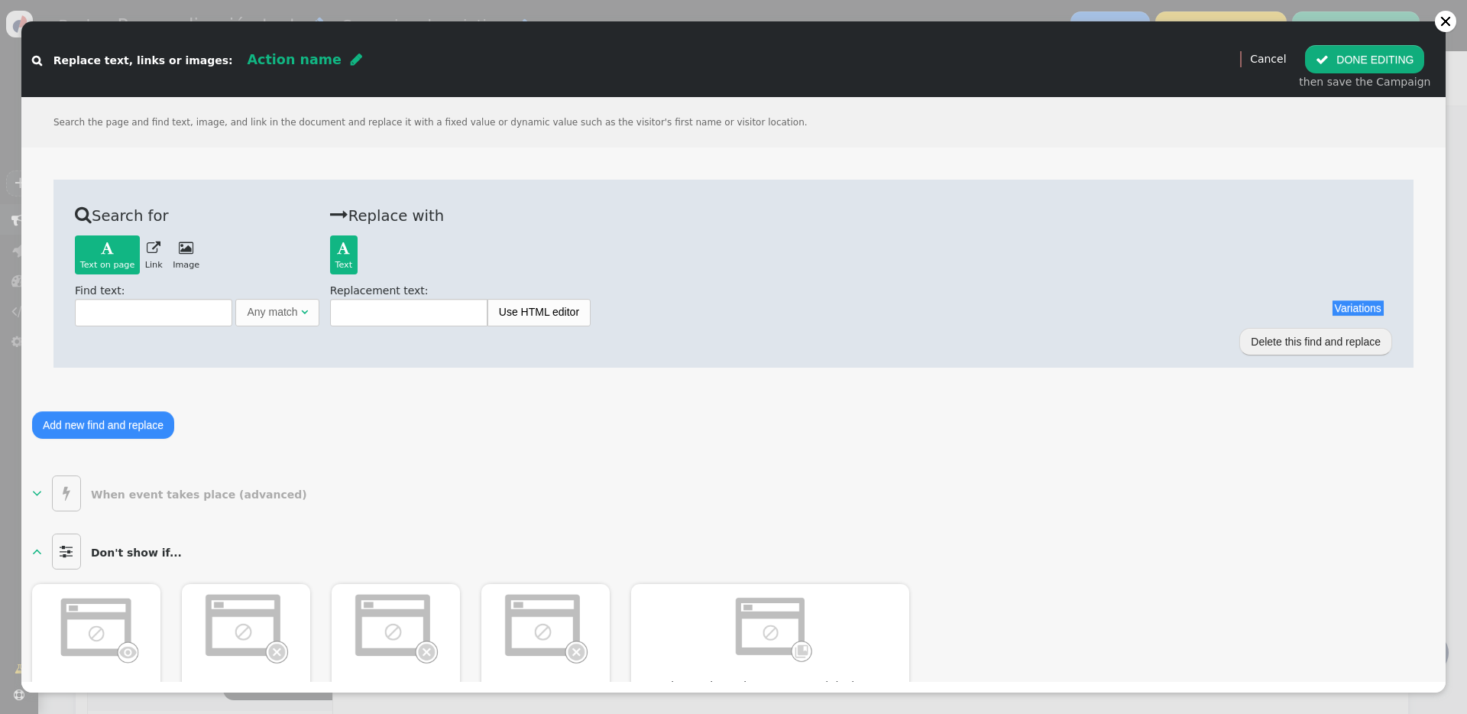
click at [191, 247] on link " Image" at bounding box center [185, 254] width 37 height 38
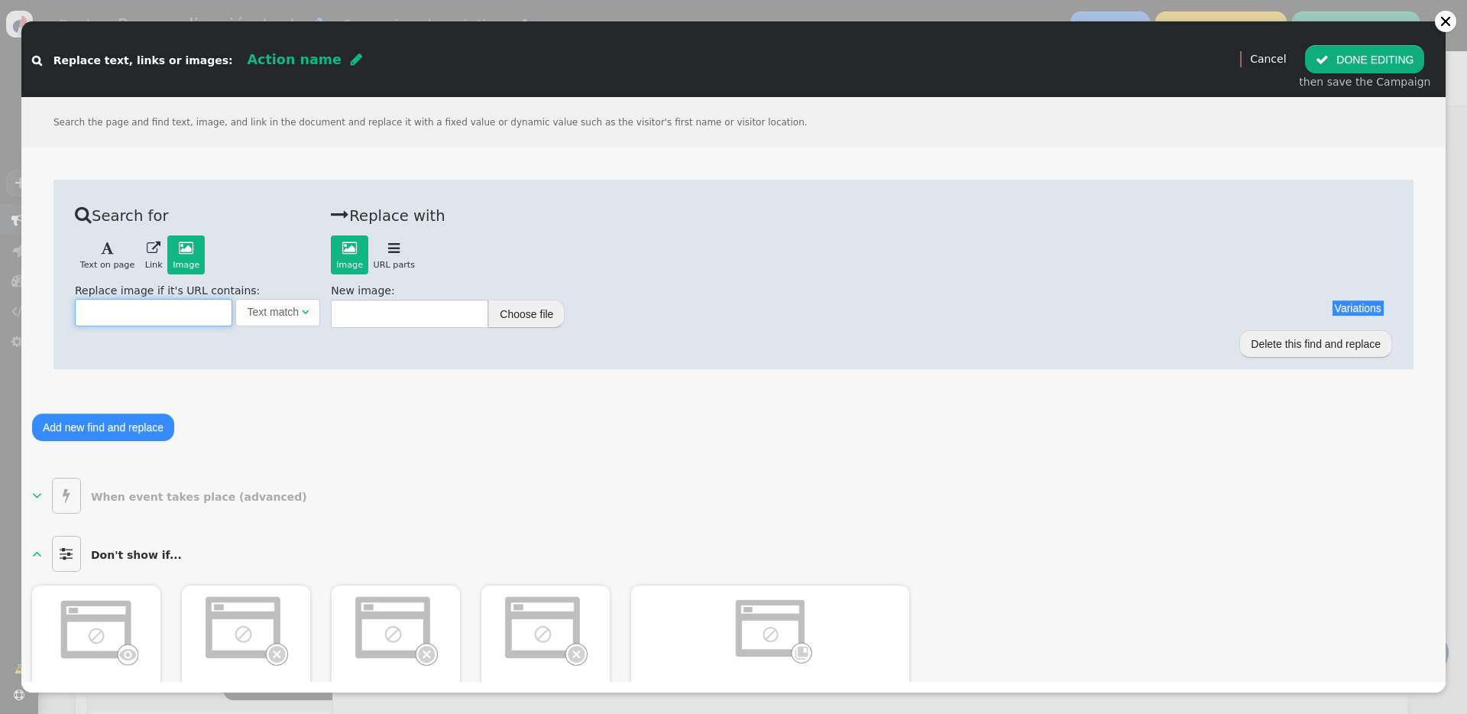
click at [201, 306] on input "text" at bounding box center [153, 313] width 157 height 28
click at [222, 311] on input "text" at bounding box center [153, 313] width 157 height 28
click at [159, 317] on input "text" at bounding box center [153, 313] width 157 height 28
click at [219, 290] on div "Replace image if it's URL contains: Text match " at bounding box center [197, 305] width 245 height 44
drag, startPoint x: 254, startPoint y: 288, endPoint x: 77, endPoint y: 290, distance: 176.6
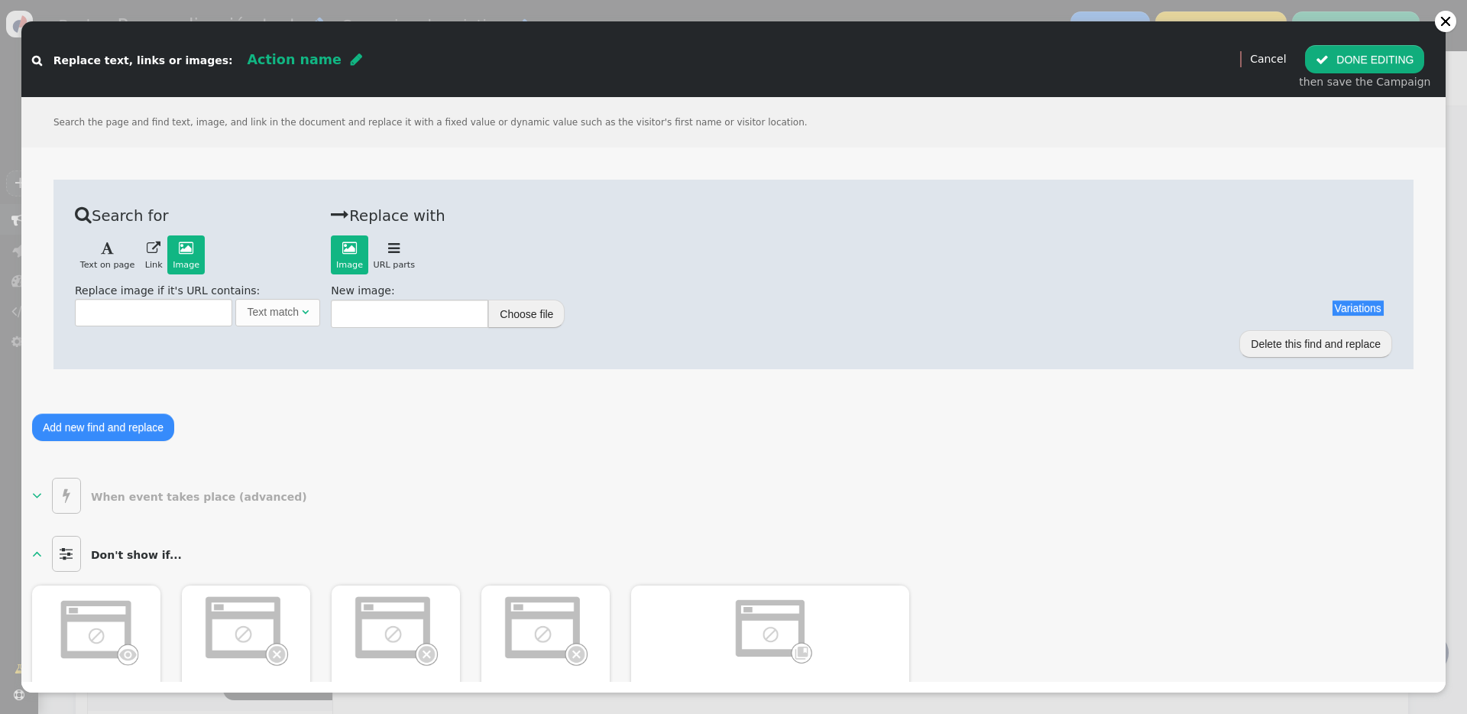
click at [77, 290] on div "Replace image if it's URL contains: Text match " at bounding box center [197, 305] width 245 height 44
click at [637, 471] on div " Search for Image   Text on page  Link  Image  Back Replace image if it's…" at bounding box center [733, 316] width 1403 height 316
click at [495, 317] on button "Choose file" at bounding box center [526, 314] width 76 height 28
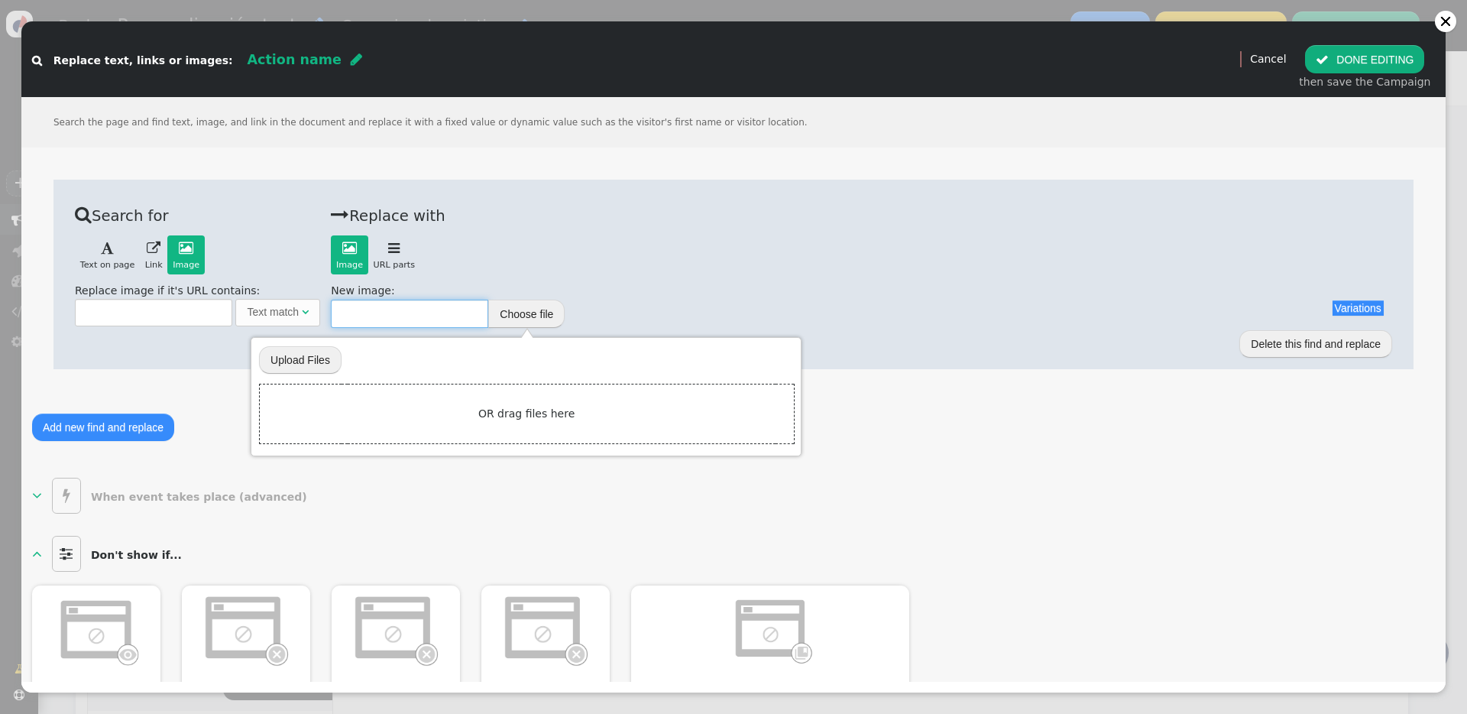
click at [378, 313] on input "text" at bounding box center [409, 314] width 157 height 28
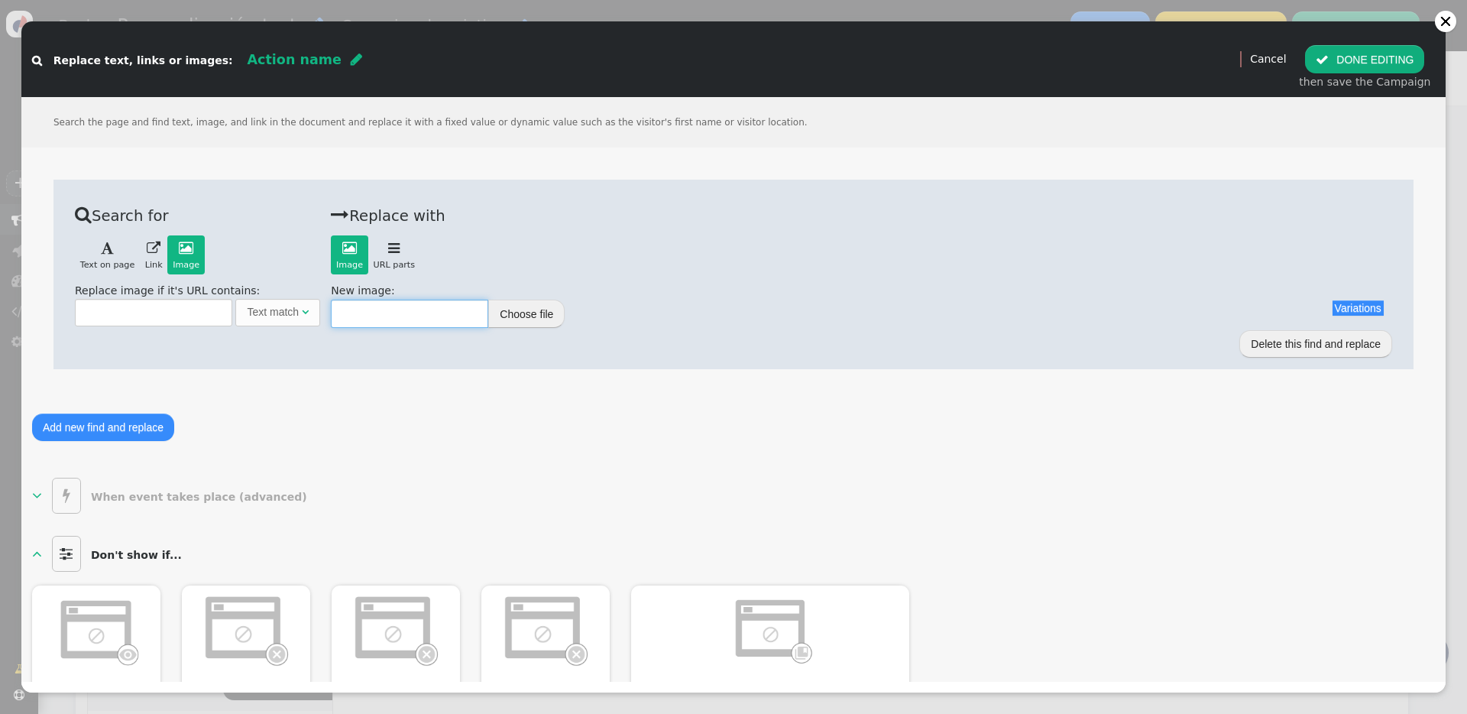
click at [374, 313] on input "text" at bounding box center [409, 314] width 157 height 28
click at [520, 324] on button "Choose file" at bounding box center [526, 314] width 76 height 28
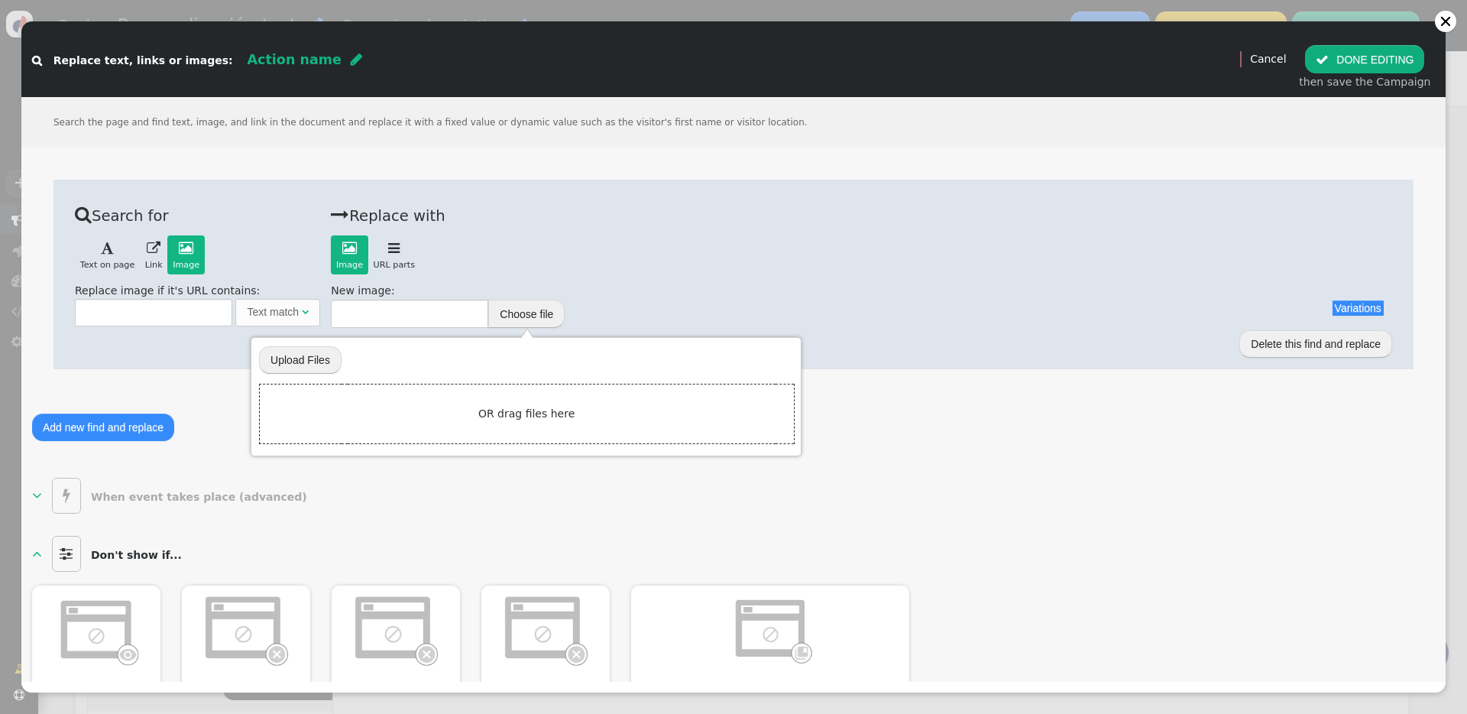
click at [297, 362] on input "file" at bounding box center [300, 360] width 83 height 30
type input "C:\fakepath\ficha_audiencia_solo_adultos_GOP.jpg"
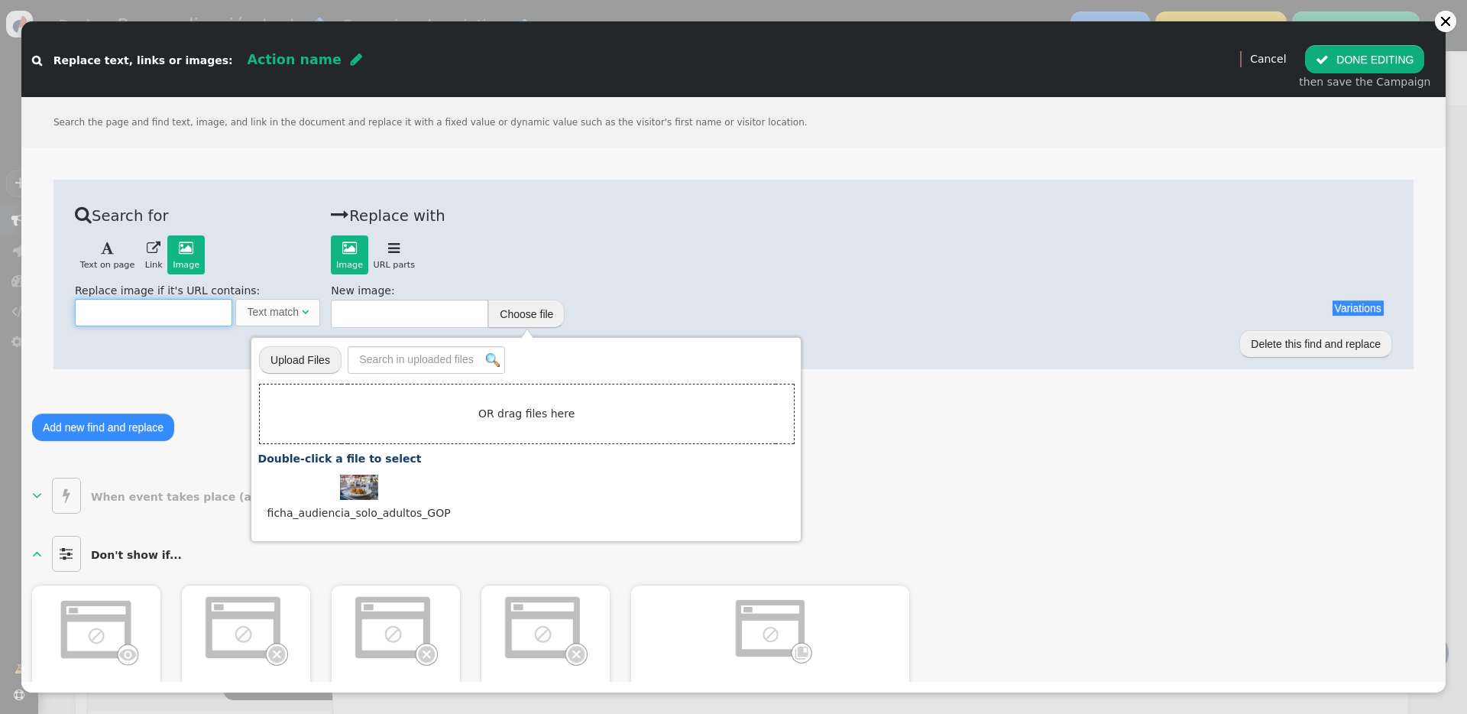
click at [146, 313] on input "text" at bounding box center [153, 313] width 157 height 28
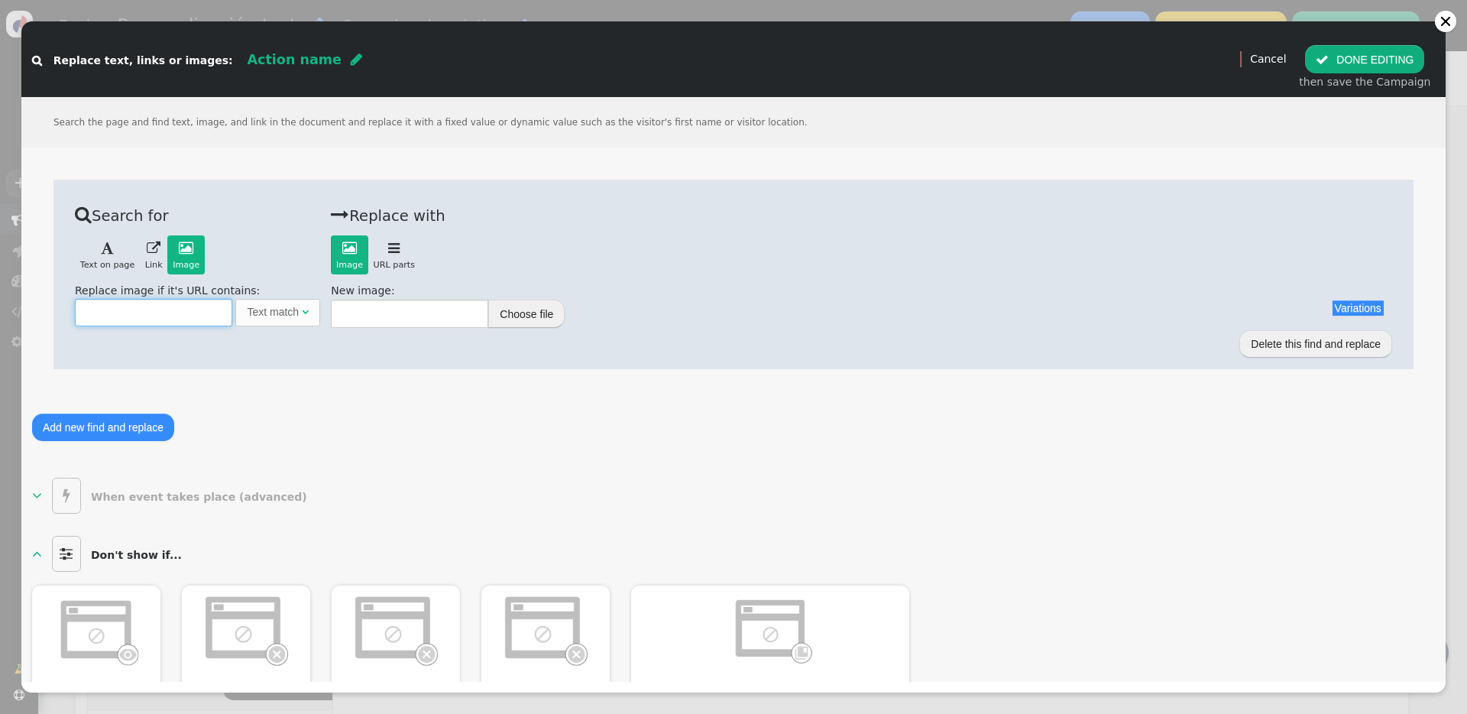
paste input "[URL][DOMAIN_NAME]"
type input "[URL][DOMAIN_NAME]"
click at [428, 394] on div " Search for Image   Text on page  Link  Image  Back Replace image if it's…" at bounding box center [733, 316] width 1403 height 316
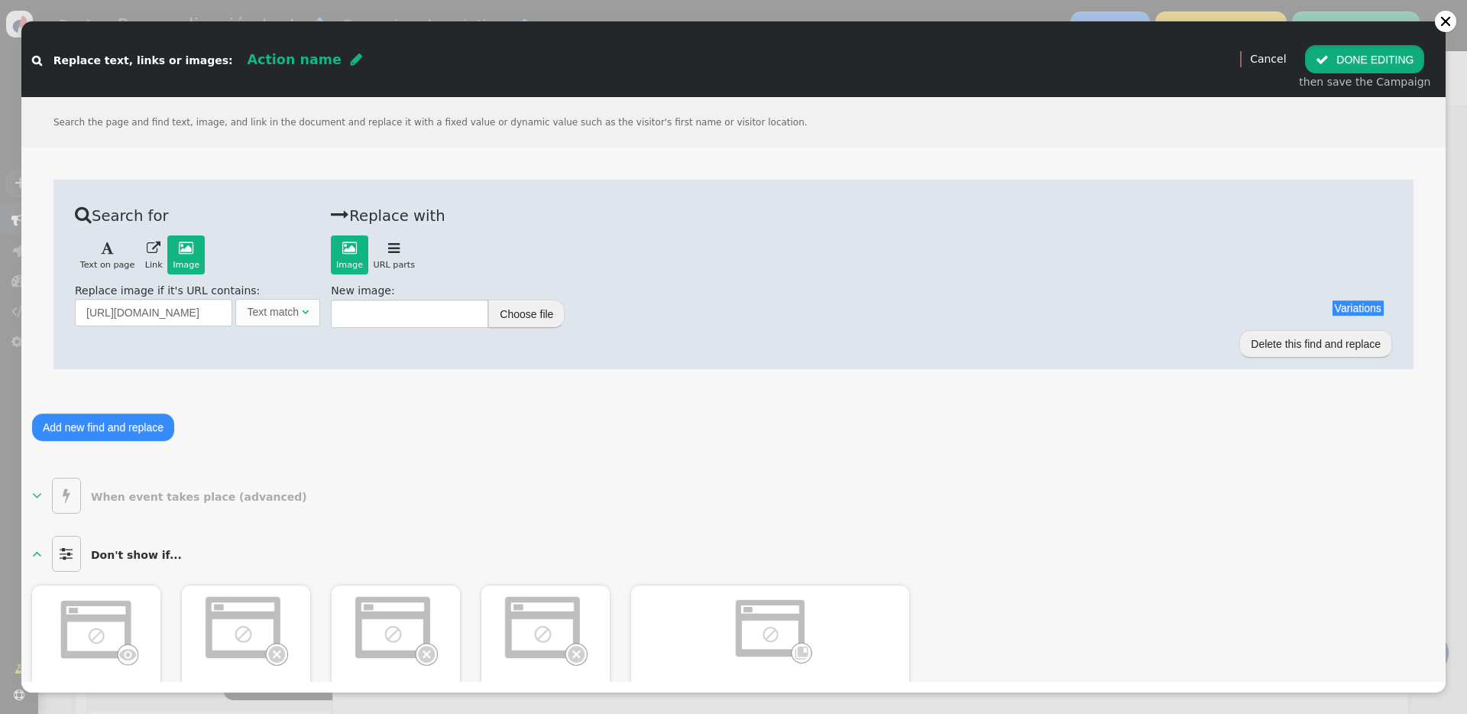
click at [1100, 56] on button " DONE EDITING" at bounding box center [1364, 59] width 119 height 28
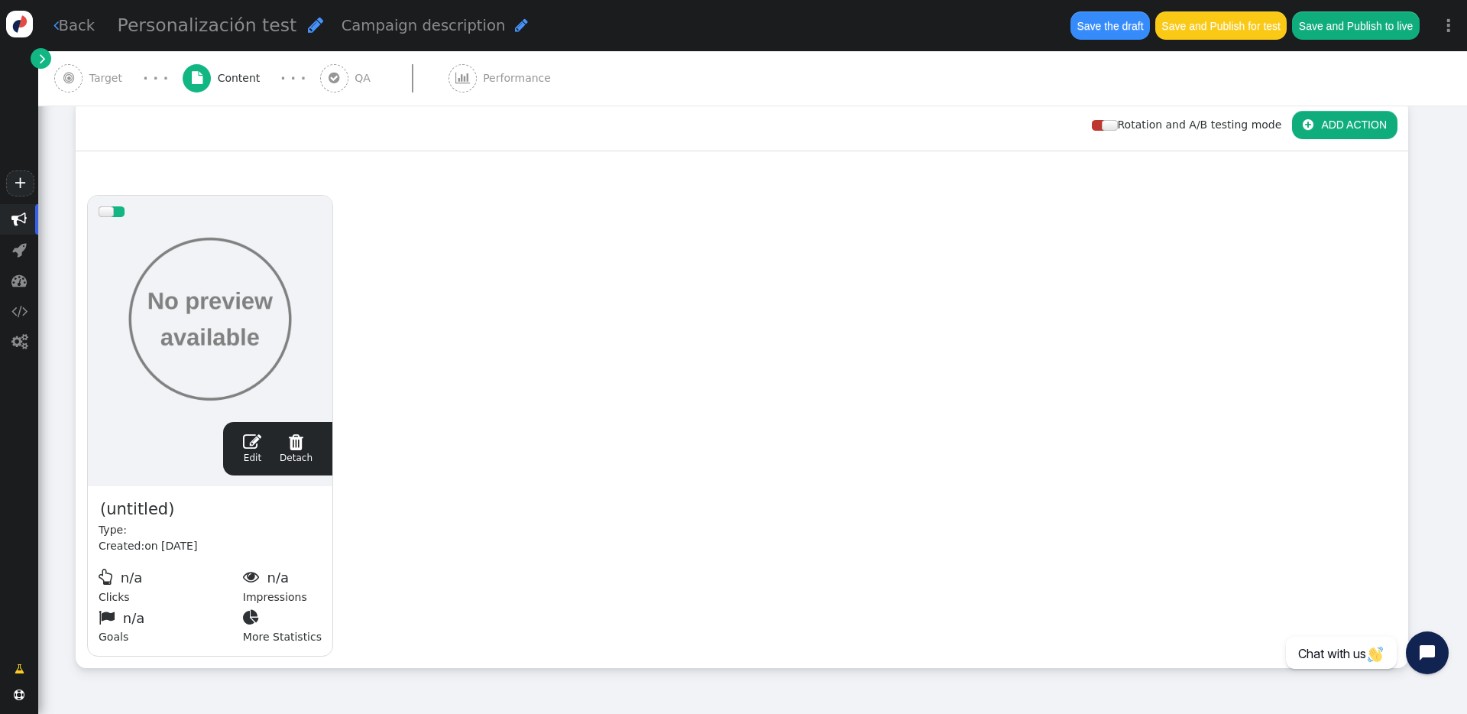
scroll to position [173, 0]
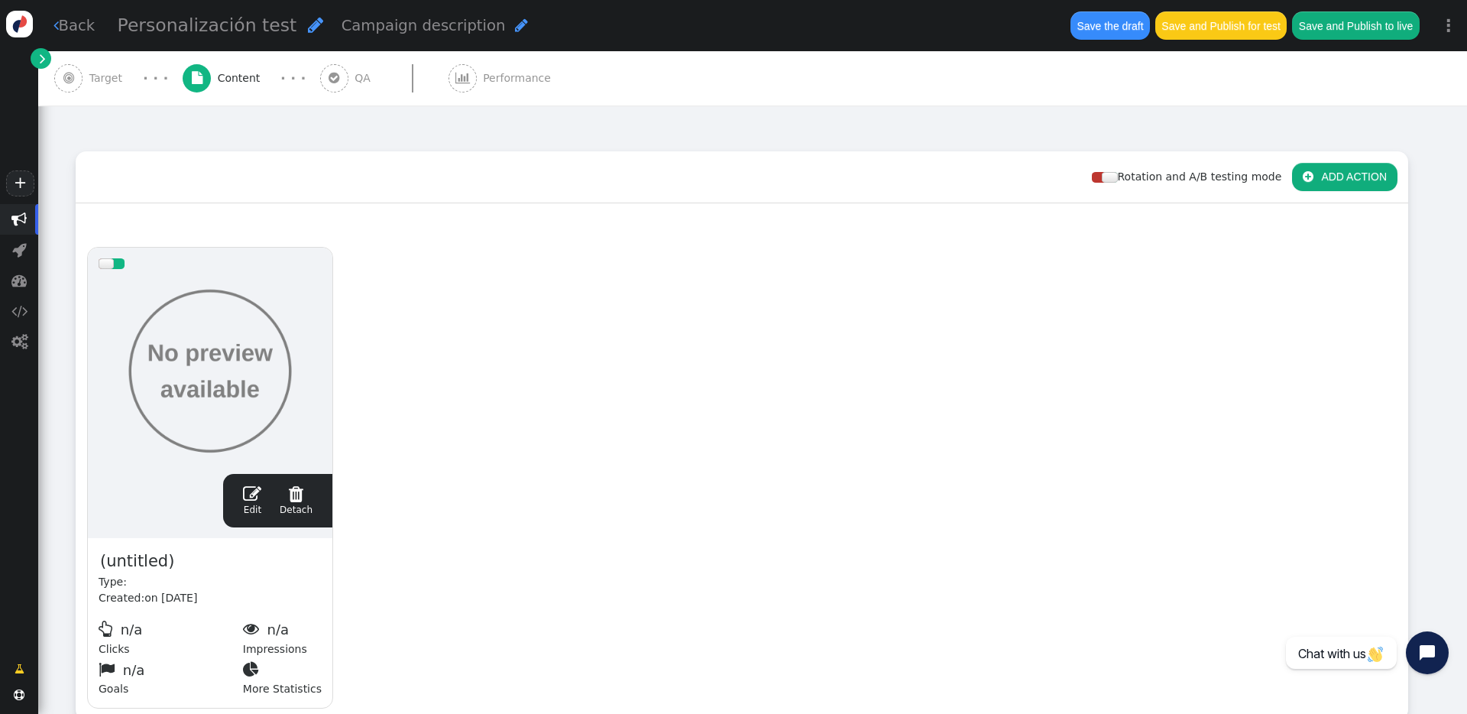
click at [242, 384] on div at bounding box center [210, 371] width 223 height 183
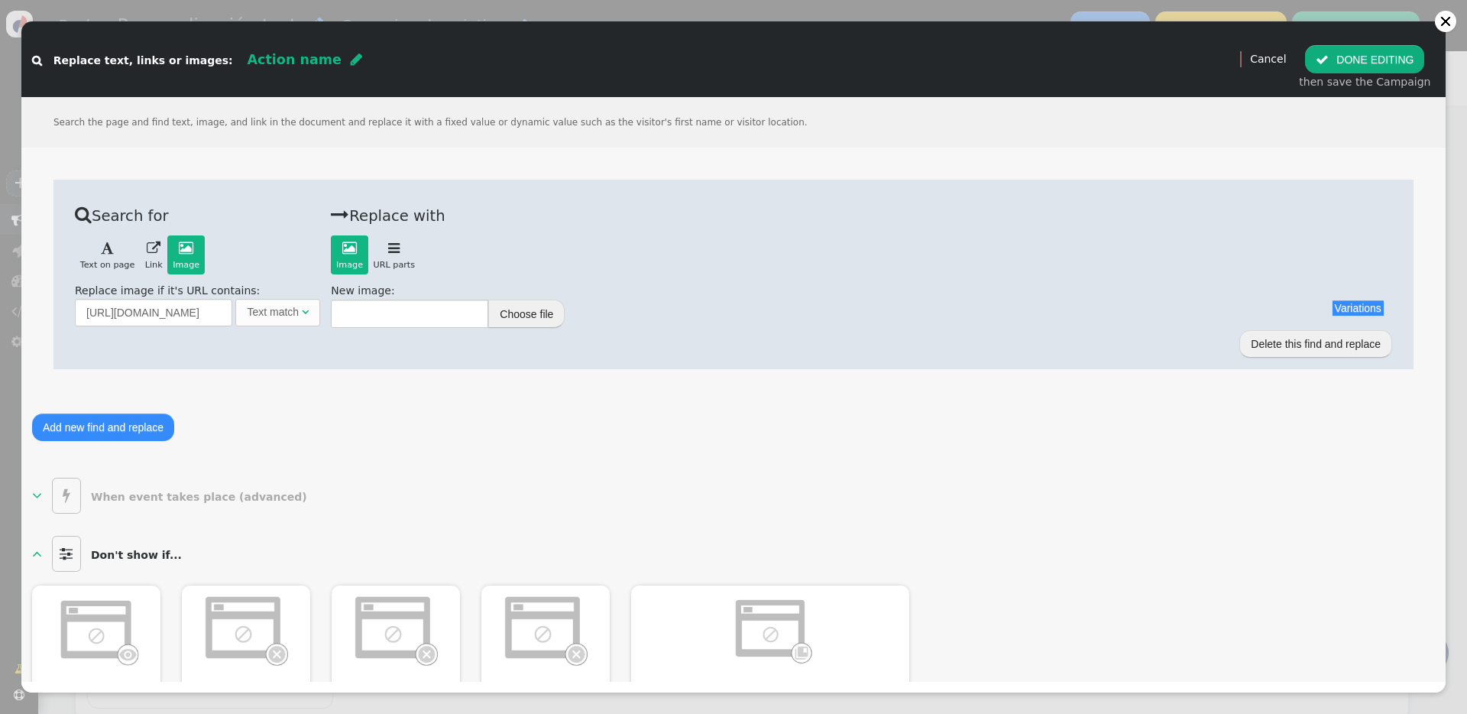
click at [297, 60] on div "Action name " at bounding box center [305, 60] width 115 height 20
click at [289, 57] on input "text" at bounding box center [326, 59] width 157 height 28
drag, startPoint x: 332, startPoint y: 63, endPoint x: 264, endPoint y: 62, distance: 68.0
click at [264, 62] on input "text" at bounding box center [326, 59] width 157 height 28
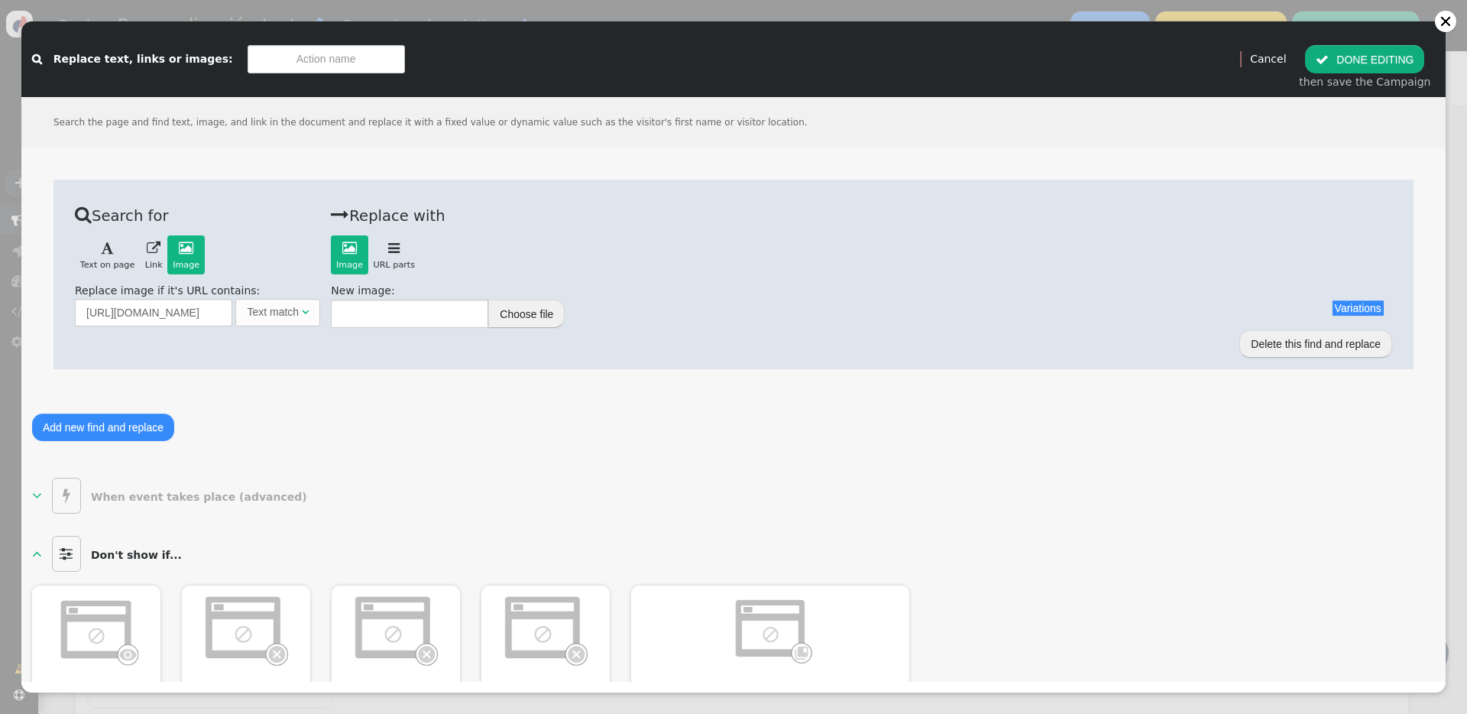
click at [284, 62] on input "text" at bounding box center [326, 59] width 157 height 28
type input "Cambio de imagen - adultos"
click at [1100, 63] on button " DONE EDITING" at bounding box center [1364, 59] width 119 height 28
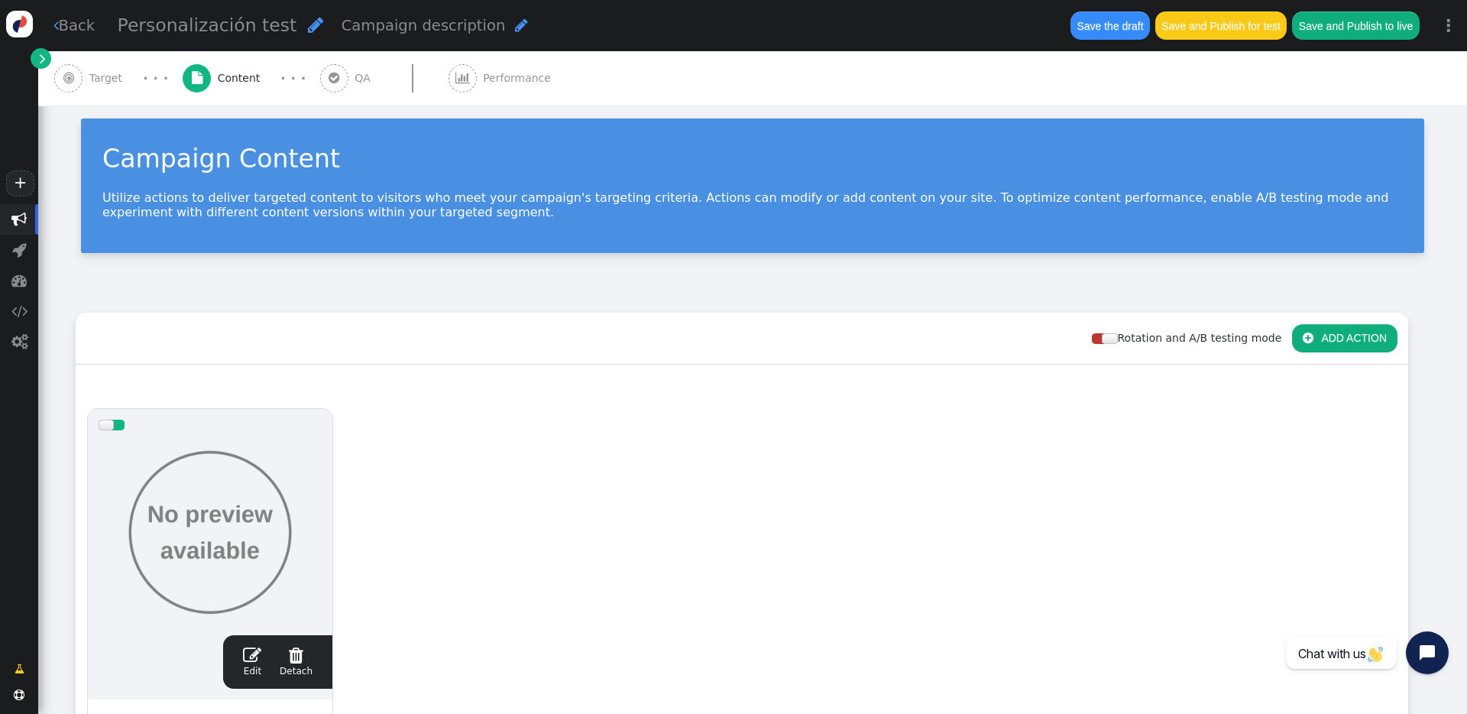
scroll to position [0, 0]
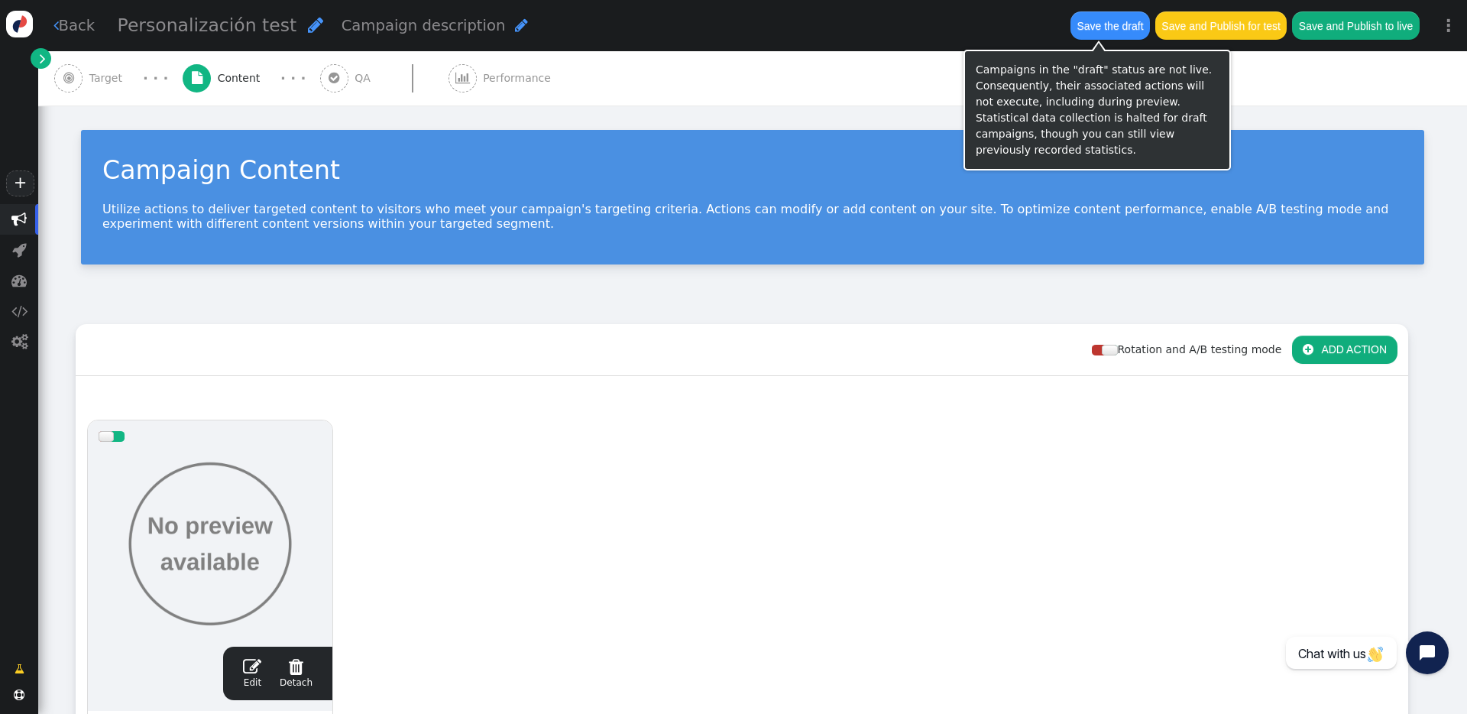
click at [1095, 33] on button "Save the draft" at bounding box center [1110, 25] width 79 height 28
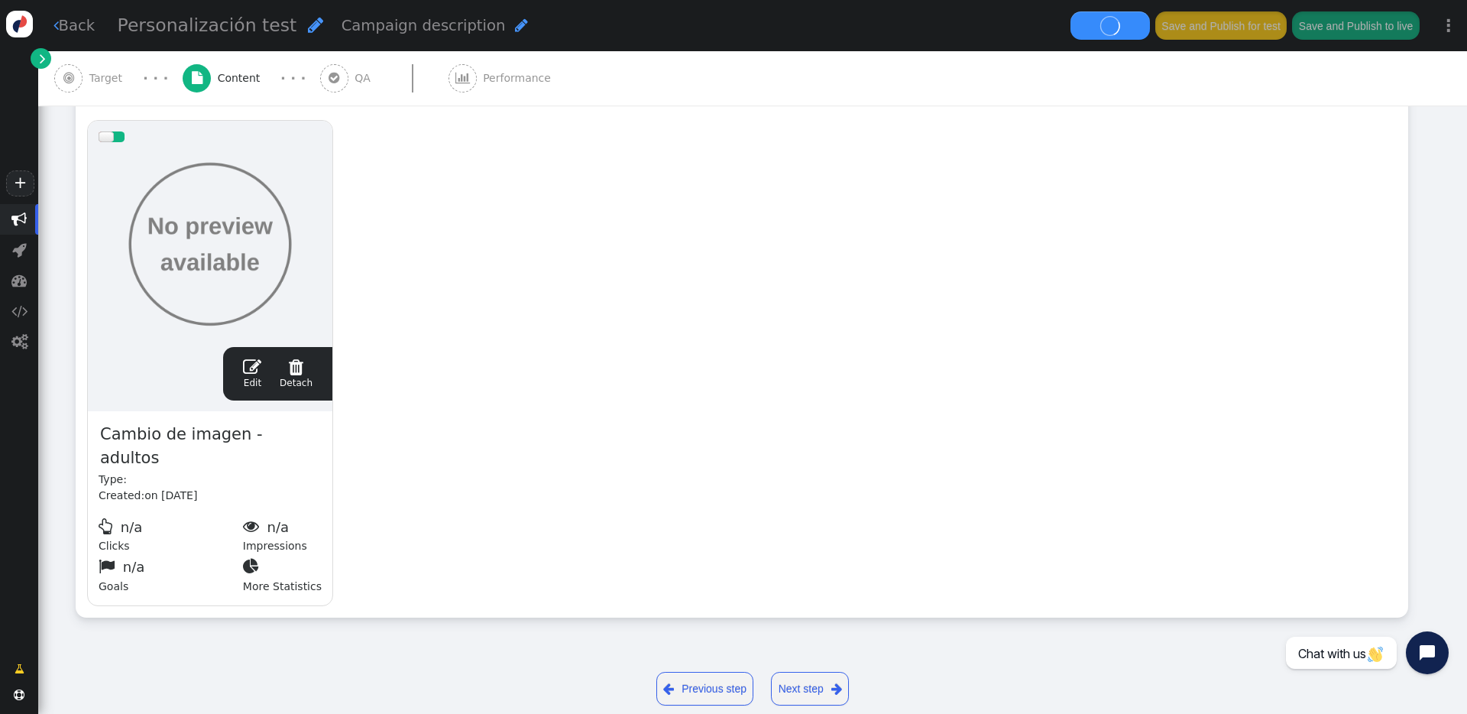
scroll to position [300, 0]
click at [236, 260] on div at bounding box center [210, 243] width 223 height 183
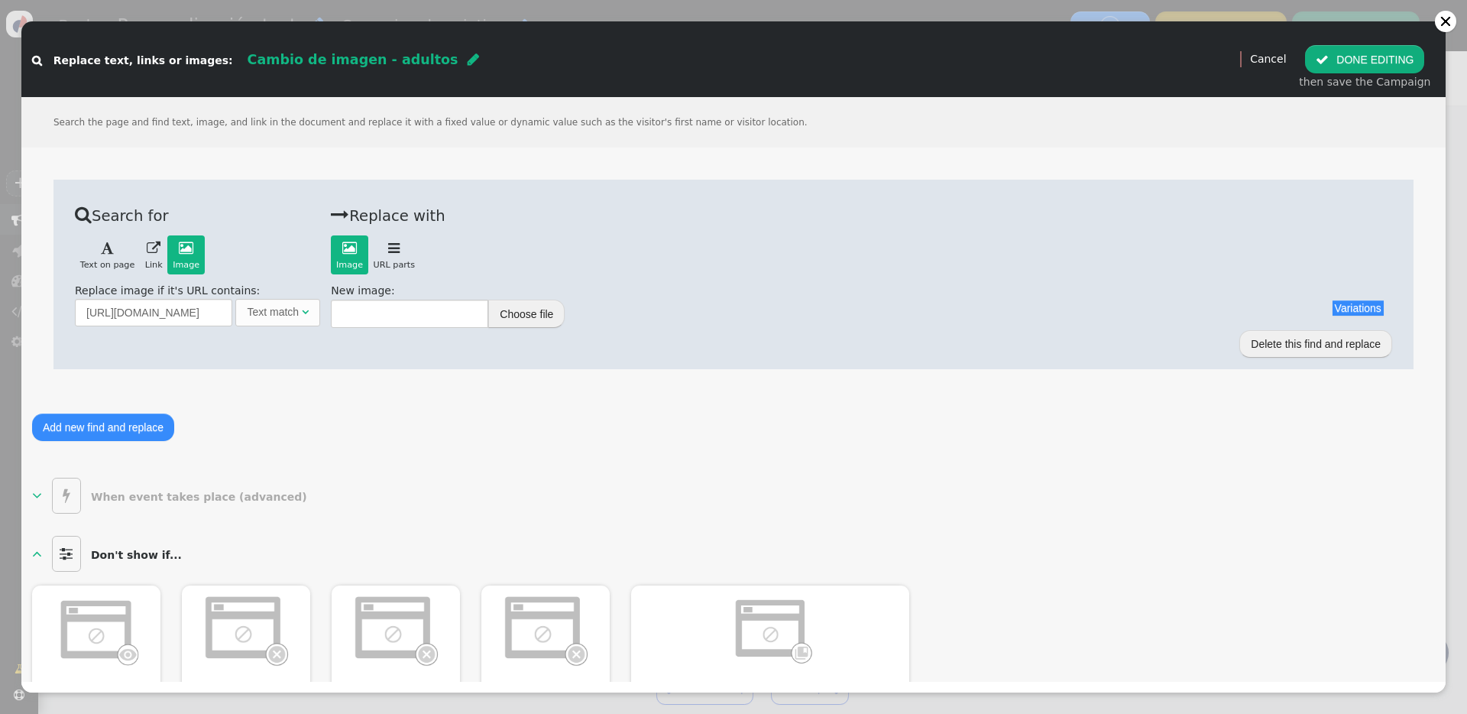
click at [538, 323] on button "Choose file" at bounding box center [526, 314] width 76 height 28
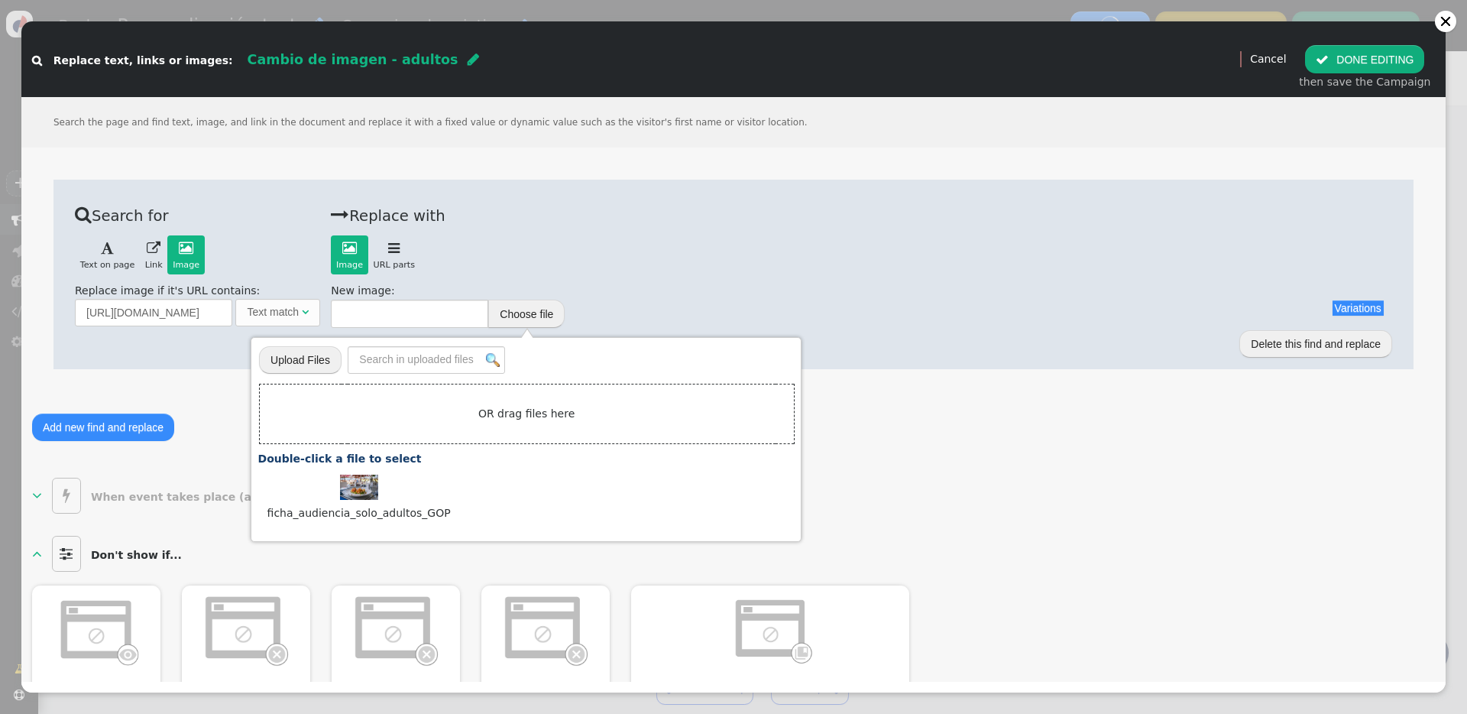
click at [742, 280] on div "Image   Image  URL parts  Back New image: Variations There are alternatives…" at bounding box center [862, 281] width 1062 height 93
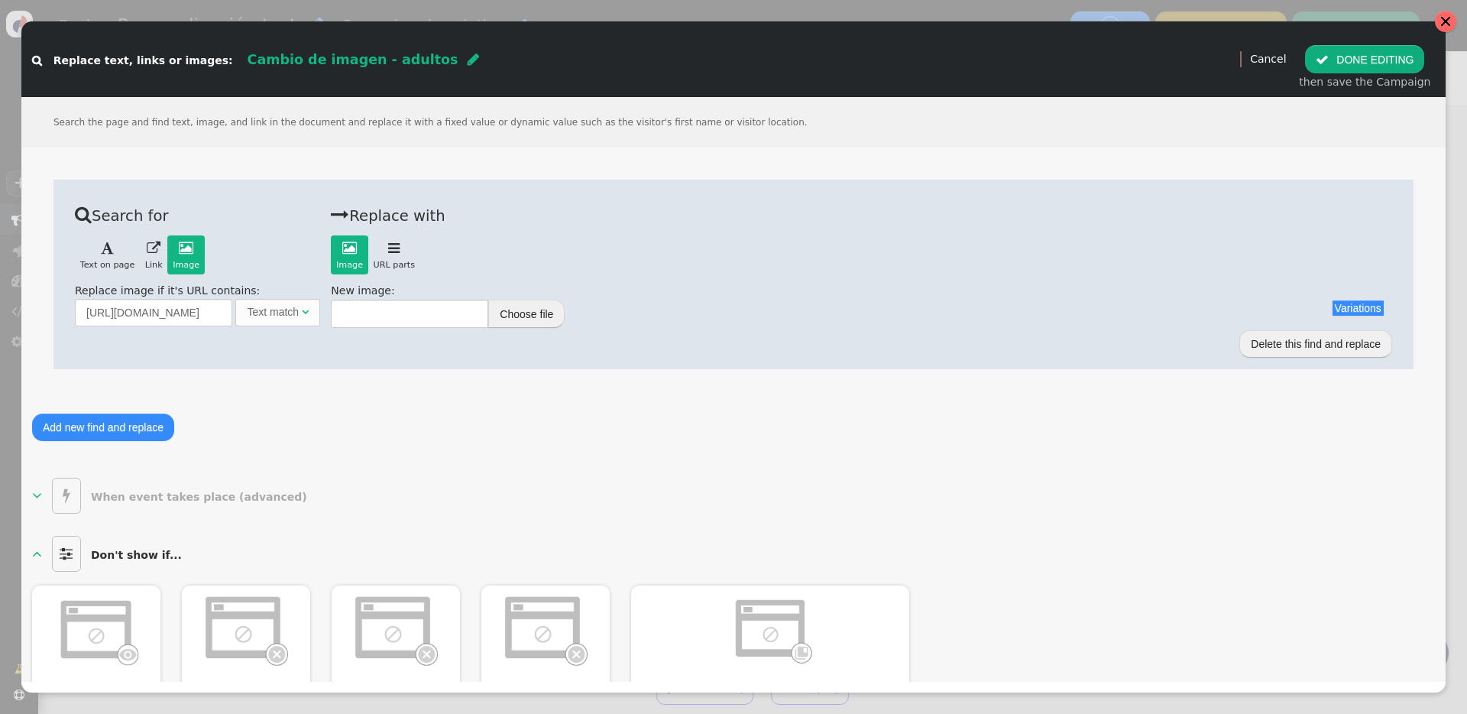
click at [1100, 25] on div at bounding box center [1446, 21] width 12 height 12
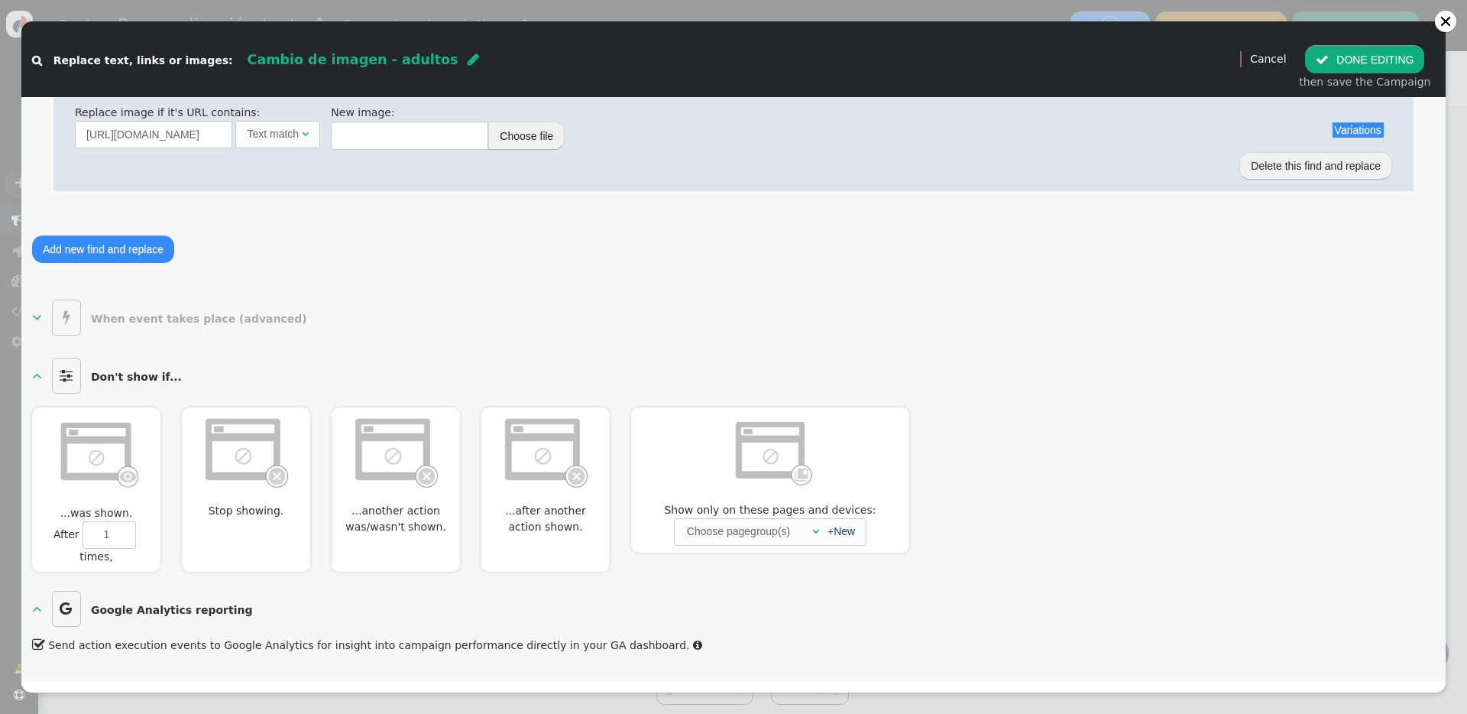
scroll to position [175, 0]
click at [1100, 63] on button " DONE EDITING" at bounding box center [1364, 59] width 119 height 28
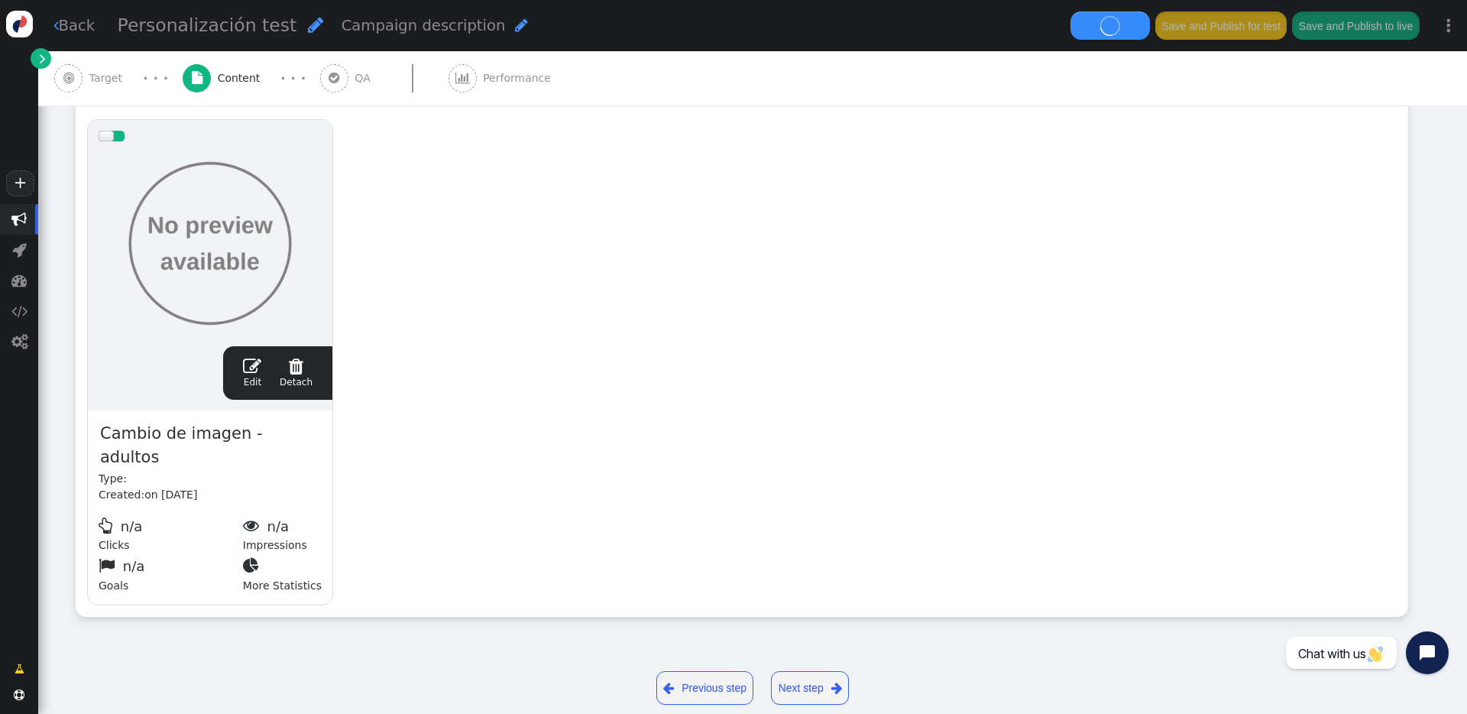
scroll to position [0, 0]
click at [820, 511] on link "Next step " at bounding box center [810, 688] width 78 height 34
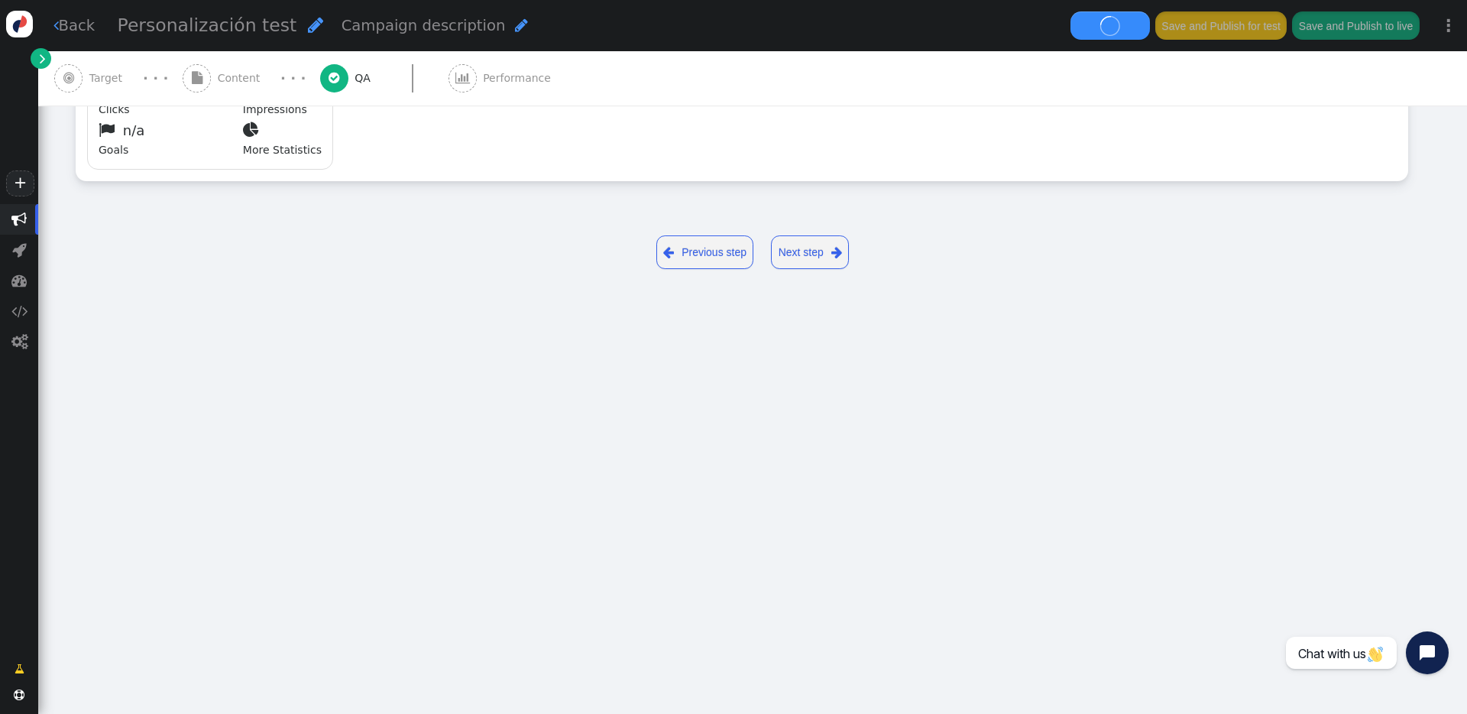
type input "[URL][DOMAIN_NAME]"
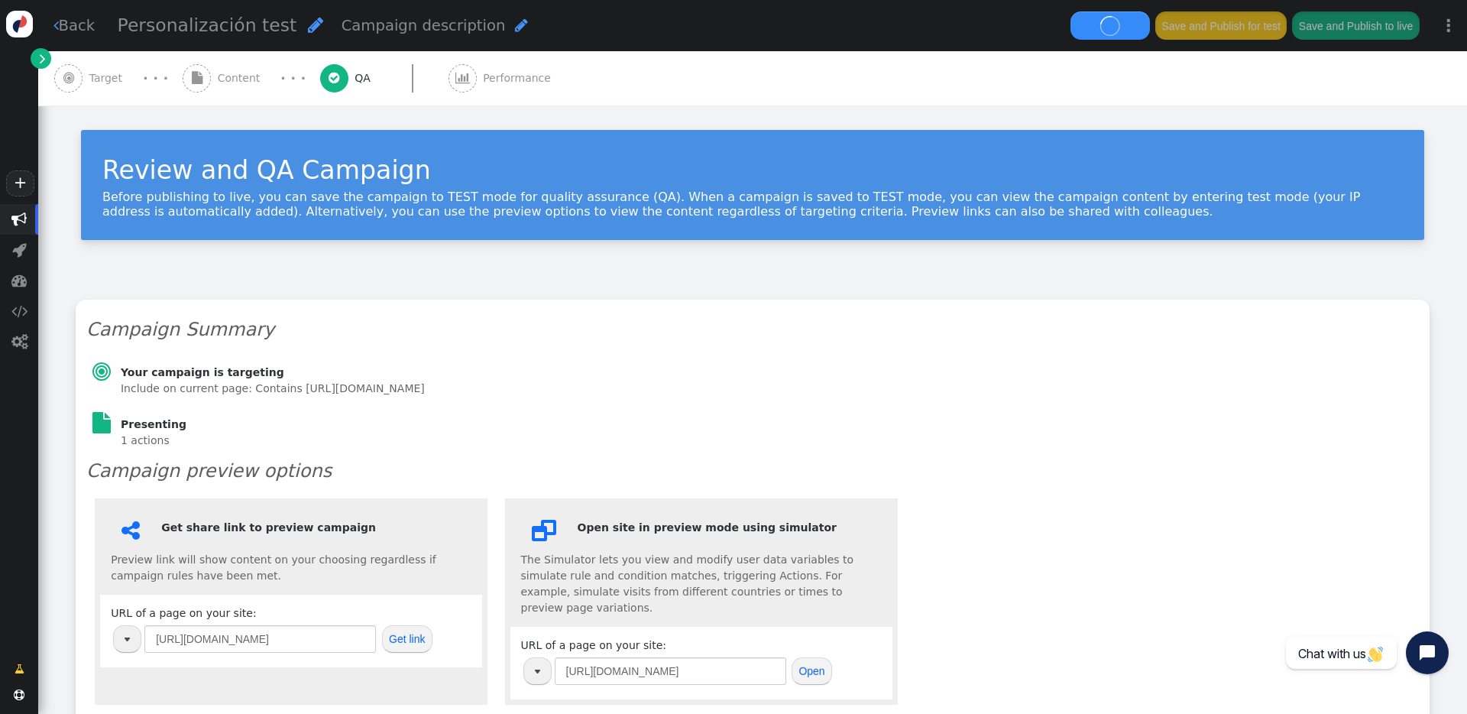
click at [308, 27] on span "" at bounding box center [315, 25] width 15 height 18
click at [248, 32] on input "Personalización test" at bounding box center [196, 26] width 157 height 28
drag, startPoint x: 240, startPoint y: 28, endPoint x: 63, endPoint y: 20, distance: 176.7
click at [63, 20] on div " Back Personalización test Campaign description  Save and Publish for test Sa…" at bounding box center [752, 25] width 1429 height 51
type input "Perso"
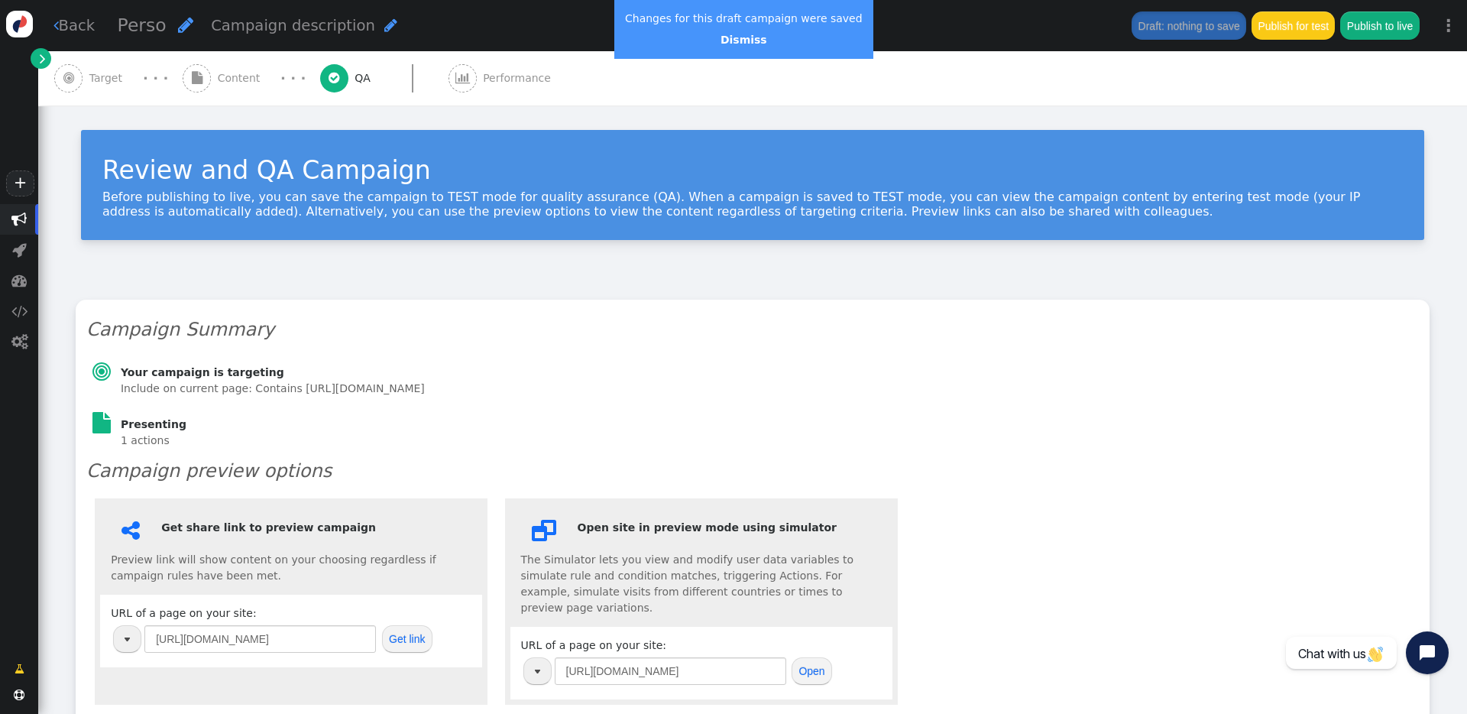
click at [179, 27] on span "" at bounding box center [185, 25] width 15 height 18
click at [176, 27] on input "Perso" at bounding box center [196, 26] width 157 height 28
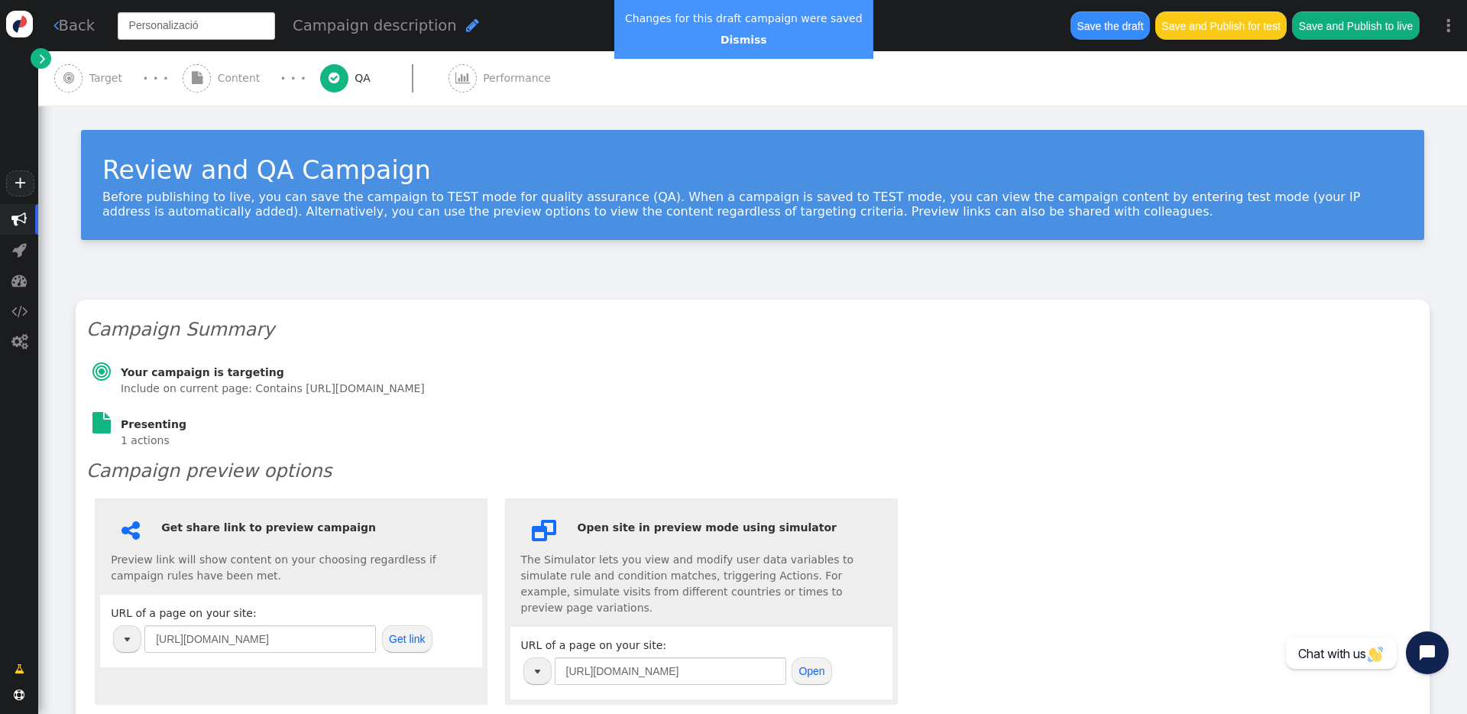
type input "Personalización"
click at [268, 26] on span "" at bounding box center [275, 25] width 15 height 18
type input "Personalización"
click at [262, 28] on div "Personalización  Campaign description " at bounding box center [585, 25] width 935 height 28
click at [268, 28] on span "" at bounding box center [275, 25] width 15 height 18
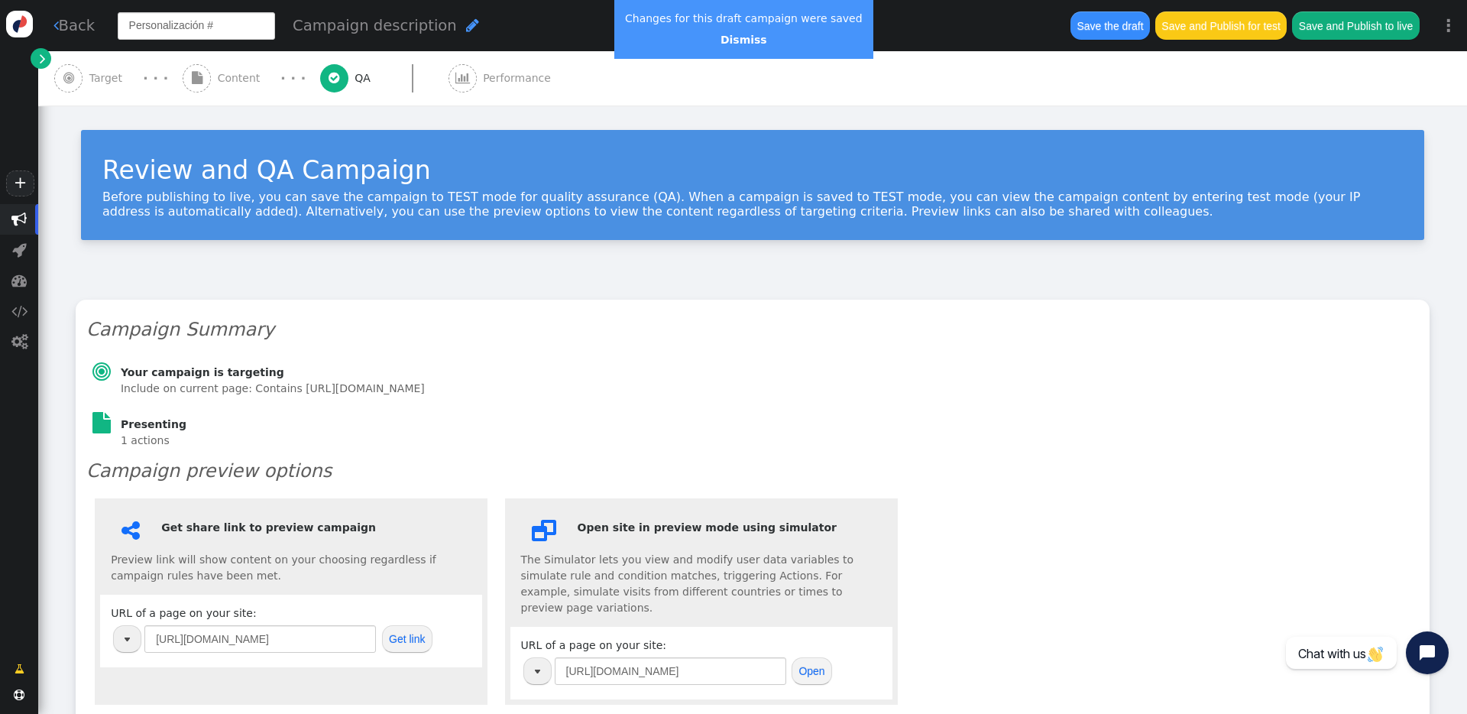
type input "Personalización #1"
click at [300, 24] on span "" at bounding box center [307, 25] width 15 height 18
click at [251, 26] on input "Personalización #1" at bounding box center [196, 26] width 157 height 28
type input "Personalización #1Cambio imagen Home"
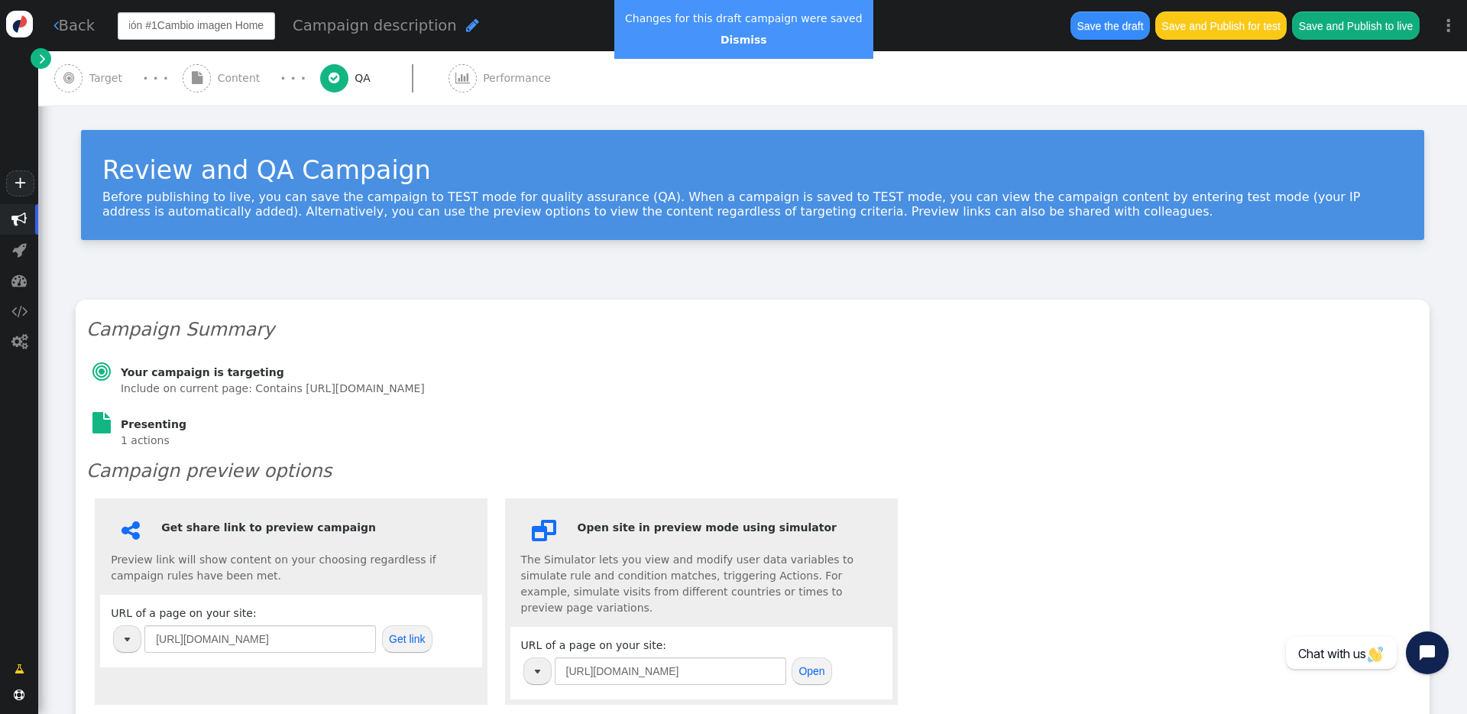
click at [464, 26] on div "Personalización #1Cambio imagen Home Campaign description " at bounding box center [585, 25] width 935 height 28
click at [836, 102] on div " Target · · ·  Content · · ·  QA  Performance" at bounding box center [752, 78] width 1397 height 54
click at [533, 26] on span "Campaign description" at bounding box center [615, 26] width 164 height 18
type textarea "Se [MEDICAL_DATA] la imagen"
click at [560, 41] on div "Personalización #1Cambio imagen Home  Se [MEDICAL_DATA] la imagen " at bounding box center [585, 26] width 950 height 43
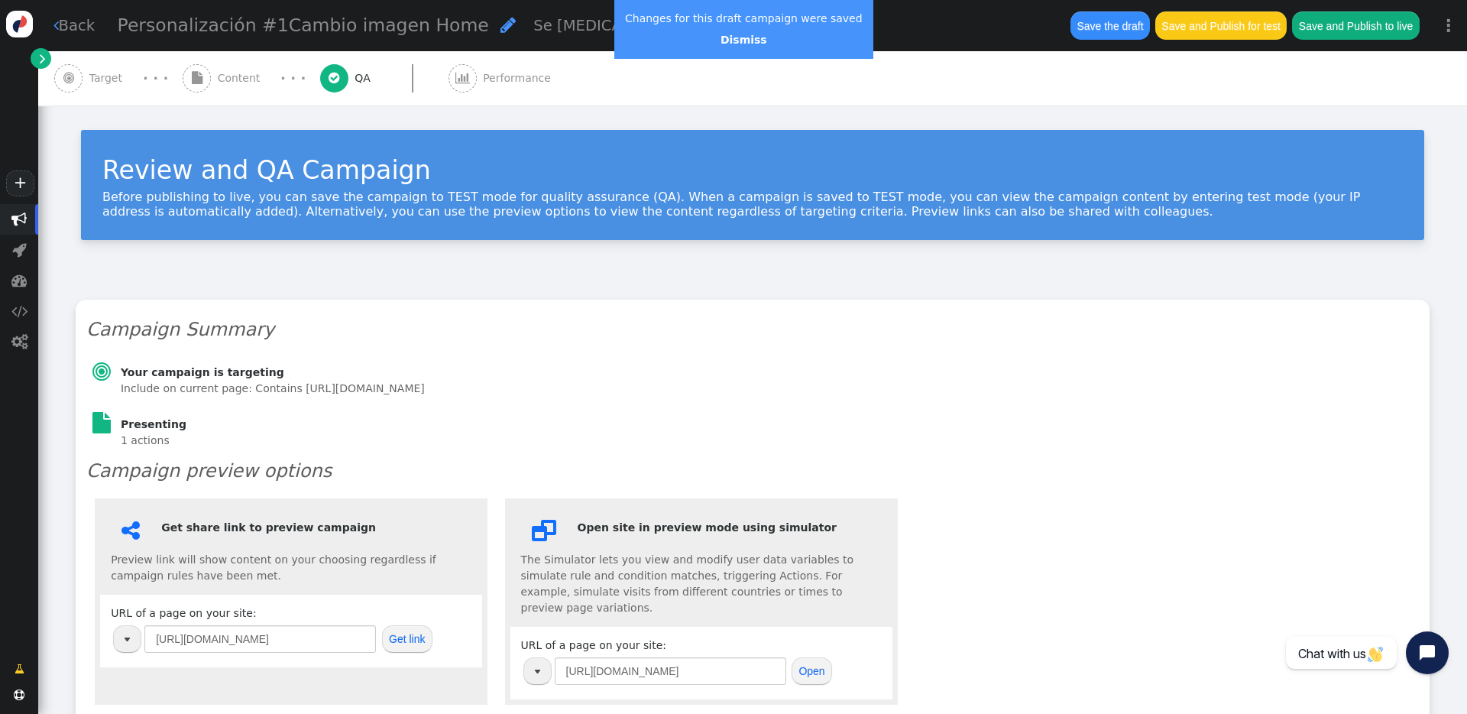
click at [585, 31] on span "Se [MEDICAL_DATA] la imagen" at bounding box center [647, 26] width 228 height 18
type textarea "Se [MEDICAL_DATA] la imagen de home"
click at [640, 140] on div "Review and QA Campaign Before publishing to live, you can save the campaign to …" at bounding box center [753, 185] width 1344 height 110
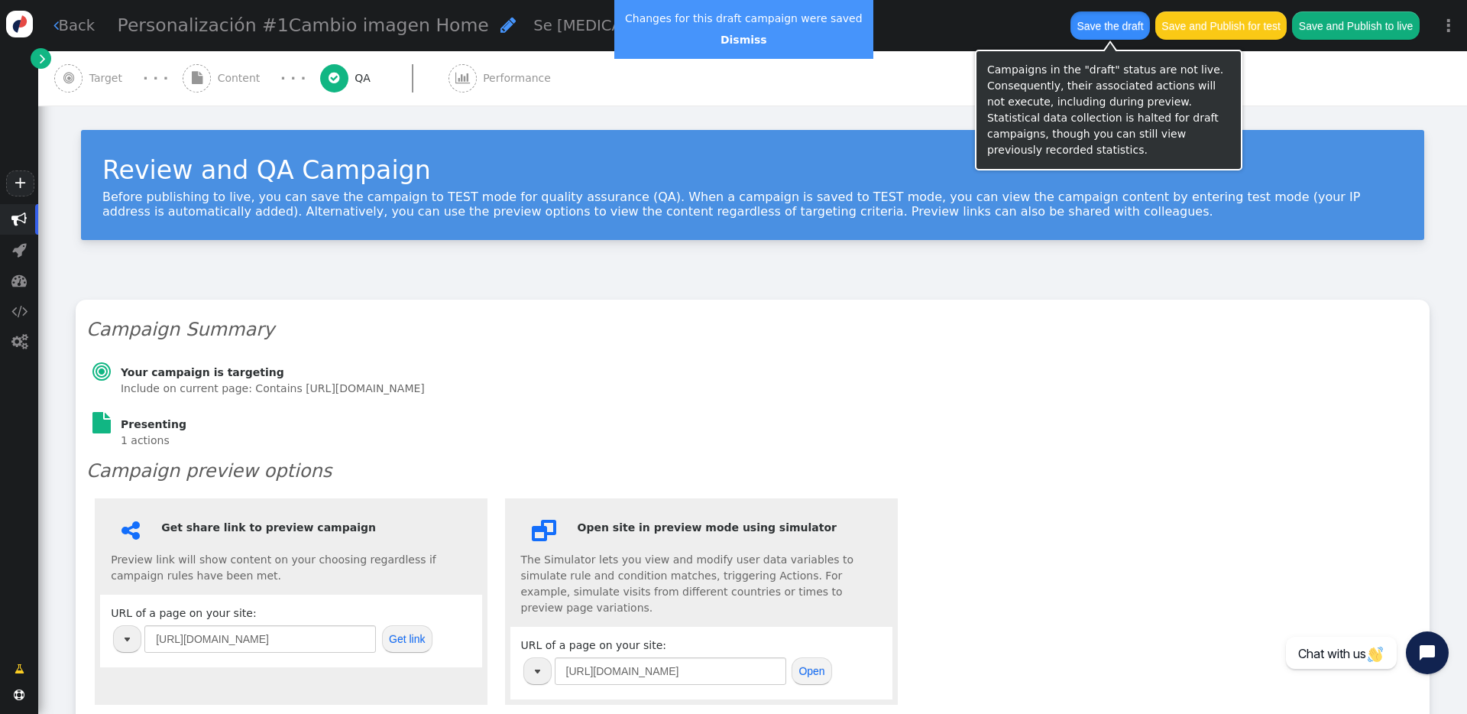
click at [1091, 26] on button "Save the draft" at bounding box center [1110, 25] width 79 height 28
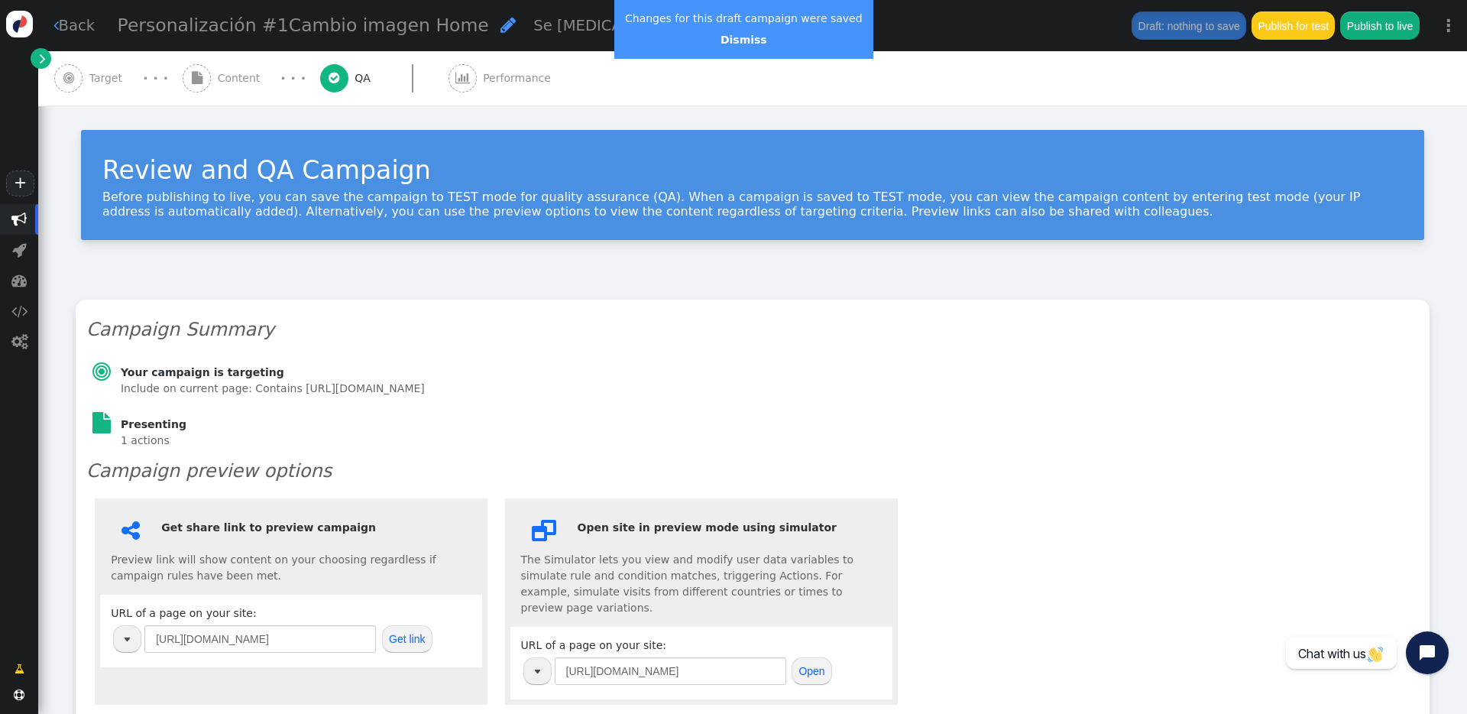
click at [770, 102] on div " Target · · ·  Content · · ·  QA  Performance" at bounding box center [752, 78] width 1397 height 54
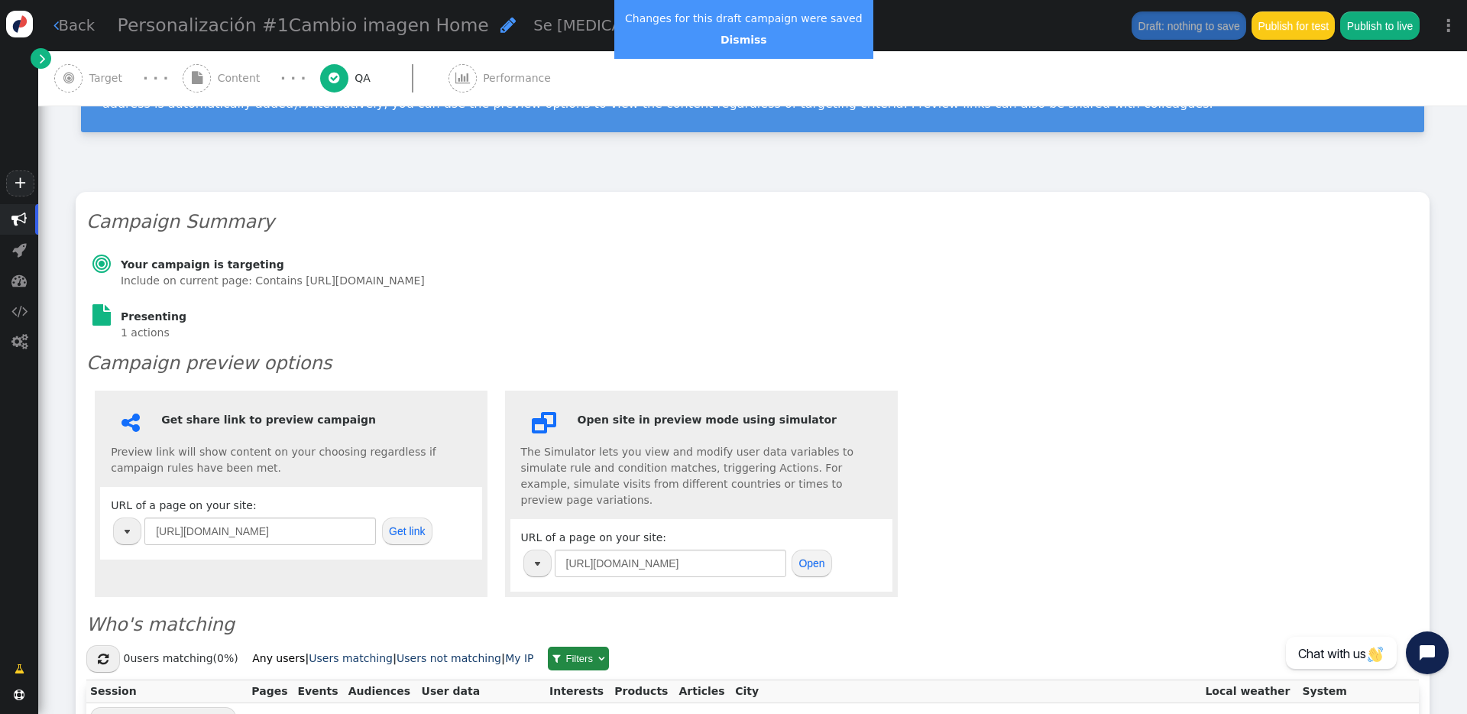
scroll to position [111, 0]
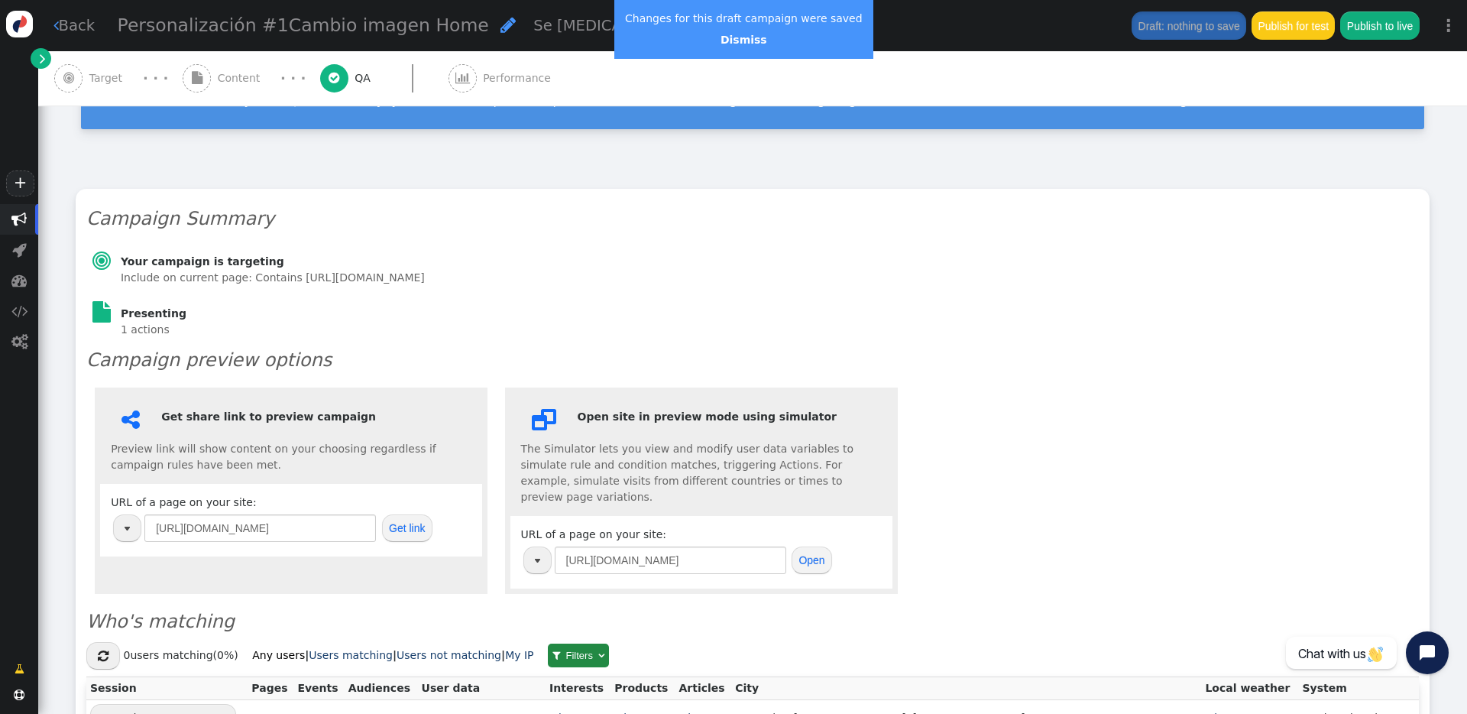
click at [92, 24] on link " Back" at bounding box center [74, 26] width 42 height 22
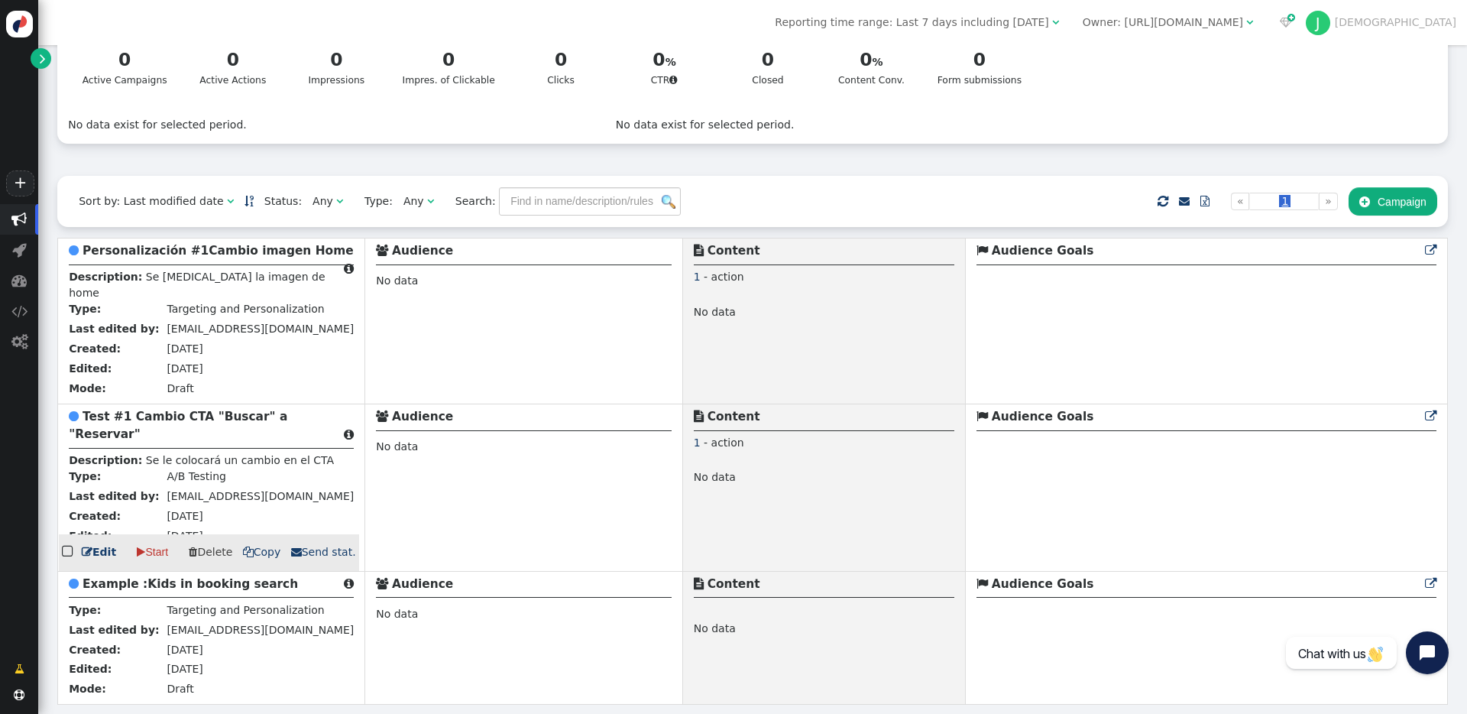
scroll to position [119, 0]
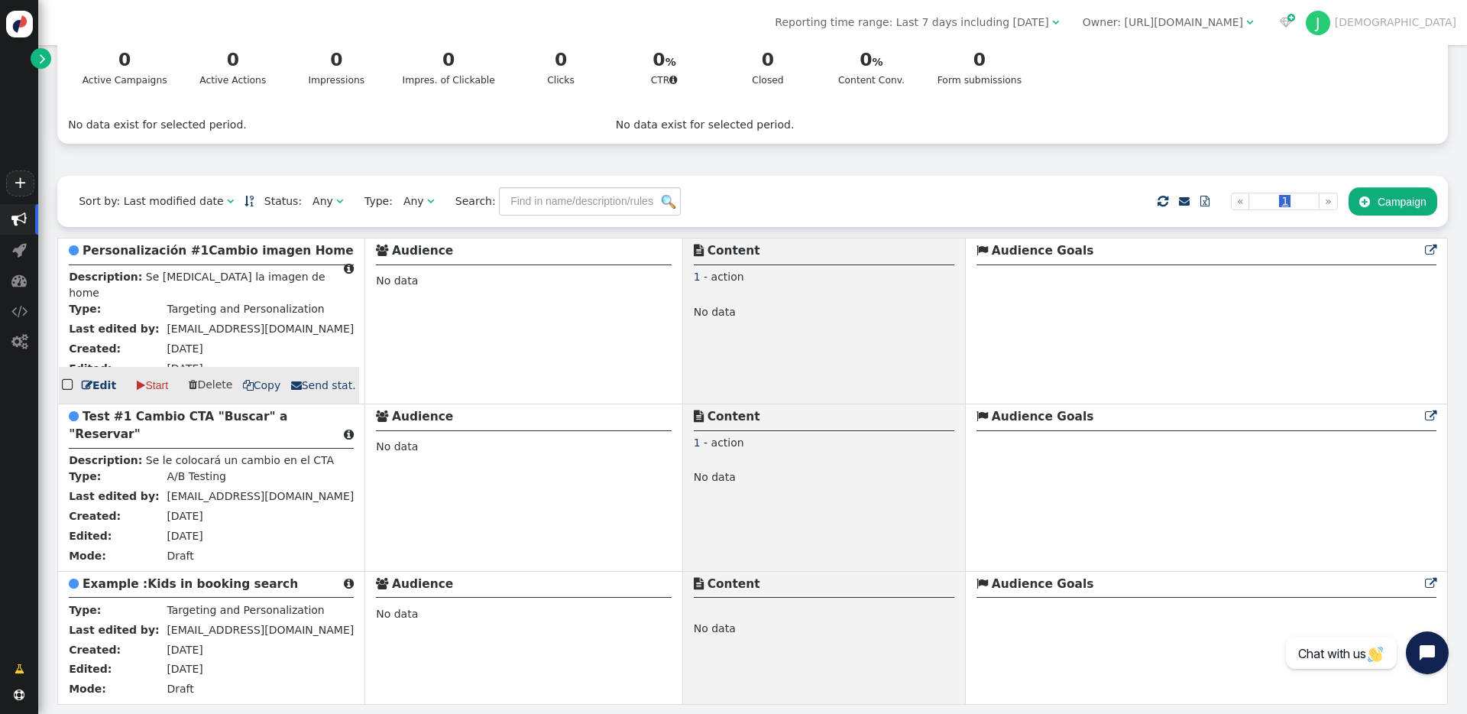
click at [177, 244] on b "Personalización #1Cambio imagen Home" at bounding box center [218, 251] width 271 height 14
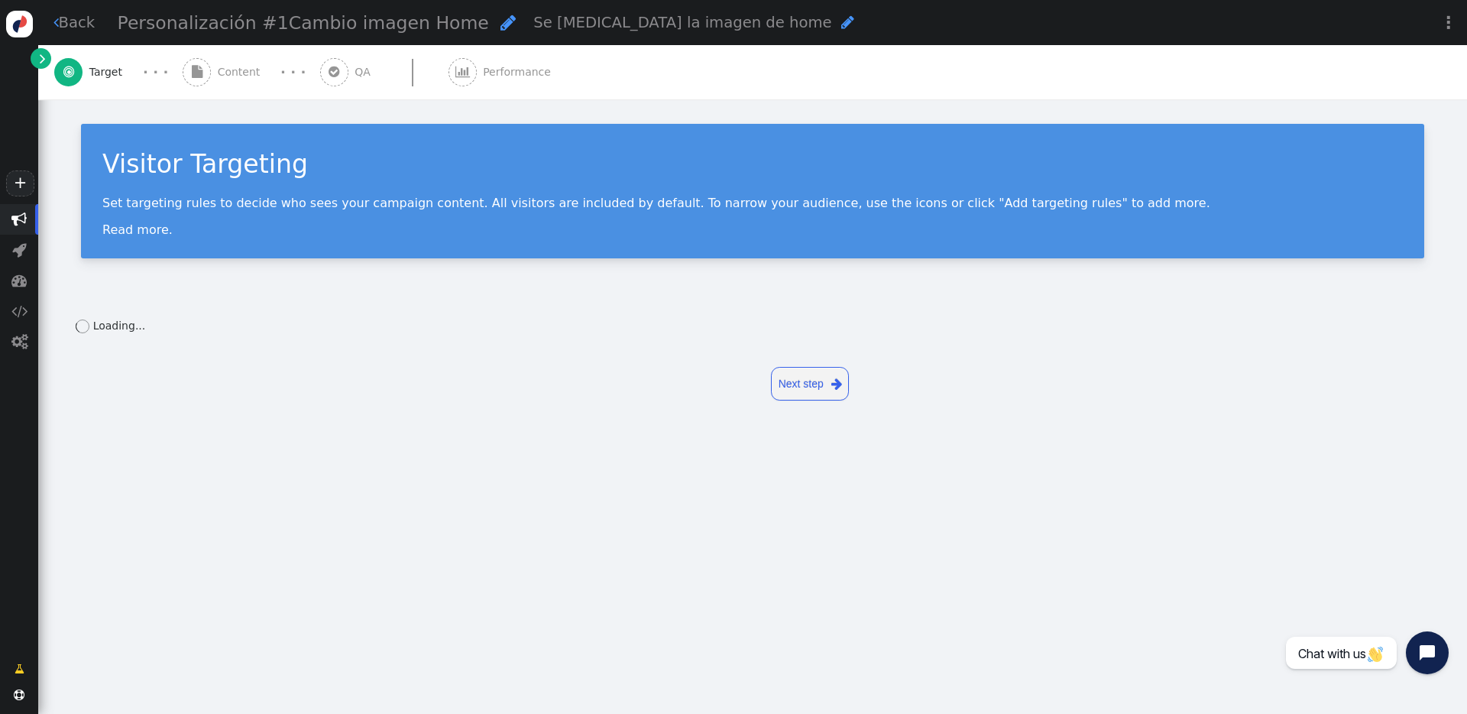
click at [284, 26] on span "Personalización #1Cambio imagen Home" at bounding box center [303, 22] width 371 height 21
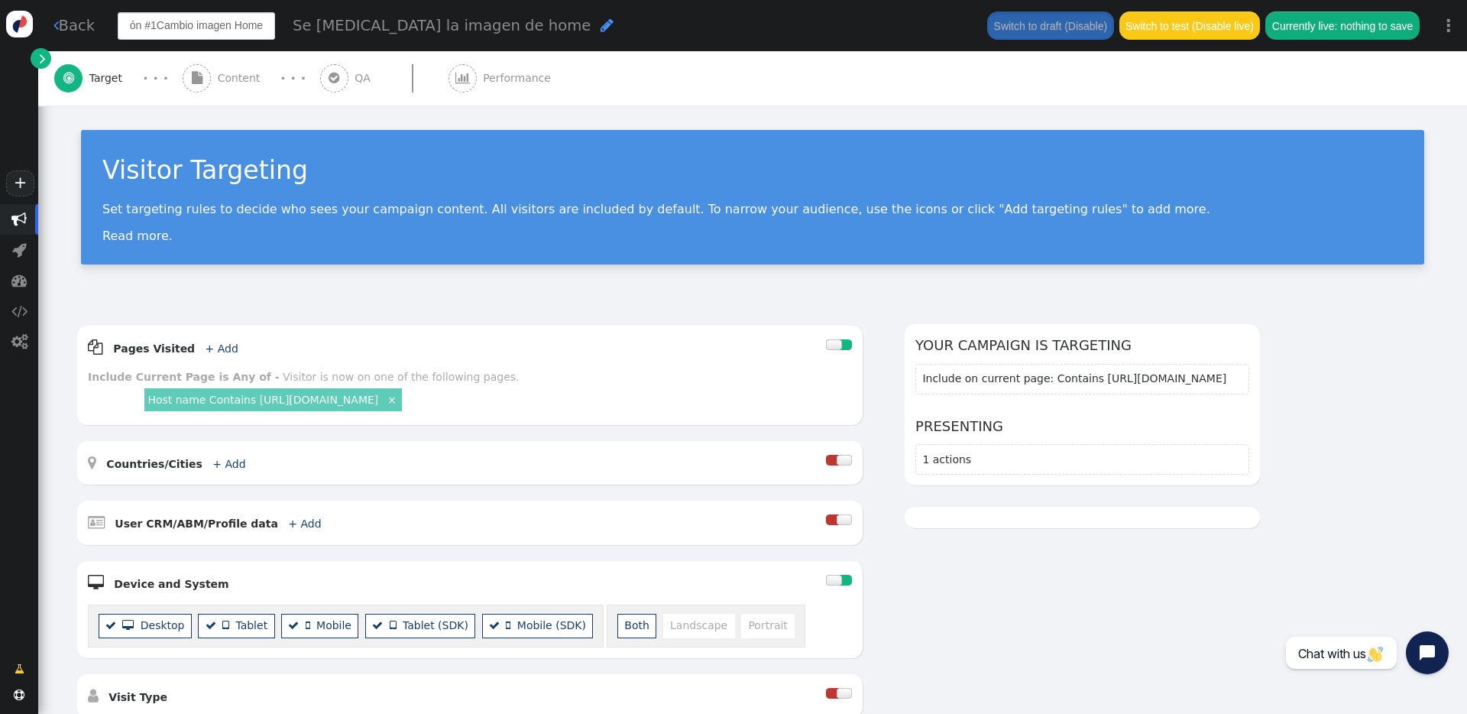
click at [157, 27] on input "Personalización #1Cambio imagen Home" at bounding box center [196, 26] width 157 height 28
type input "Personalización #1 Cambio imagen Home"
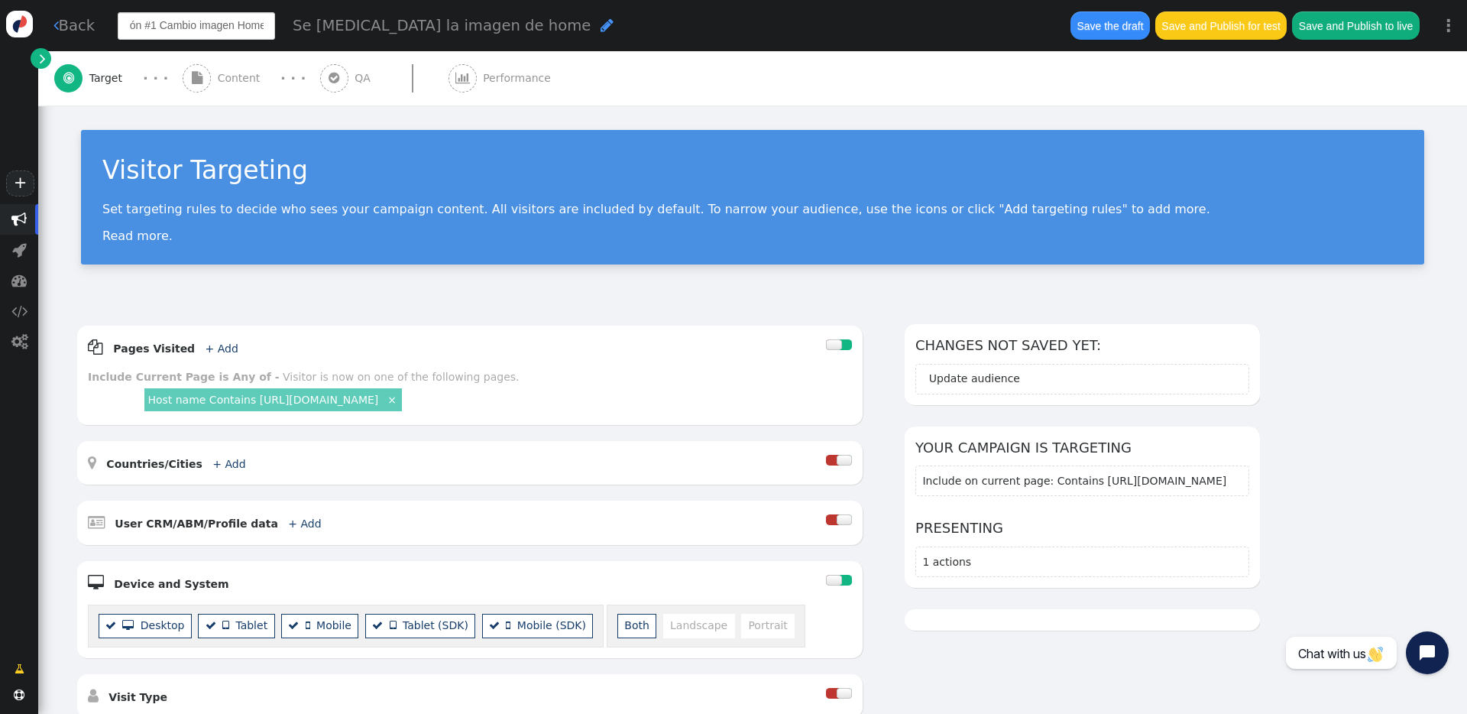
click at [1091, 29] on button "Save the draft" at bounding box center [1110, 25] width 79 height 28
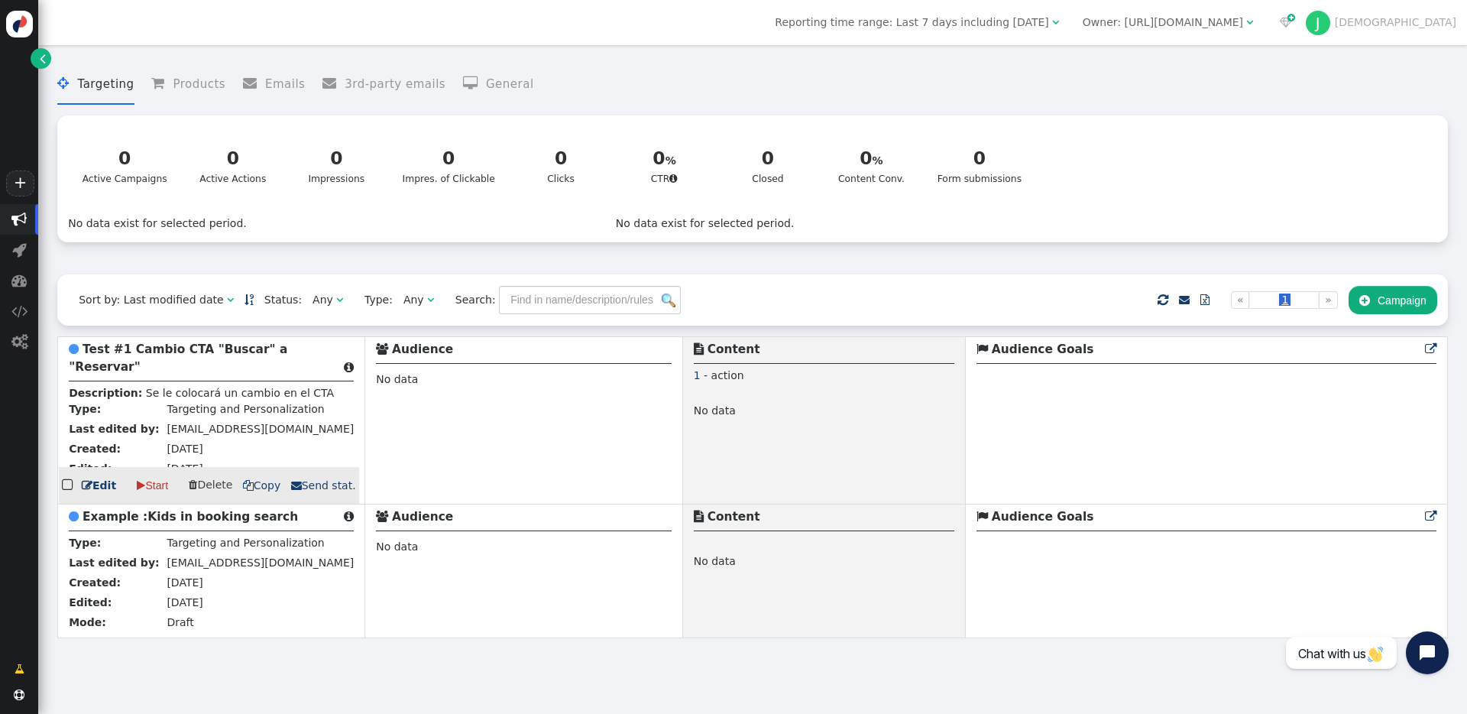
click at [92, 494] on link " Edit" at bounding box center [99, 486] width 34 height 16
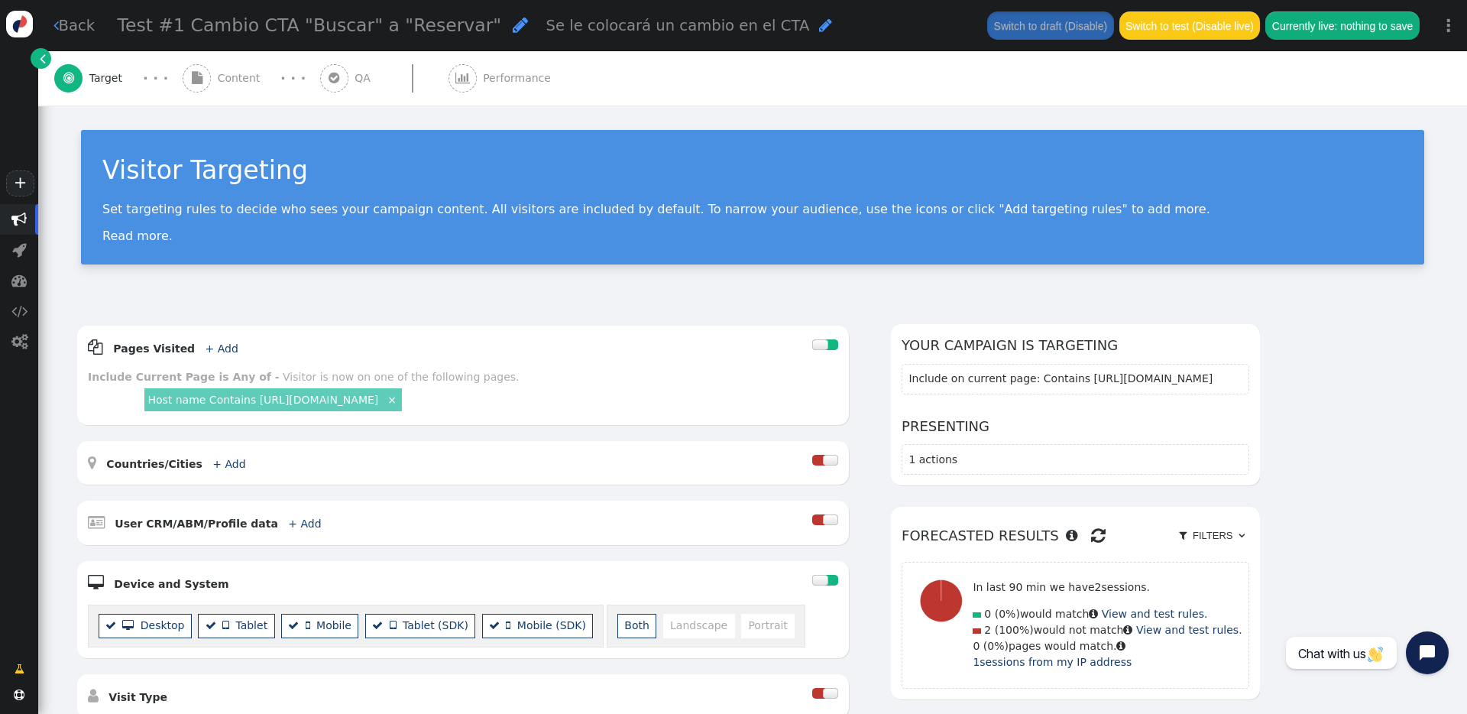
click at [214, 29] on span "Test #1 Cambio CTA "Buscar" a "Reservar"" at bounding box center [310, 25] width 384 height 21
click at [214, 29] on input "Test #1 Cambio CTA "Buscar" a "Reservar"" at bounding box center [196, 26] width 157 height 28
click at [546, 27] on span "Se le colocará un cambio en el CTA" at bounding box center [678, 26] width 264 height 18
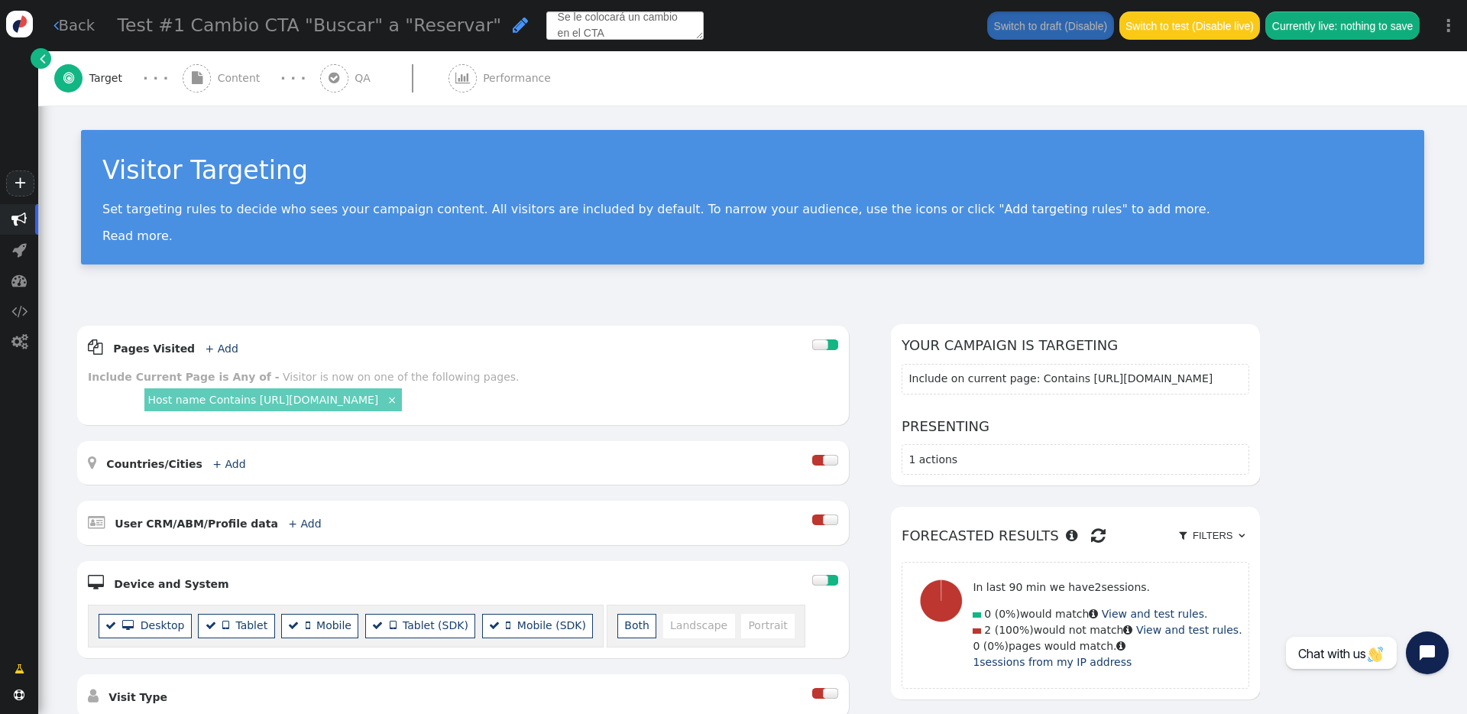
scroll to position [0, 0]
drag, startPoint x: 595, startPoint y: 31, endPoint x: 436, endPoint y: -9, distance: 164.6
click at [436, 0] on html "+  Campaigns  Realtime Visitors  Dashboard  Tracker Settings  Settings  …" at bounding box center [733, 357] width 1467 height 714
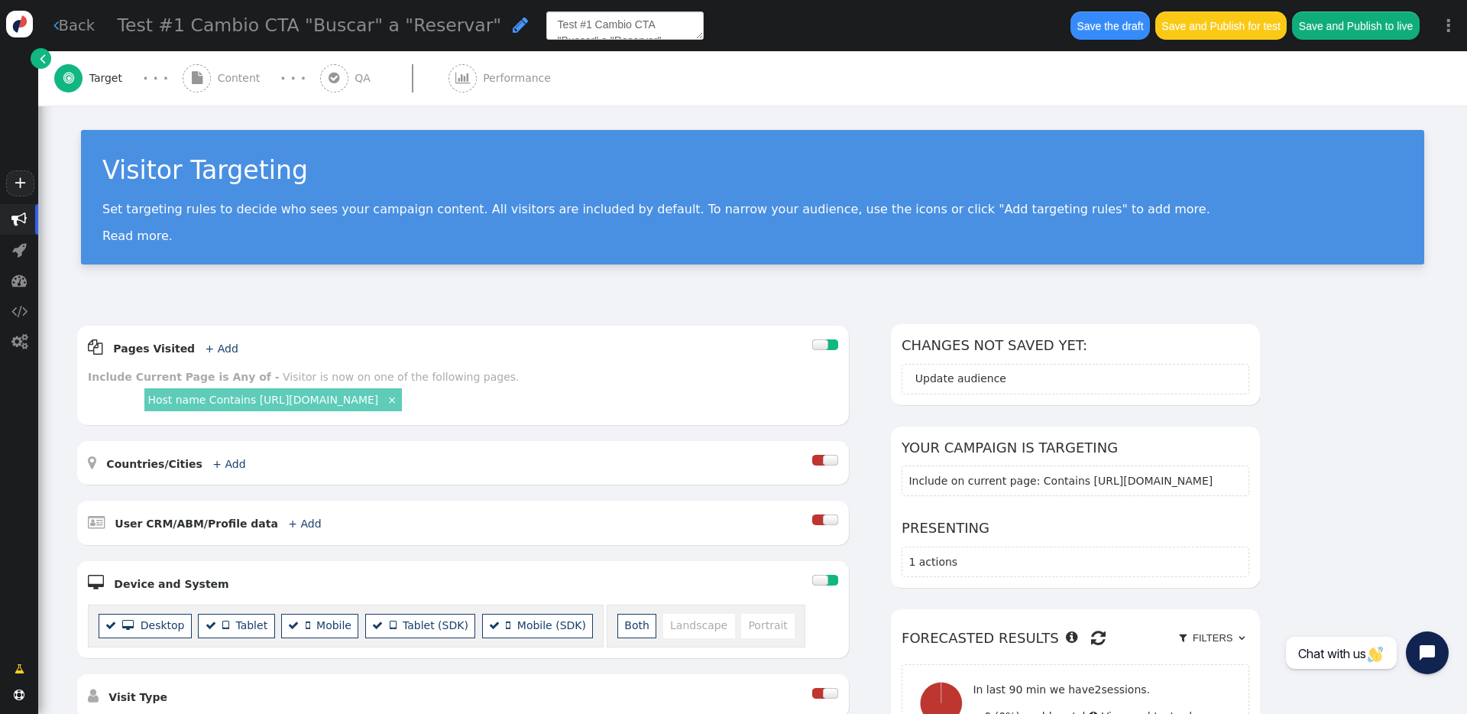
scroll to position [8, 0]
type textarea "Se le colocará un cambio en el CTA"
click at [399, 16] on span "Test #1 Cambio CTA "Buscar" a "Reservar"" at bounding box center [310, 25] width 384 height 21
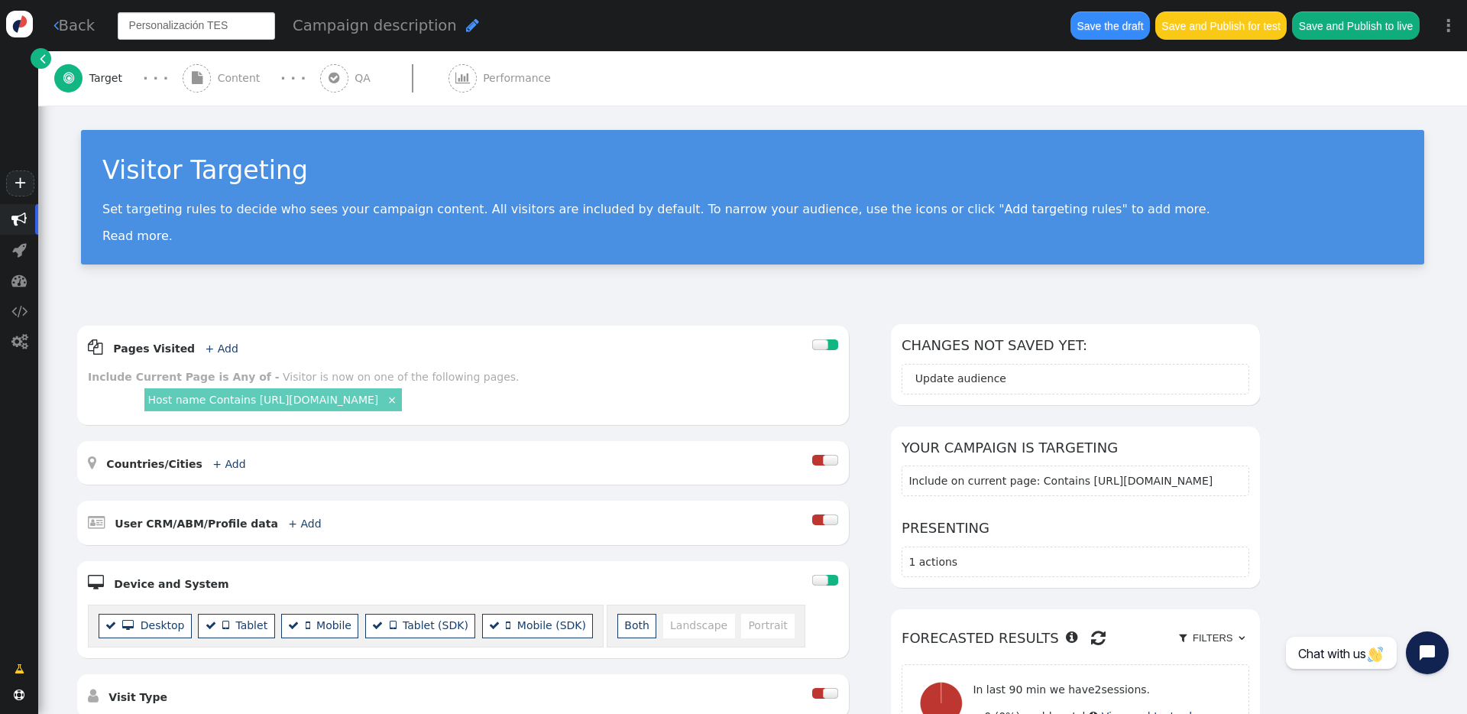
type input "Personalización TEST"
click at [253, 139] on div "Visitor Targeting Set targeting rules to decide who sees your campaign content.…" at bounding box center [753, 197] width 1344 height 135
click at [378, 395] on link "Host name Contains [URL][DOMAIN_NAME]" at bounding box center [263, 400] width 231 height 12
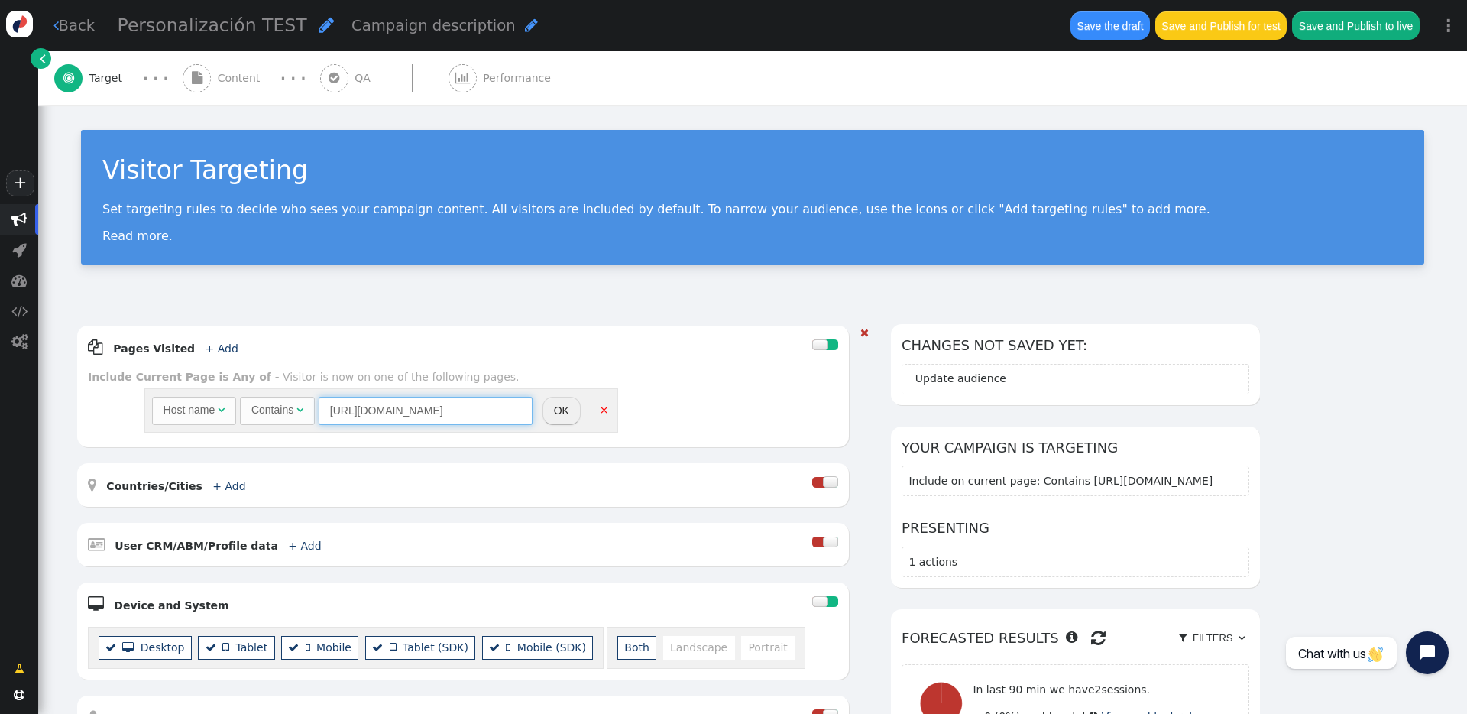
drag, startPoint x: 488, startPoint y: 405, endPoint x: 327, endPoint y: 405, distance: 160.5
click at [327, 405] on input "[URL][DOMAIN_NAME]" at bounding box center [426, 411] width 214 height 28
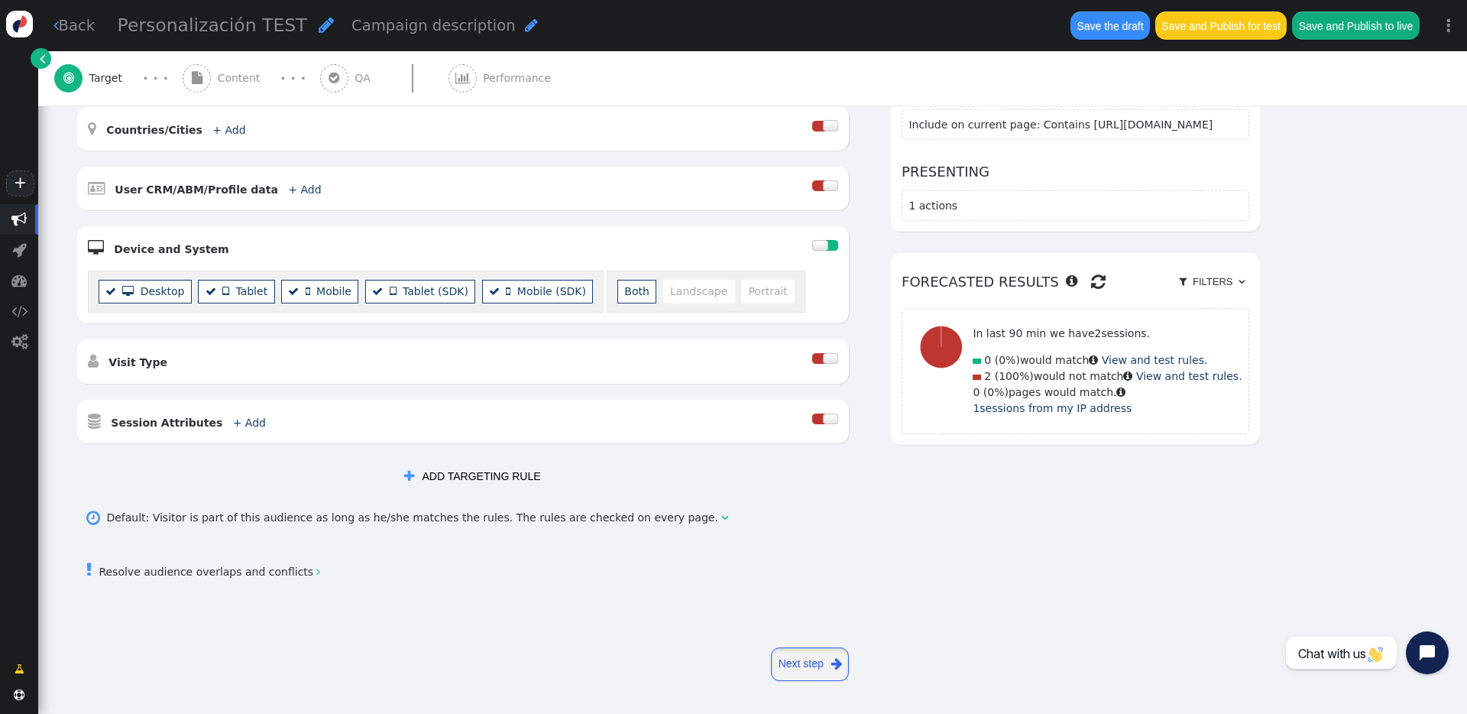
click at [815, 657] on link "Next step " at bounding box center [810, 664] width 78 height 34
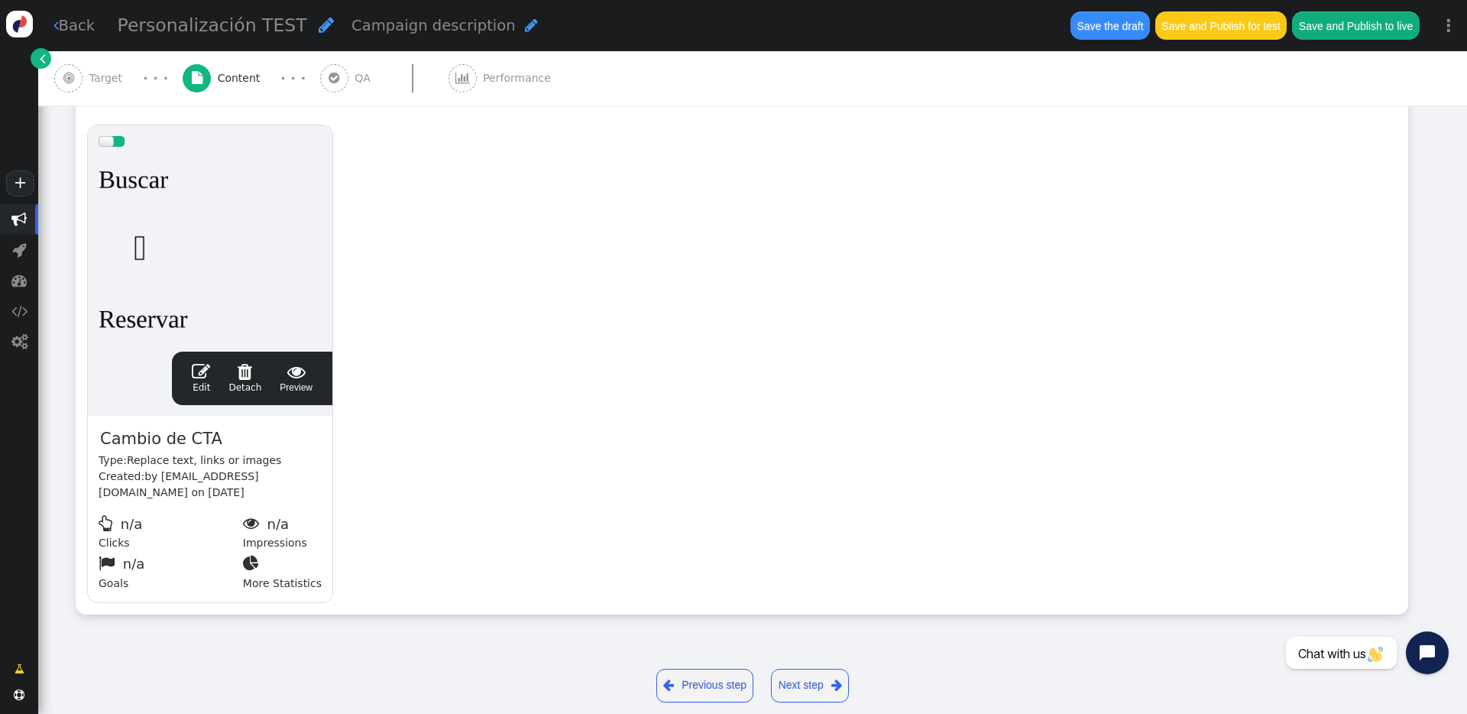
scroll to position [295, 0]
click at [469, 324] on div "drag this  Edit  Detach  Preview Cambio de CTA Type: Replace text, links or …" at bounding box center [741, 364] width 1331 height 500
click at [201, 369] on span "" at bounding box center [201, 371] width 18 height 18
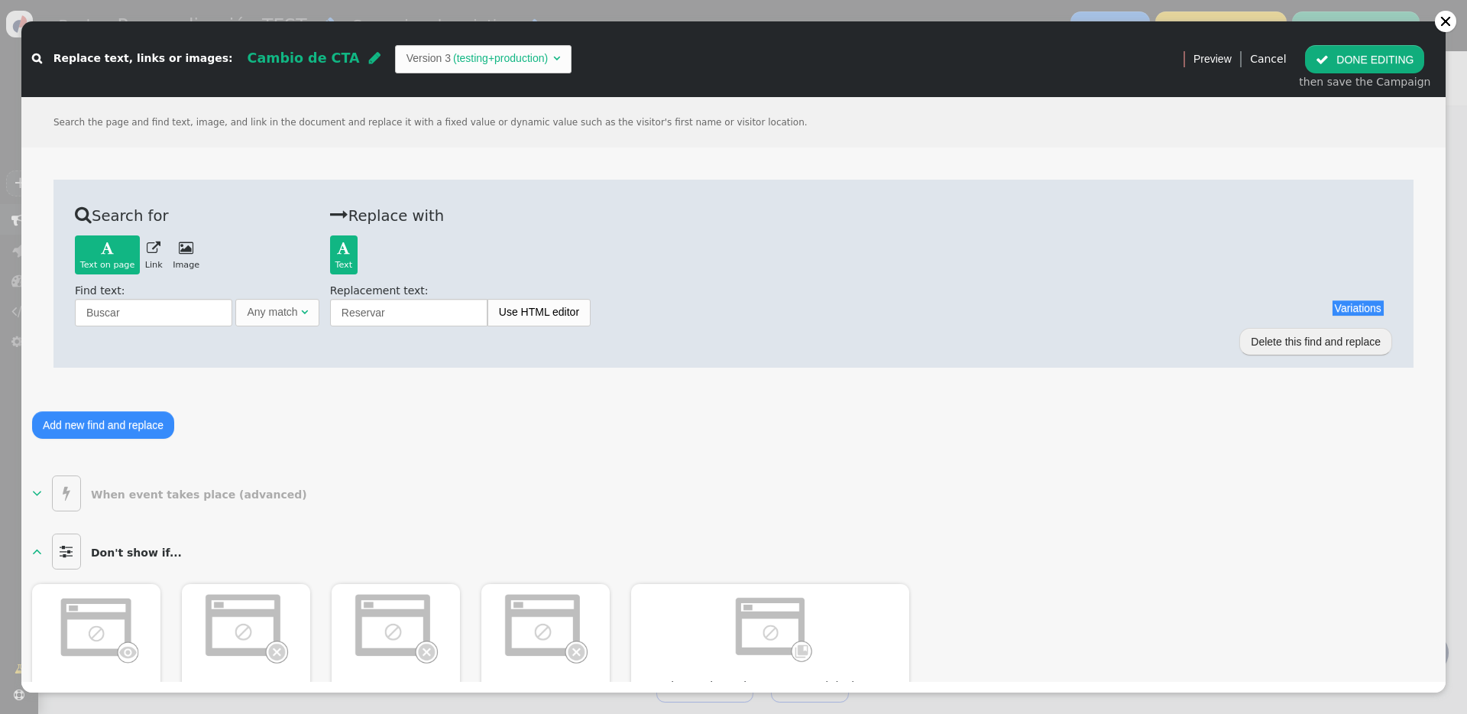
click at [369, 55] on span "" at bounding box center [374, 58] width 11 height 14
click at [336, 57] on input "Cambio de CTA" at bounding box center [326, 59] width 157 height 28
drag, startPoint x: 344, startPoint y: 60, endPoint x: 251, endPoint y: 63, distance: 93.3
click at [251, 63] on input "Cambio de CTA" at bounding box center [326, 59] width 157 height 28
drag, startPoint x: 164, startPoint y: 309, endPoint x: 58, endPoint y: 310, distance: 106.2
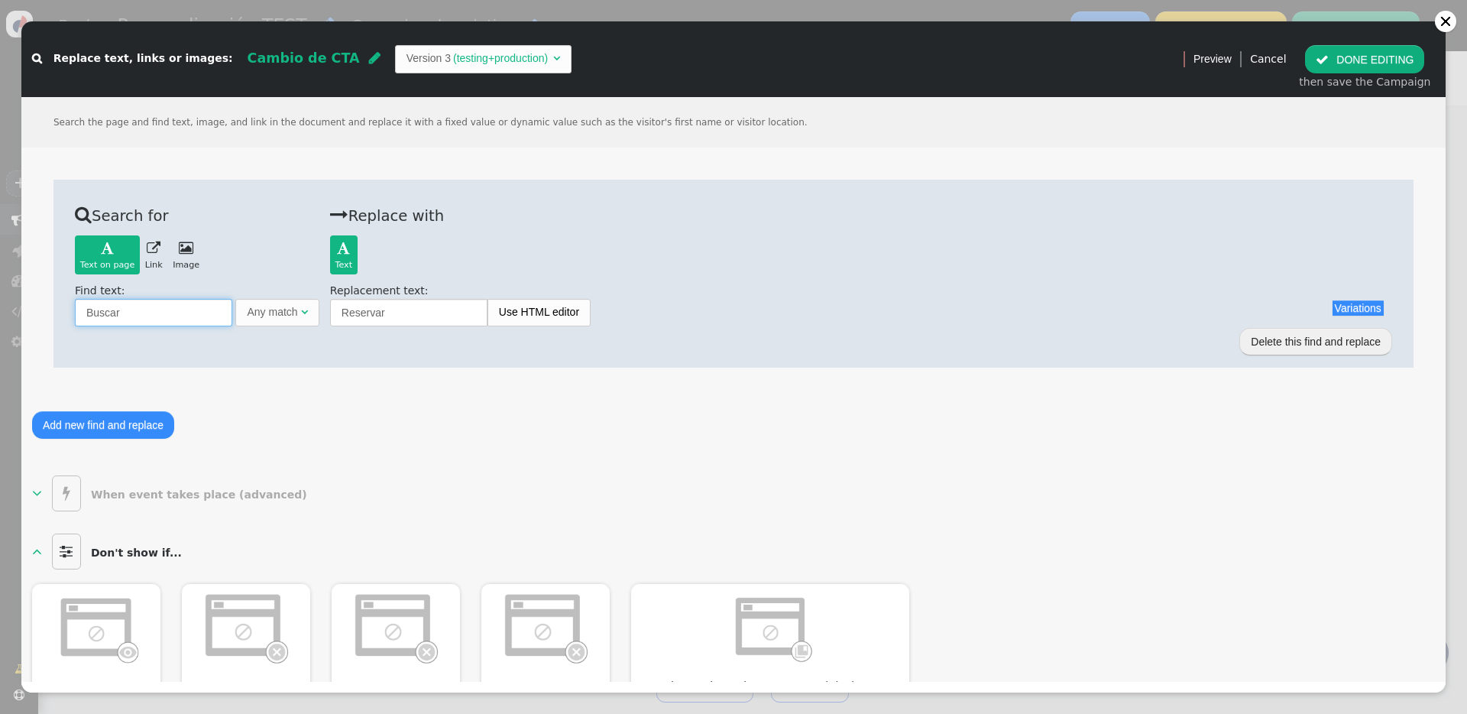
click at [58, 310] on div " Search for Text on page   Text on page  Link  Image  Back Find text: Bus…" at bounding box center [733, 273] width 1360 height 187
drag, startPoint x: 397, startPoint y: 312, endPoint x: 322, endPoint y: 311, distance: 75.7
click at [322, 311] on div " Search for Text on page   Text on page  Link  Image  Back Find text: Bus…" at bounding box center [734, 263] width 1318 height 125
click at [1444, 28] on div at bounding box center [1445, 21] width 21 height 21
click at [1443, 27] on div at bounding box center [1445, 21] width 21 height 21
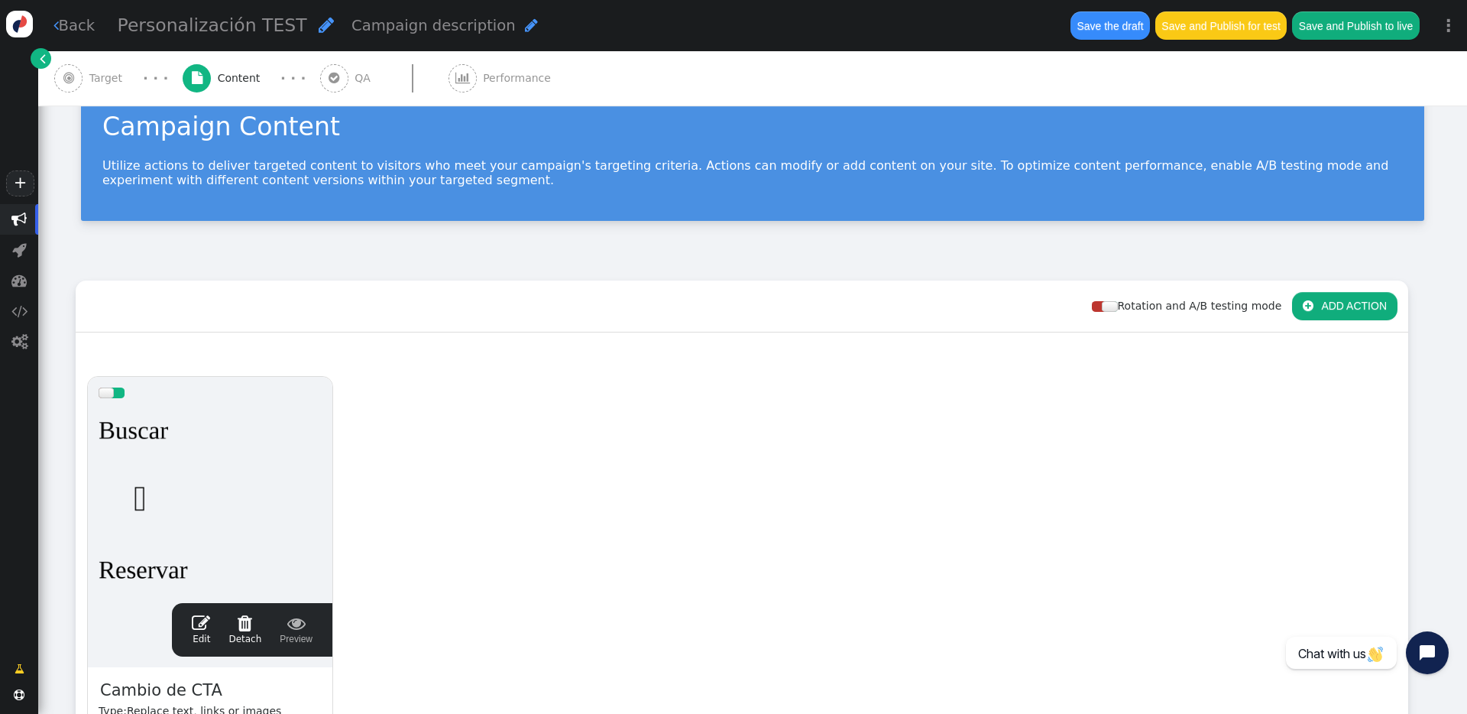
scroll to position [0, 0]
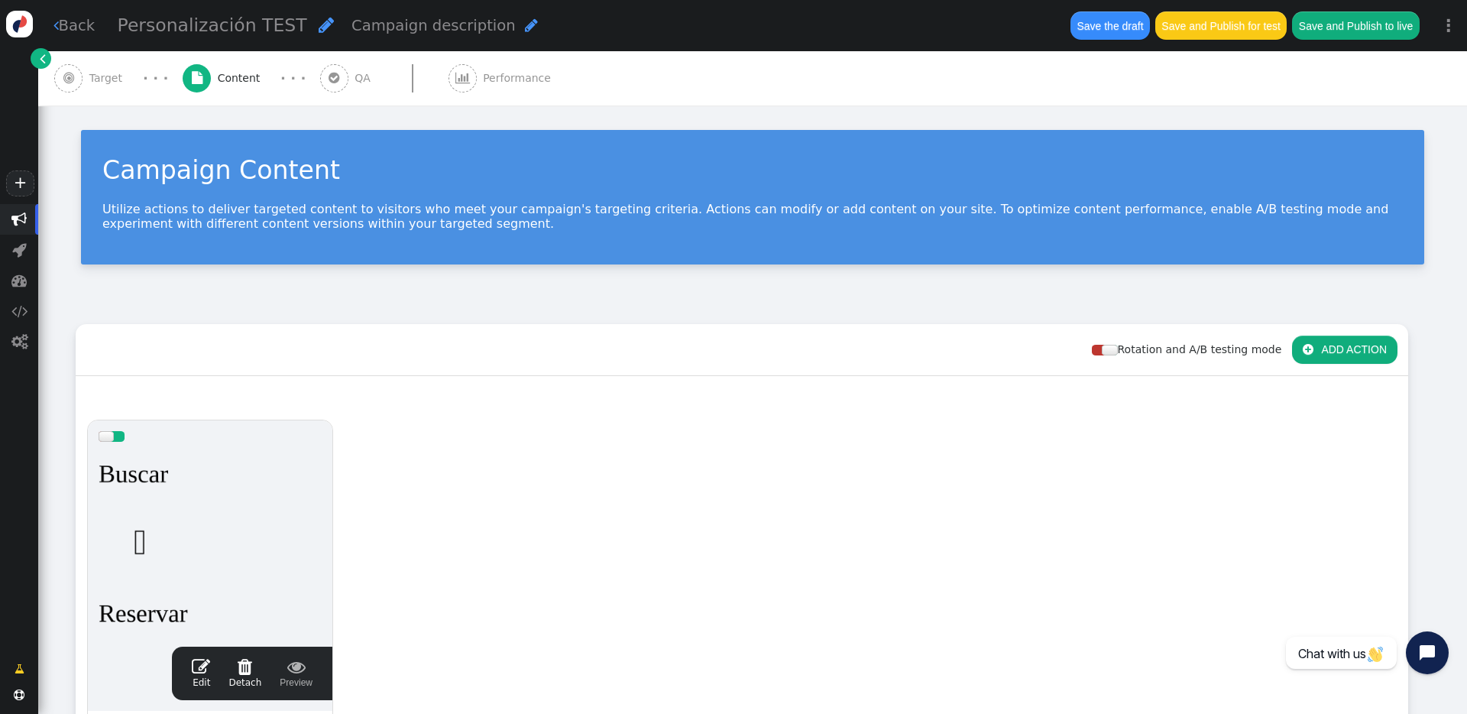
click at [45, 63] on link "" at bounding box center [41, 58] width 21 height 21
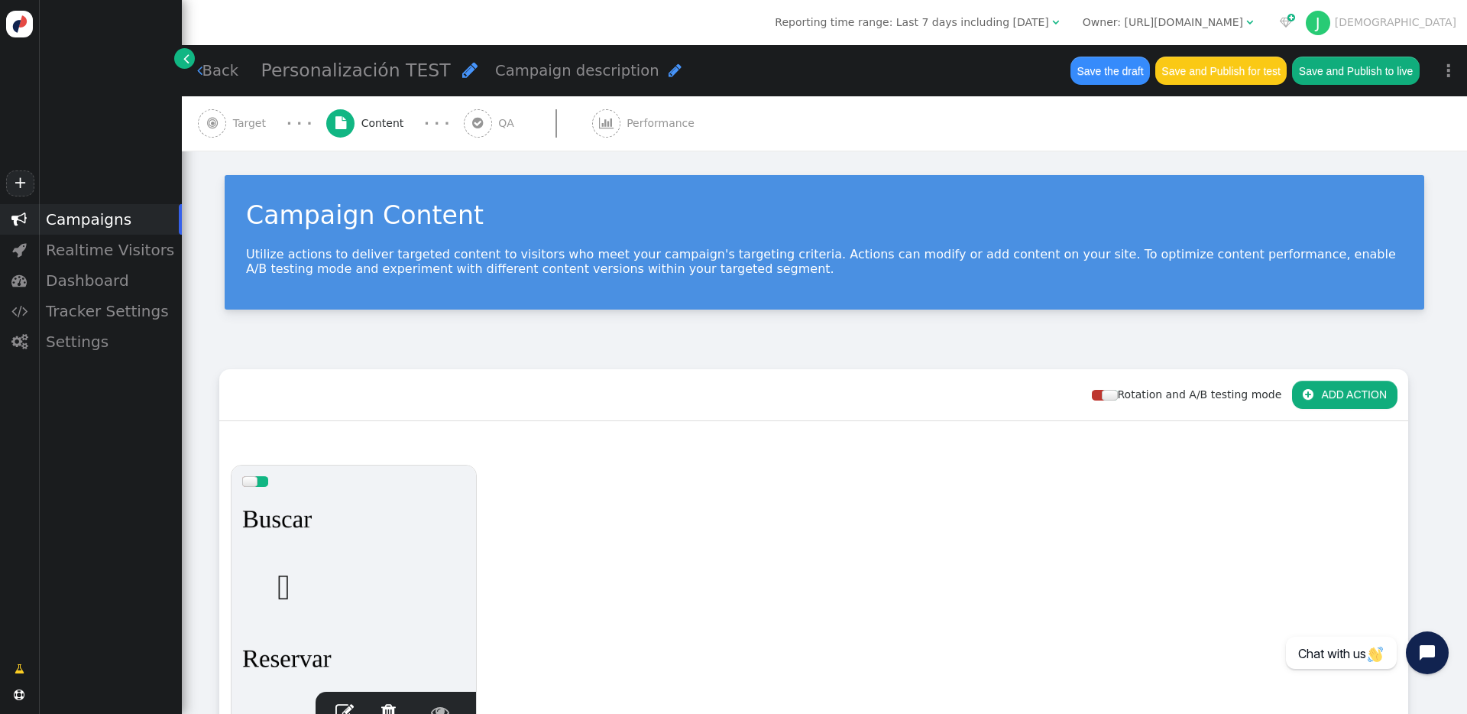
click at [187, 75] on div " Back Personalización TEST  Campaign description  Save the draft Save and Pu…" at bounding box center [825, 70] width 1286 height 51
click at [201, 76] on span "" at bounding box center [199, 70] width 5 height 15
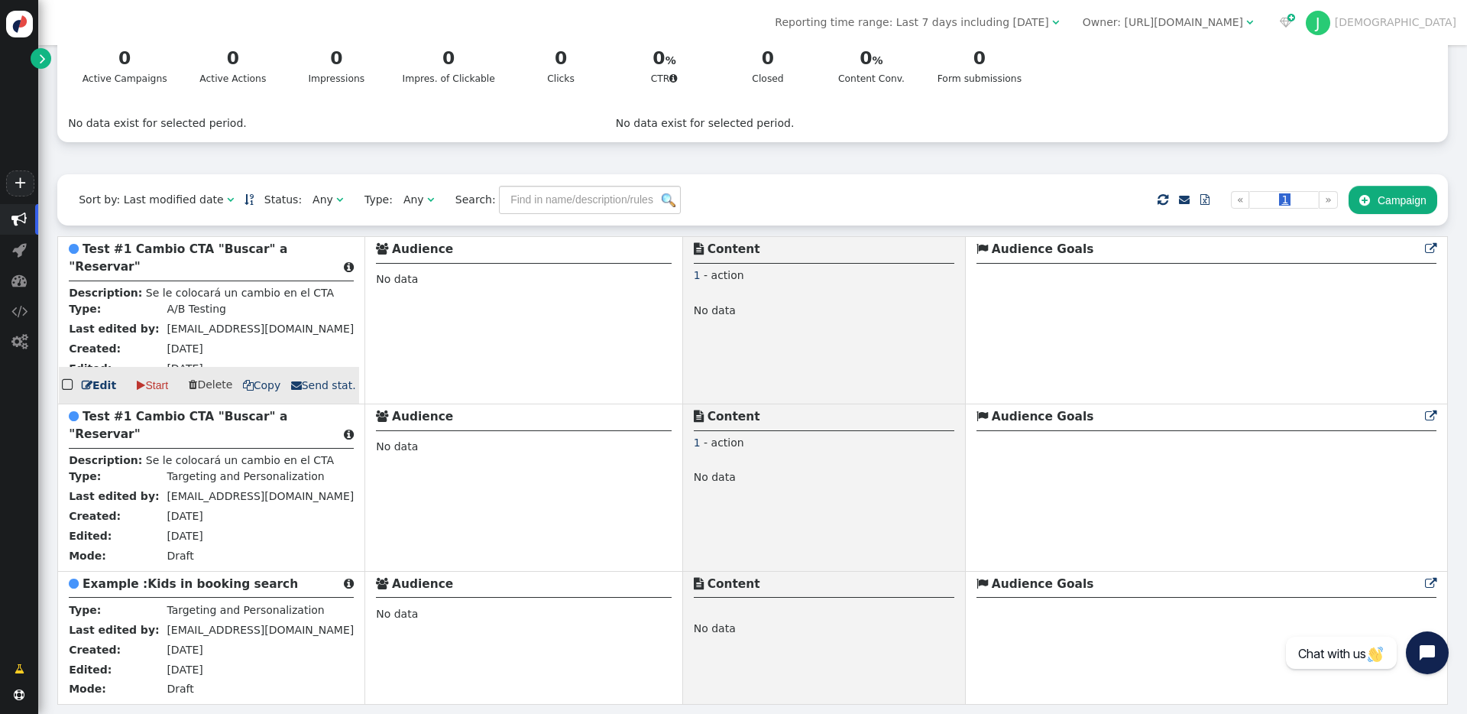
scroll to position [132, 0]
click at [365, 293] on td " Audience No data" at bounding box center [524, 320] width 318 height 167
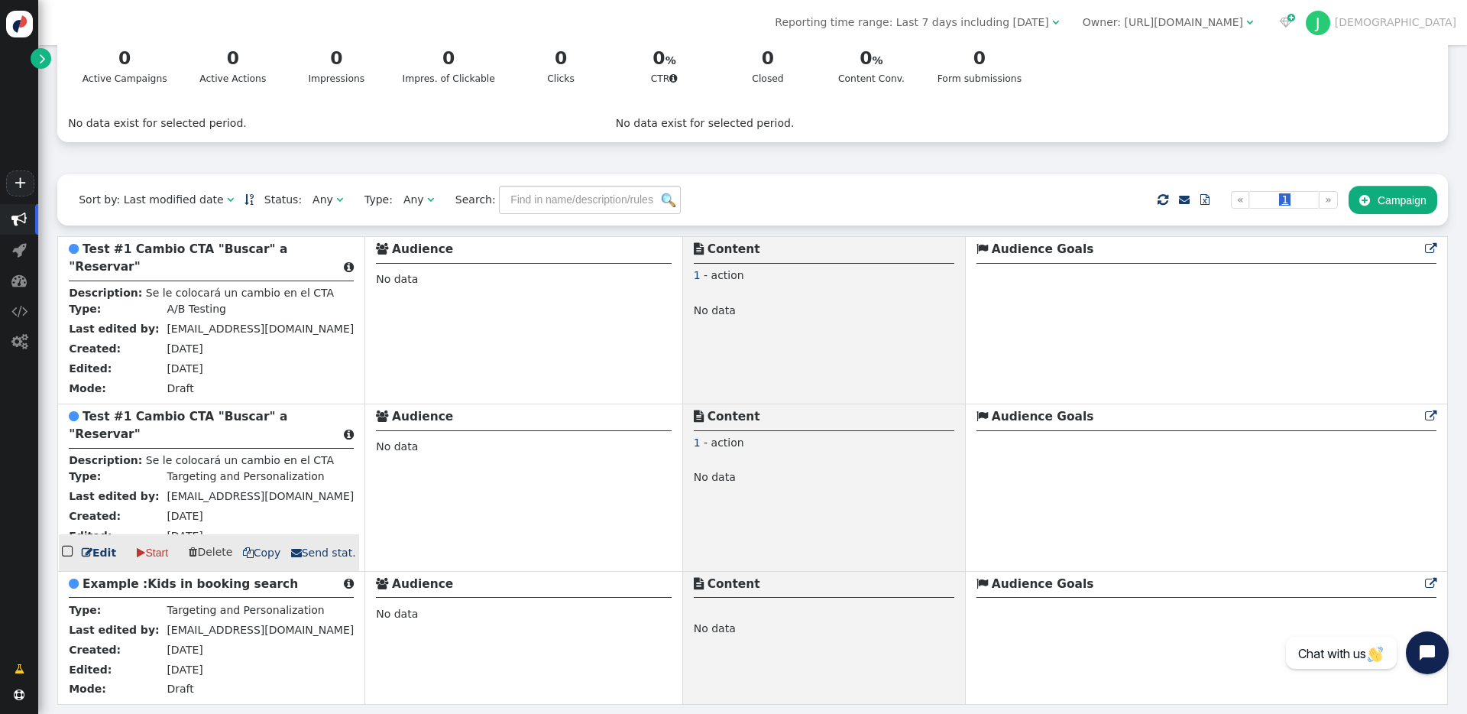
click at [138, 410] on b "Test #1 Cambio CTA "Buscar" a "Reservar"" at bounding box center [178, 425] width 219 height 31
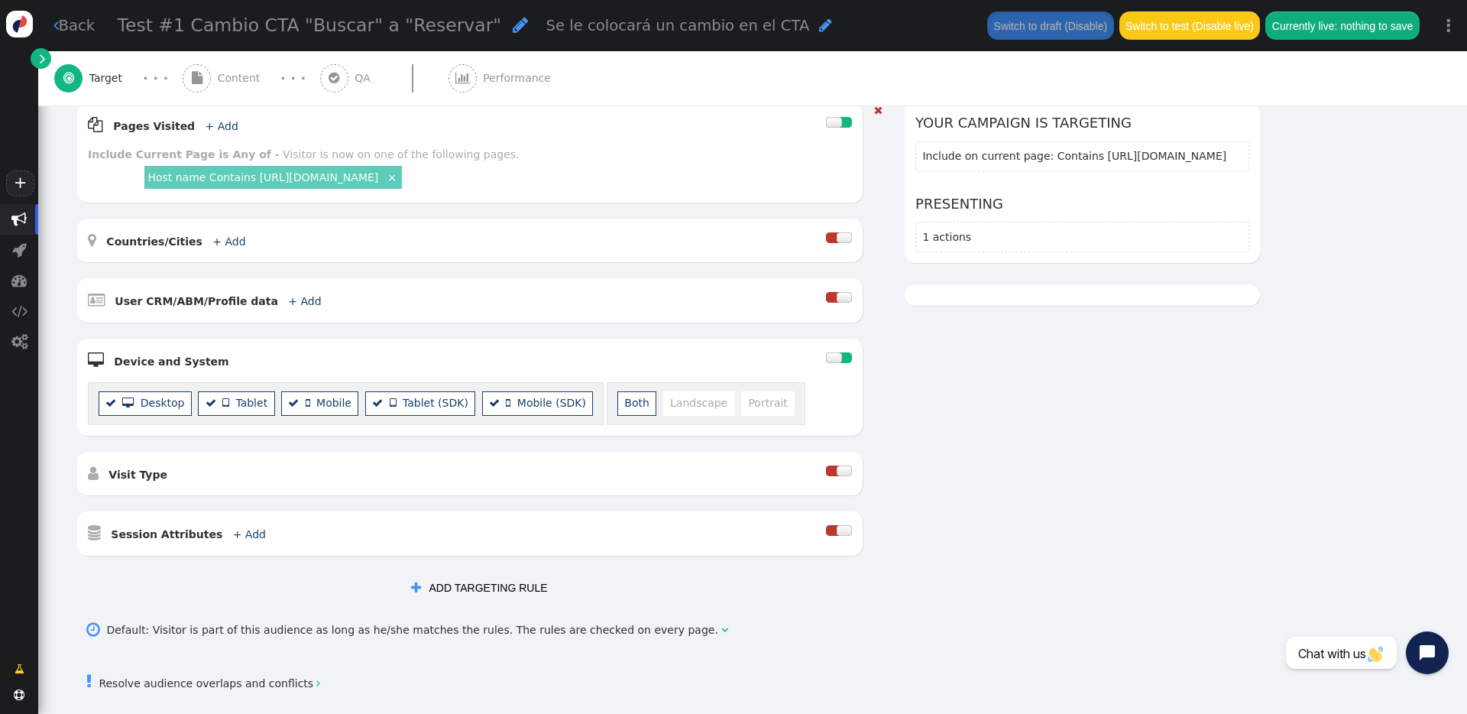
scroll to position [336, 0]
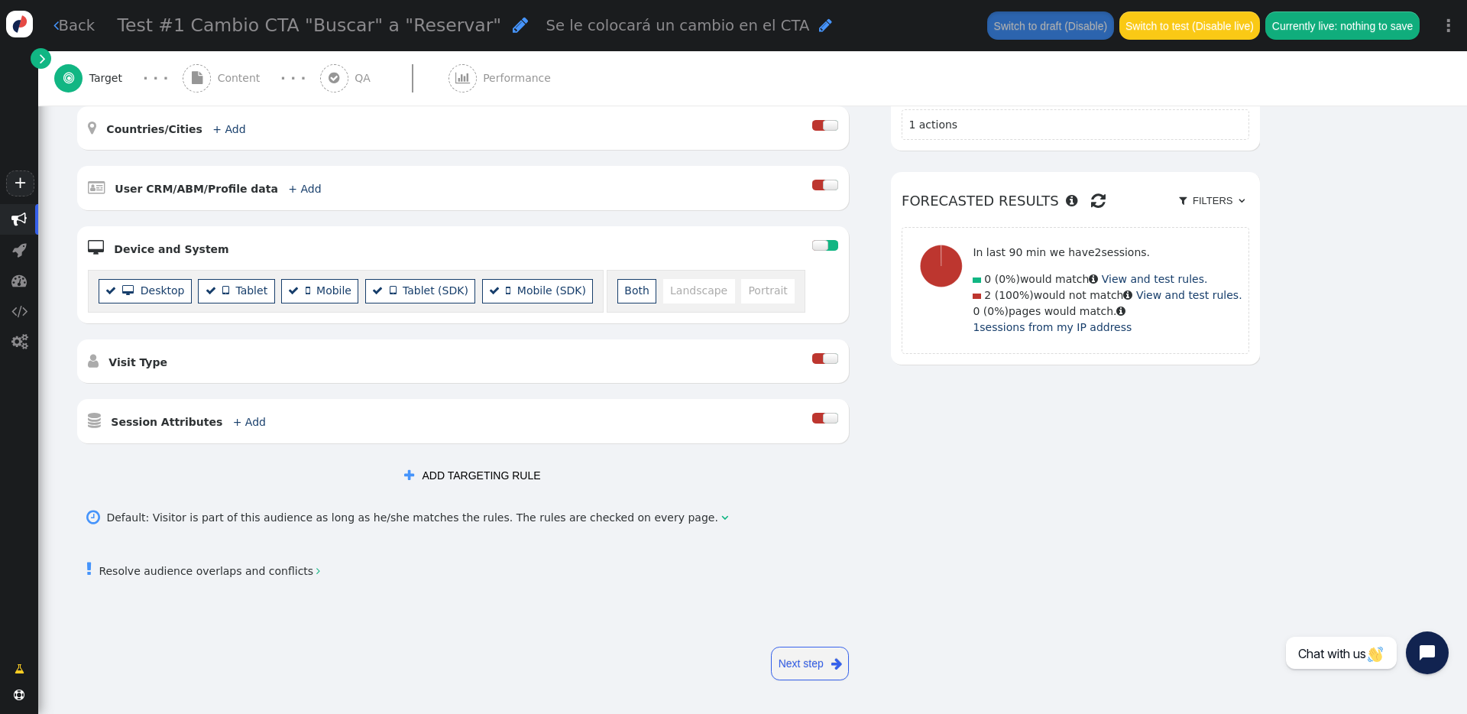
click at [798, 657] on link "Next step " at bounding box center [810, 664] width 78 height 34
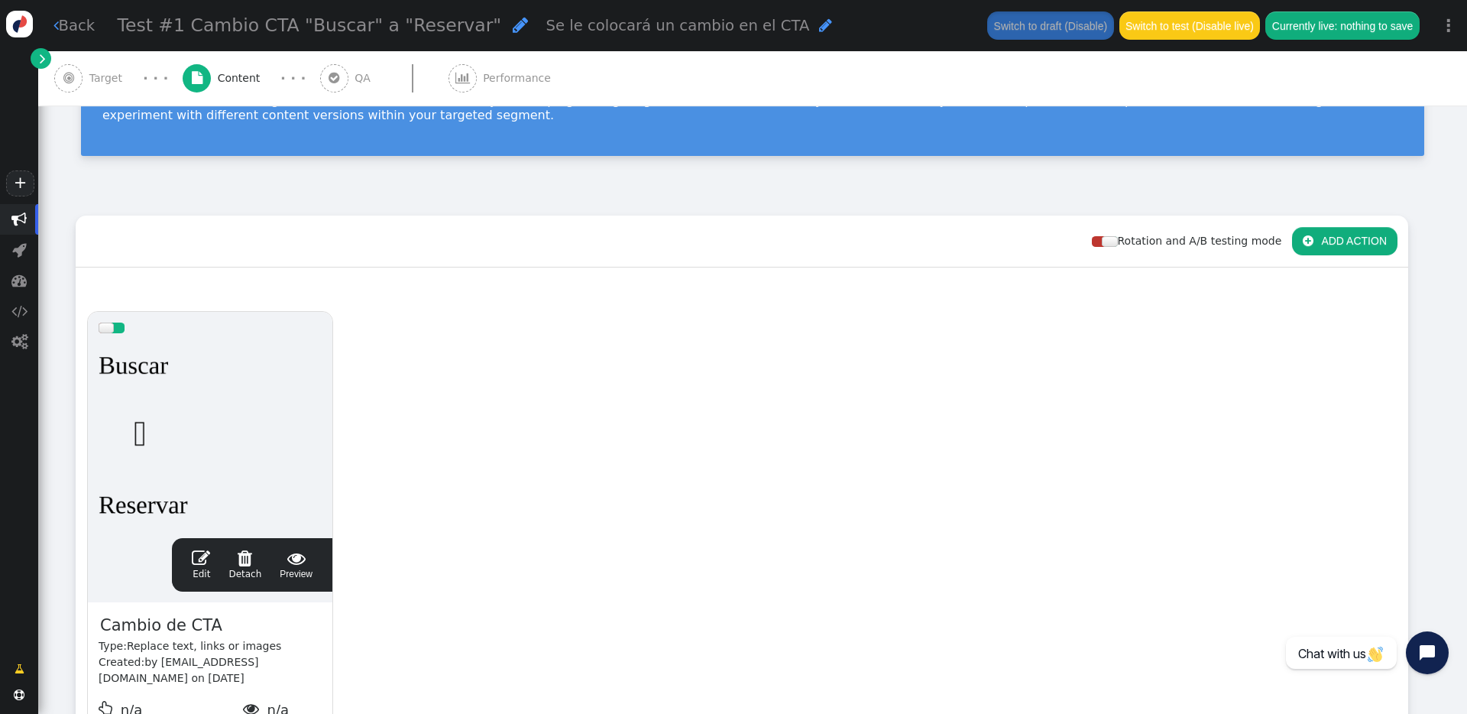
scroll to position [0, 0]
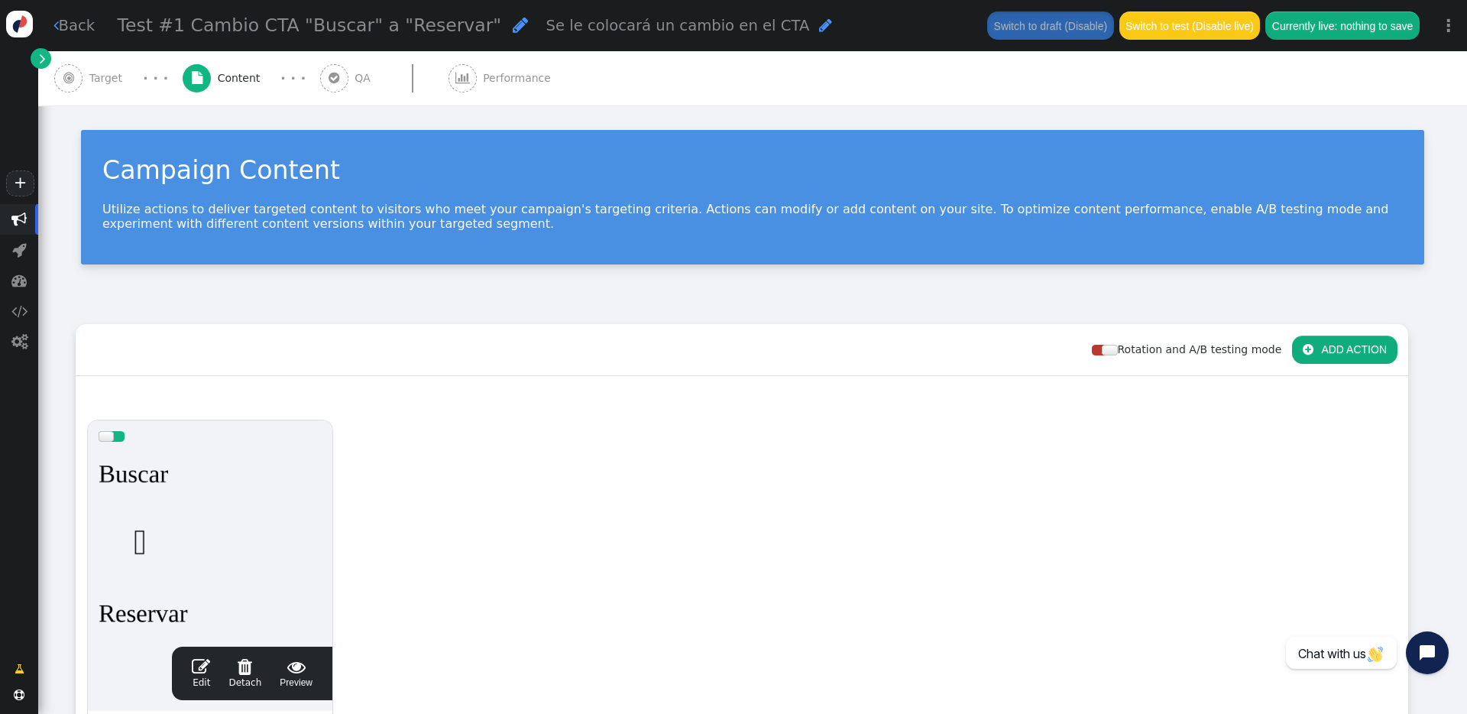
click at [181, 23] on span "Test #1 Cambio CTA "Buscar" a "Reservar"" at bounding box center [310, 25] width 384 height 21
drag, startPoint x: 263, startPoint y: 27, endPoint x: 11, endPoint y: 26, distance: 251.5
click at [11, 26] on div "+  Campaigns  Realtime Visitors  Dashboard  Tracker Settings  Settings  …" at bounding box center [733, 357] width 1467 height 714
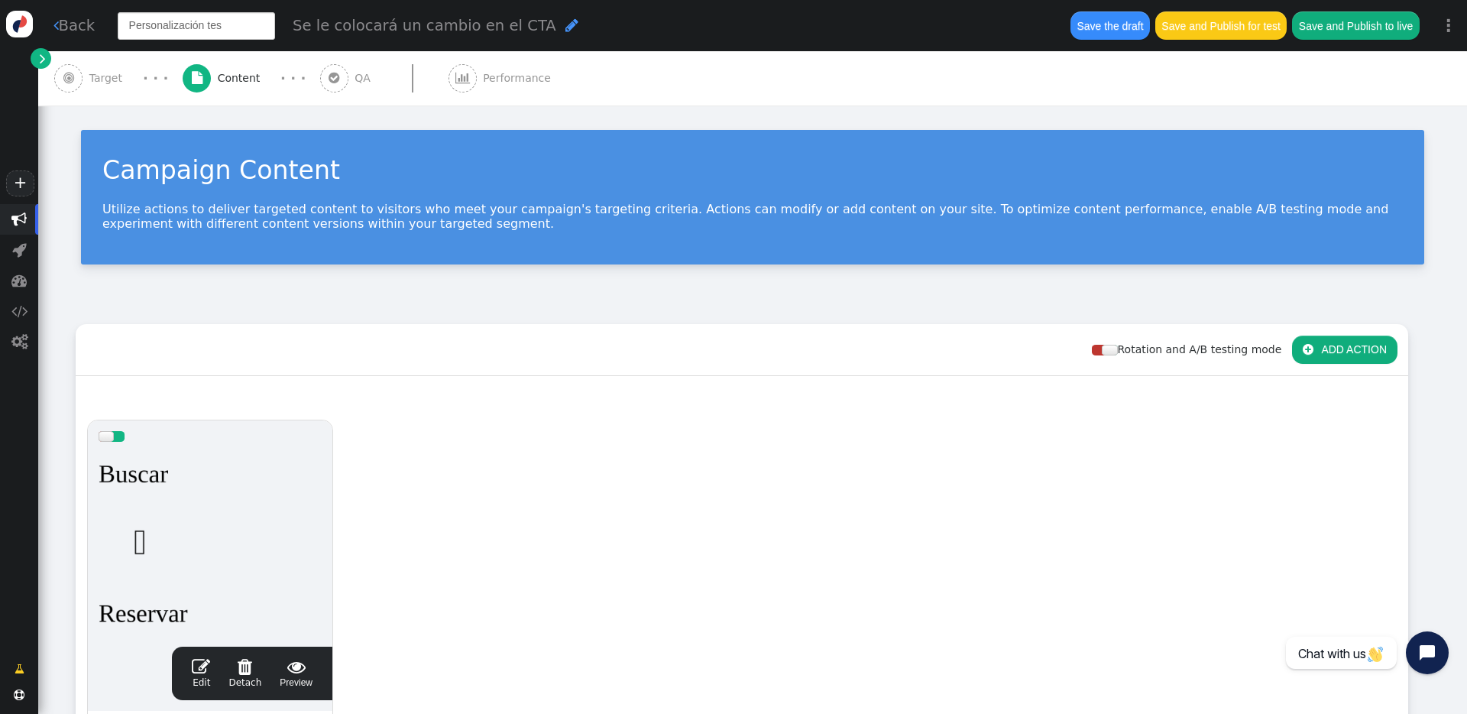
type input "Personalización test"
click at [449, 37] on div "Se le colocará un cambio en el CTA " at bounding box center [485, 26] width 286 height 22
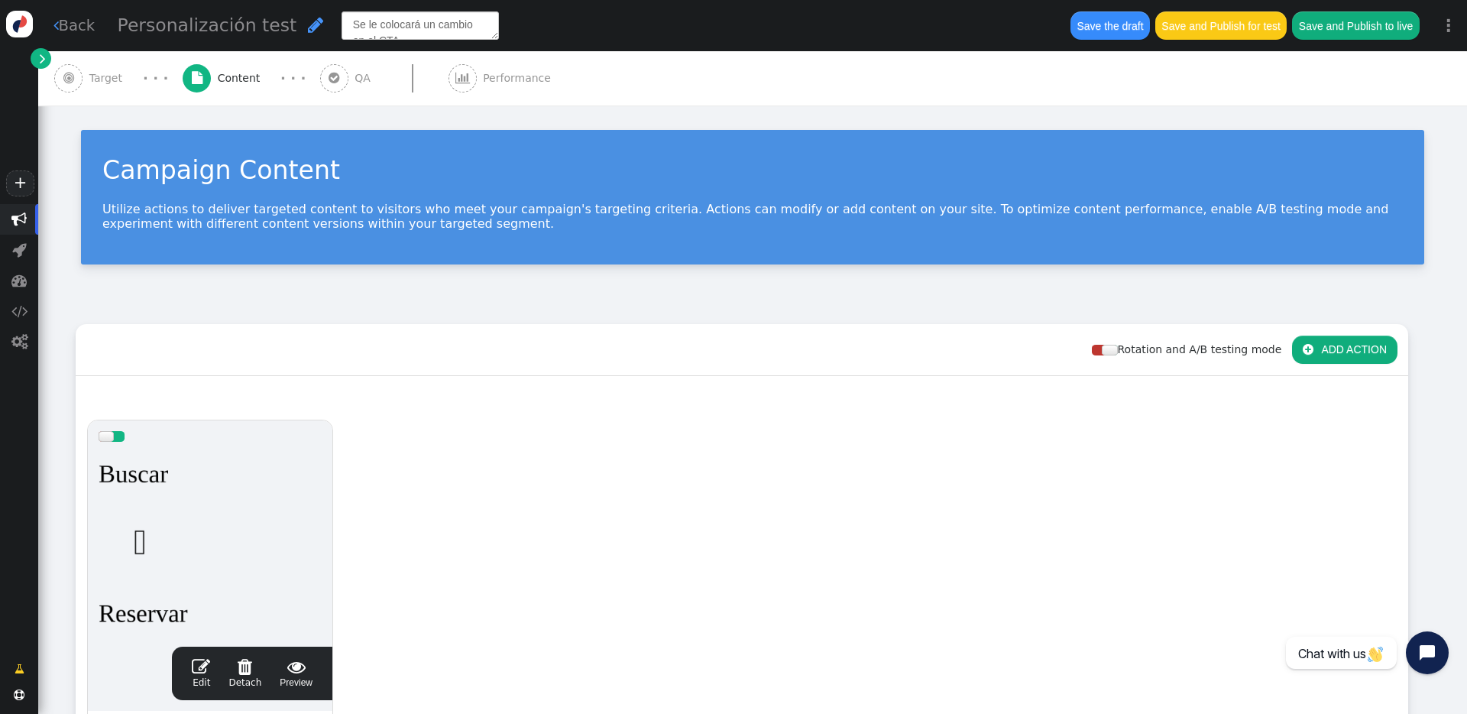
drag, startPoint x: 436, startPoint y: 27, endPoint x: 253, endPoint y: -19, distance: 188.3
click at [253, 0] on html "+  Campaigns  Realtime Visitors  Dashboard  Tracker Settings  Settings  …" at bounding box center [733, 357] width 1467 height 714
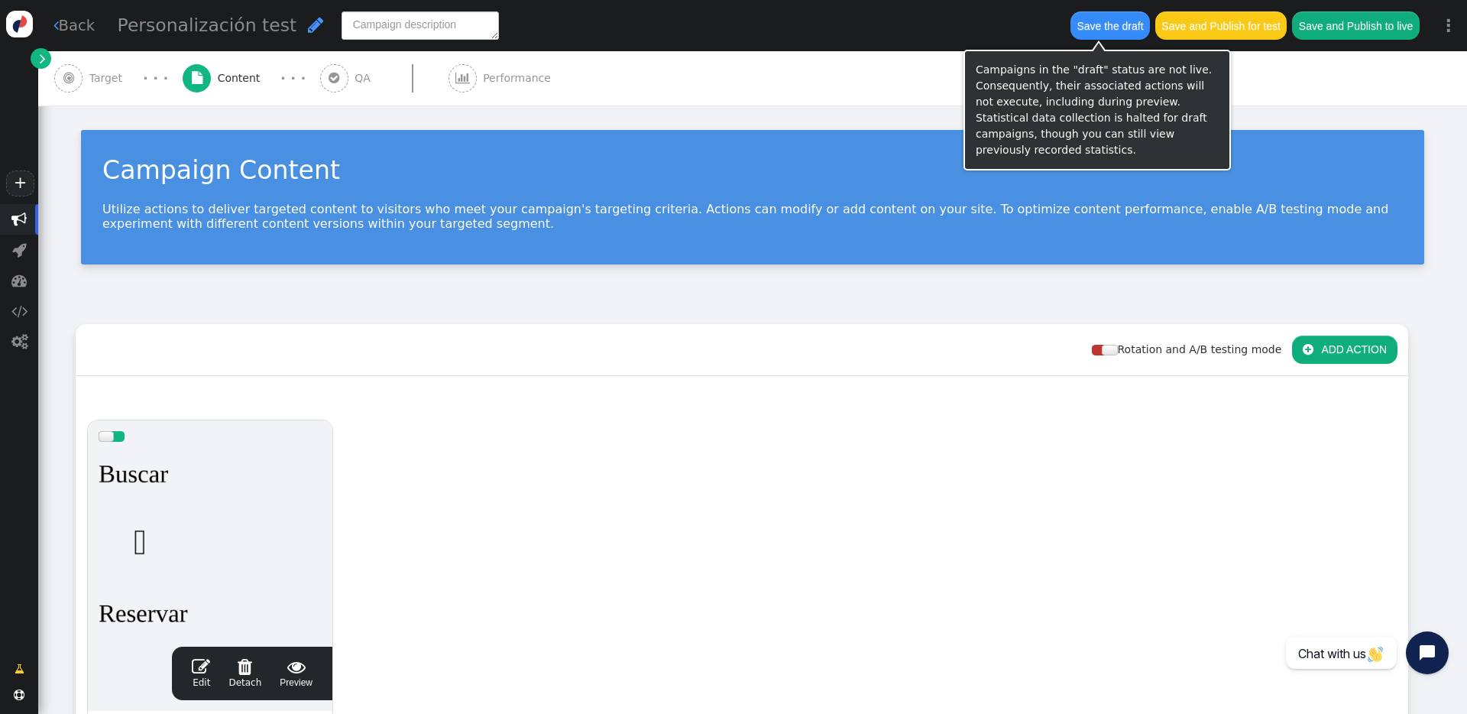
click at [1112, 28] on button "Save the draft" at bounding box center [1110, 25] width 79 height 28
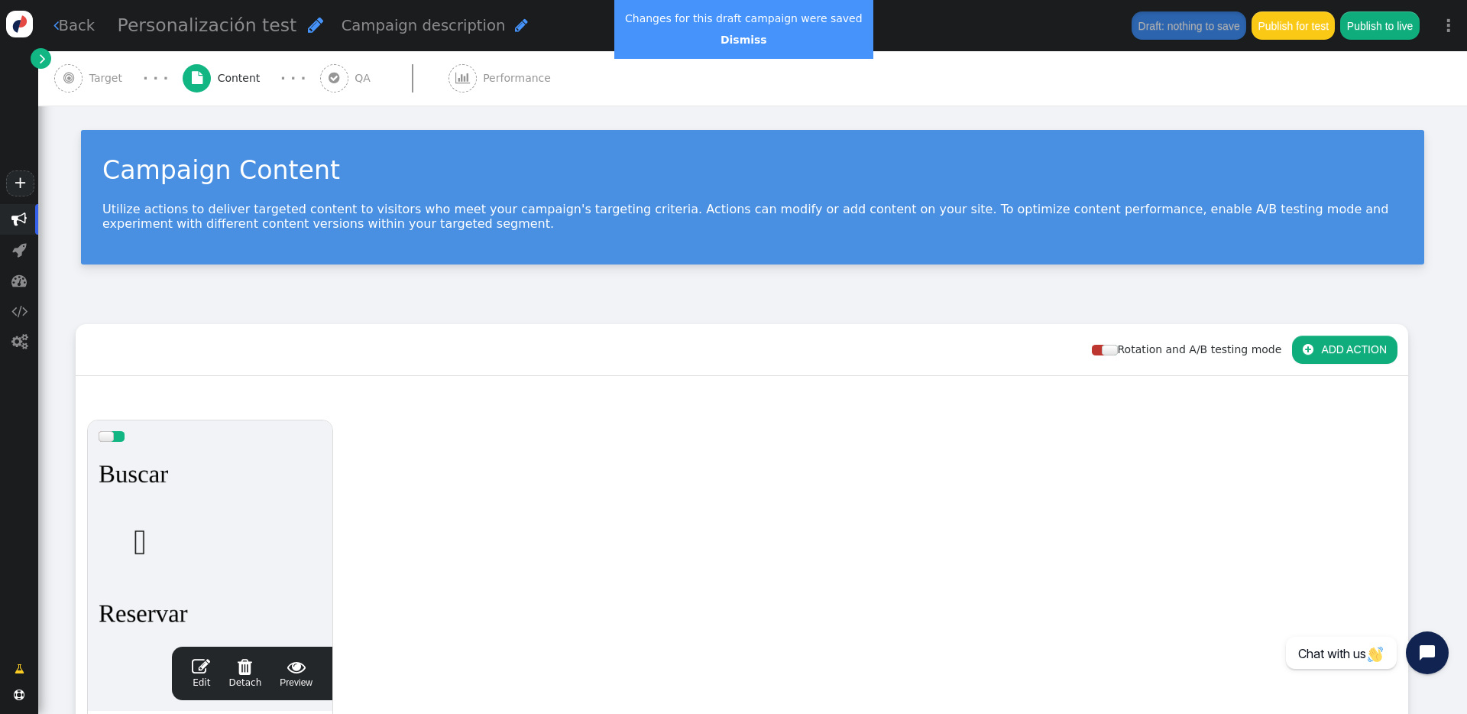
click at [66, 31] on link " Back" at bounding box center [74, 26] width 42 height 22
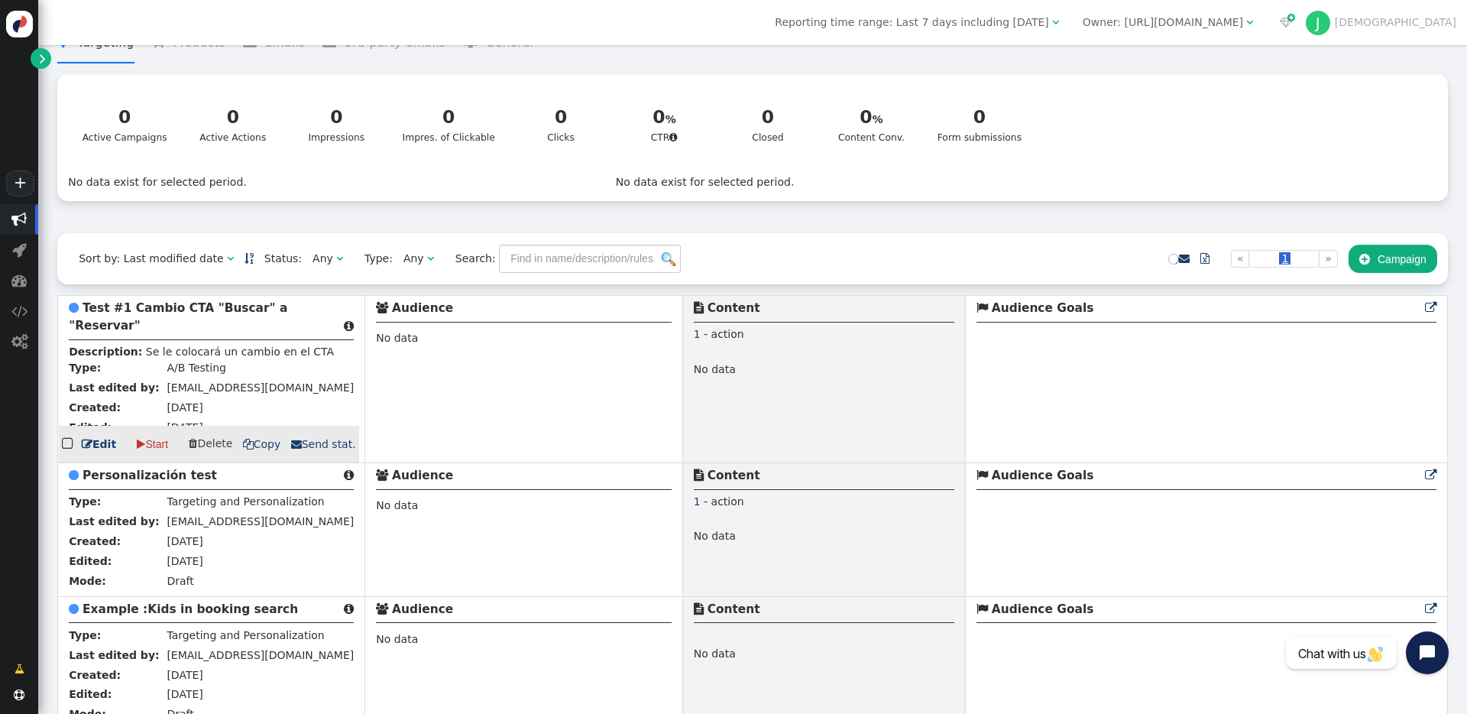
scroll to position [86, 0]
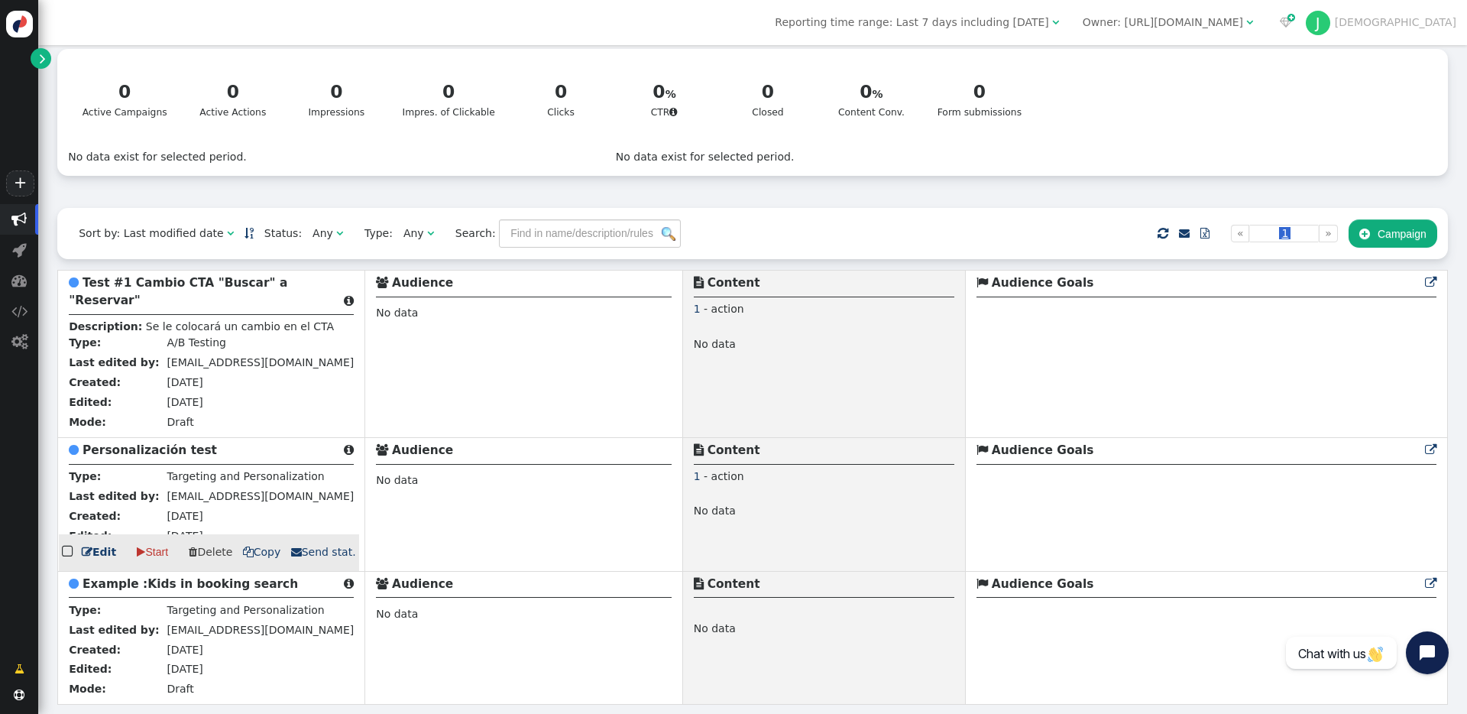
click at [104, 548] on link " Edit" at bounding box center [99, 552] width 34 height 16
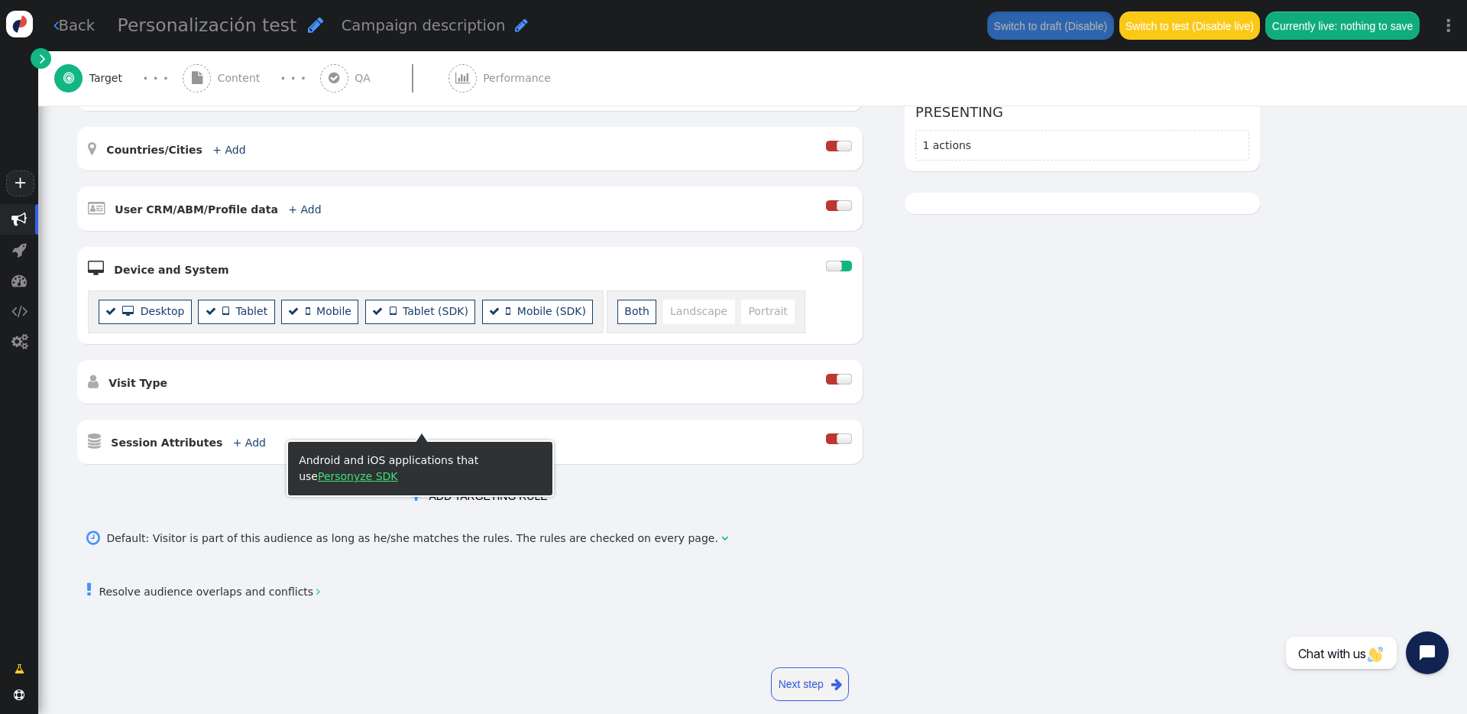
scroll to position [336, 0]
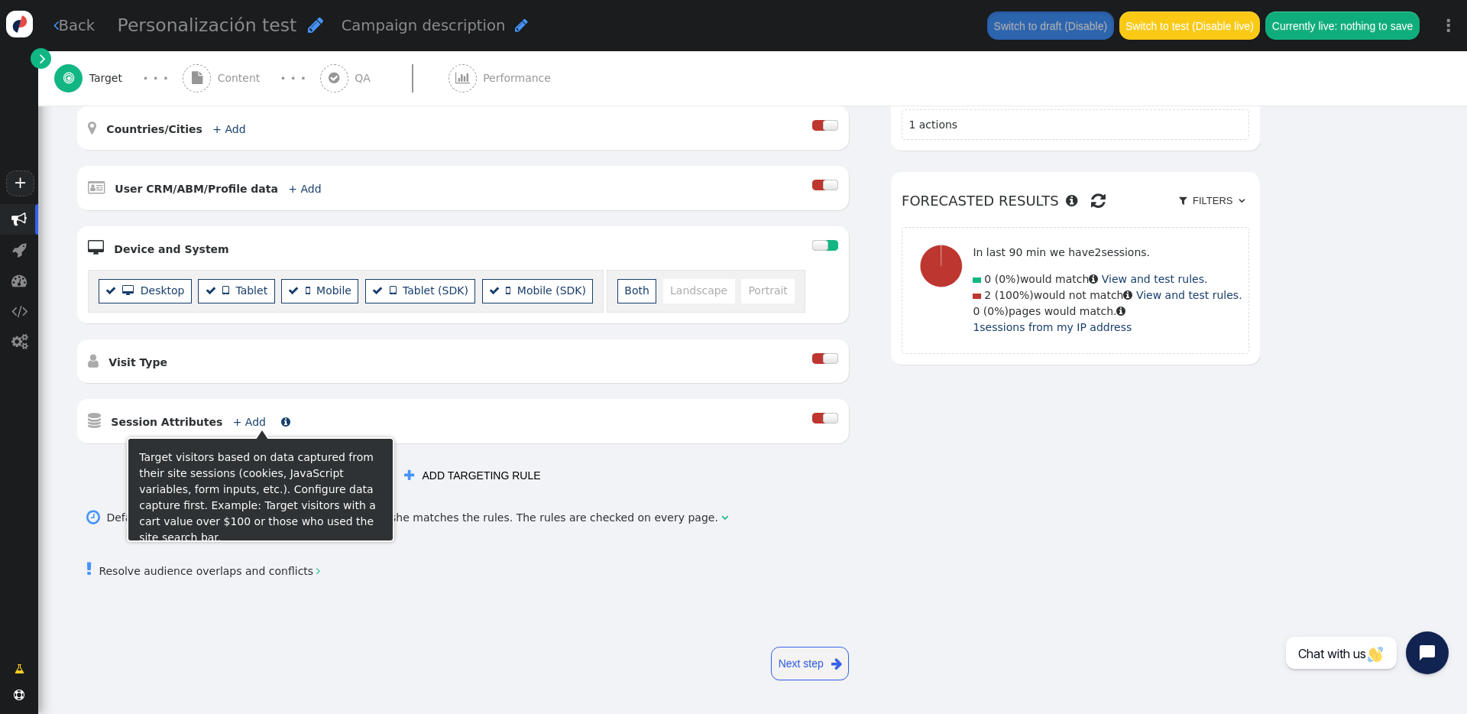
click at [235, 424] on link "+ Add" at bounding box center [249, 422] width 33 height 12
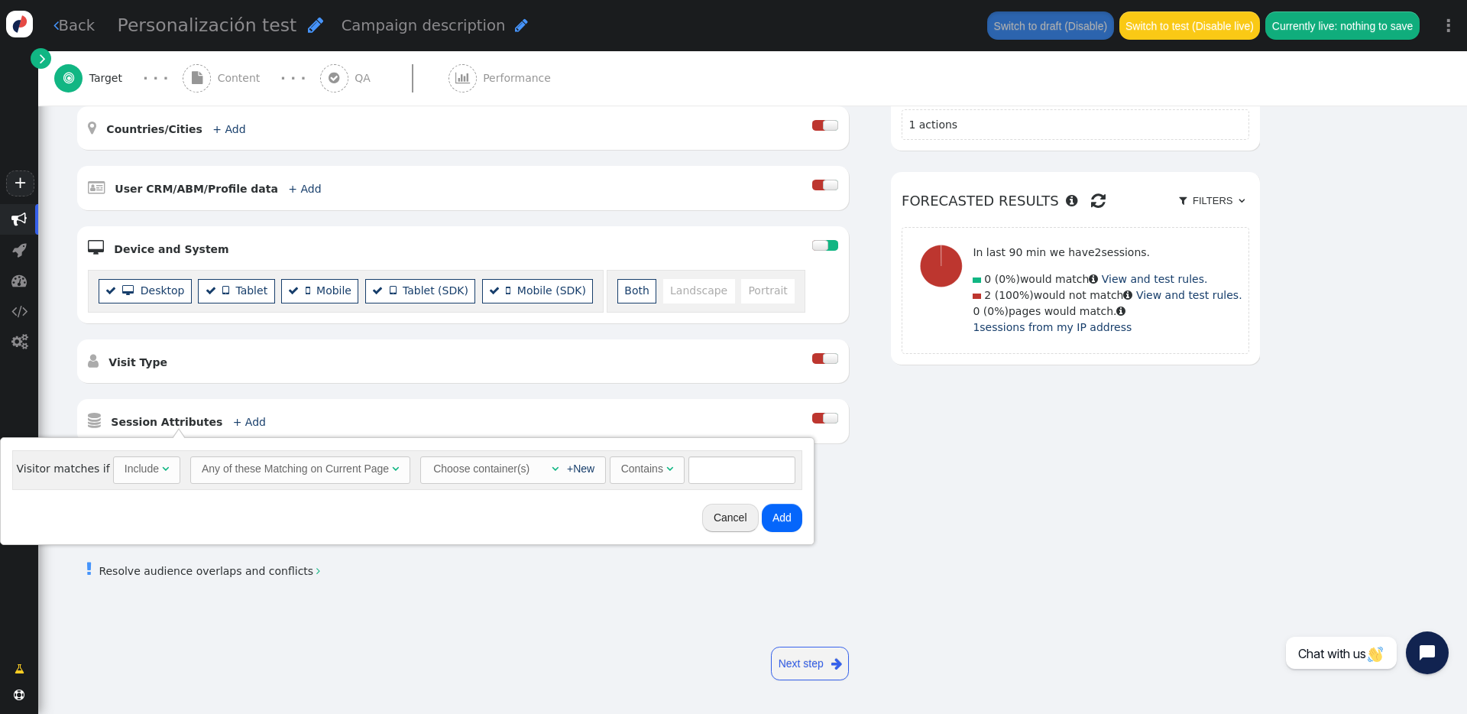
click at [244, 462] on div "Any of these Matching on Current Page" at bounding box center [295, 469] width 187 height 16
click at [452, 468] on div "Choose container(s)" at bounding box center [419, 469] width 99 height 24
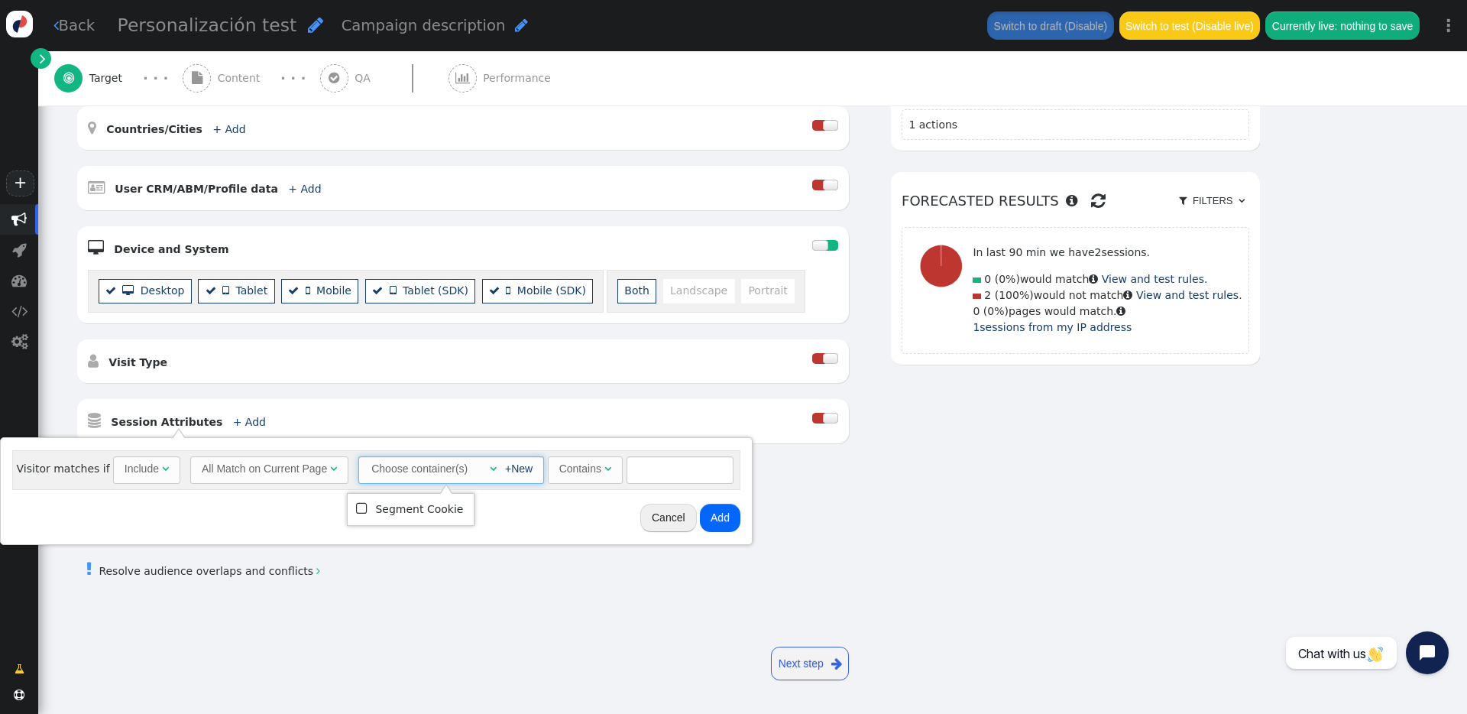
click at [414, 517] on td "Segment Cookie" at bounding box center [419, 509] width 88 height 21
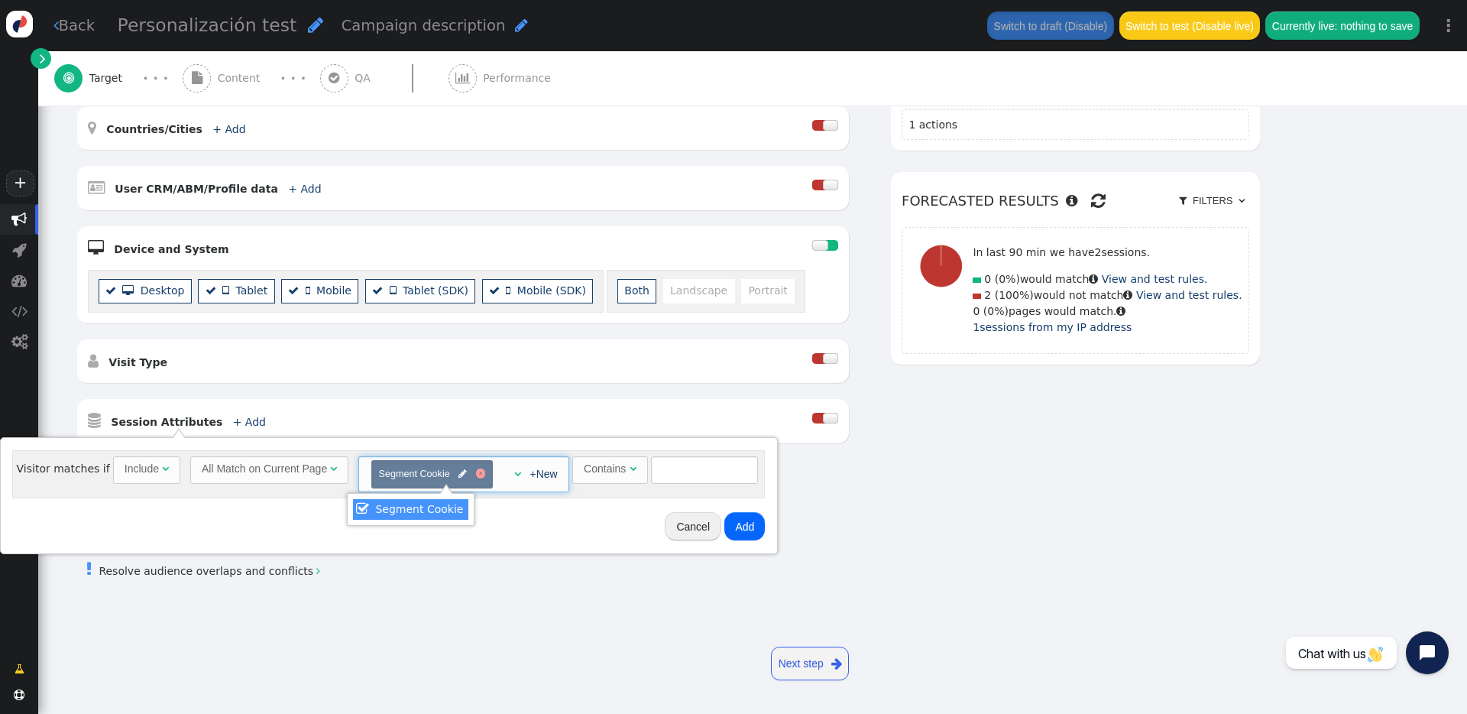
click at [476, 475] on div at bounding box center [481, 474] width 10 height 10
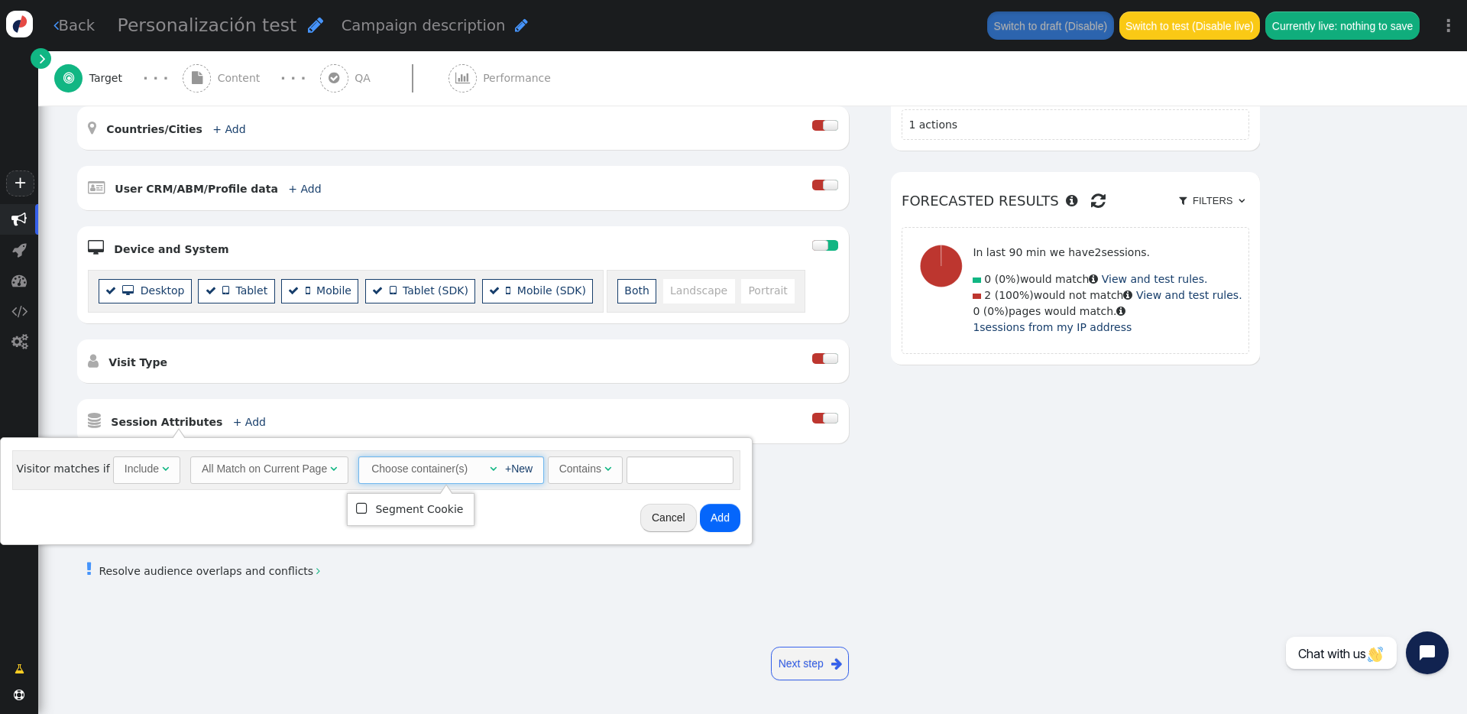
click at [219, 474] on div "All Match on Current Page" at bounding box center [264, 469] width 125 height 16
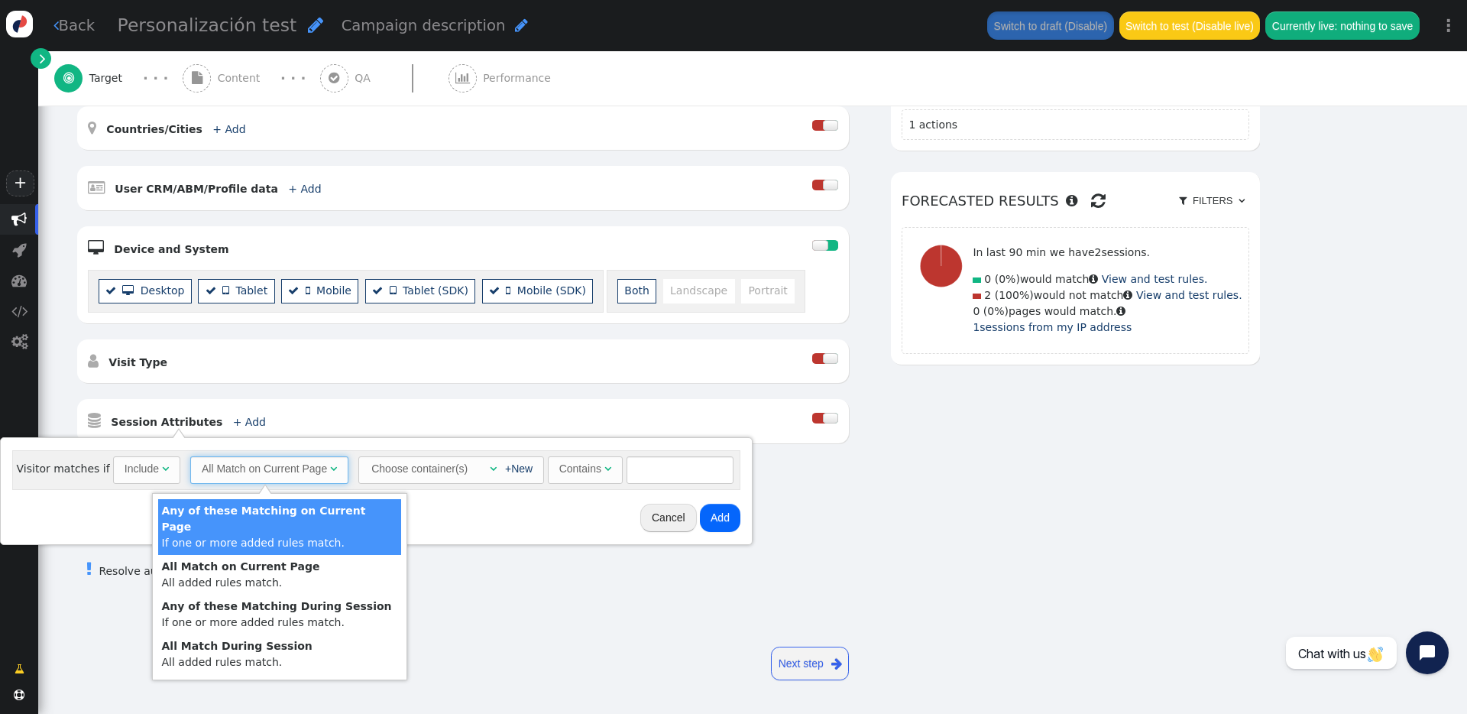
click at [332, 404] on div " Session Attributes + Add  Include Any of these Matching on Current Page - If…" at bounding box center [463, 421] width 772 height 44
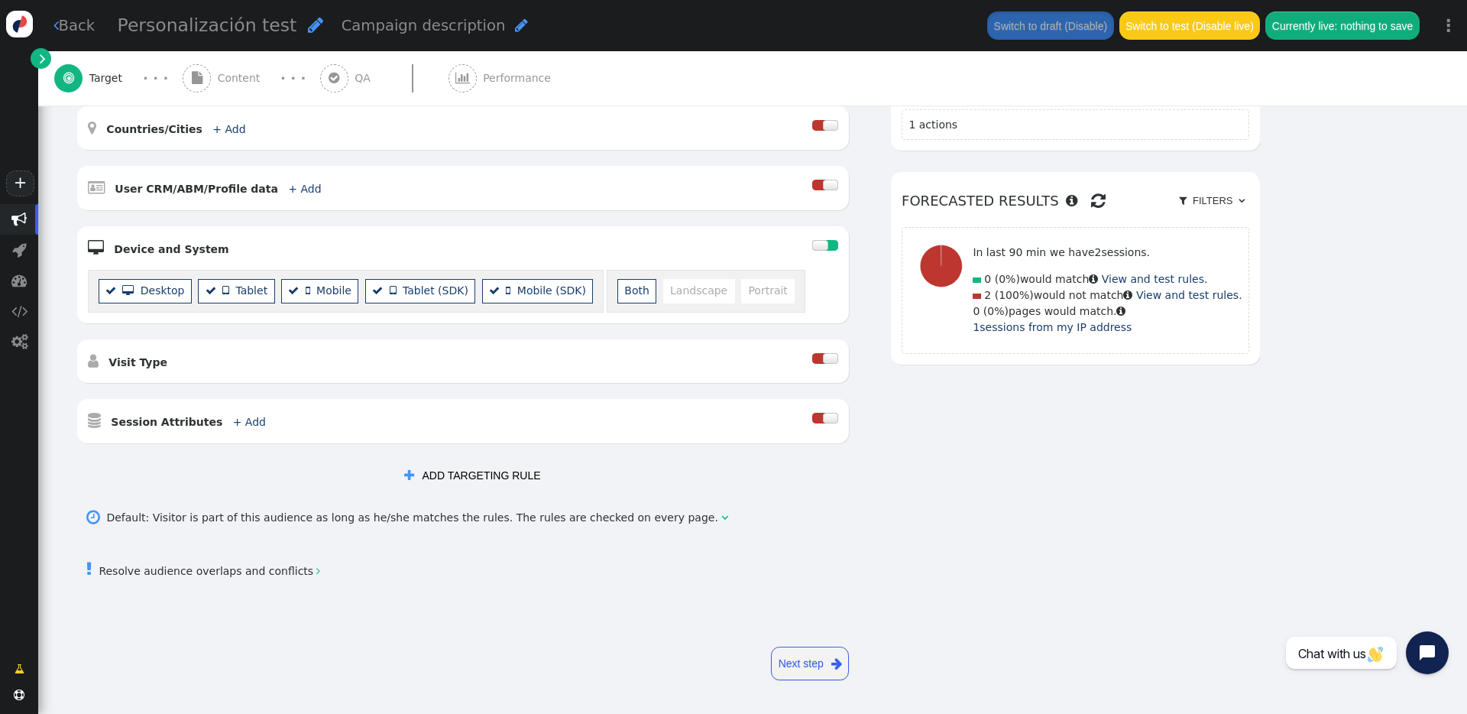
click at [332, 404] on div " Session Attributes + Add  Include Any of these Matching on Current Page - If…" at bounding box center [463, 421] width 772 height 44
click at [452, 468] on button " ADD TARGETING RULE" at bounding box center [472, 476] width 157 height 28
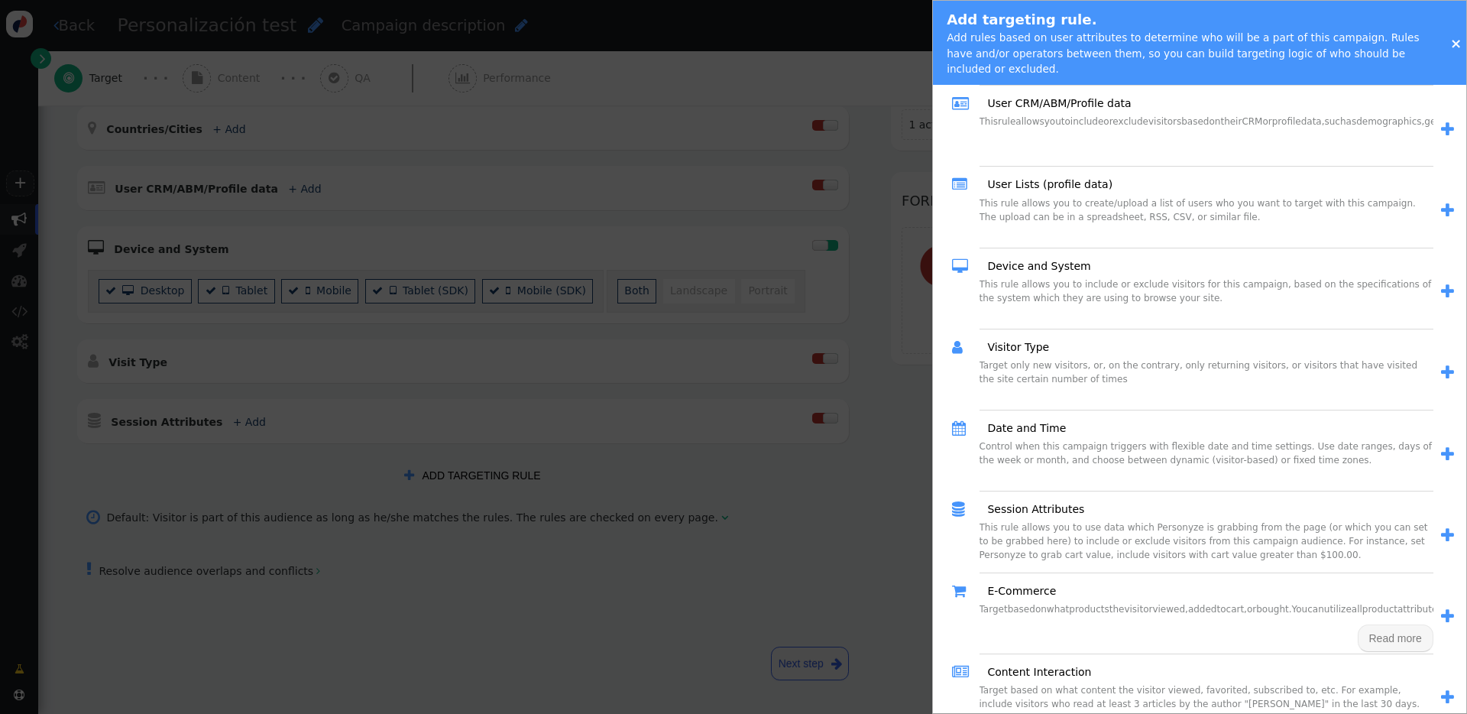
scroll to position [0, 0]
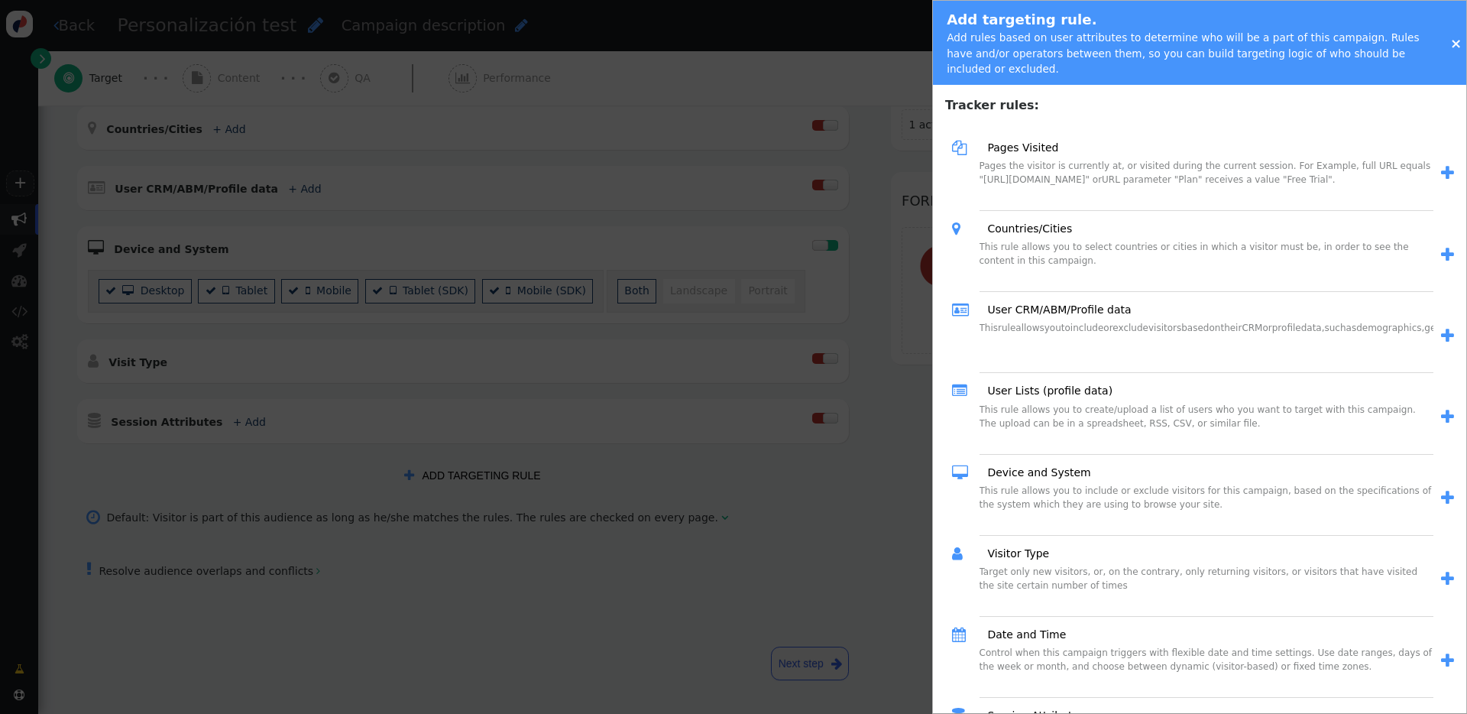
click at [897, 535] on div at bounding box center [733, 357] width 1467 height 714
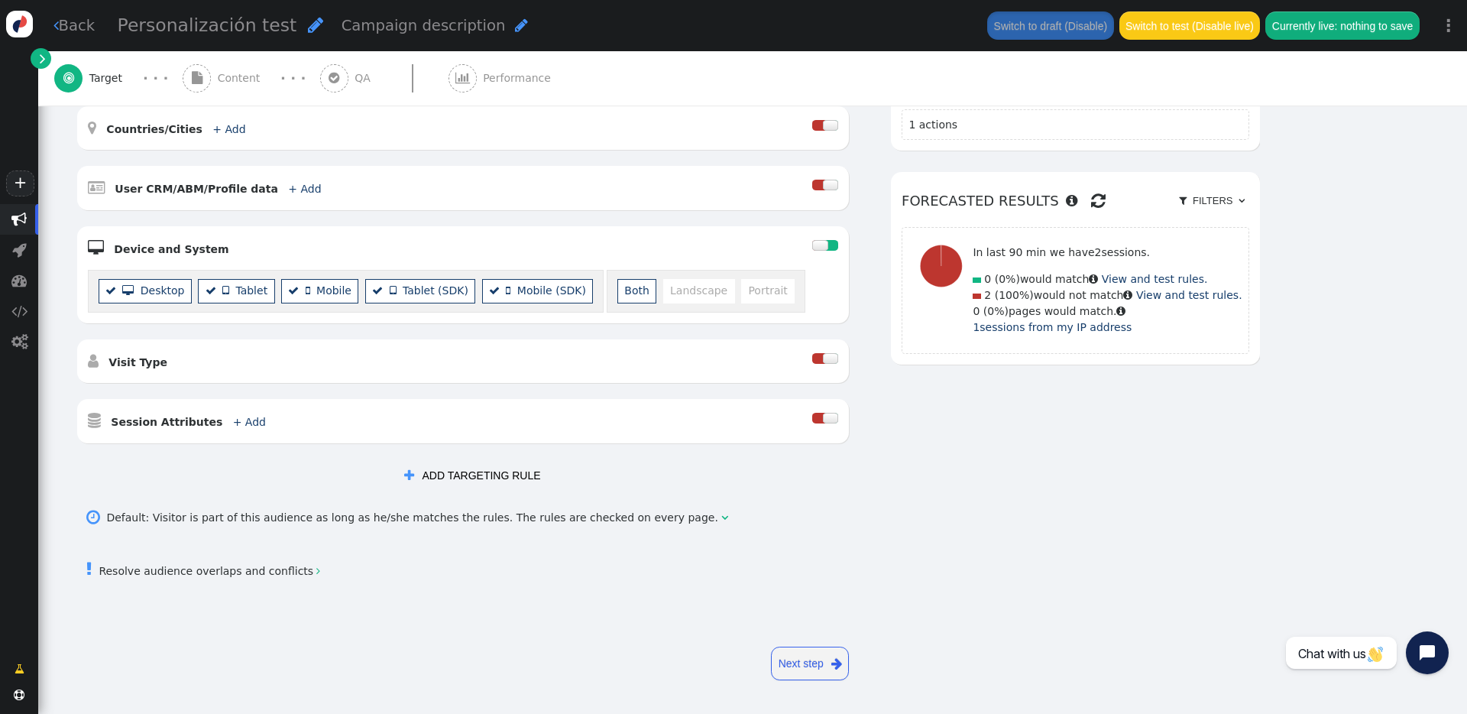
click at [836, 662] on link "Next step " at bounding box center [810, 664] width 78 height 34
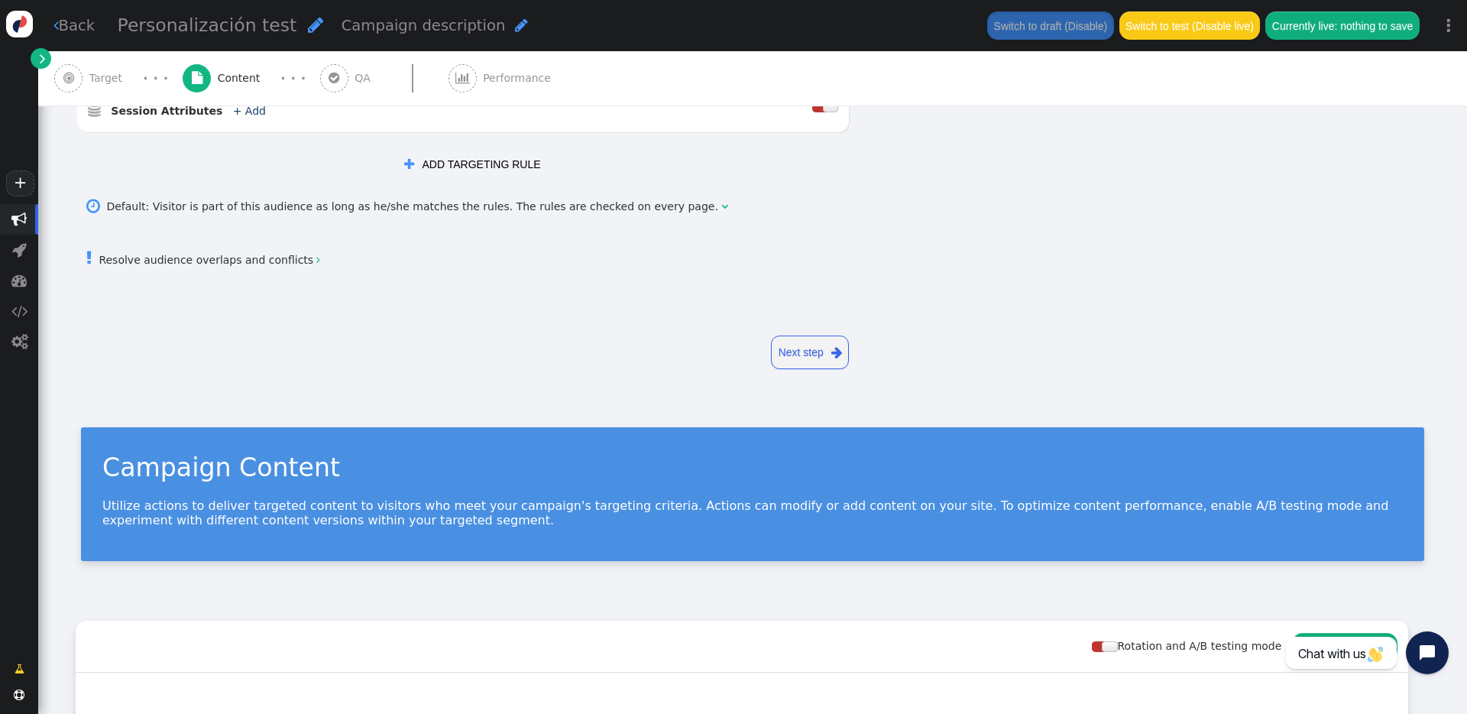
scroll to position [295, 0]
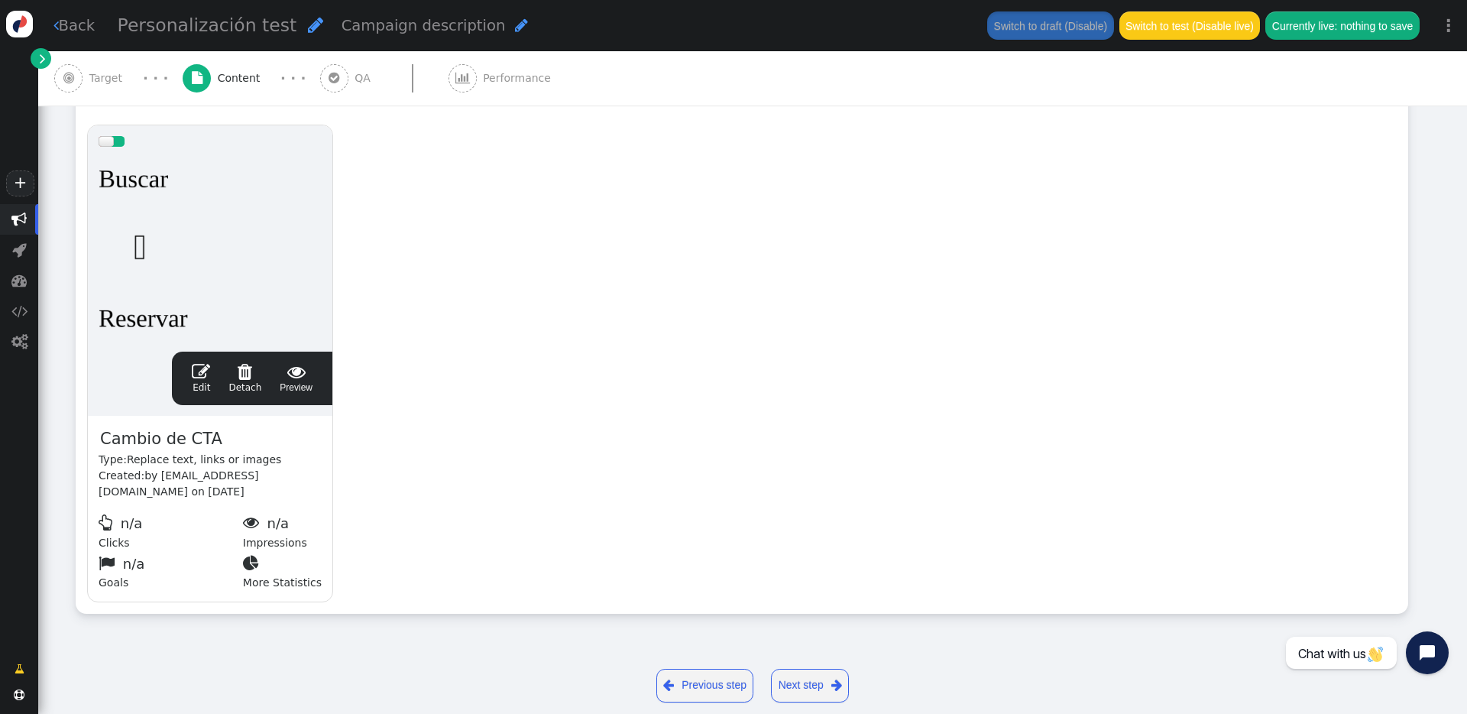
click at [98, 74] on span "Target" at bounding box center [109, 78] width 40 height 16
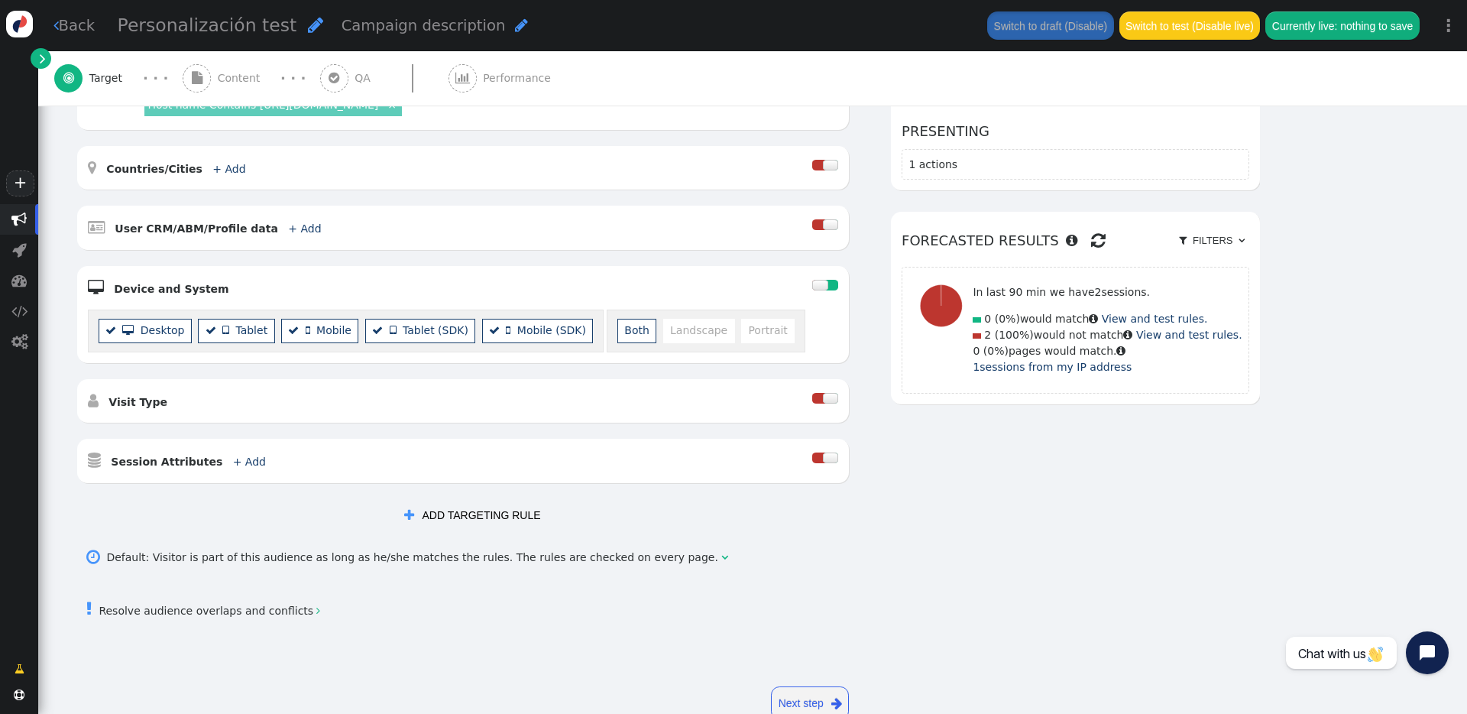
click at [67, 28] on link " Back" at bounding box center [74, 26] width 42 height 22
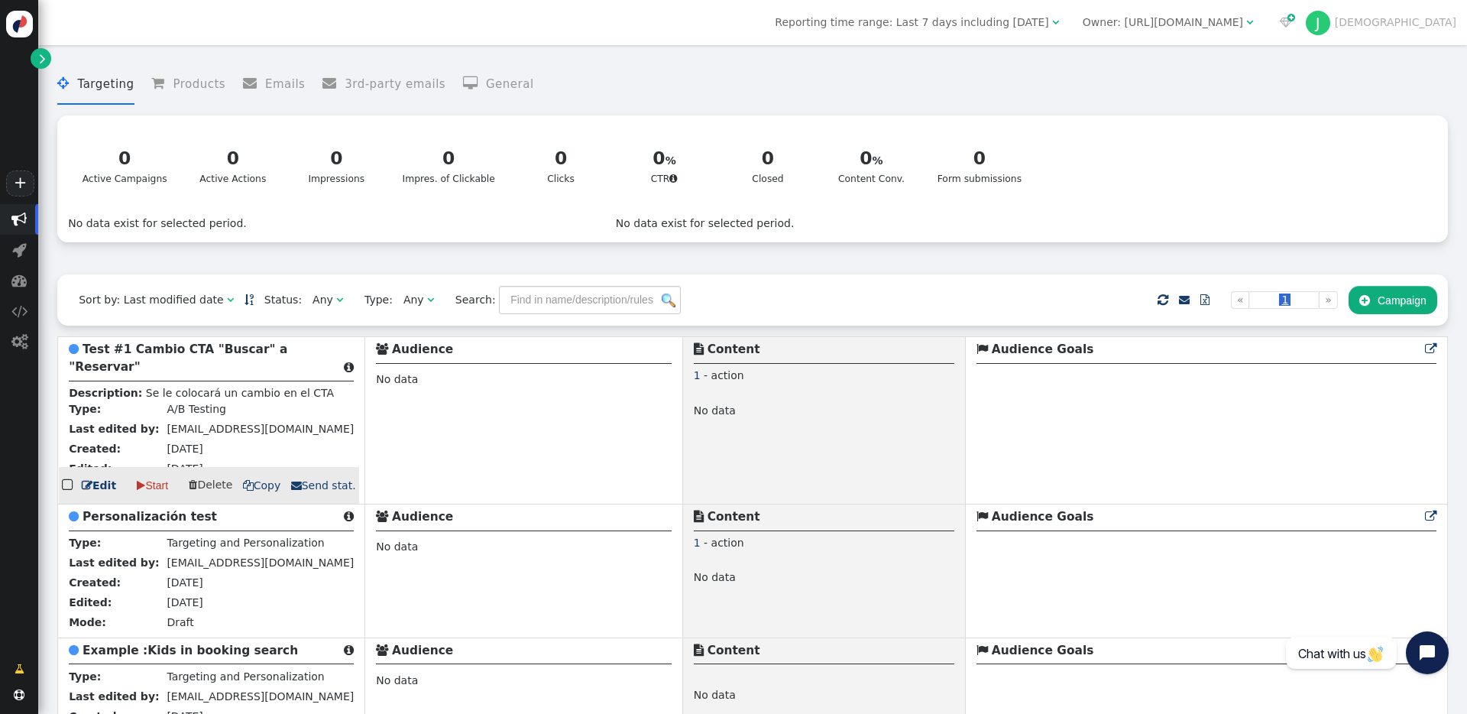
click at [183, 359] on b "Test #1 Cambio CTA "Buscar" a "Reservar"" at bounding box center [178, 357] width 219 height 31
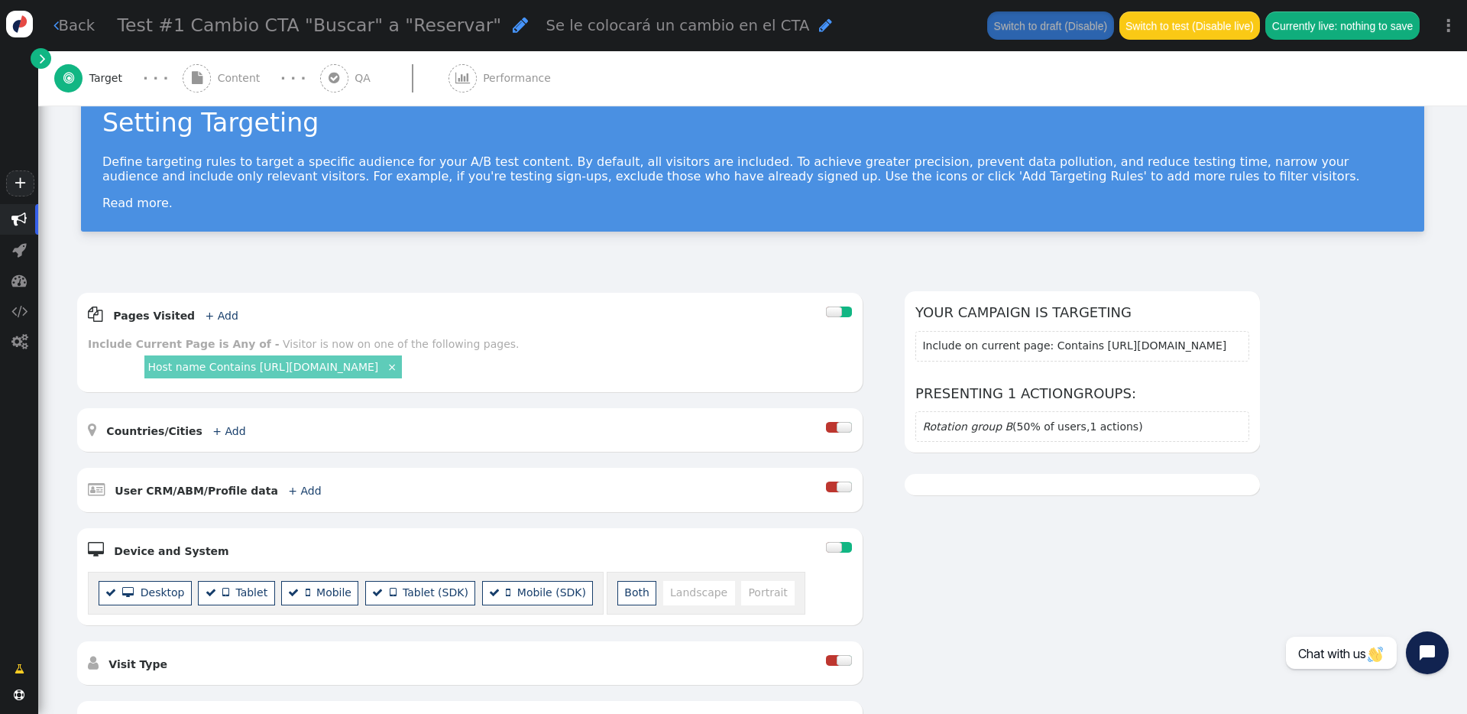
scroll to position [49, 0]
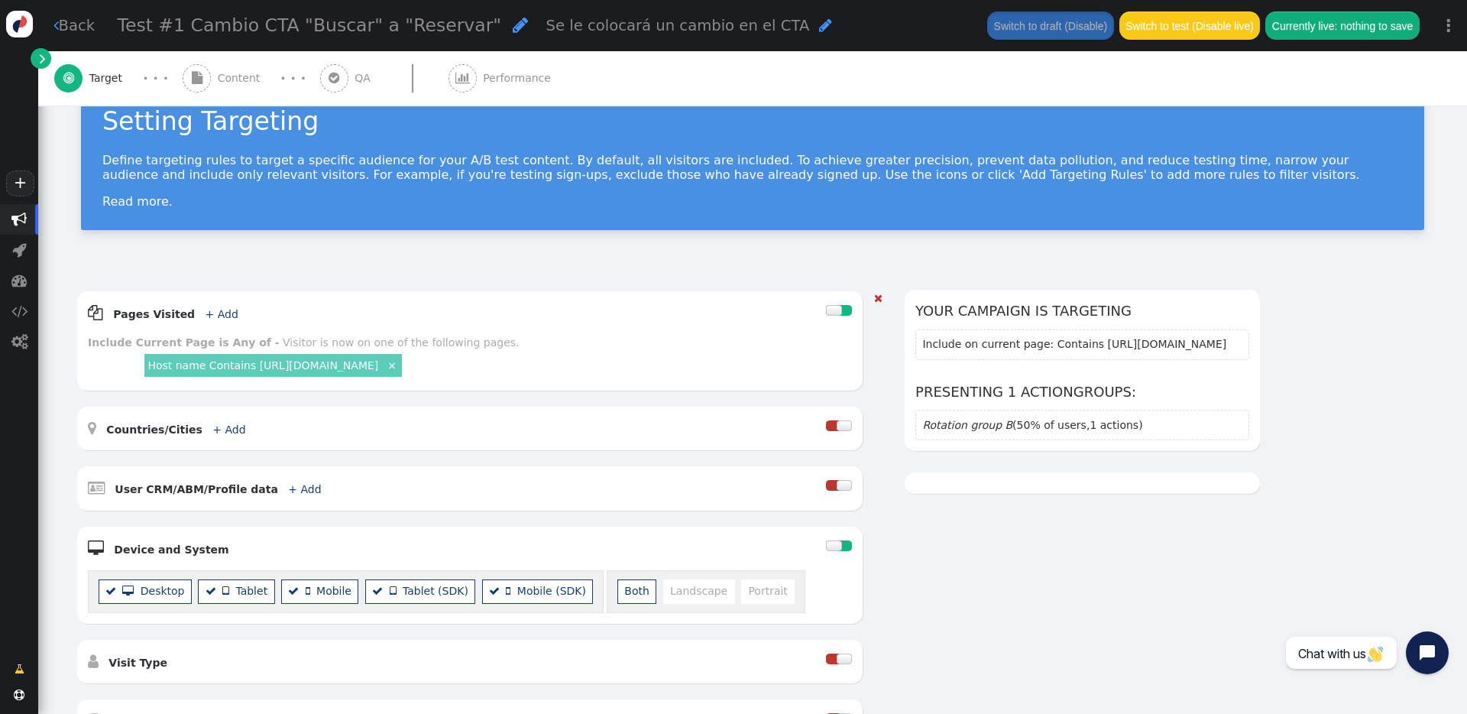
click at [358, 371] on link "Host name Contains [URL][DOMAIN_NAME]" at bounding box center [263, 365] width 231 height 12
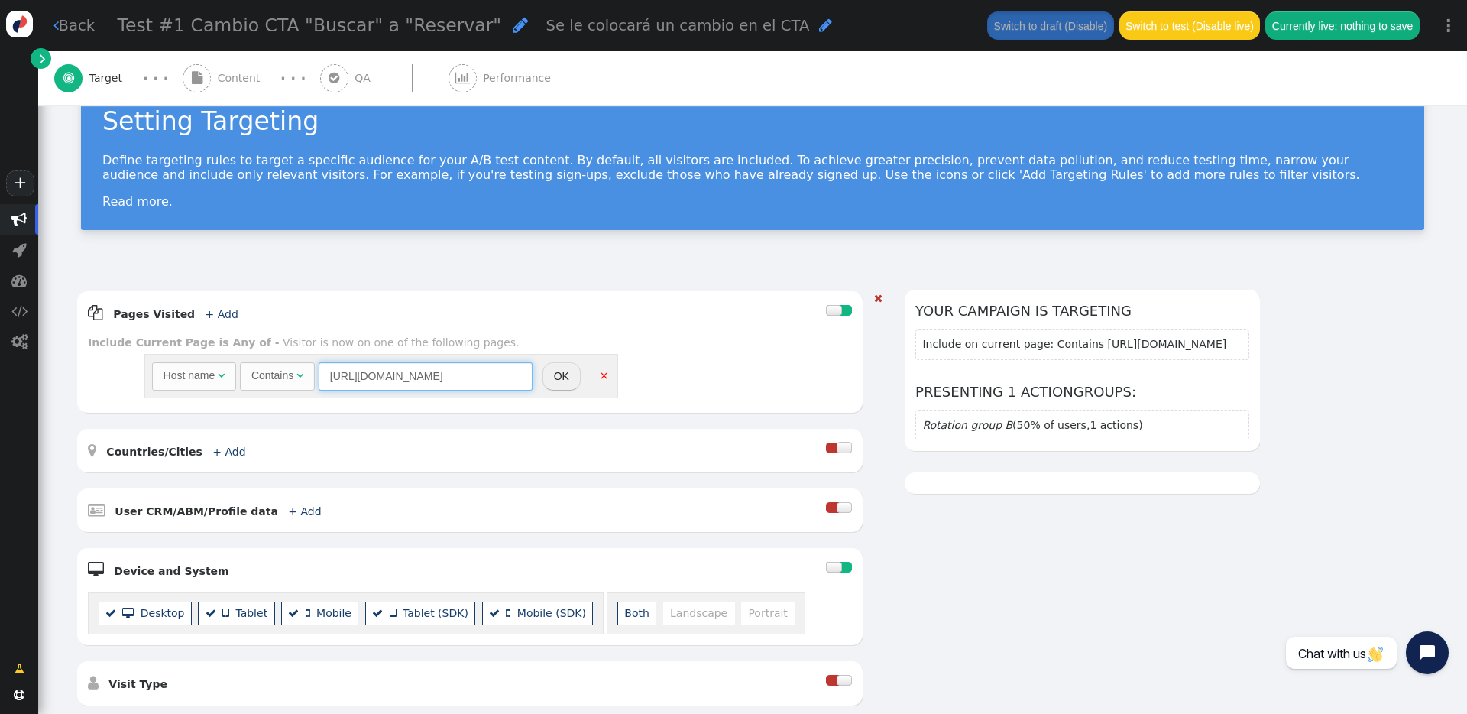
click at [393, 376] on input "[URL][DOMAIN_NAME]" at bounding box center [426, 376] width 214 height 28
